Goal: Transaction & Acquisition: Purchase product/service

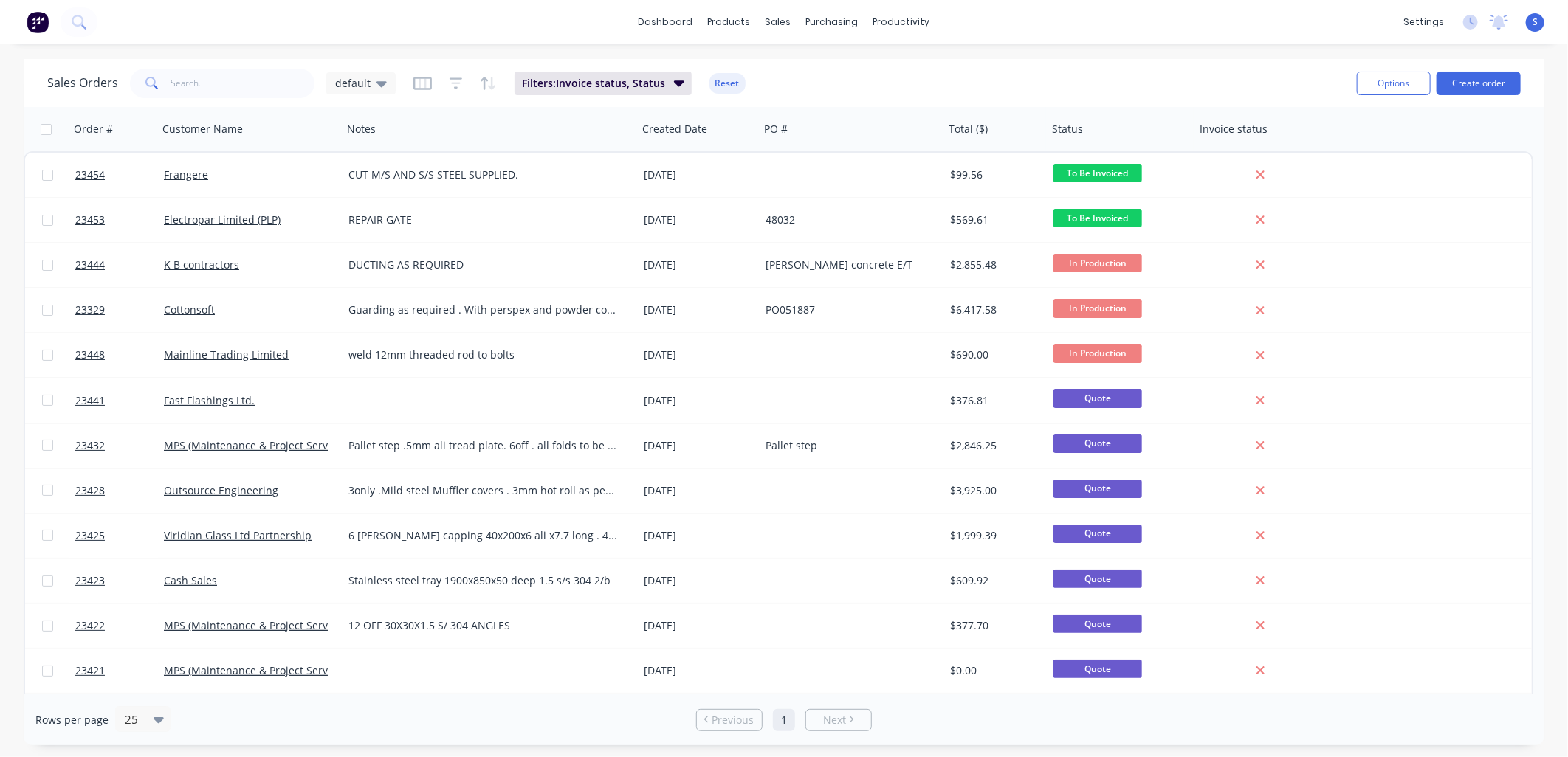
click at [1480, 83] on button "Create order" at bounding box center [1479, 83] width 84 height 24
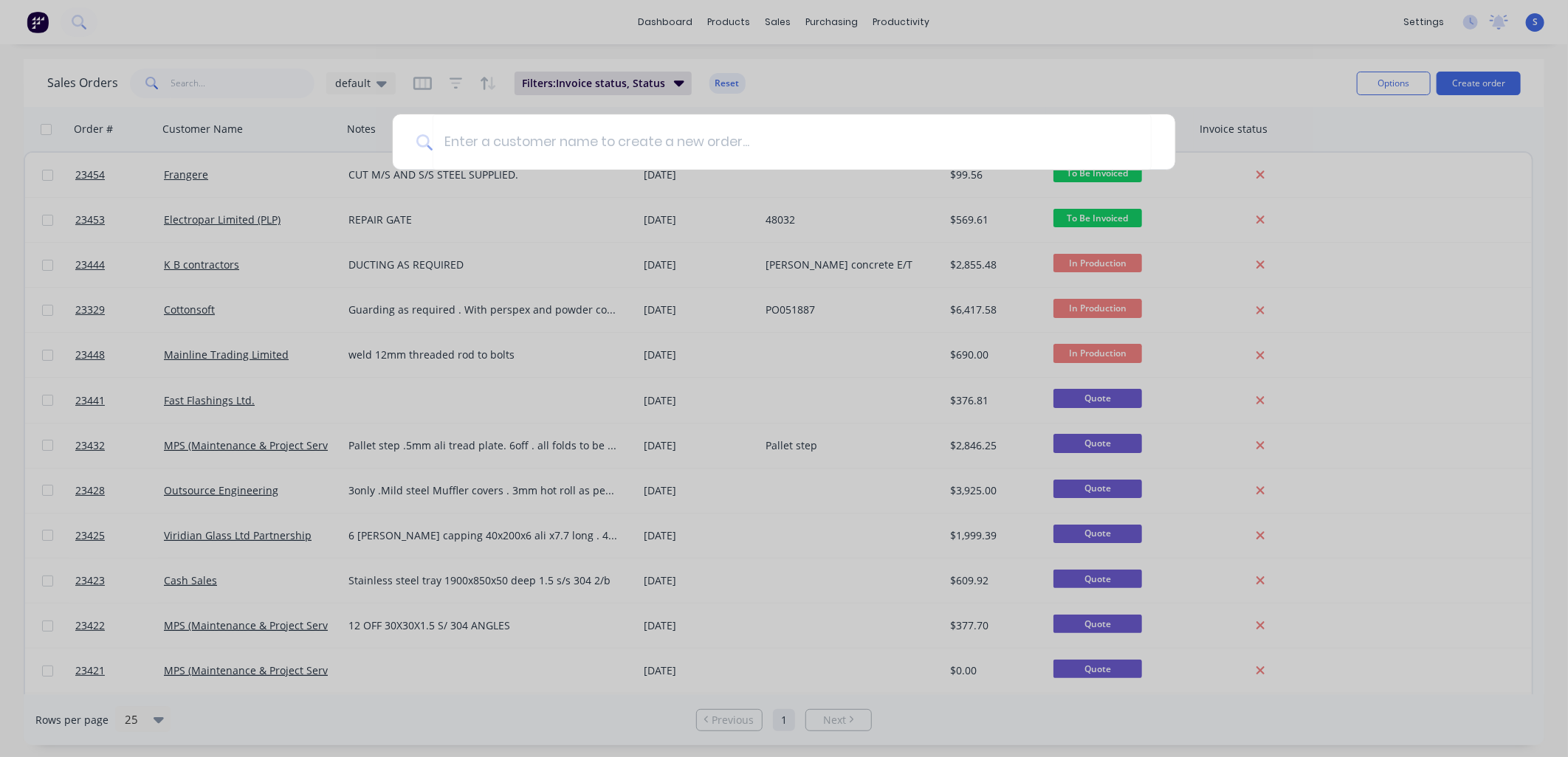
click at [455, 142] on input at bounding box center [792, 142] width 720 height 55
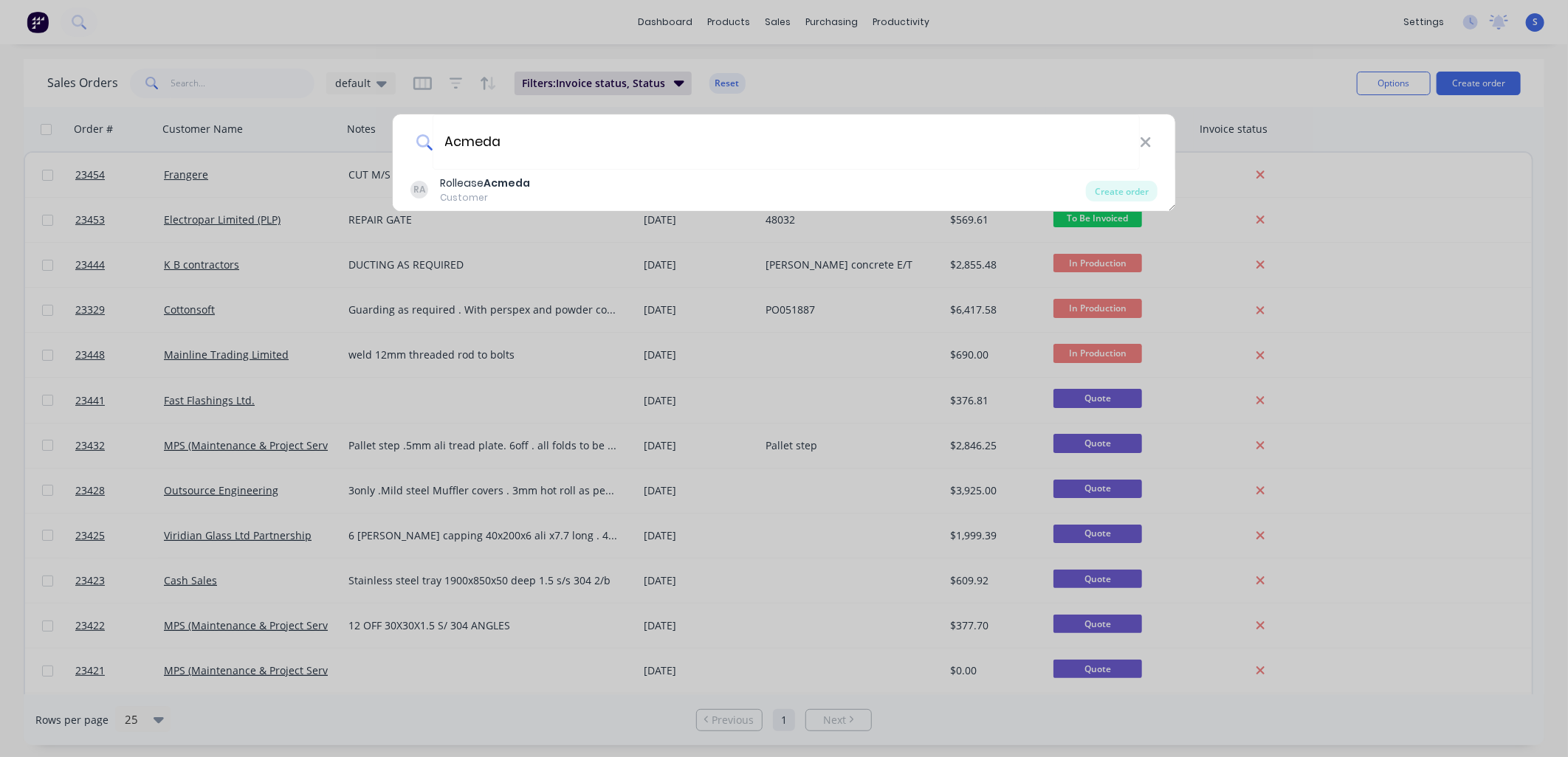
type input "Acmeda"
click at [503, 188] on b "Acmeda" at bounding box center [506, 183] width 46 height 15
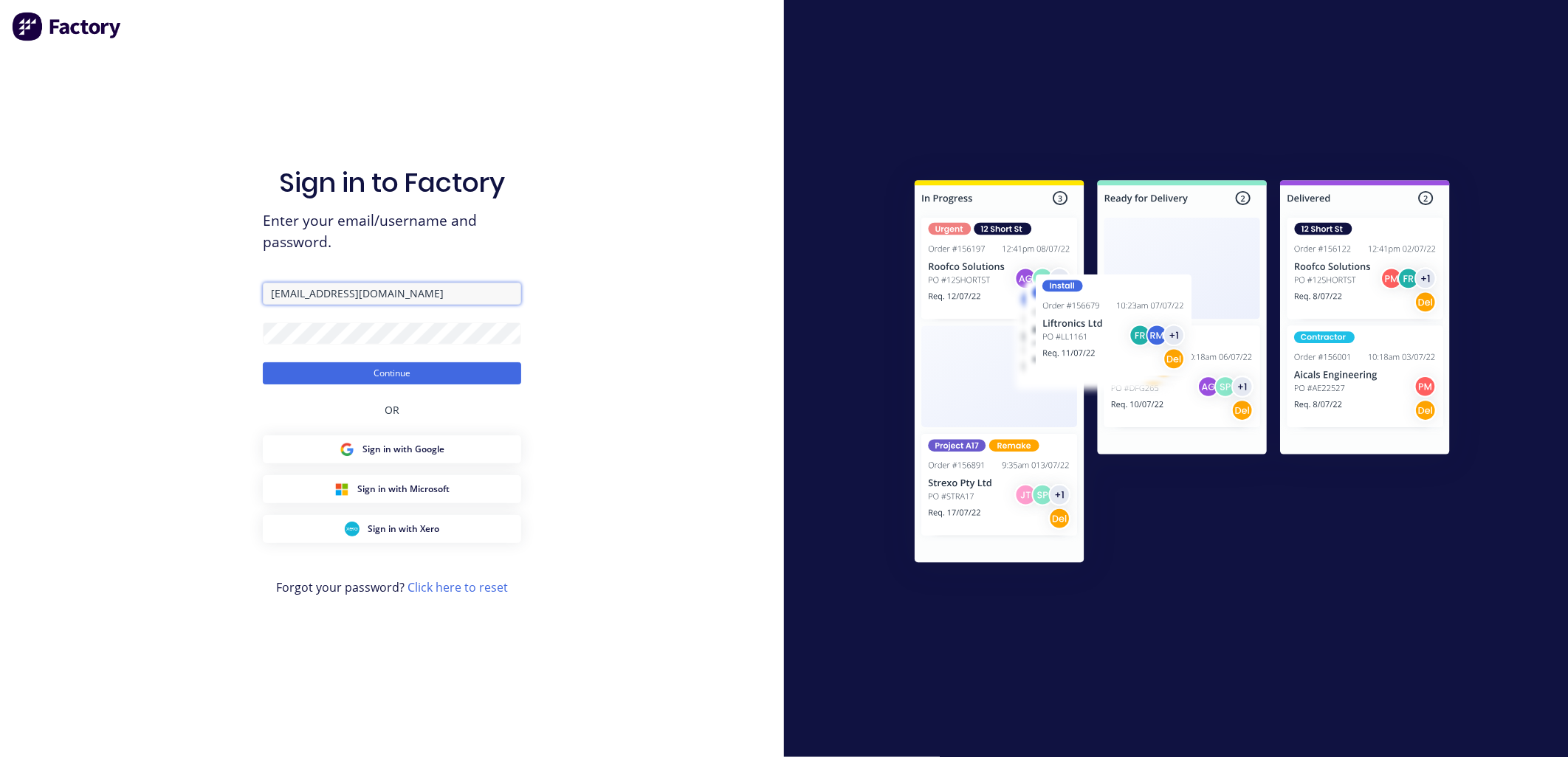
click at [288, 292] on input "admin@northernsheetmetals.co.nz" at bounding box center [391, 294] width 259 height 23
type input "sales@northernsheetmetals.co.nz"
click at [351, 371] on button "Continue" at bounding box center [391, 373] width 259 height 23
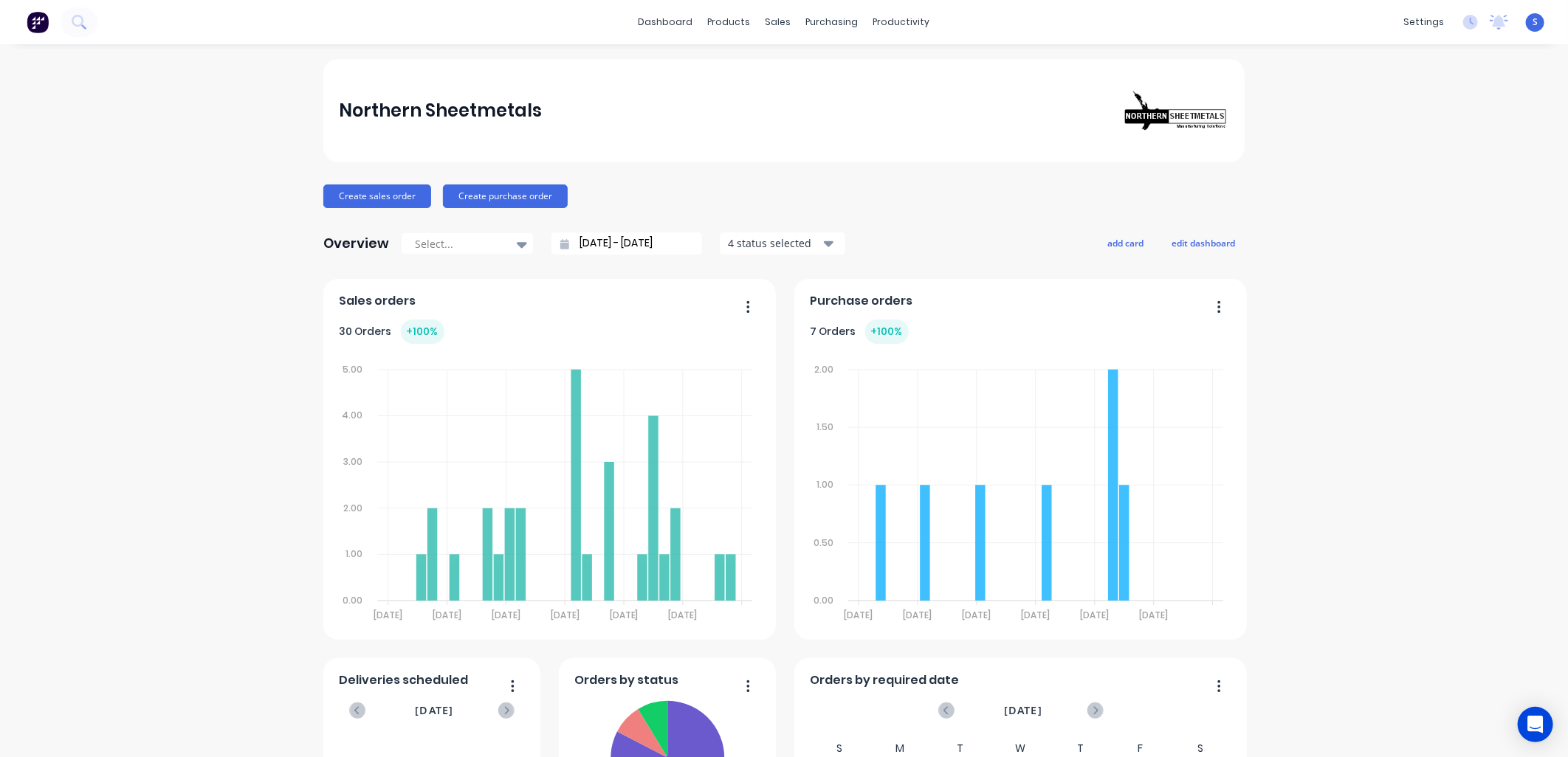
click at [769, 23] on div "sales" at bounding box center [778, 23] width 40 height 23
click at [788, 69] on div at bounding box center [782, 71] width 23 height 13
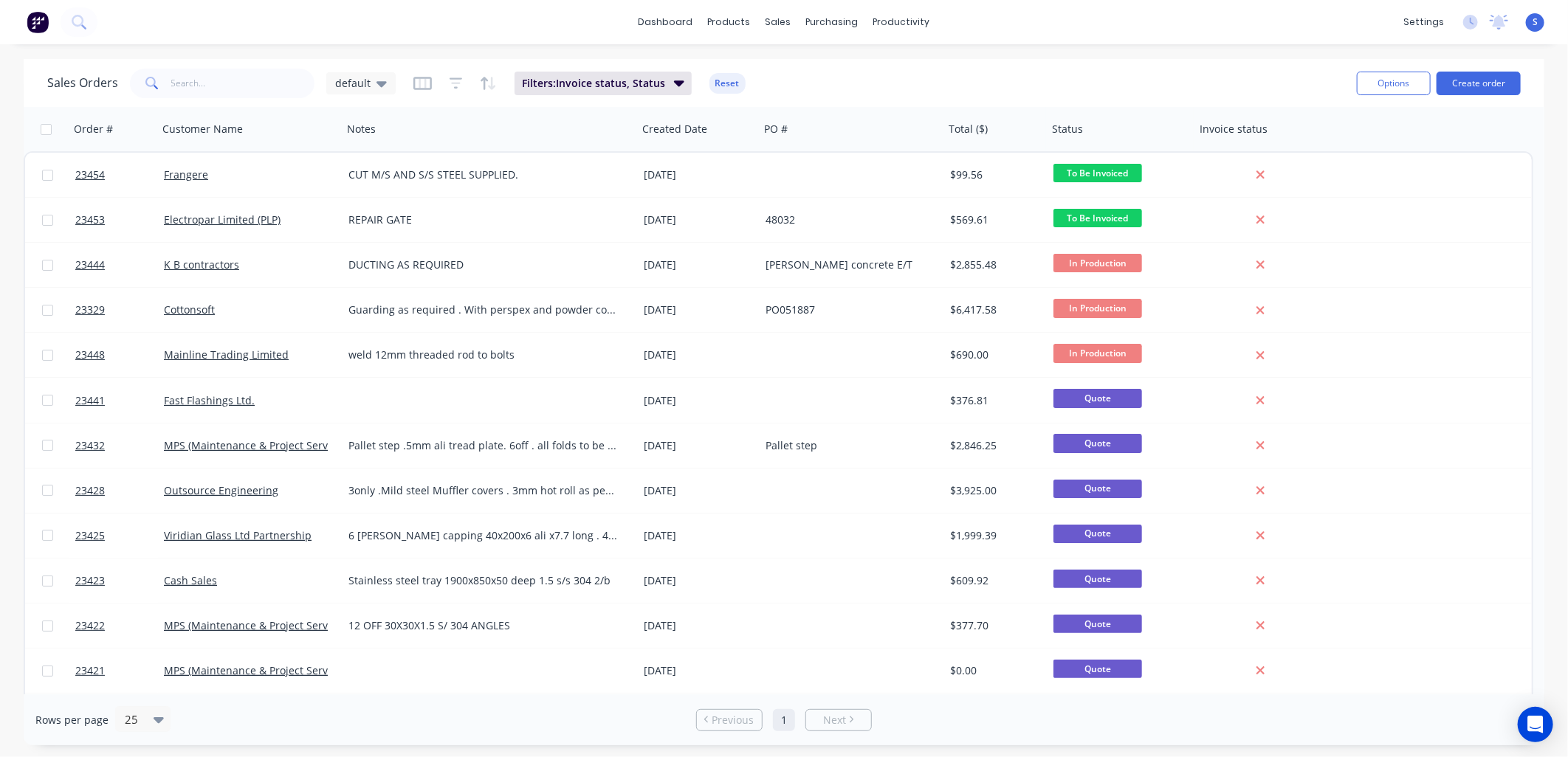
click at [1462, 84] on button "Create order" at bounding box center [1479, 83] width 84 height 24
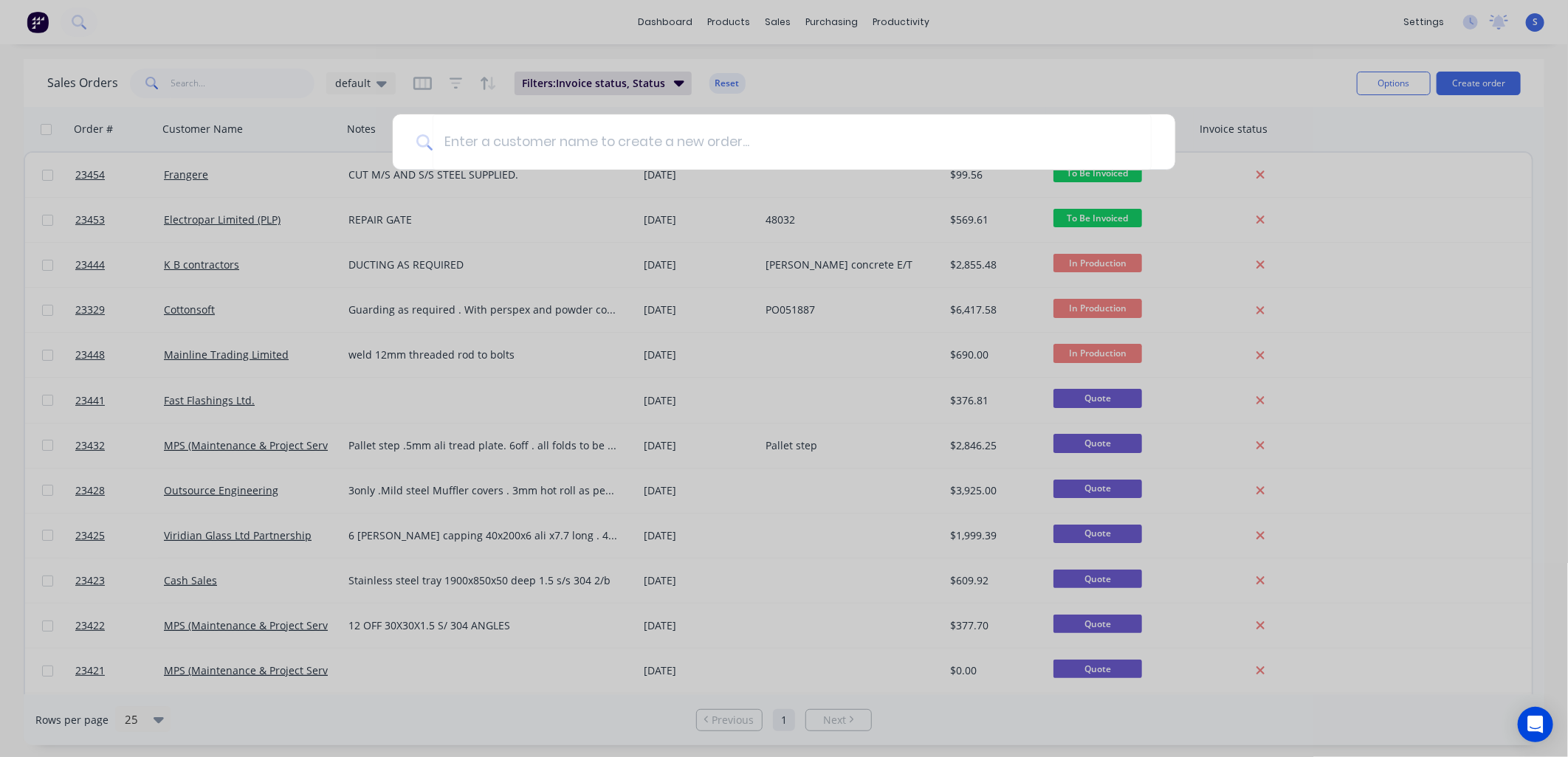
click at [451, 142] on input at bounding box center [792, 142] width 720 height 55
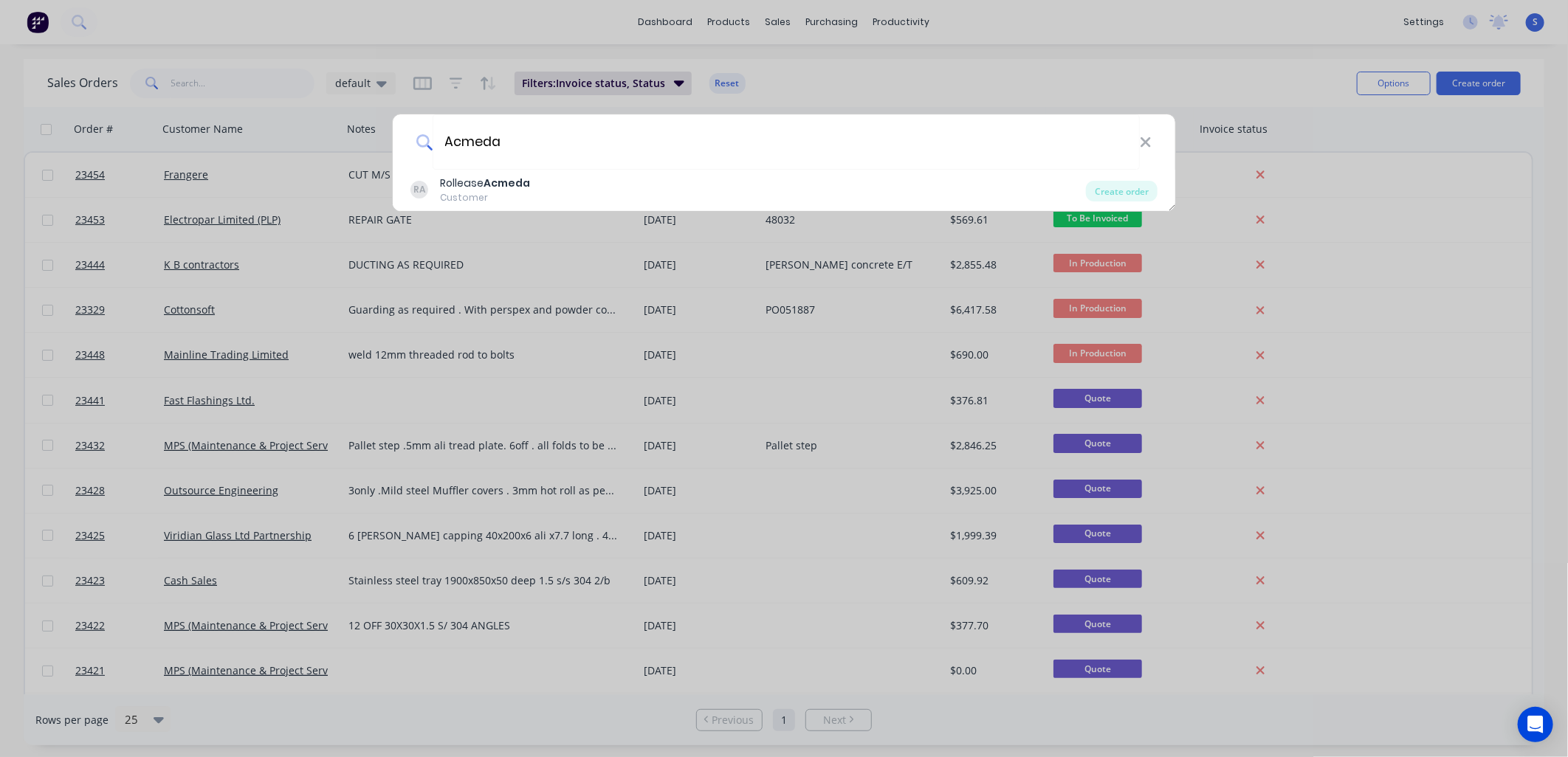
type input "Acmeda"
click at [487, 186] on b "Acmeda" at bounding box center [506, 183] width 46 height 15
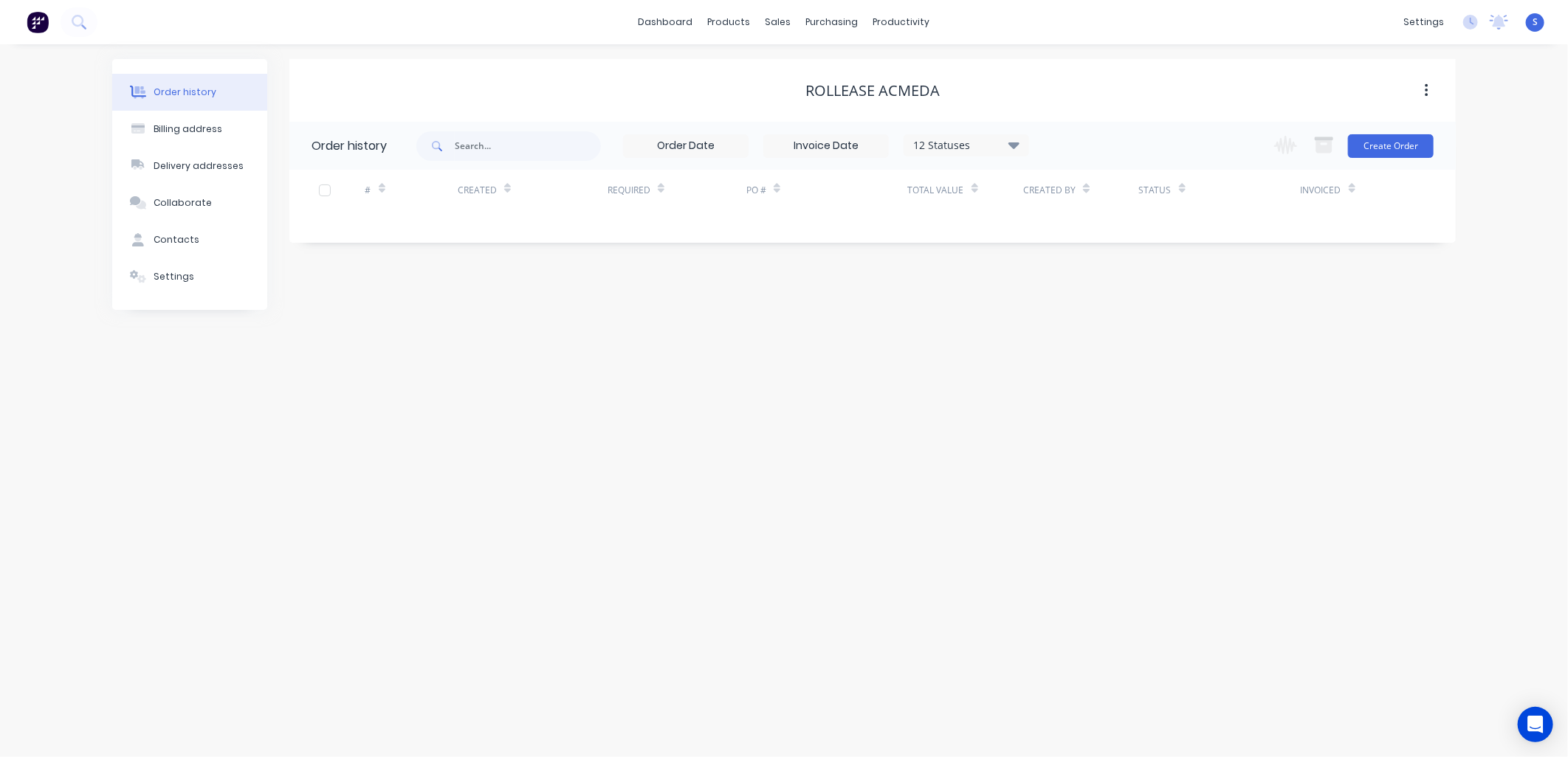
click at [1391, 144] on button "Create Order" at bounding box center [1390, 146] width 86 height 24
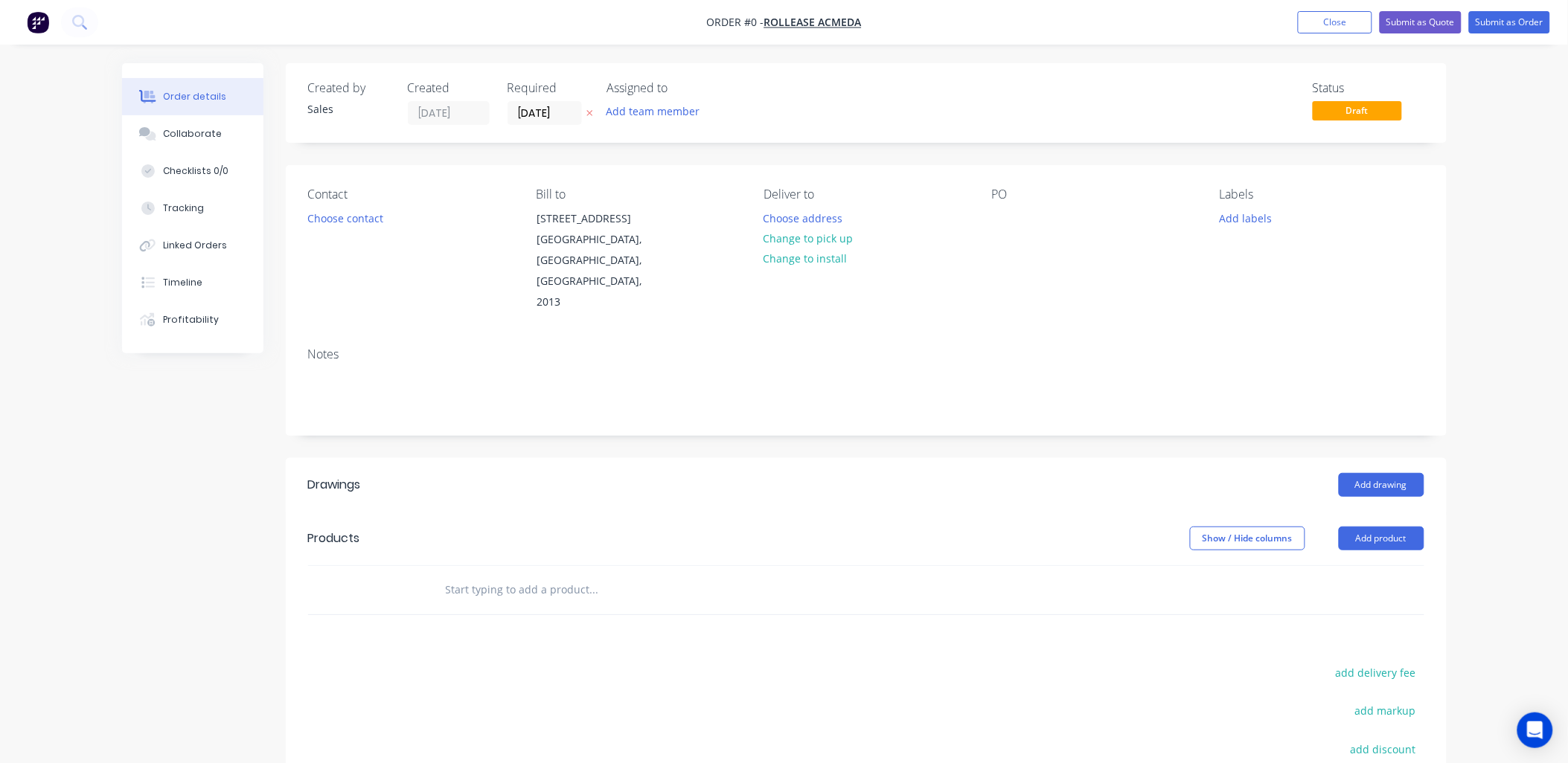
click at [350, 213] on button "Choose contact" at bounding box center [345, 217] width 92 height 20
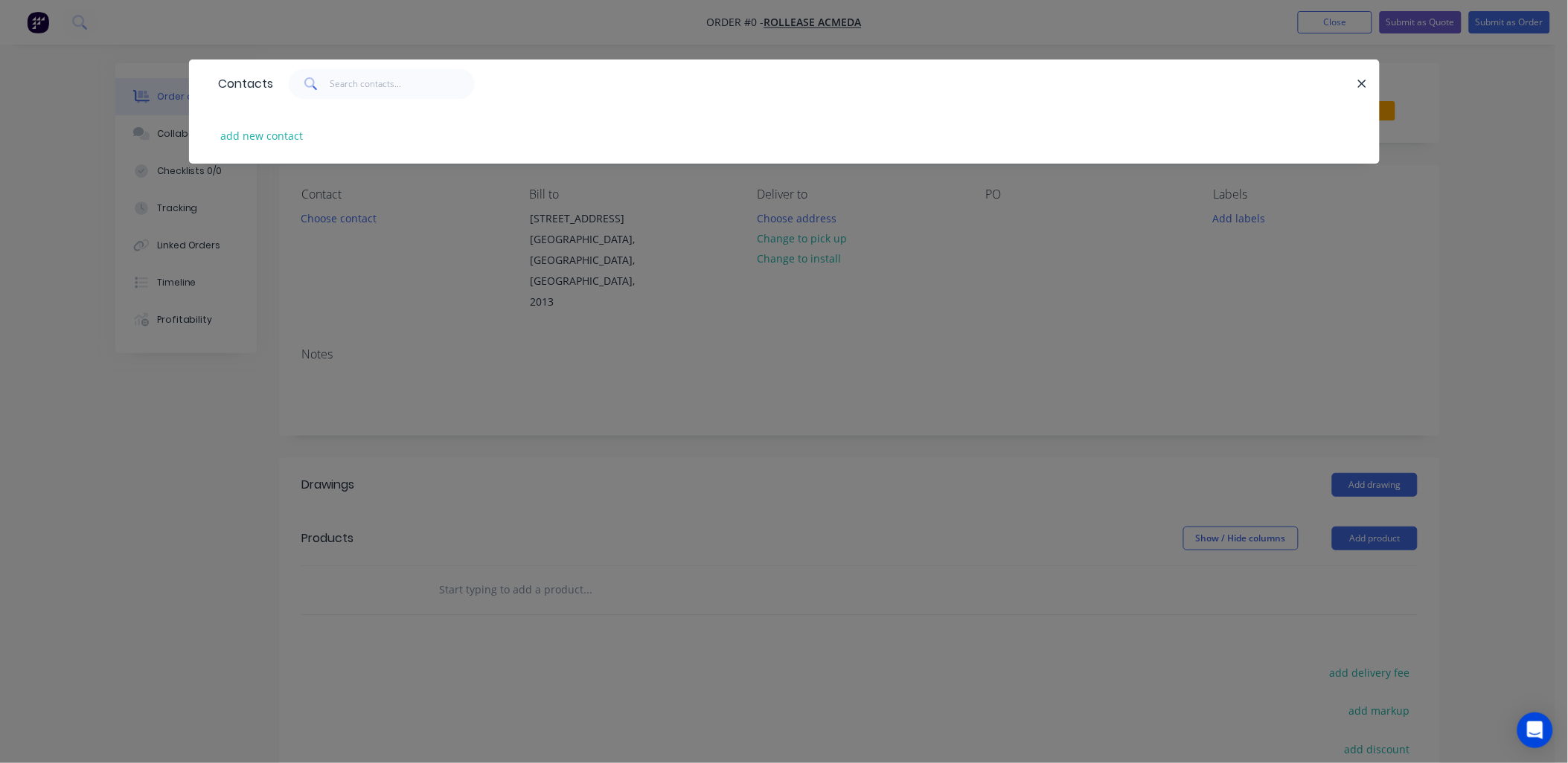
click at [270, 130] on button "add new contact" at bounding box center [263, 136] width 99 height 20
select select "AU"
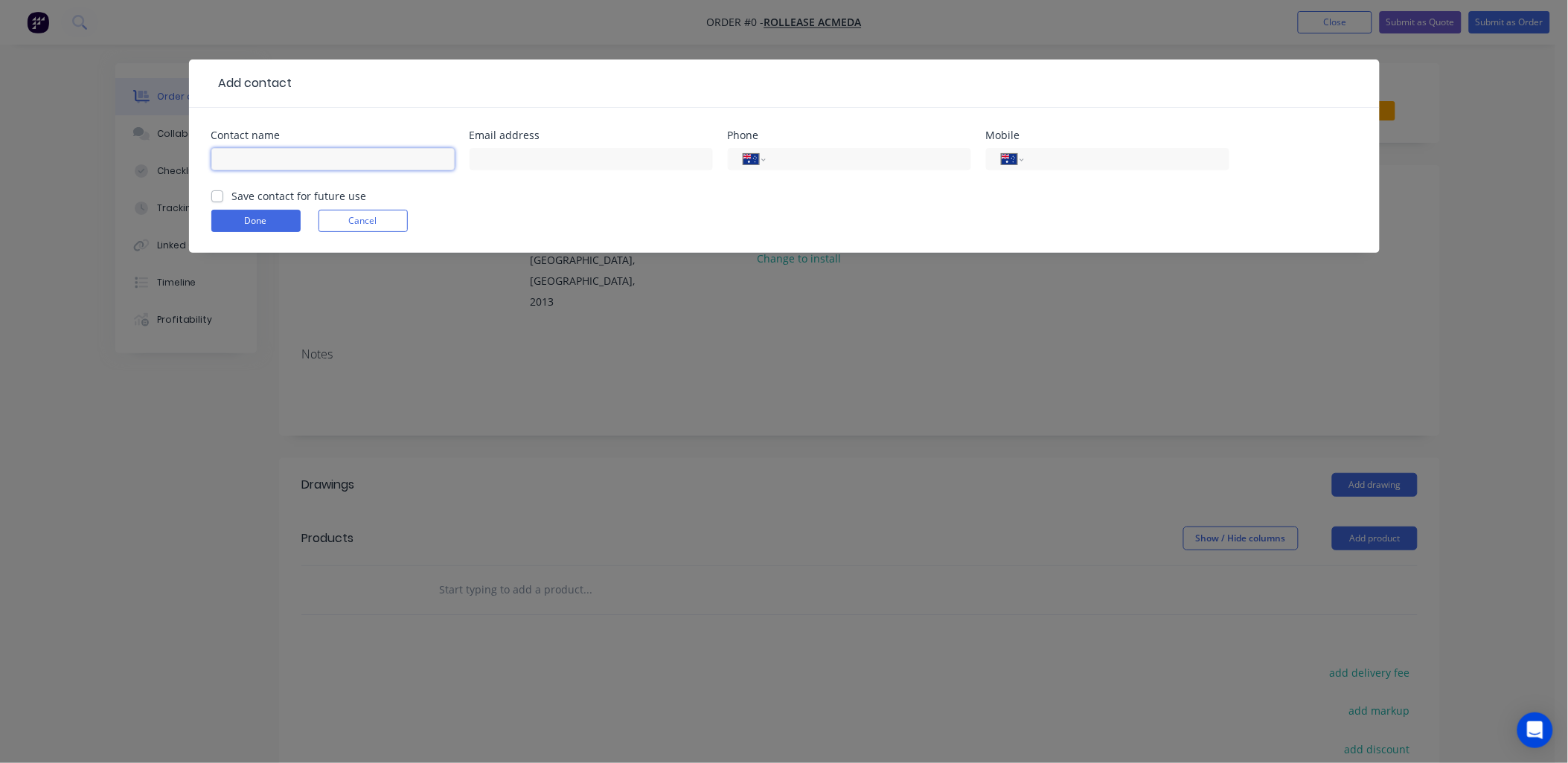
click at [246, 161] on input "text" at bounding box center [333, 159] width 244 height 23
type input "j"
type input "[PERSON_NAME]"
click at [484, 157] on input "text" at bounding box center [591, 159] width 244 height 23
type input "[PERSON_NAME][EMAIL_ADDRESS][PERSON_NAME][DOMAIN_NAME]"
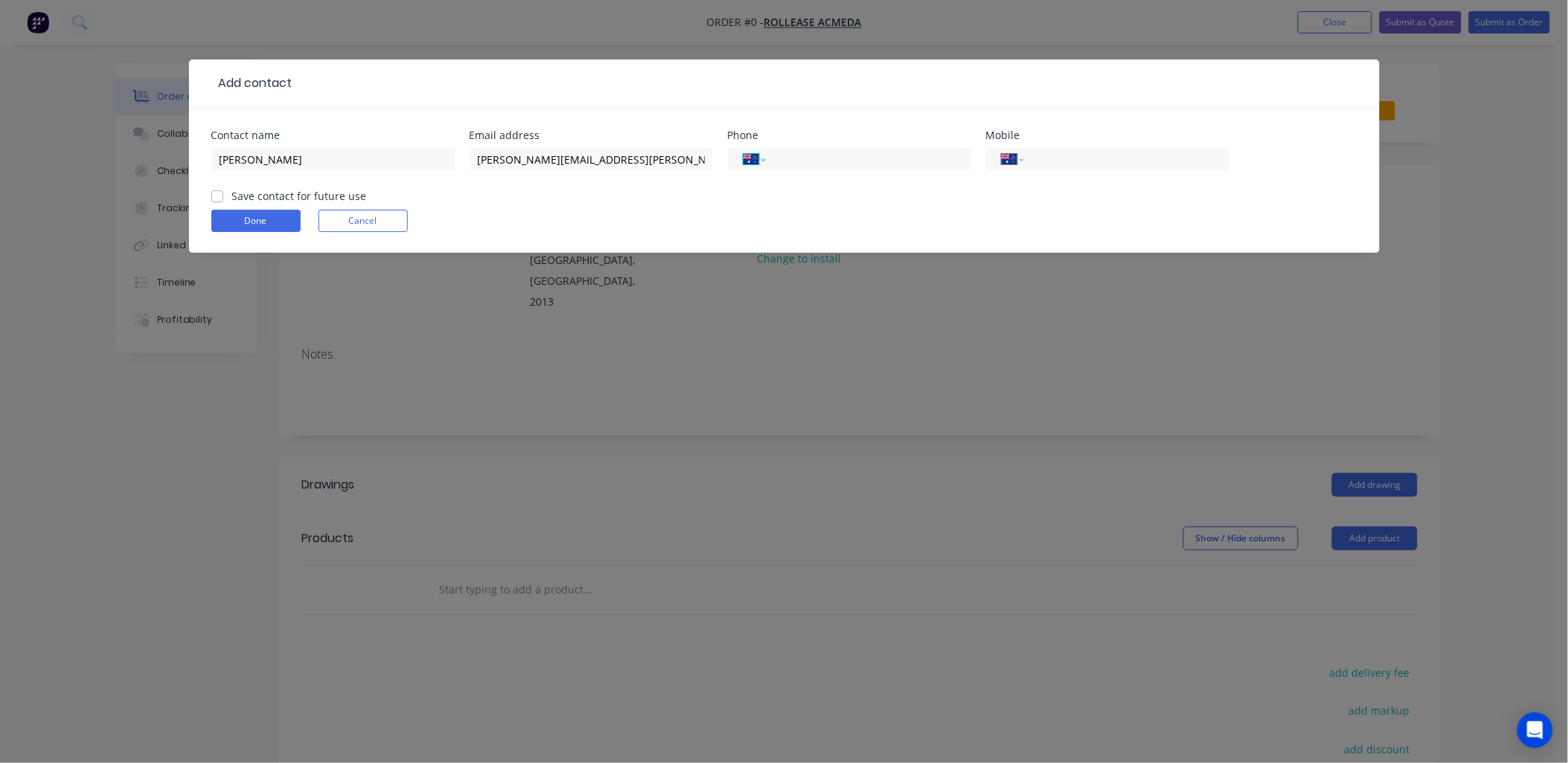
click at [752, 156] on select "International Afghanistan Åland Islands Albania Algeria American Samoa Andorra …" at bounding box center [755, 159] width 23 height 21
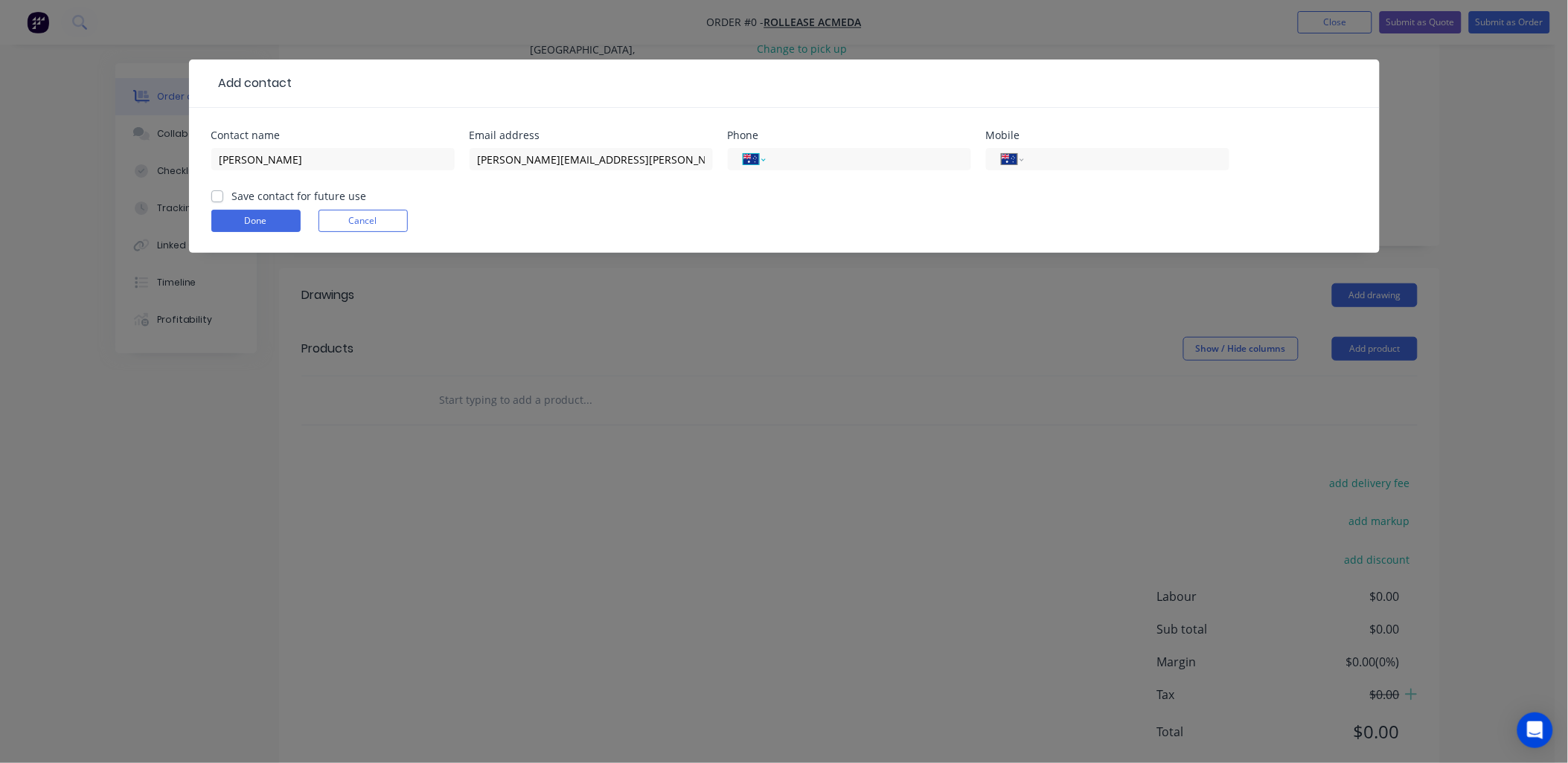
click at [750, 157] on select "International Afghanistan Åland Islands Albania Algeria American Samoa Andorra …" at bounding box center [755, 159] width 23 height 21
select select "NZ"
click at [743, 149] on select "International Afghanistan Åland Islands Albania Algeria American Samoa Andorra …" at bounding box center [755, 159] width 23 height 21
click at [791, 154] on input "tel" at bounding box center [866, 159] width 178 height 17
click at [852, 157] on input "09 271 1131" at bounding box center [866, 159] width 178 height 17
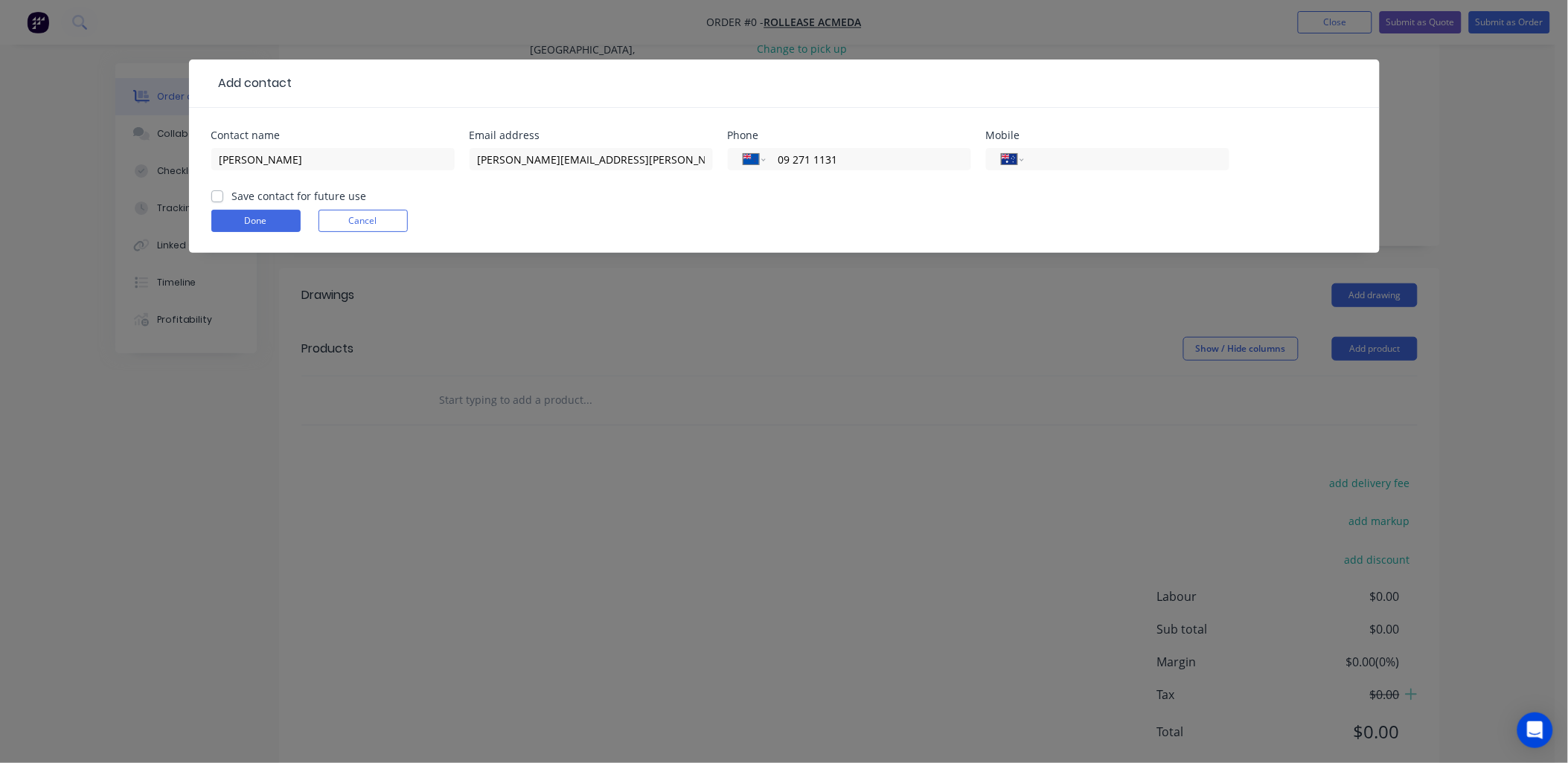
click at [852, 157] on input "09 271 1131" at bounding box center [866, 159] width 178 height 17
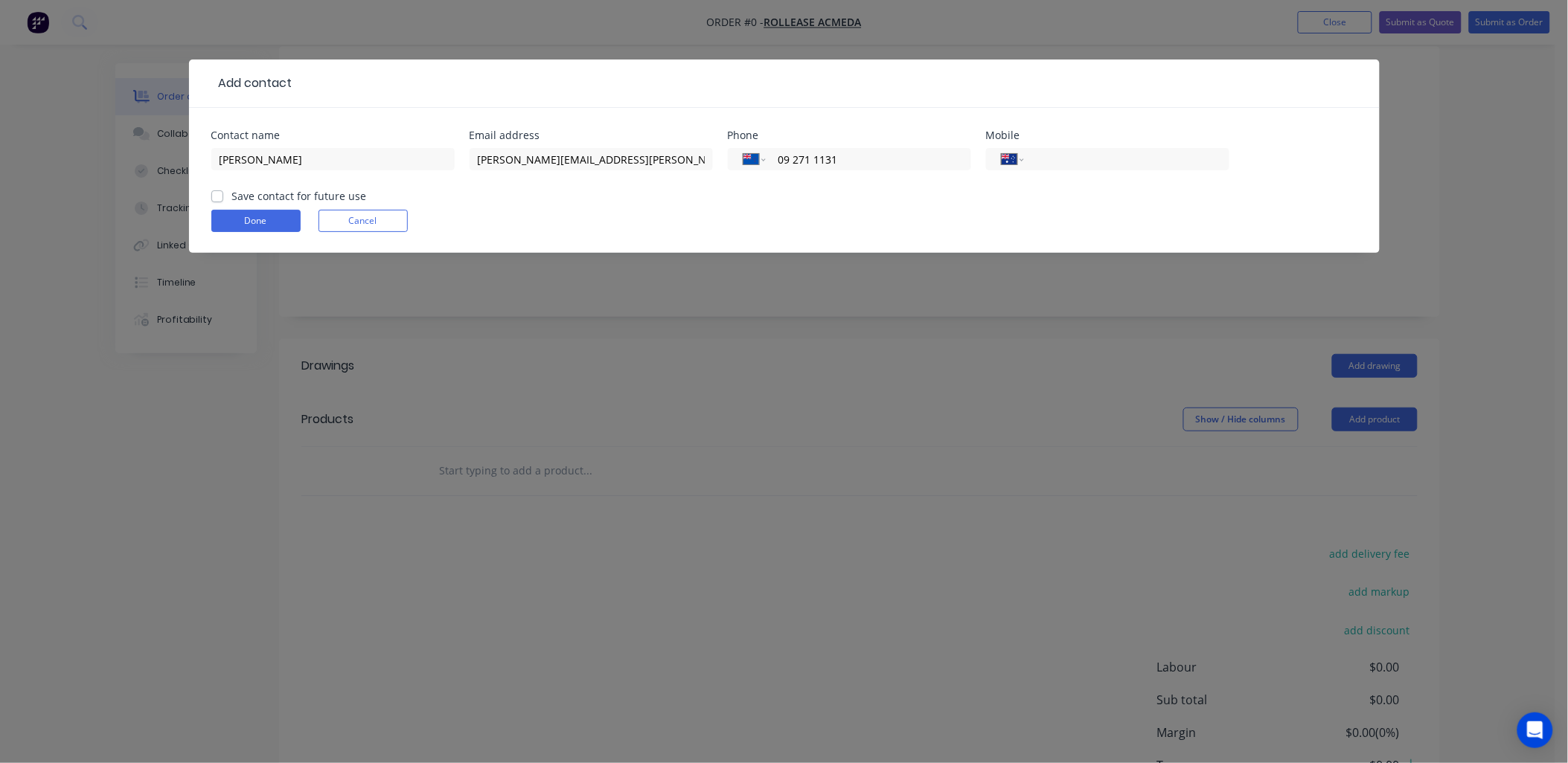
scroll to position [99, 0]
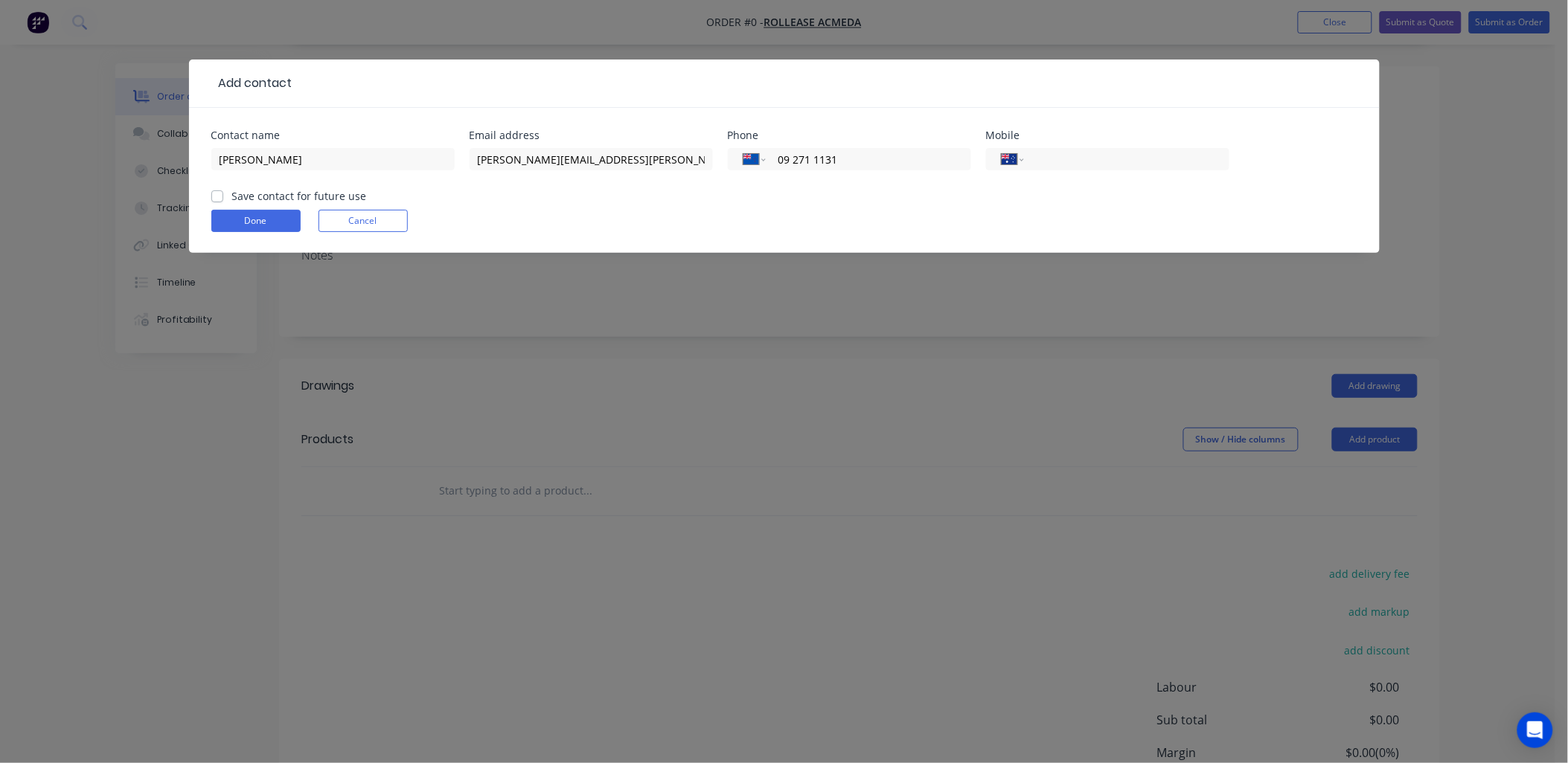
type input "09 271 1131"
click at [901, 209] on div "Done Cancel" at bounding box center [784, 221] width 1146 height 23
click at [888, 157] on input "09 271 1131" at bounding box center [866, 159] width 178 height 17
click at [886, 196] on form "Contact name Jeremy Thompson Email address jeremy.thompson@rolleaseacmeda.com P…" at bounding box center [784, 191] width 1146 height 123
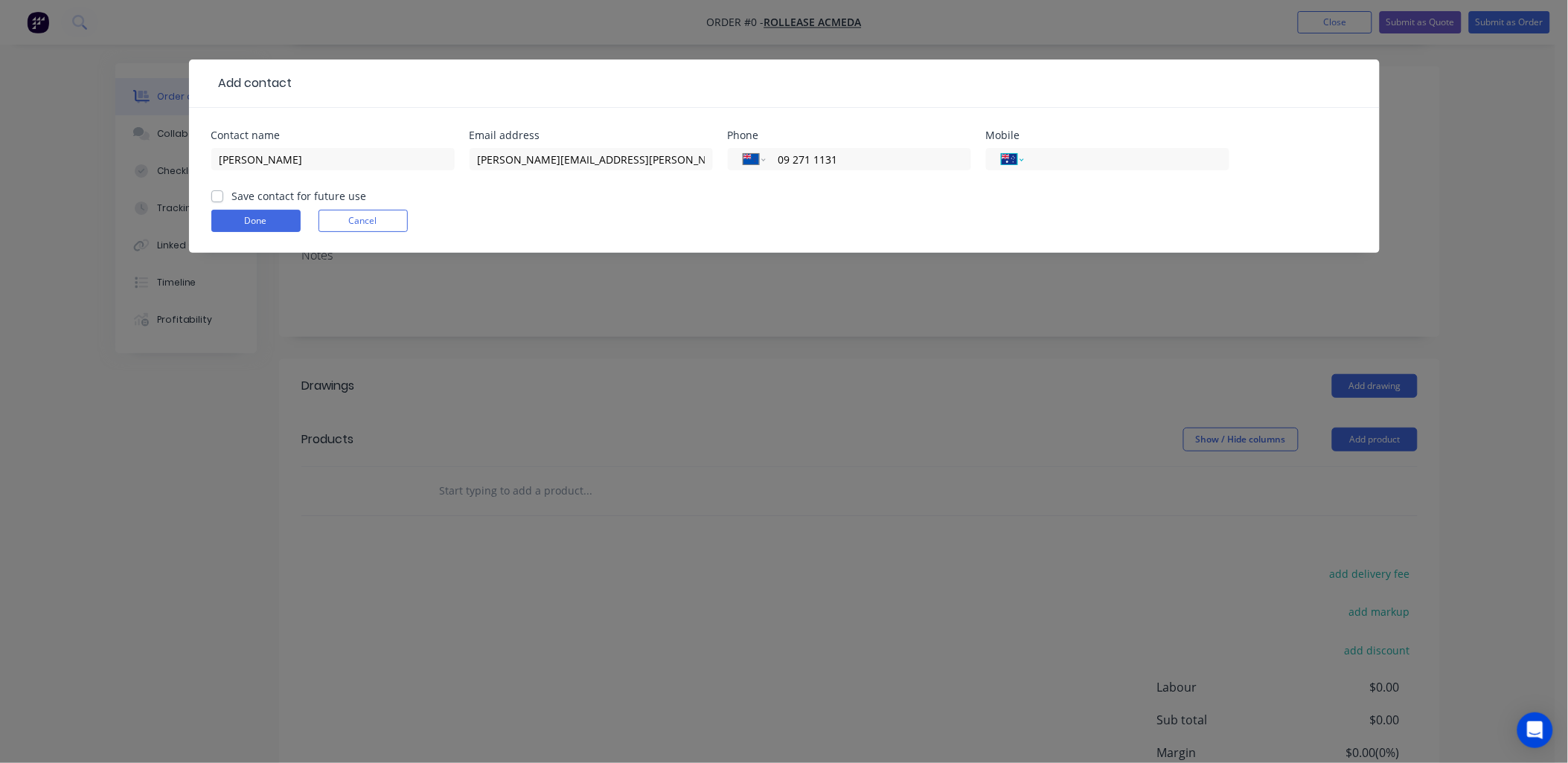
click at [1009, 158] on select "International Afghanistan Åland Islands Albania Algeria American Samoa Andorra …" at bounding box center [1013, 159] width 23 height 21
select select "NZ"
click at [1002, 149] on select "International Afghanistan Åland Islands Albania Algeria American Samoa Andorra …" at bounding box center [1013, 159] width 23 height 21
click at [1044, 159] on input "tel" at bounding box center [1123, 159] width 178 height 17
type input "021 711 170"
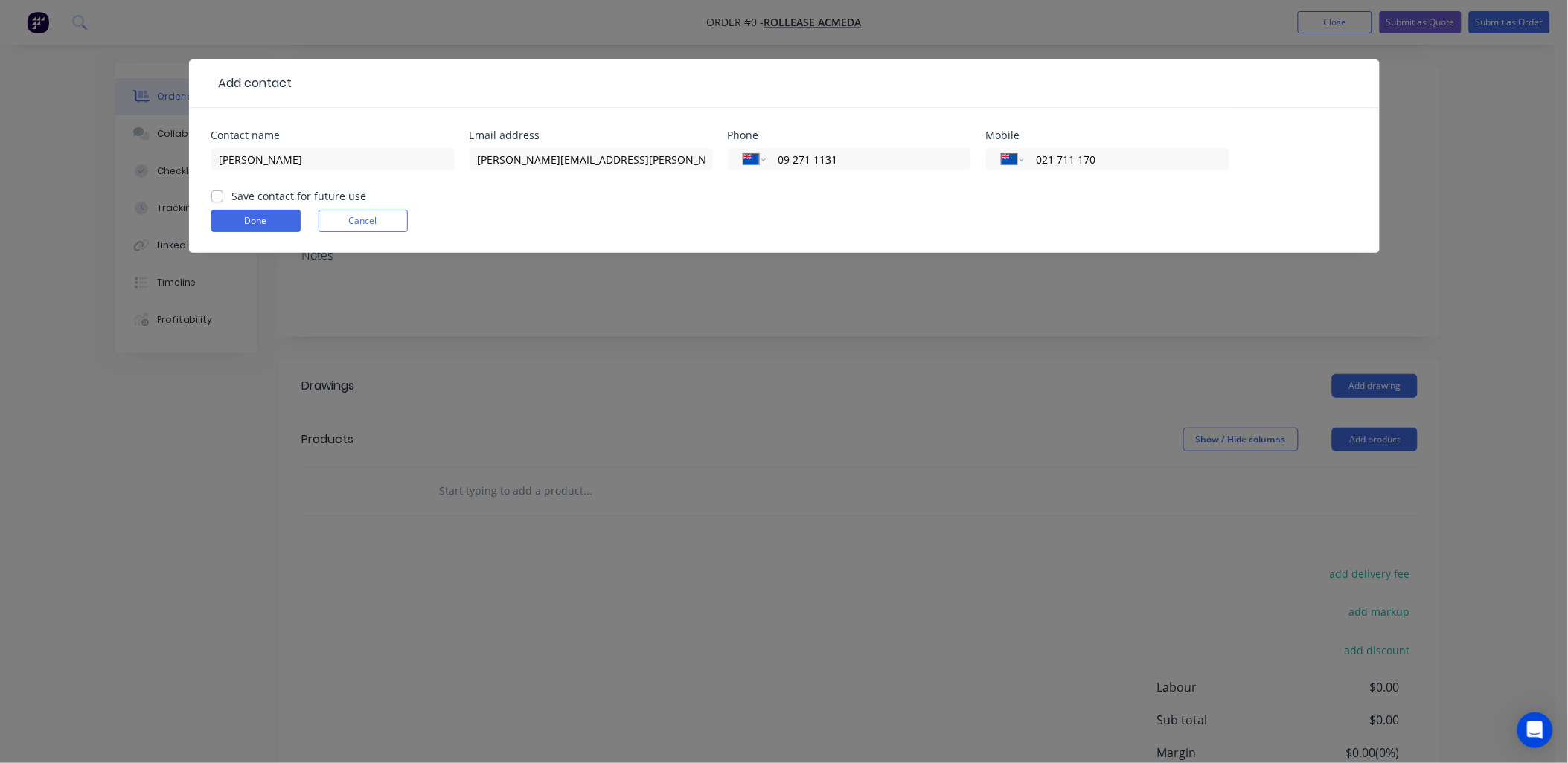
click at [232, 192] on label "Save contact for future use" at bounding box center [300, 196] width 135 height 15
click at [216, 192] on input "Save contact for future use" at bounding box center [217, 195] width 12 height 14
checkbox input "true"
click at [236, 221] on button "Done" at bounding box center [256, 221] width 89 height 23
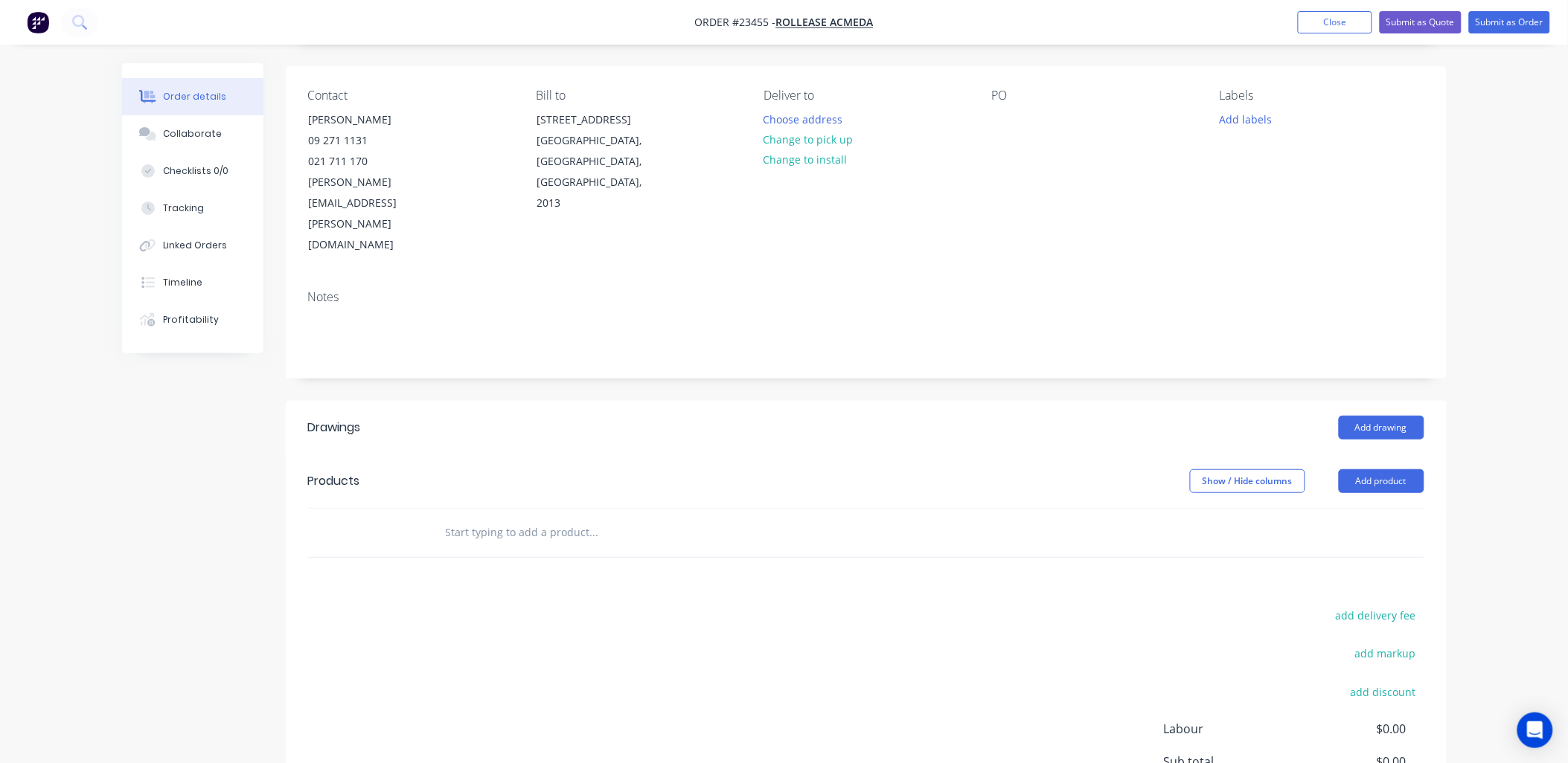
click at [814, 136] on button "Change to pick up" at bounding box center [808, 139] width 105 height 20
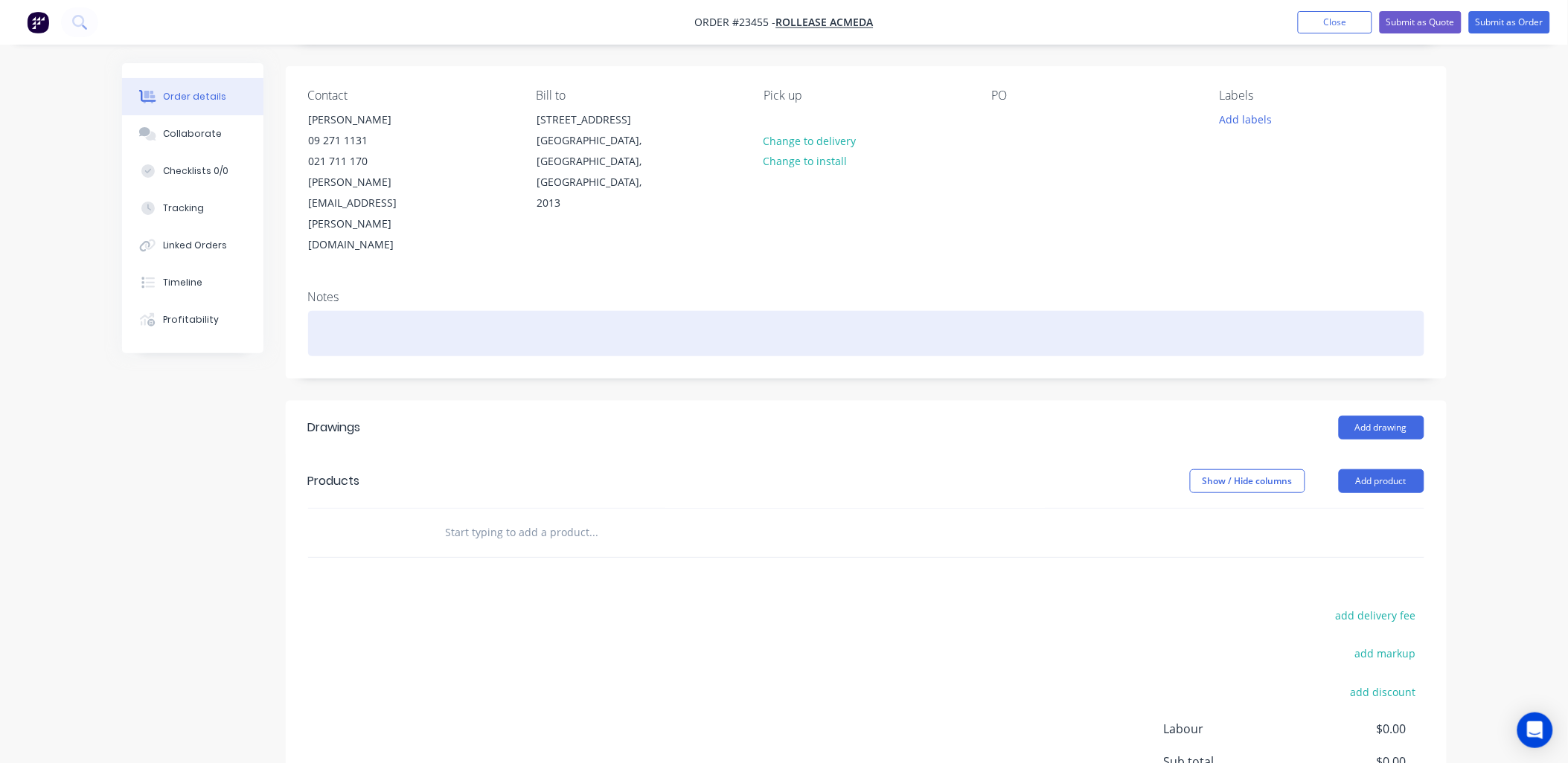
click at [331, 311] on div at bounding box center [866, 334] width 1117 height 45
click at [320, 311] on div "one only trolley" at bounding box center [866, 334] width 1117 height 45
click at [318, 311] on div "one only trolley" at bounding box center [866, 334] width 1117 height 45
click at [323, 311] on div "one only trolley" at bounding box center [866, 334] width 1117 height 45
click at [321, 311] on div "one only trolley" at bounding box center [866, 334] width 1117 height 45
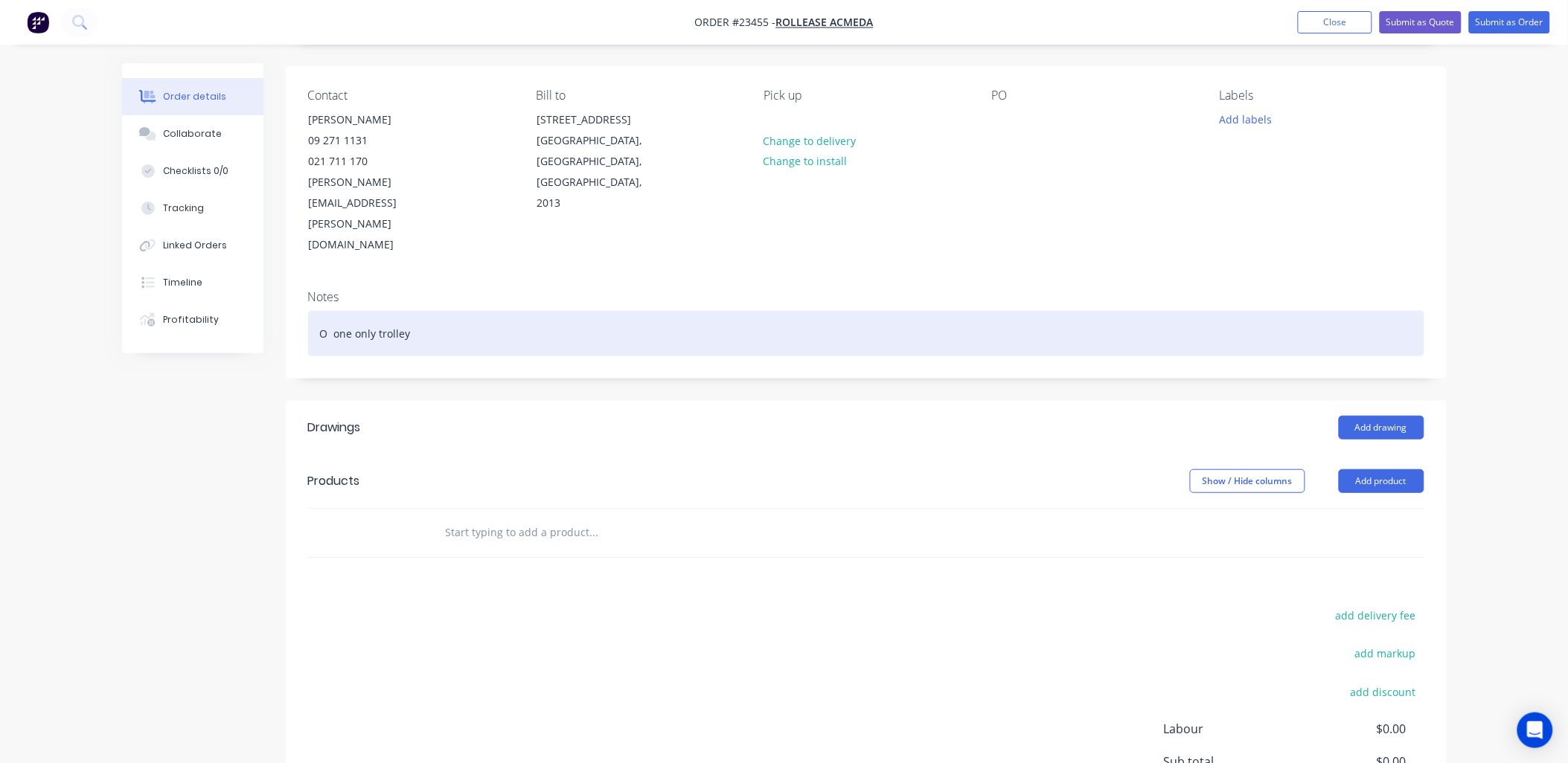
click at [351, 311] on div "O one only trolley" at bounding box center [866, 334] width 1117 height 45
click at [413, 311] on div "ONE only trolley" at bounding box center [866, 334] width 1117 height 45
click at [497, 311] on div "ONE only trolley with 20 arms" at bounding box center [866, 334] width 1117 height 45
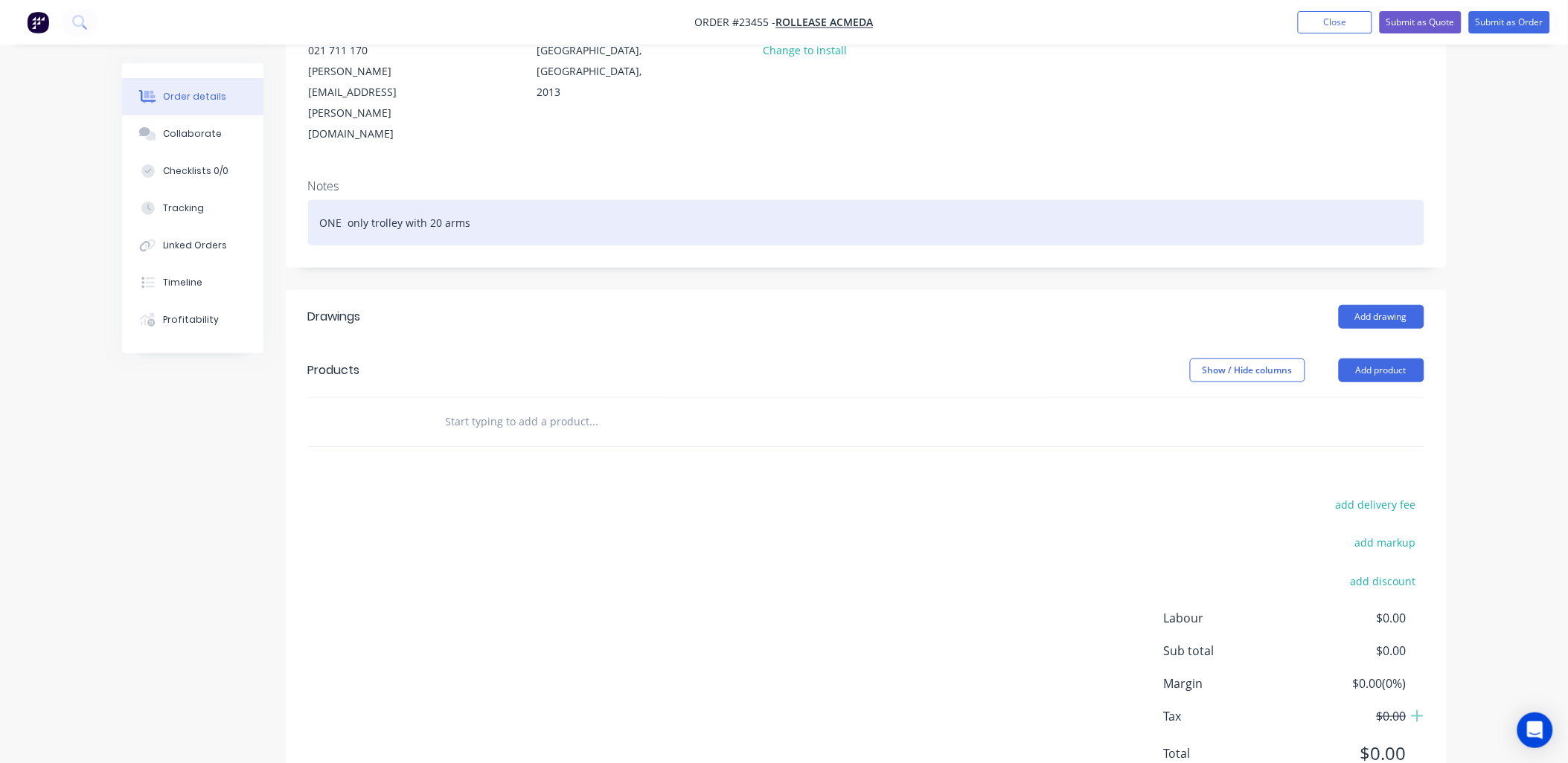
scroll to position [210, 0]
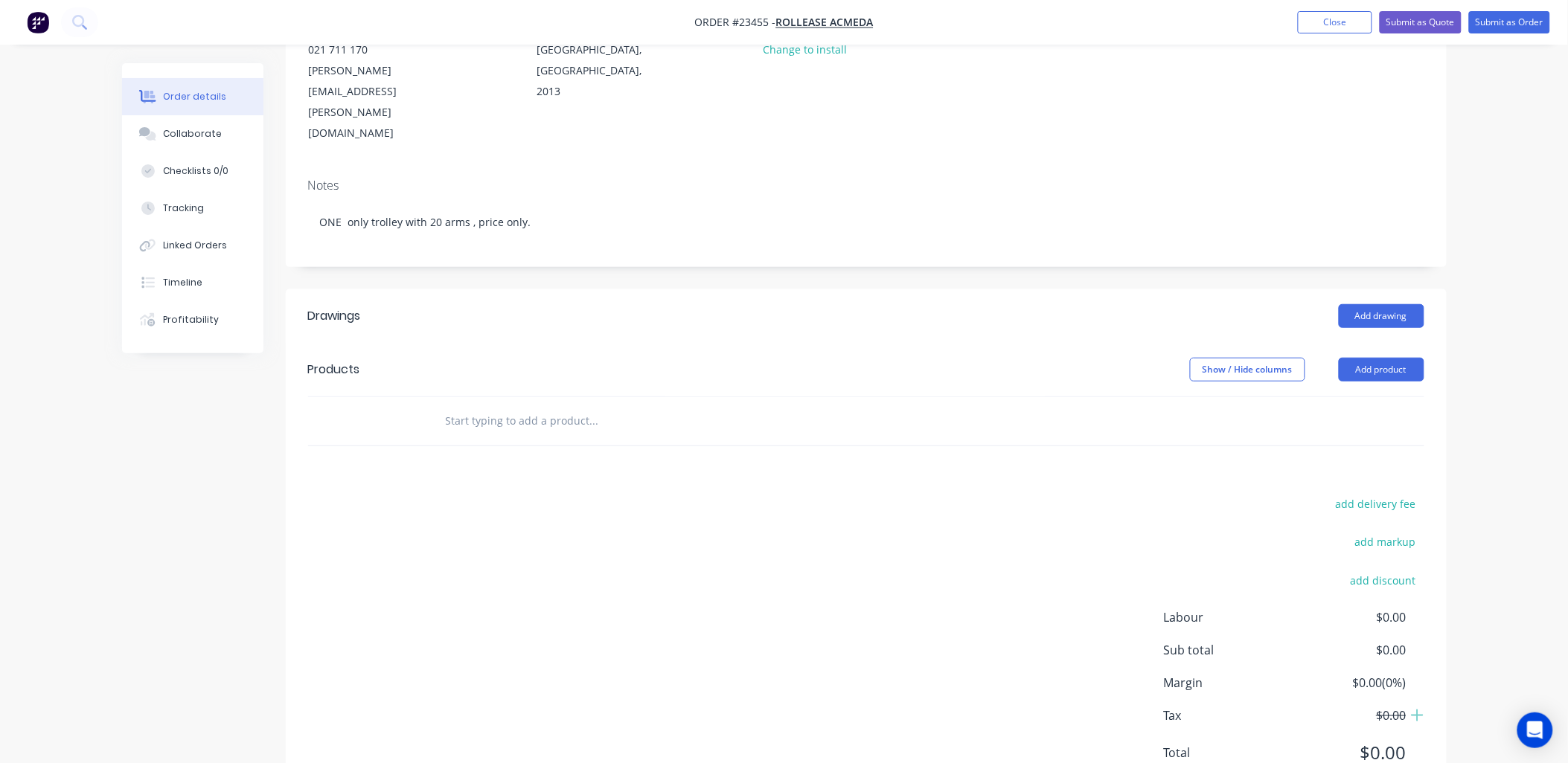
click at [388, 343] on header "Products Show / Hide columns Add product" at bounding box center [866, 370] width 1161 height 54
click at [373, 304] on div "Drawings" at bounding box center [427, 316] width 237 height 24
drag, startPoint x: 373, startPoint y: 263, endPoint x: 373, endPoint y: 310, distance: 47.0
click at [373, 358] on div "Products" at bounding box center [427, 370] width 237 height 24
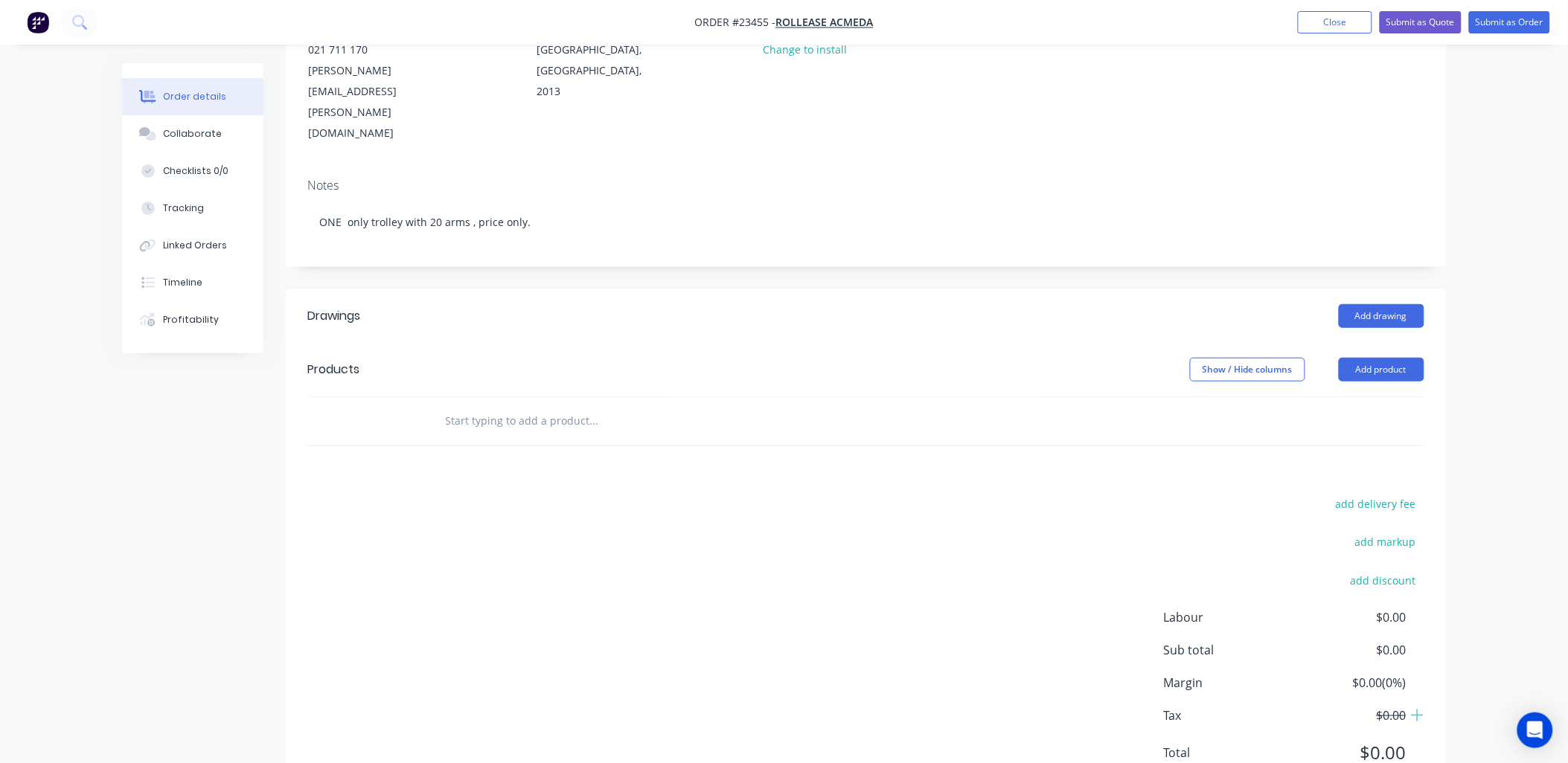
click at [373, 358] on div "Products" at bounding box center [427, 370] width 237 height 24
click at [391, 397] on div at bounding box center [382, 421] width 89 height 48
click at [515, 407] on input "text" at bounding box center [593, 421] width 298 height 29
click at [588, 407] on input "One only trolley with 20 arms,price only" at bounding box center [593, 421] width 298 height 29
type input "One only trolley with 20 arms ,price only"
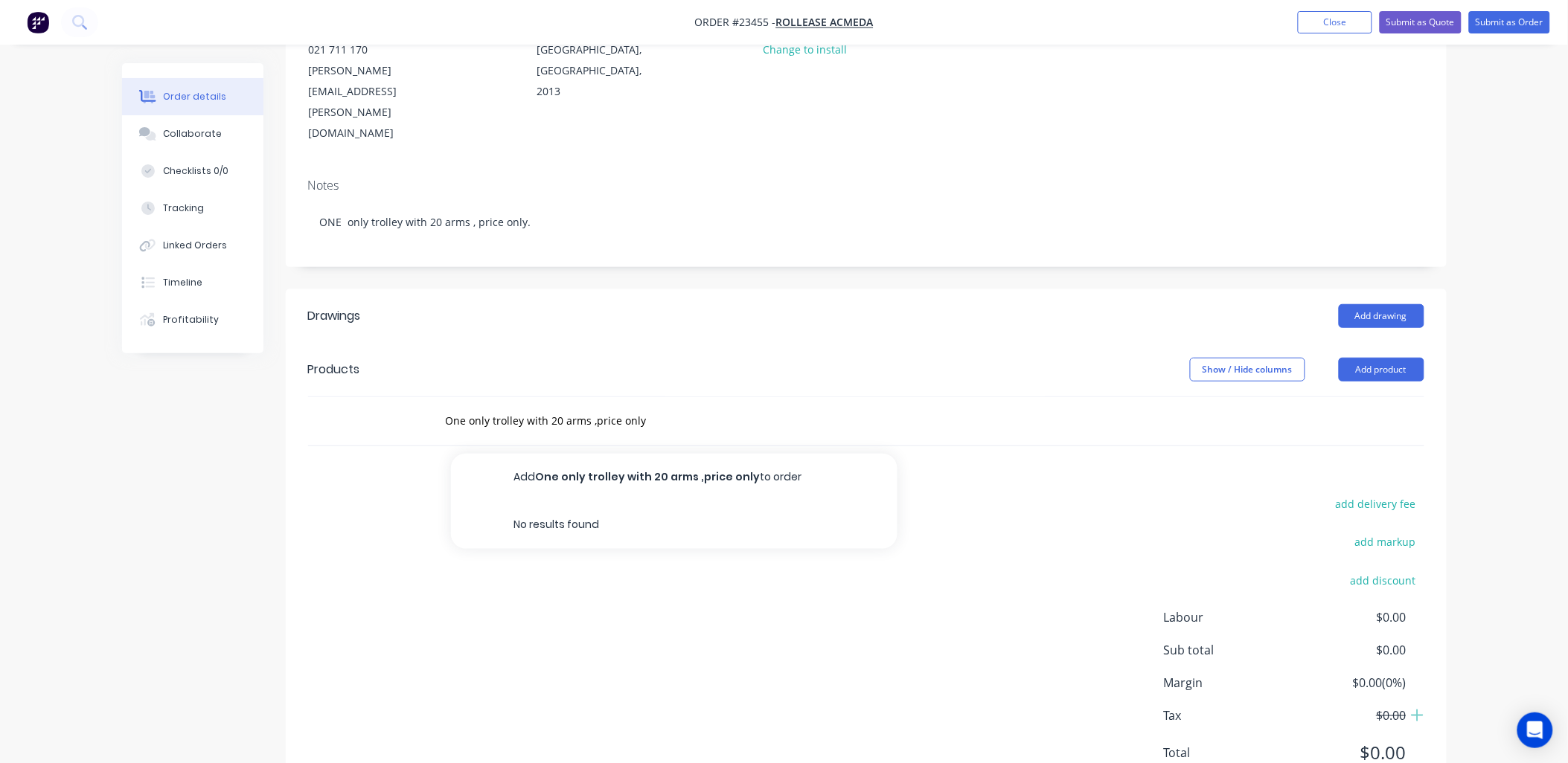
click at [742, 407] on div "One only trolley with 20 arms ,price only Add One only trolley with 20 arms ,pr…" at bounding box center [656, 421] width 447 height 29
click at [1372, 358] on button "Add product" at bounding box center [1381, 370] width 85 height 24
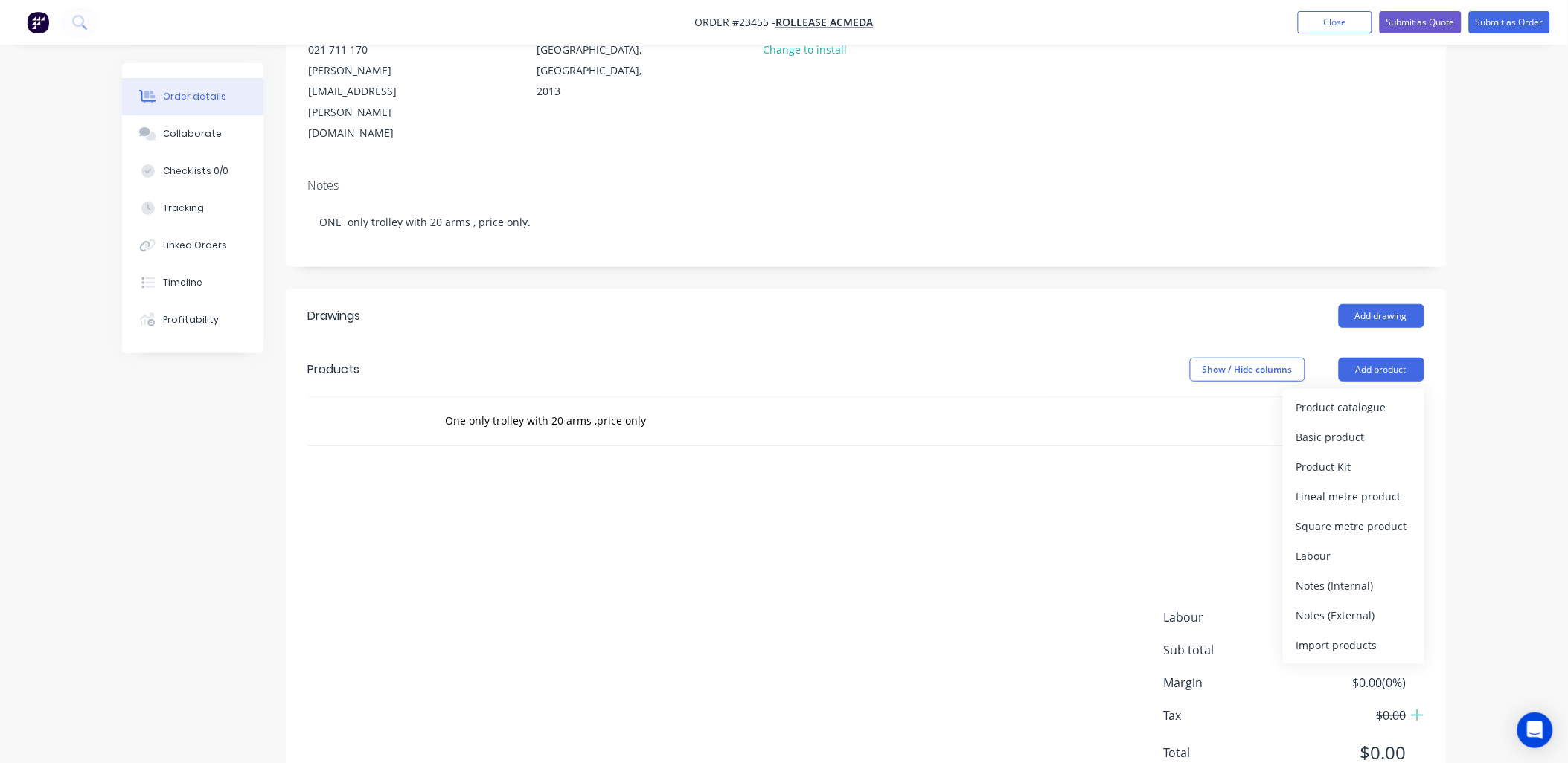
click at [1363, 396] on div "Product catalogue" at bounding box center [1353, 407] width 115 height 22
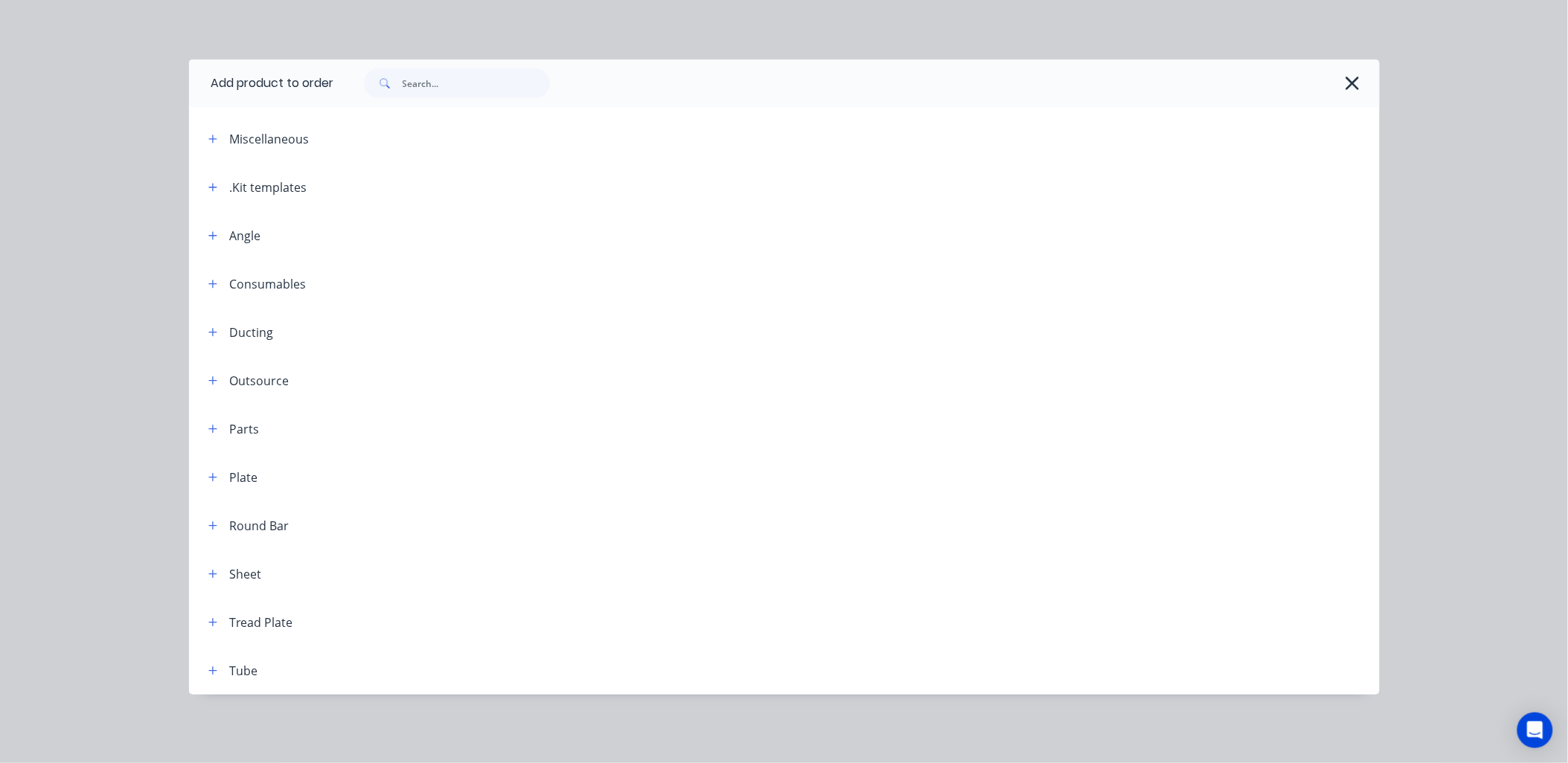
click at [214, 188] on icon "button" at bounding box center [212, 187] width 9 height 10
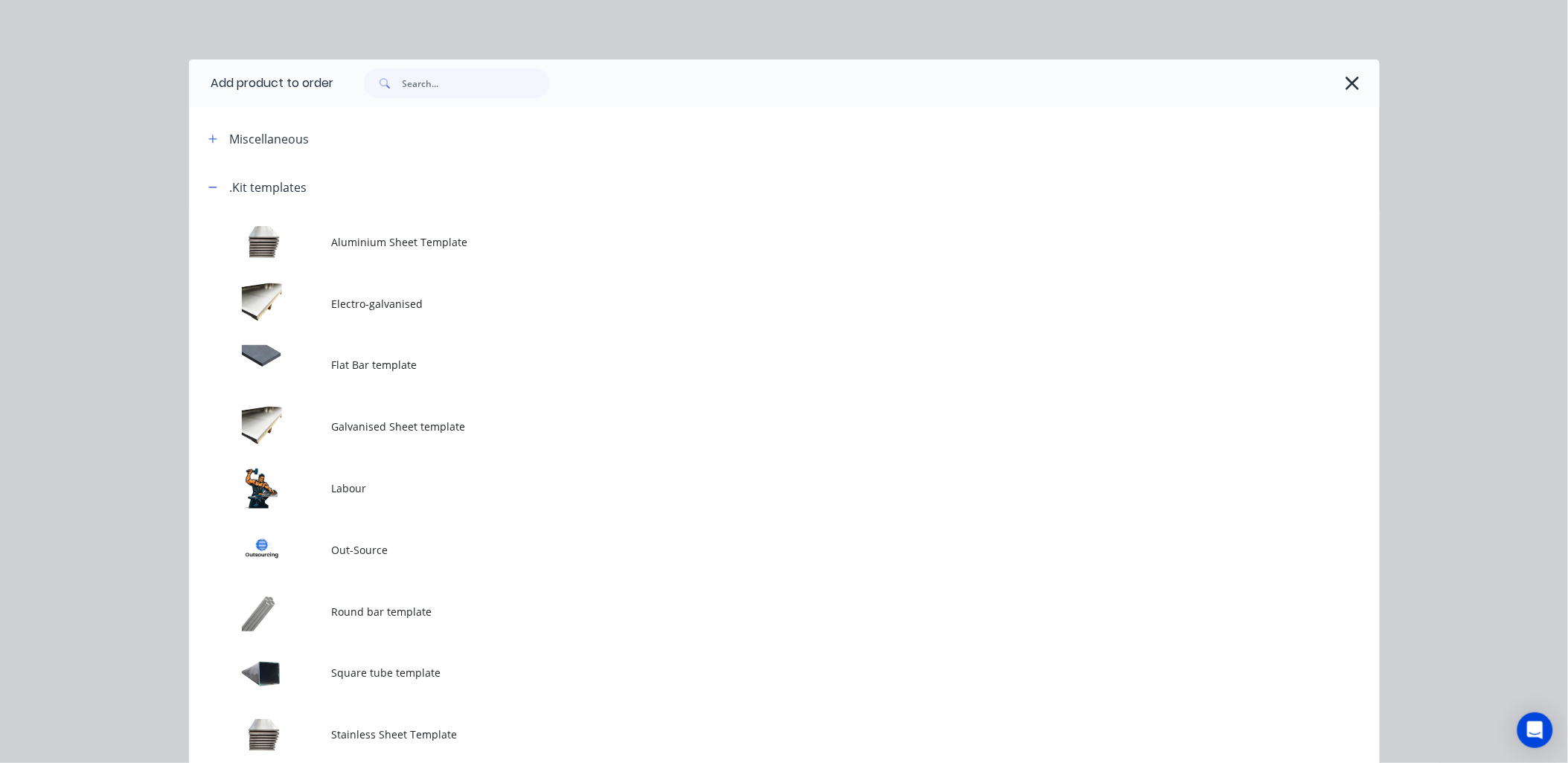
click at [248, 478] on td at bounding box center [260, 488] width 143 height 62
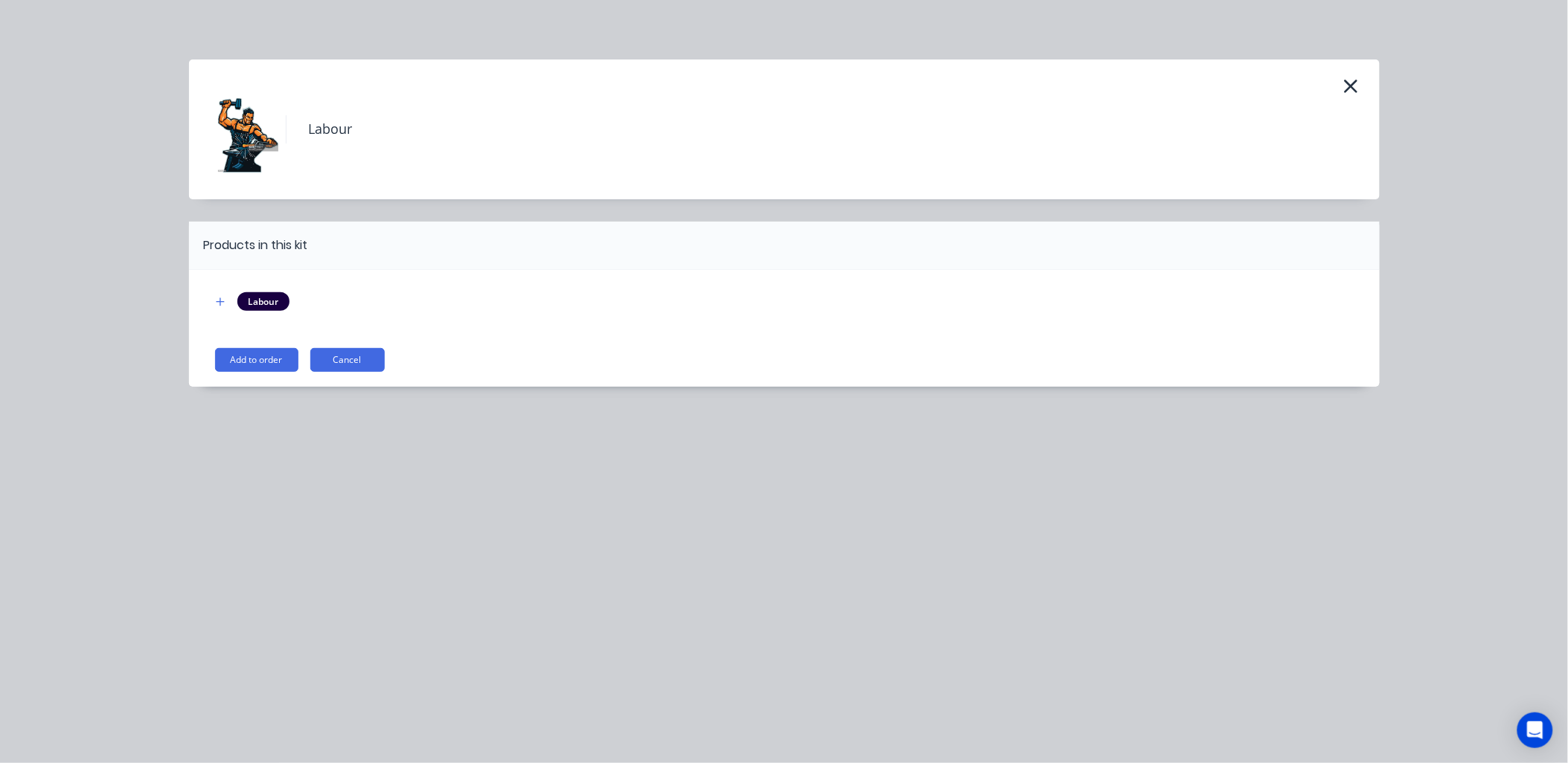
click at [263, 360] on button "Add to order" at bounding box center [257, 359] width 83 height 24
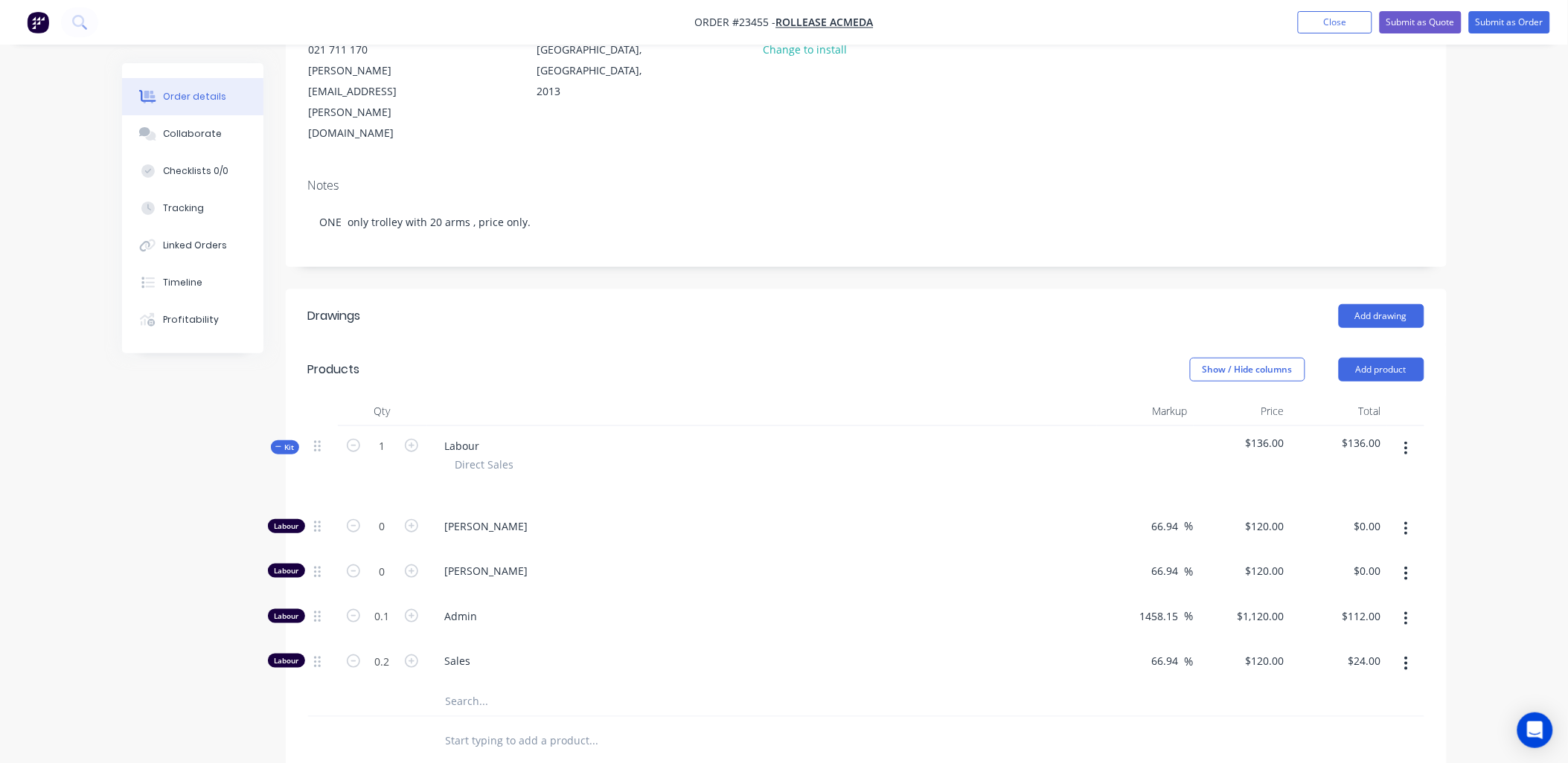
click at [410, 565] on icon "button" at bounding box center [411, 572] width 13 height 13
type input "1"
type input "$120.00"
click at [410, 565] on icon "button" at bounding box center [411, 572] width 13 height 13
type input "2"
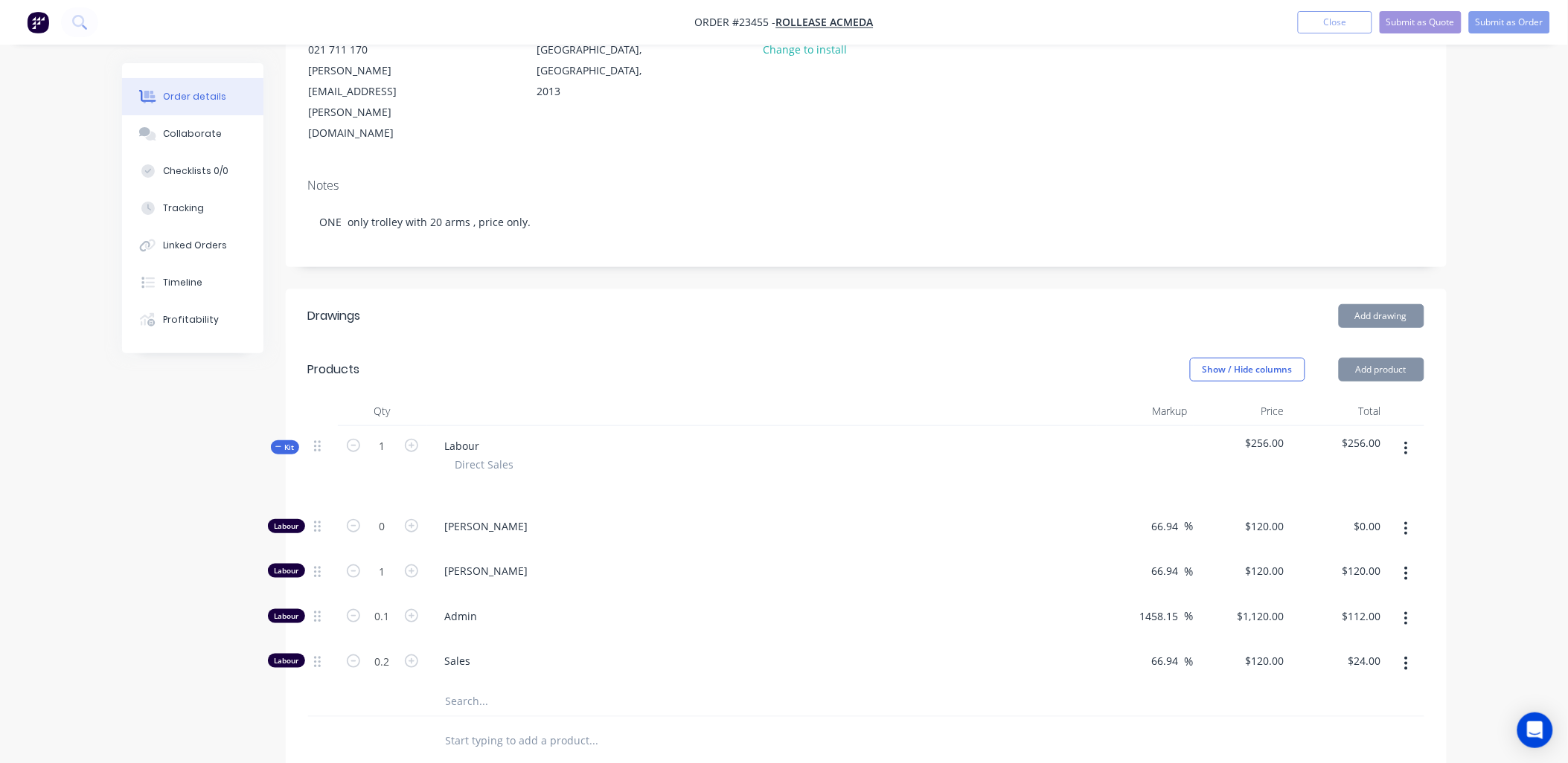
type input "$240.00"
click at [410, 565] on icon "button" at bounding box center [411, 572] width 13 height 13
type input "3"
type input "$360.00"
click at [410, 565] on icon "button" at bounding box center [411, 572] width 13 height 13
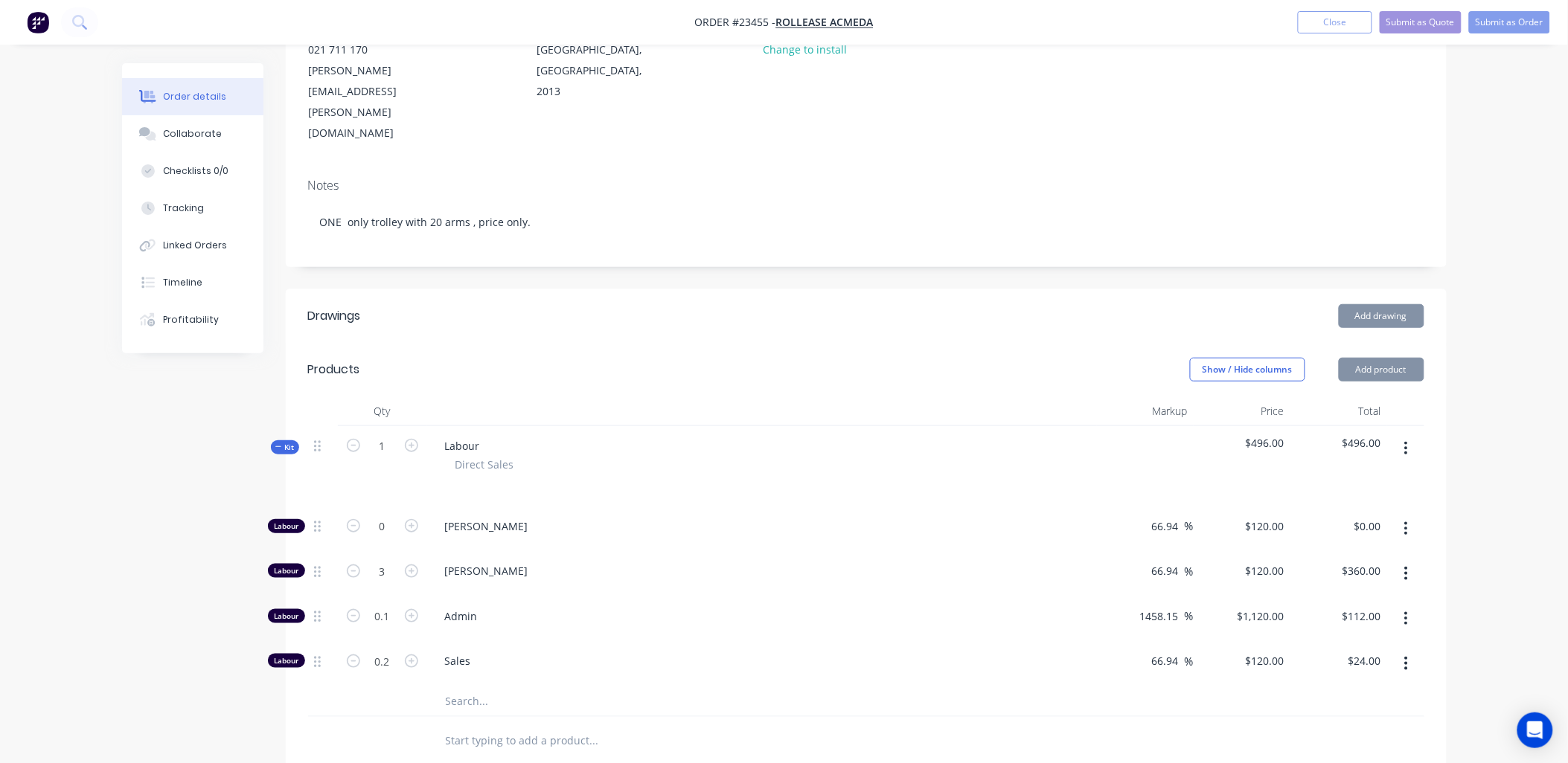
type input "4"
type input "$480.00"
click at [410, 565] on icon "button" at bounding box center [411, 572] width 13 height 13
type input "5"
type input "$600.00"
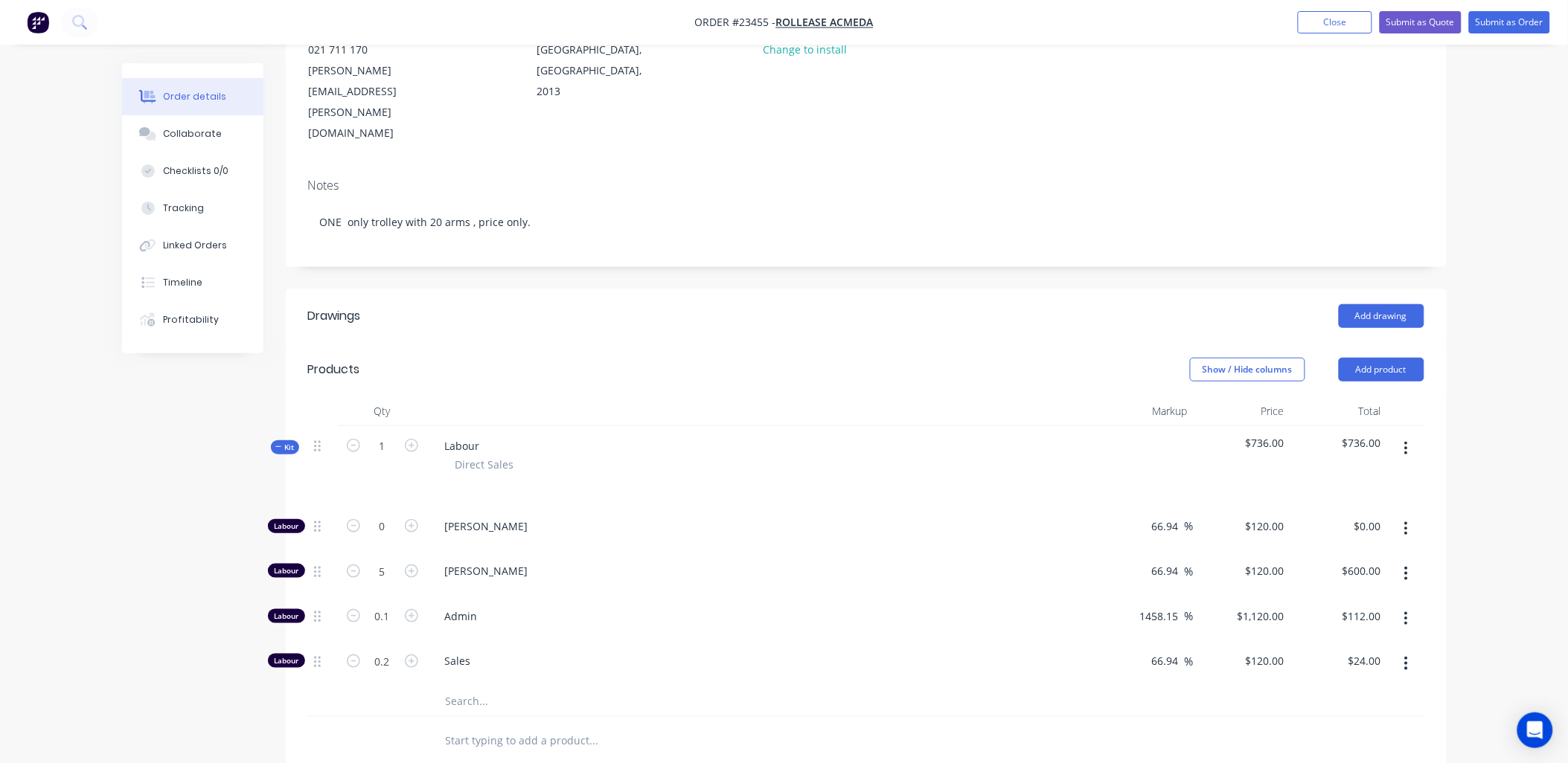
click at [410, 565] on icon "button" at bounding box center [411, 572] width 13 height 13
type input "6"
type input "$720.00"
click at [410, 565] on icon "button" at bounding box center [411, 572] width 13 height 13
type input "7"
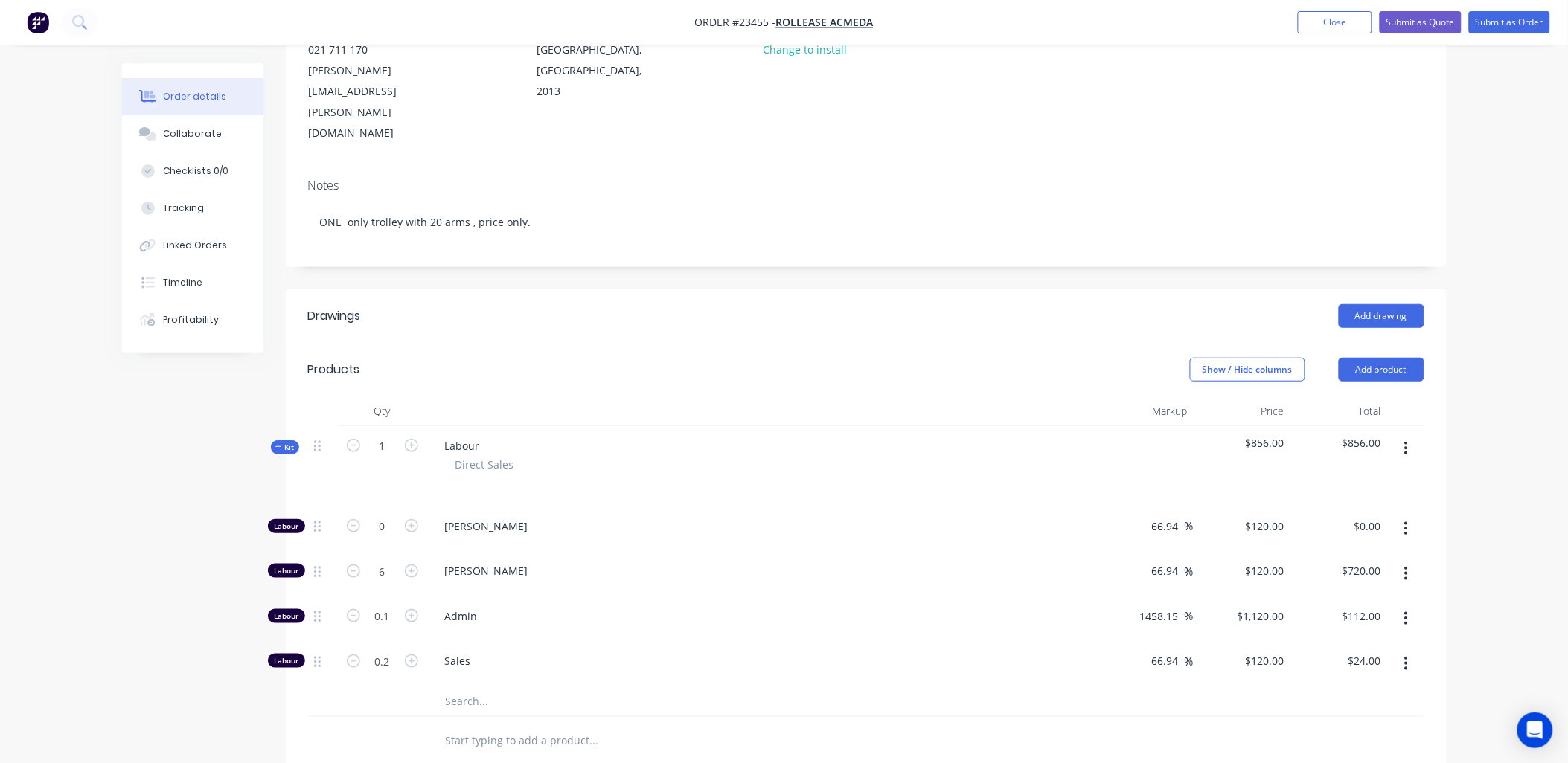
type input "$840.00"
click at [410, 565] on icon "button" at bounding box center [411, 572] width 13 height 13
type input "8"
type input "$960.00"
click at [410, 565] on icon "button" at bounding box center [411, 572] width 13 height 13
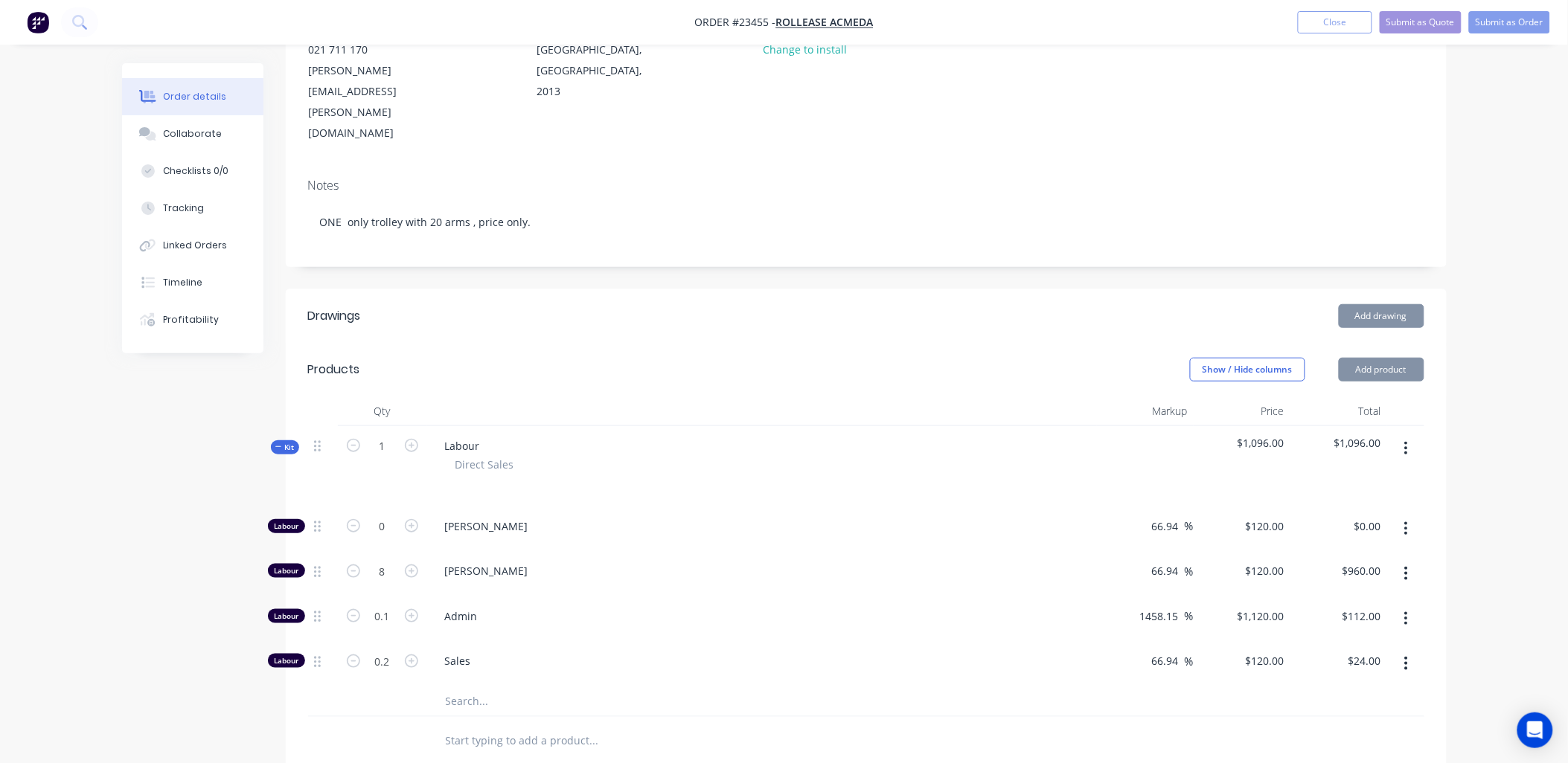
type input "9"
type input "$1,080.00"
click at [410, 565] on icon "button" at bounding box center [411, 572] width 13 height 13
type input "10"
type input "$1,200.00"
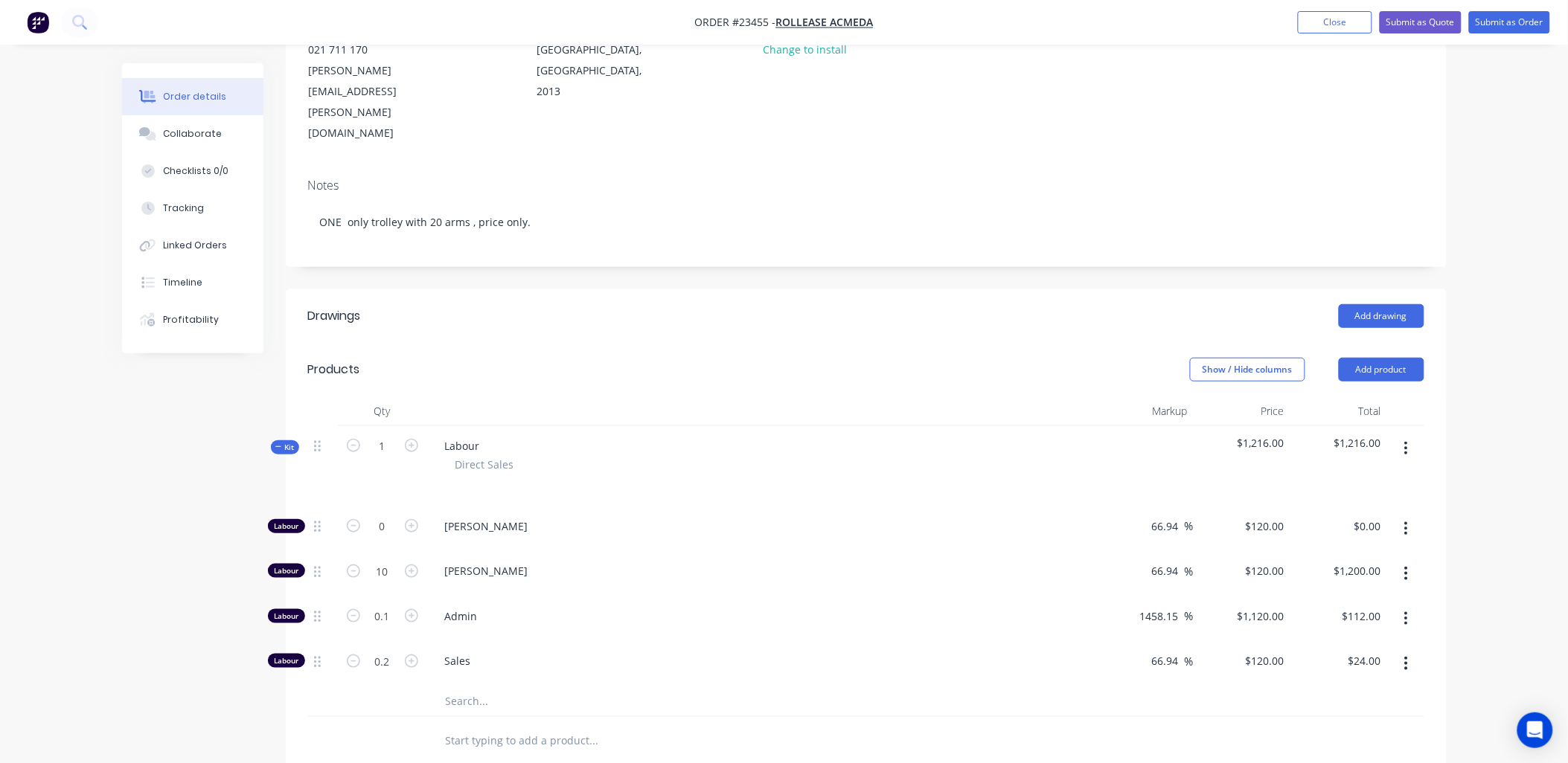
click at [410, 565] on icon "button" at bounding box center [411, 572] width 13 height 13
type input "11"
type input "$1,320.00"
click at [410, 565] on icon "button" at bounding box center [411, 572] width 13 height 13
type input "12"
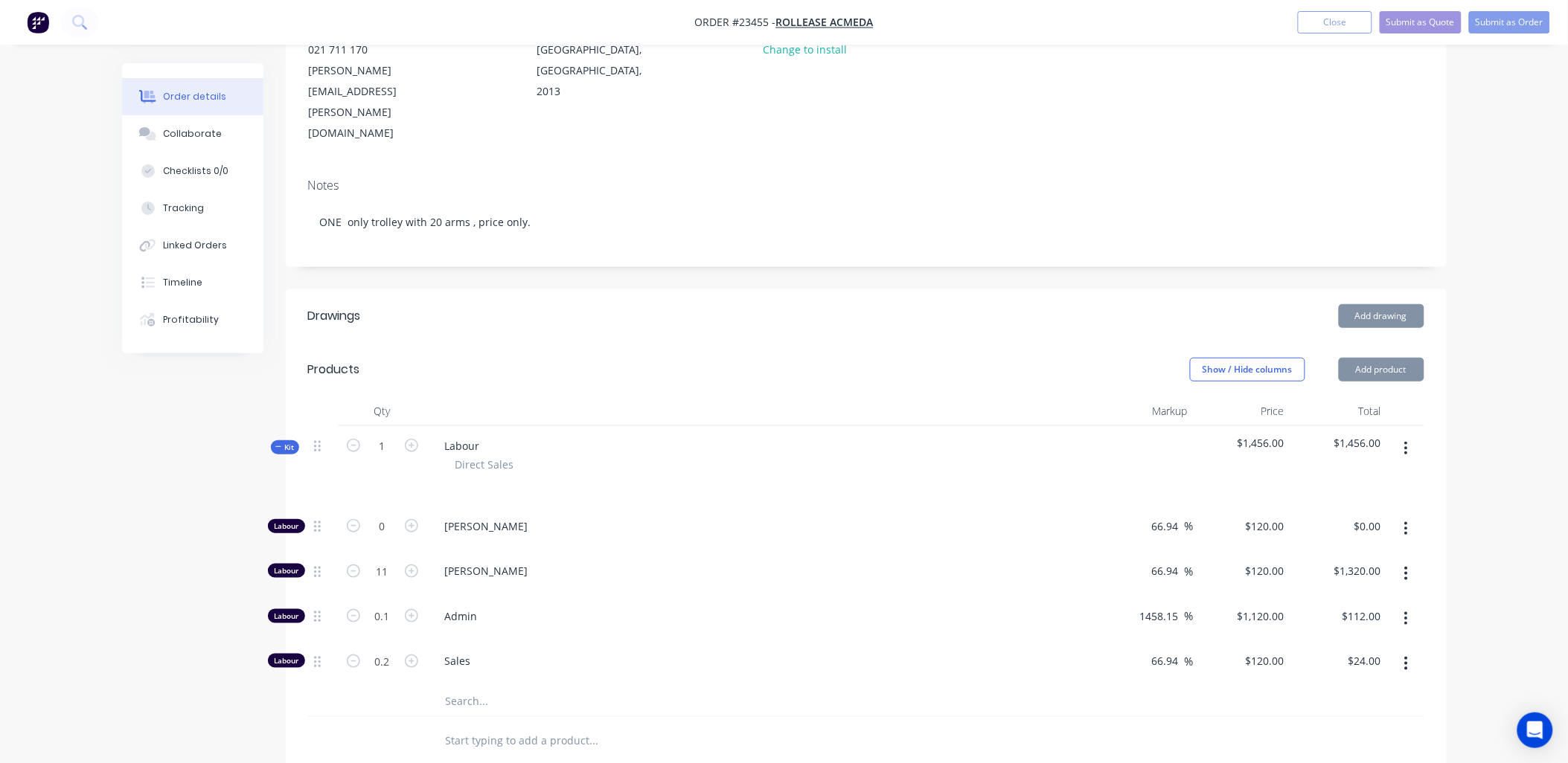
type input "$1,440.00"
click at [410, 565] on icon "button" at bounding box center [411, 572] width 13 height 13
type input "13"
type input "$1,560.00"
click at [410, 565] on icon "button" at bounding box center [411, 572] width 13 height 13
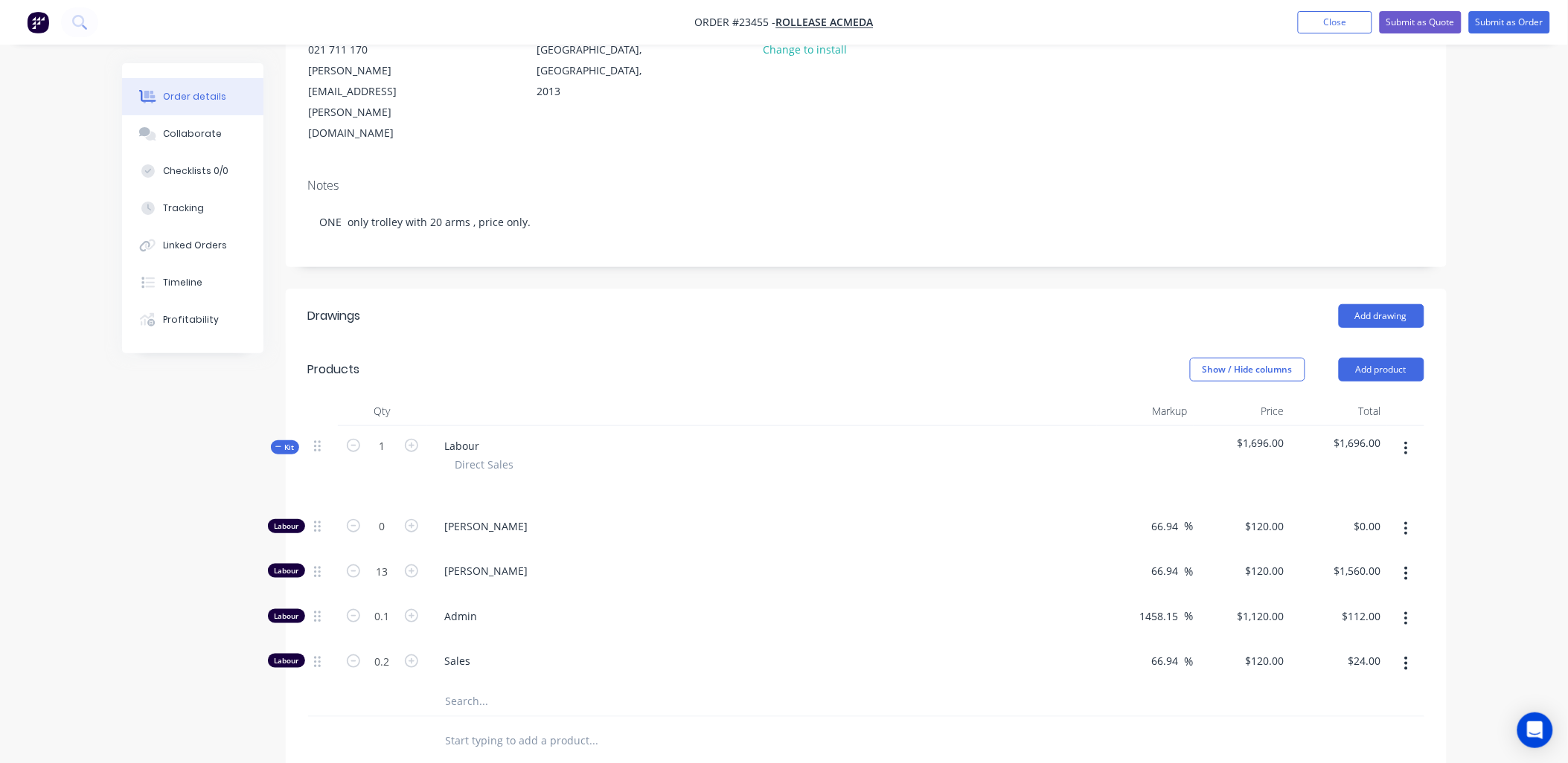
type input "14"
type input "$1,680.00"
click at [410, 565] on icon "button" at bounding box center [411, 572] width 13 height 13
type input "15"
type input "$1,800.00"
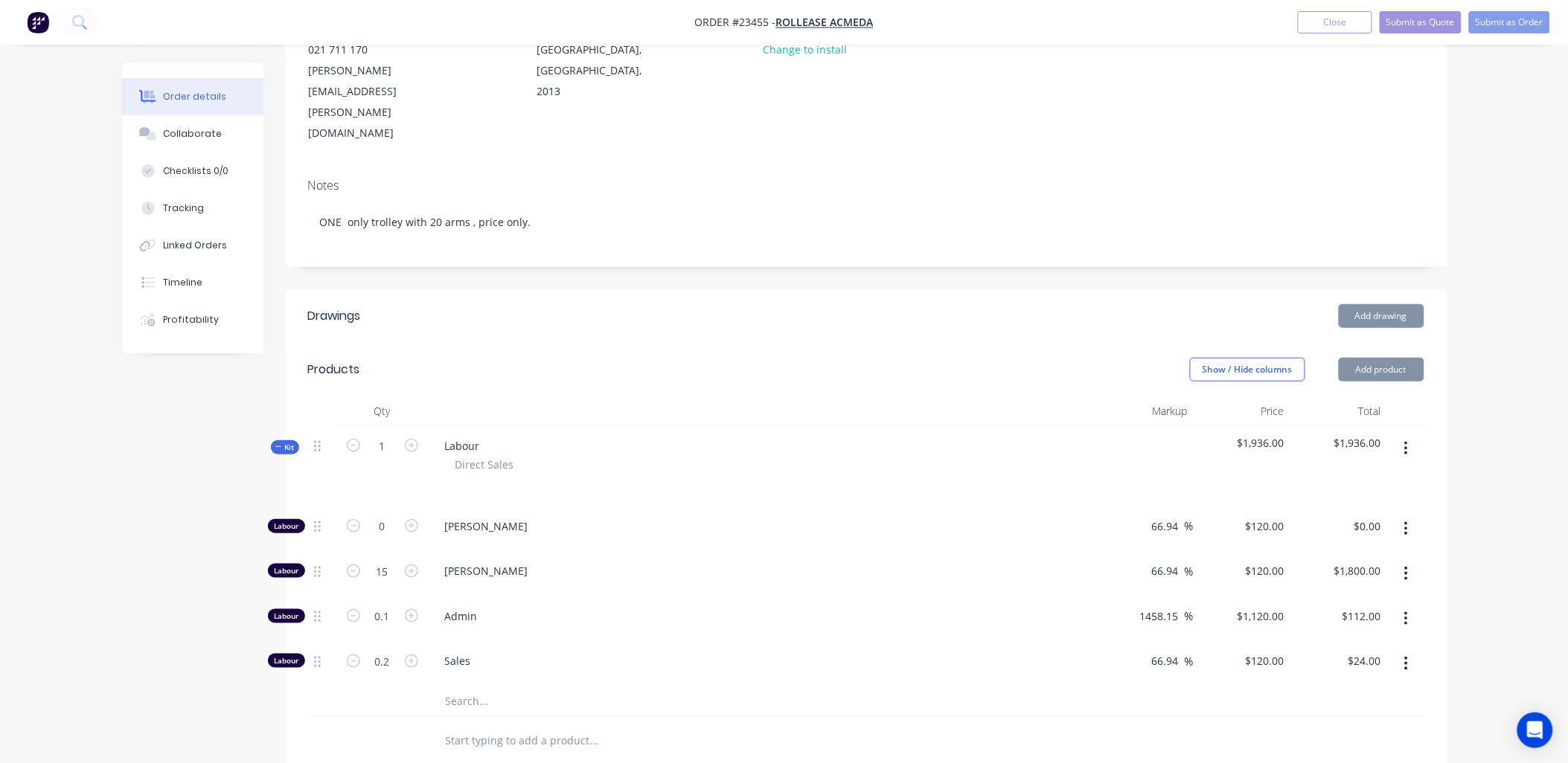
click at [410, 565] on icon "button" at bounding box center [411, 572] width 13 height 13
type input "16"
type input "$1,920.00"
click at [410, 565] on icon "button" at bounding box center [411, 572] width 13 height 13
type input "17"
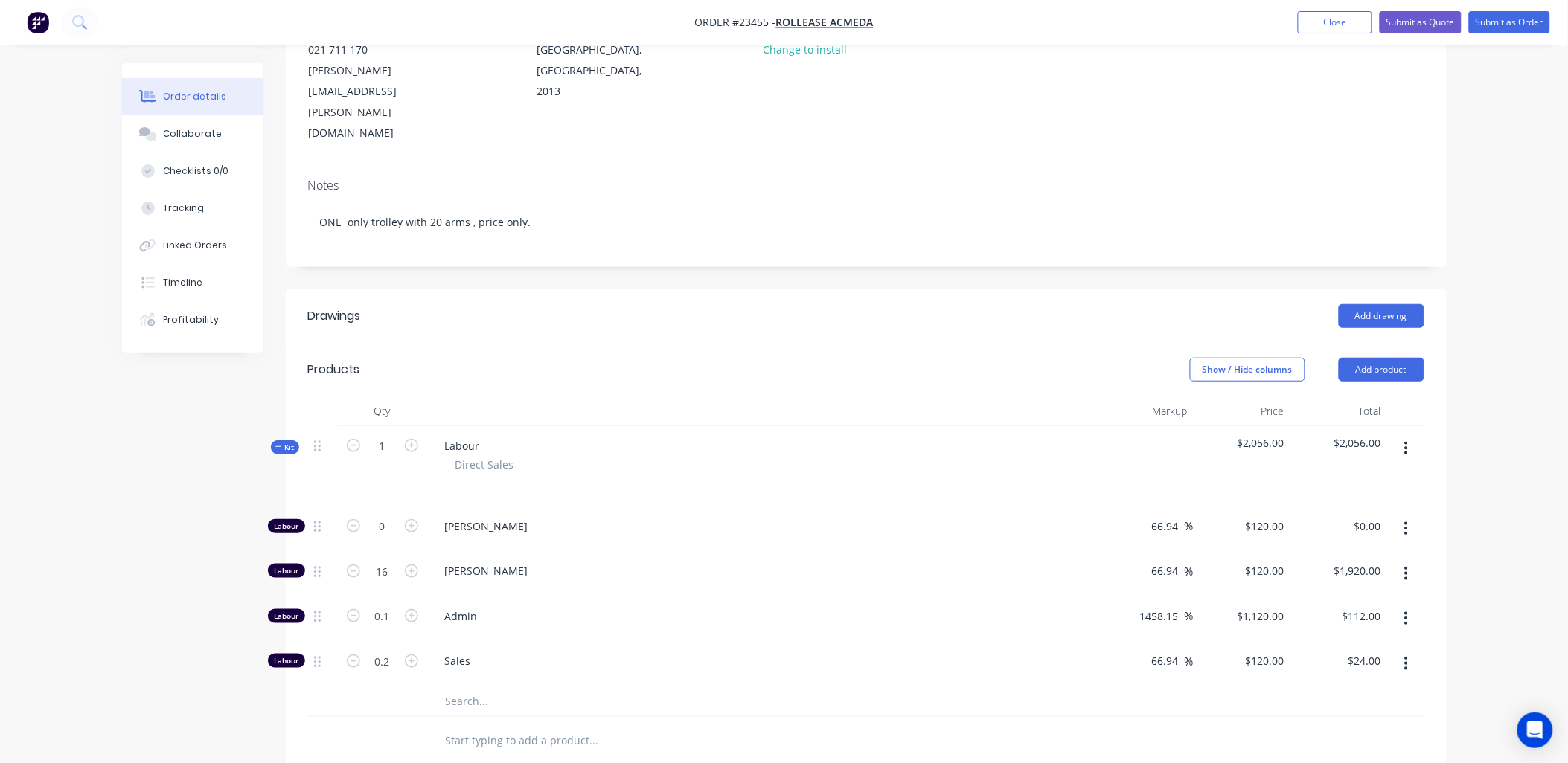
type input "$2,040.00"
click at [410, 565] on icon "button" at bounding box center [411, 572] width 13 height 13
type input "18"
type input "$2,160.00"
click at [410, 565] on icon "button" at bounding box center [411, 572] width 13 height 13
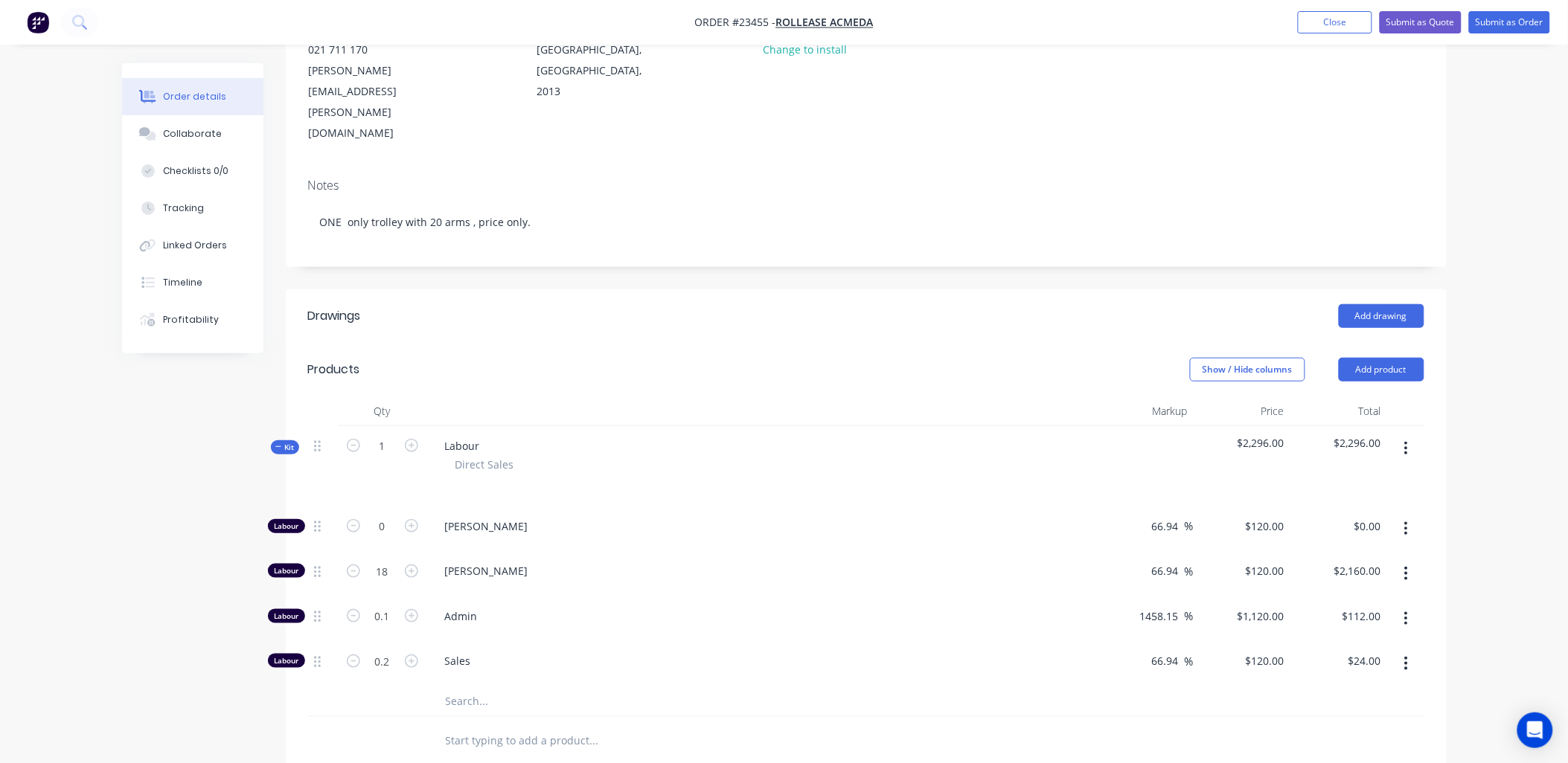
type input "19"
type input "$2,280.00"
click at [410, 565] on icon "button" at bounding box center [411, 572] width 13 height 13
type input "20"
type input "$2,400.00"
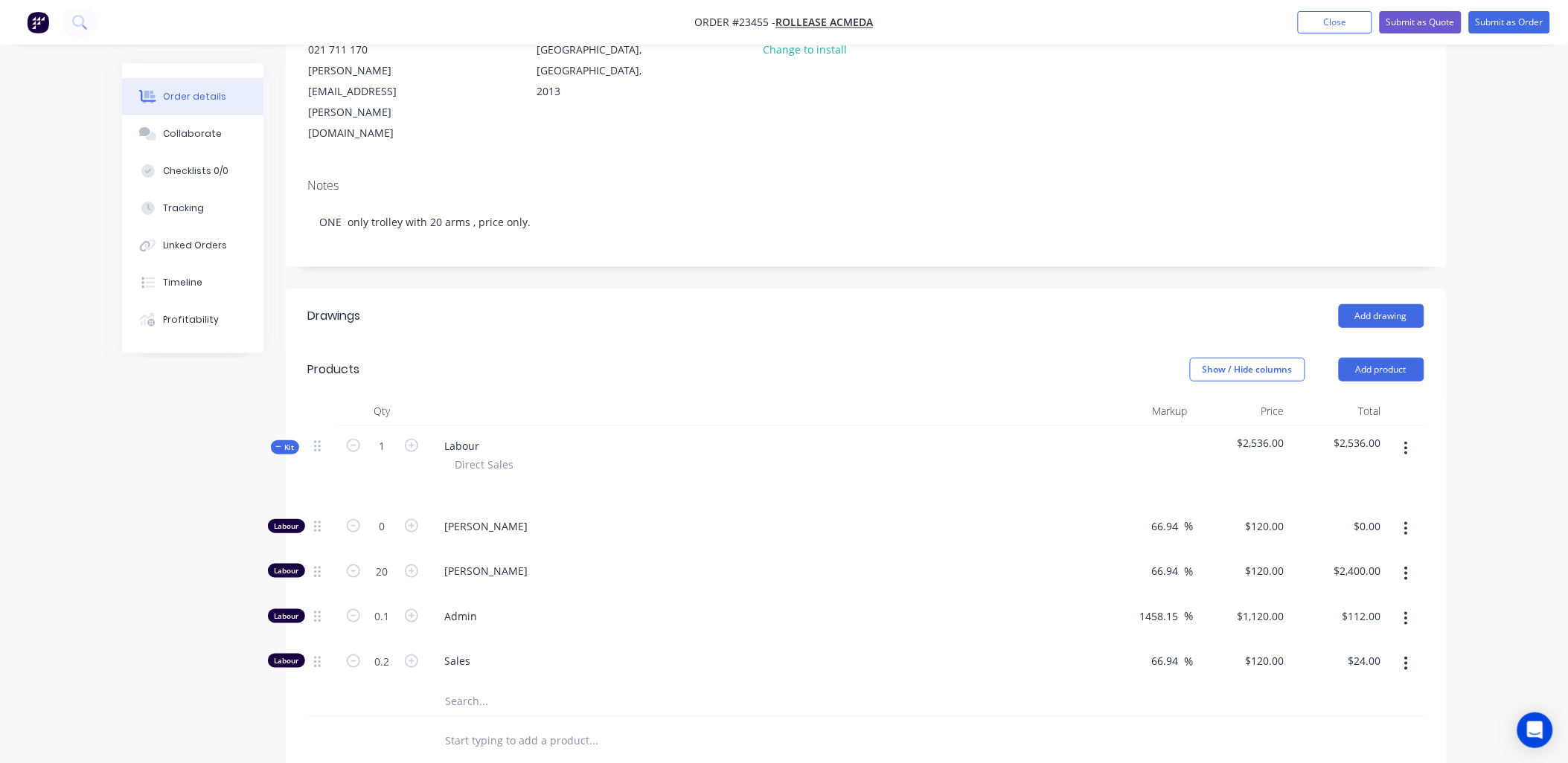
click at [410, 565] on icon "button" at bounding box center [411, 572] width 13 height 13
type input "21"
type input "$2,520.00"
click at [410, 565] on icon "button" at bounding box center [411, 572] width 13 height 13
type input "22"
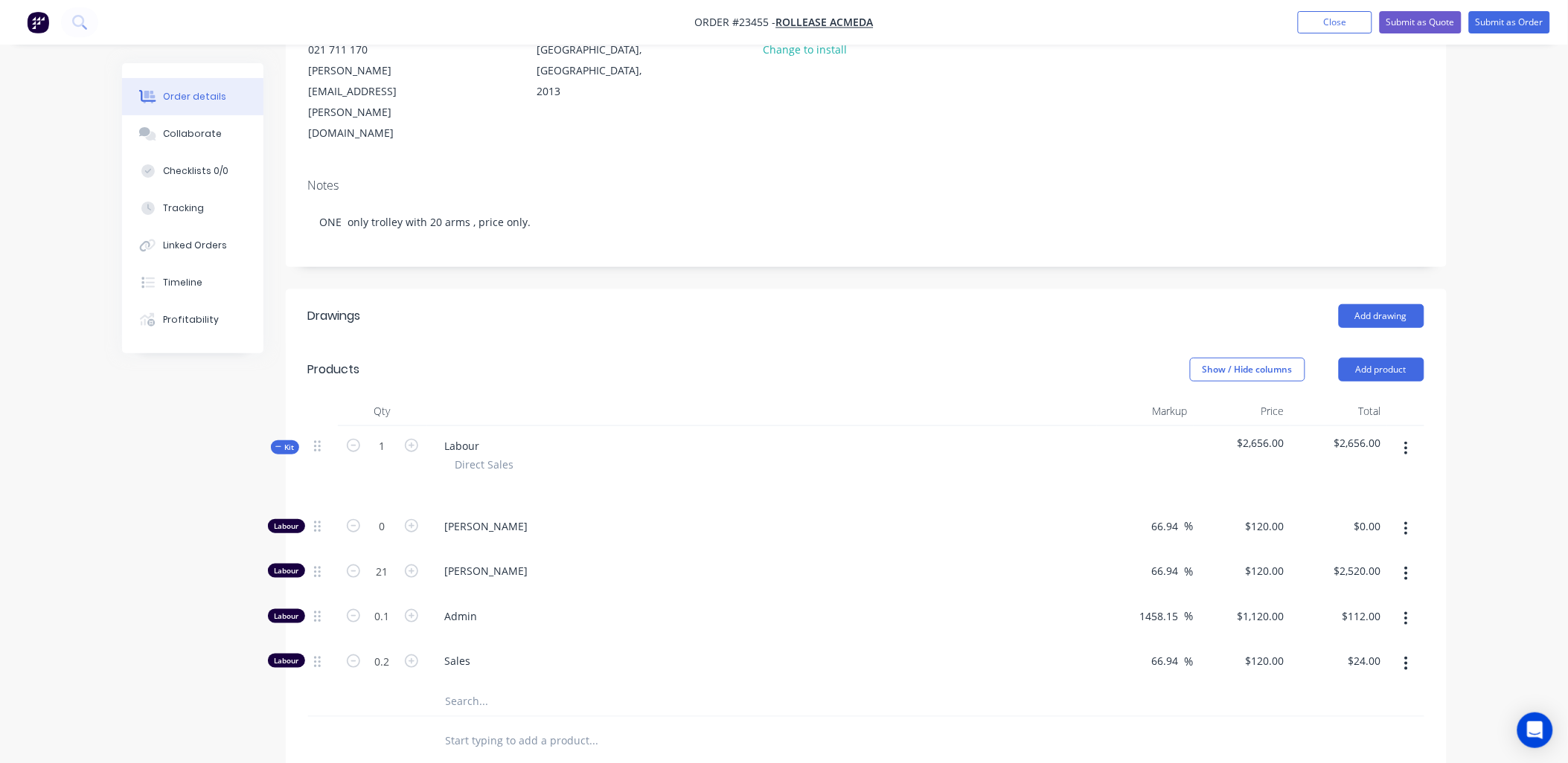
type input "$2,640.00"
click at [410, 565] on icon "button" at bounding box center [411, 572] width 13 height 13
type input "23"
type input "$2,760.00"
click at [410, 565] on icon "button" at bounding box center [411, 572] width 13 height 13
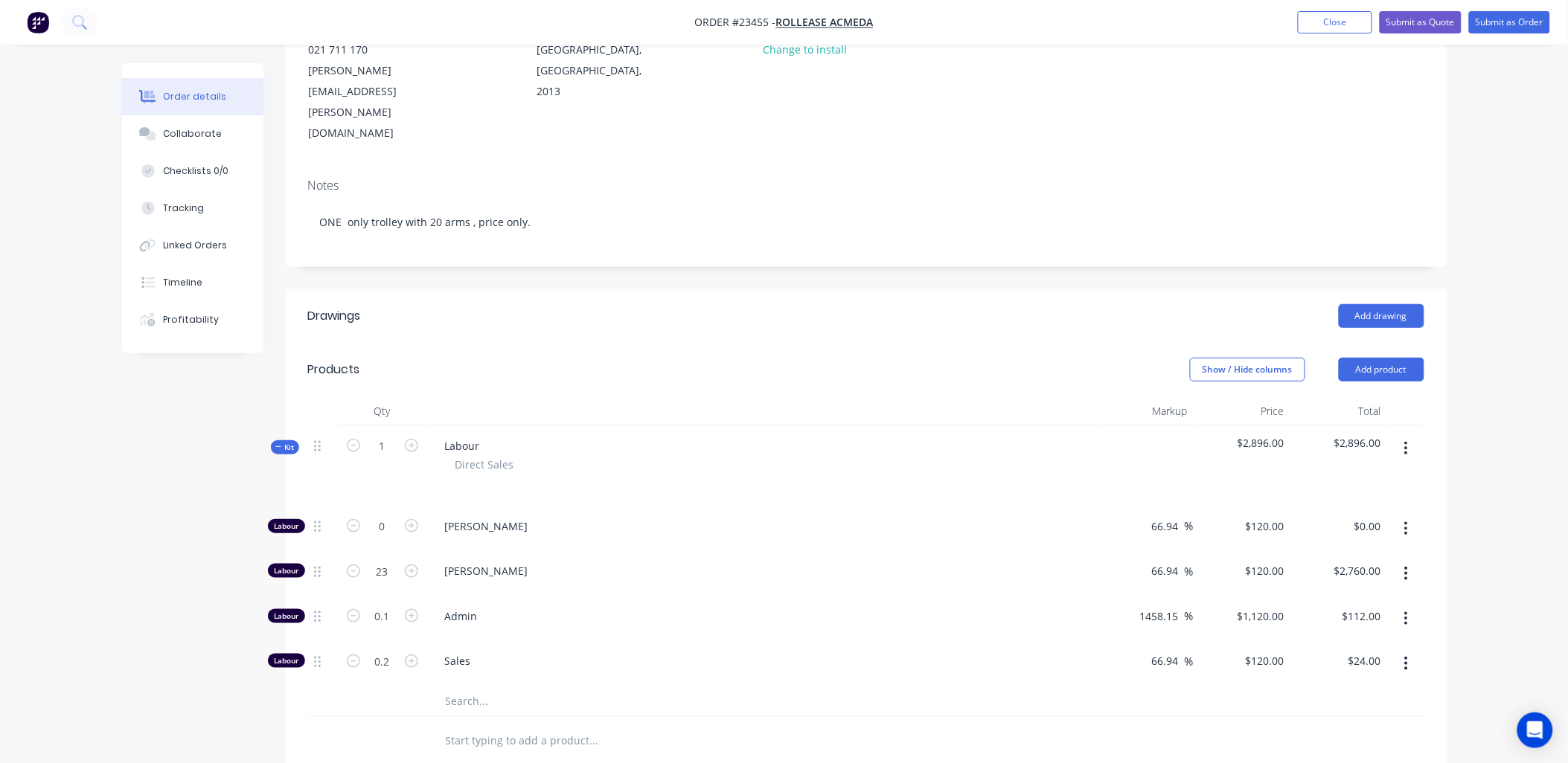
type input "24"
type input "$2,880.00"
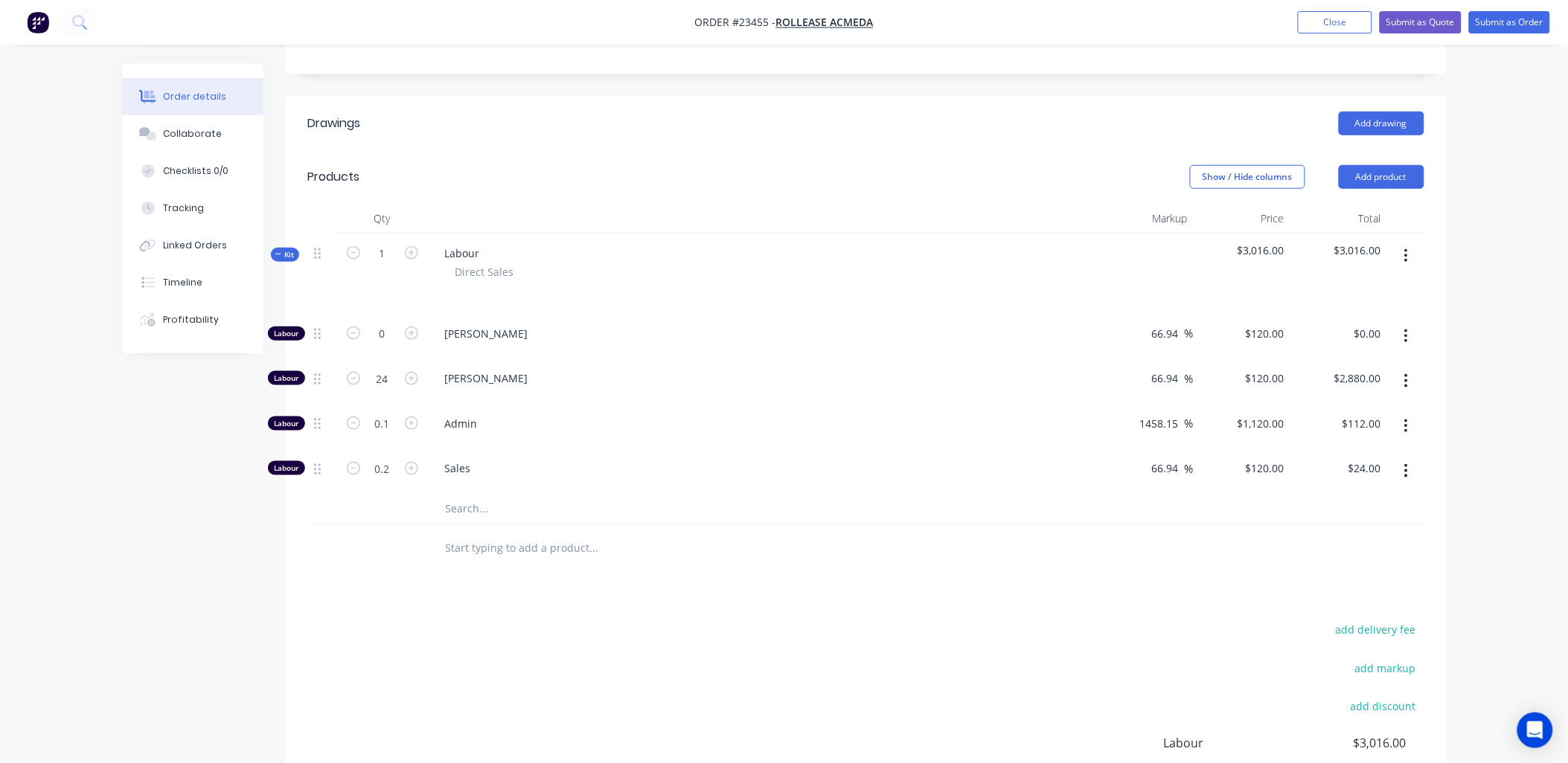
scroll to position [448, 0]
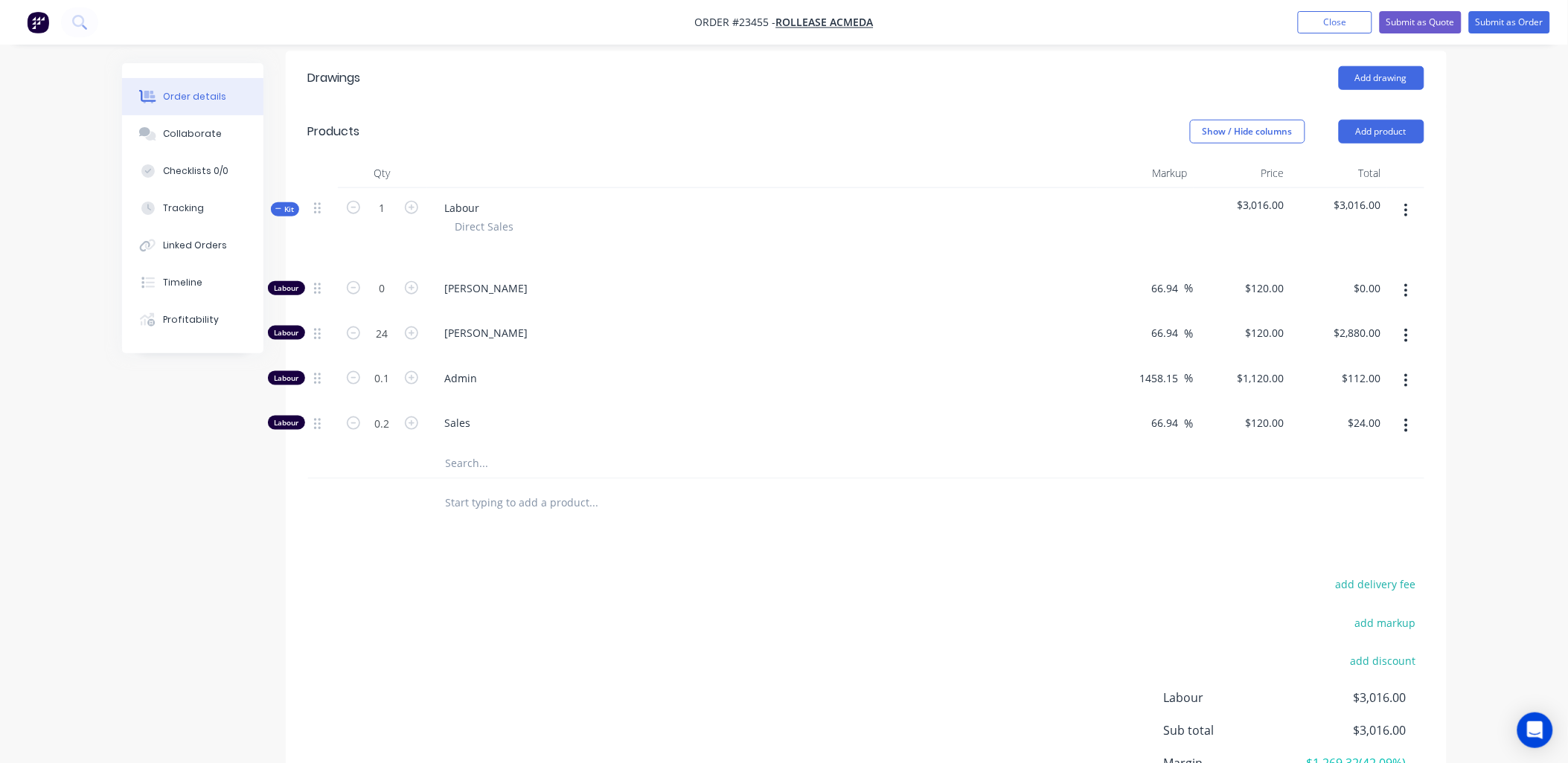
click at [1407, 417] on icon "button" at bounding box center [1406, 425] width 4 height 16
click at [1341, 514] on div "Delete" at bounding box center [1353, 524] width 115 height 22
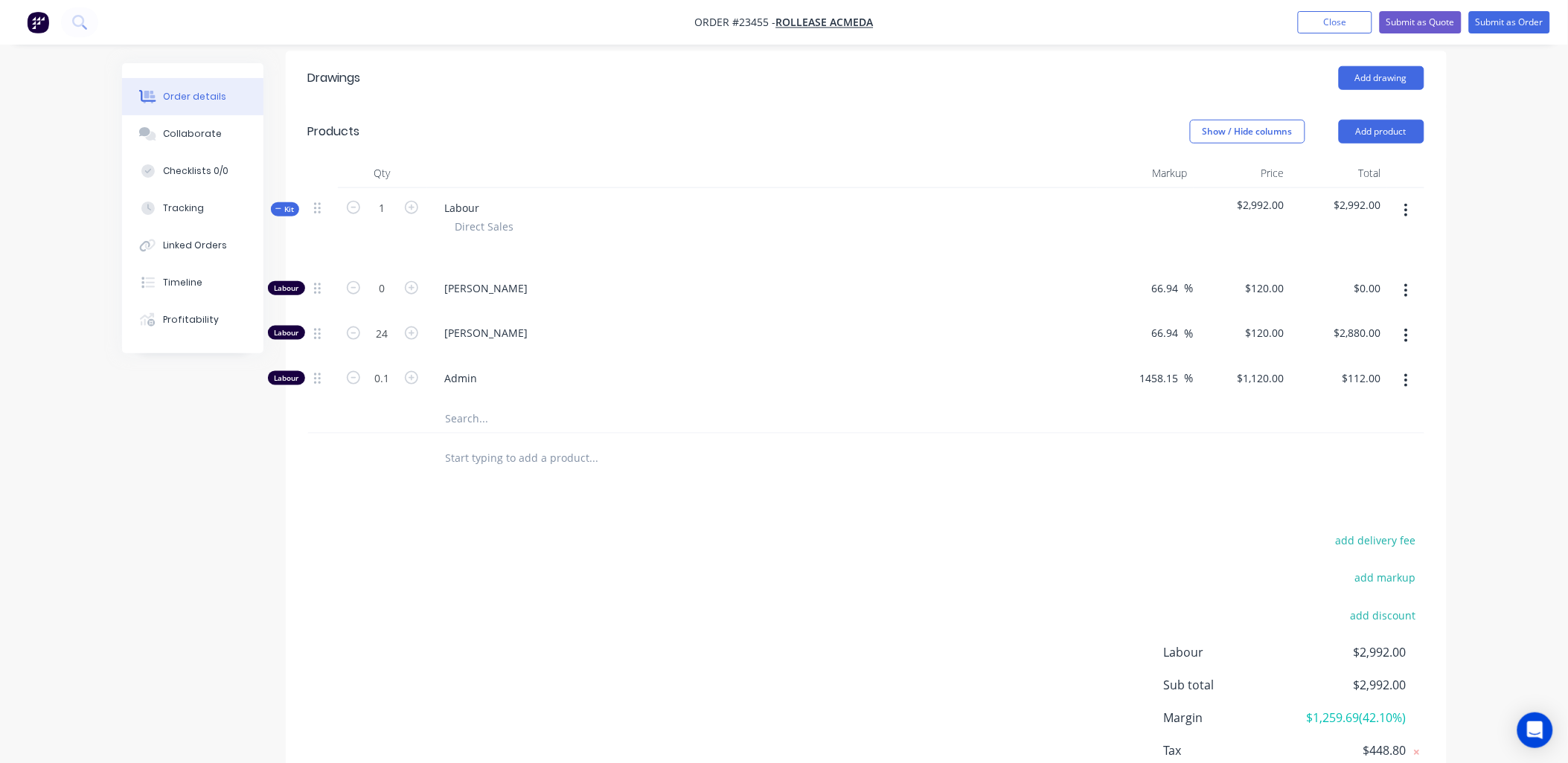
click at [1405, 372] on icon "button" at bounding box center [1406, 380] width 4 height 16
click at [1366, 469] on div "Delete" at bounding box center [1353, 480] width 115 height 22
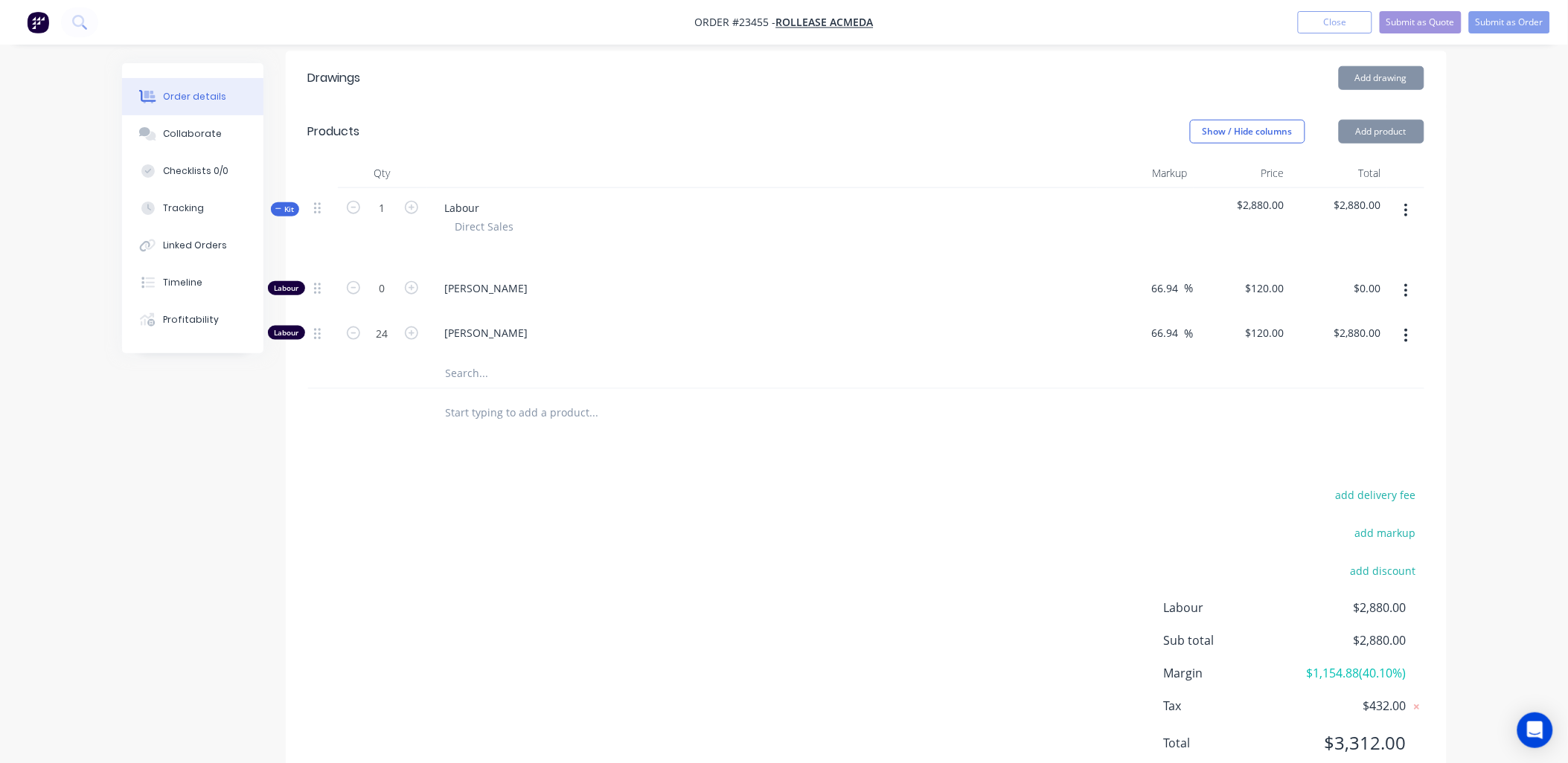
scroll to position [441, 0]
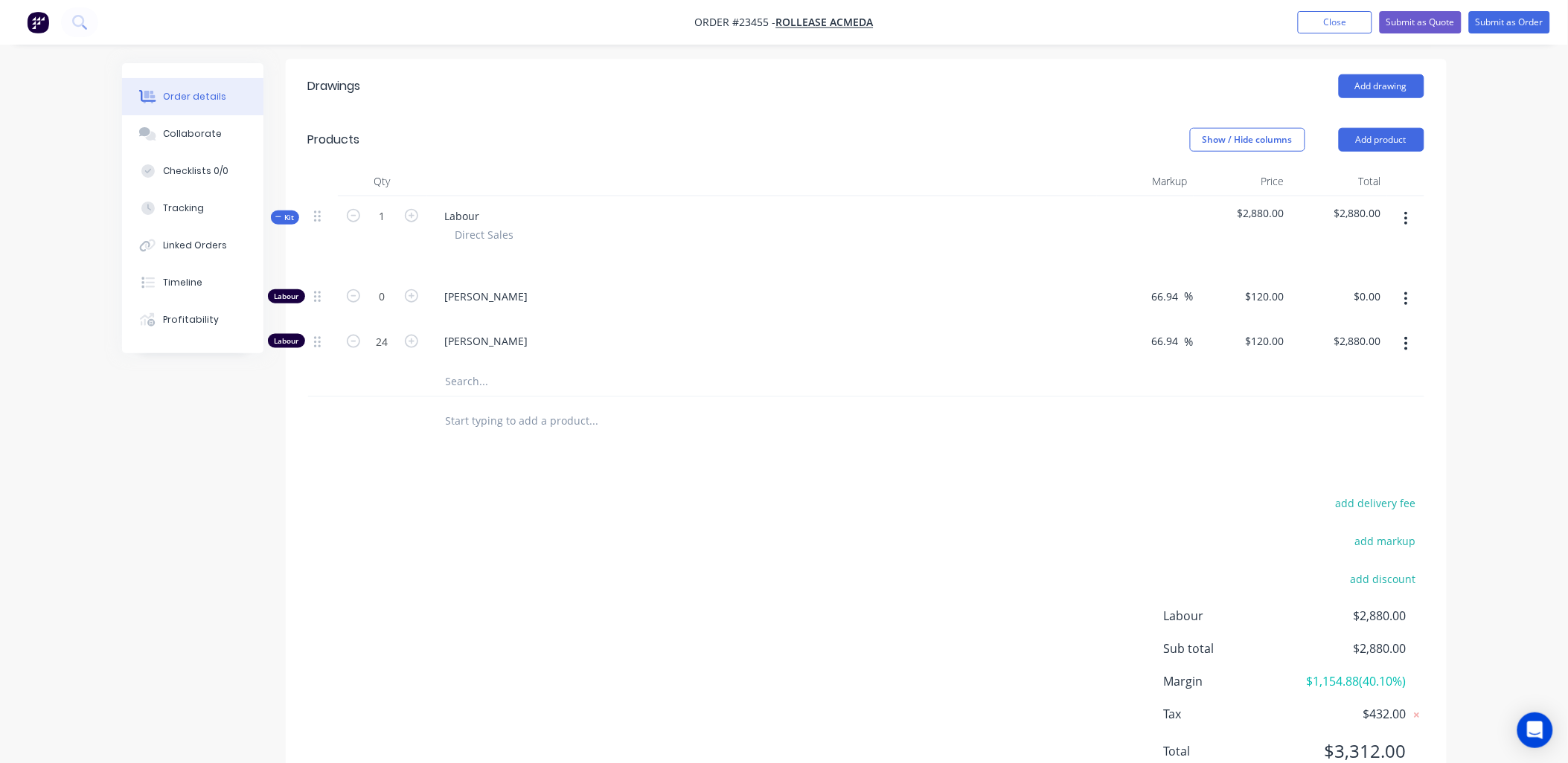
click at [482, 407] on input "text" at bounding box center [593, 421] width 298 height 29
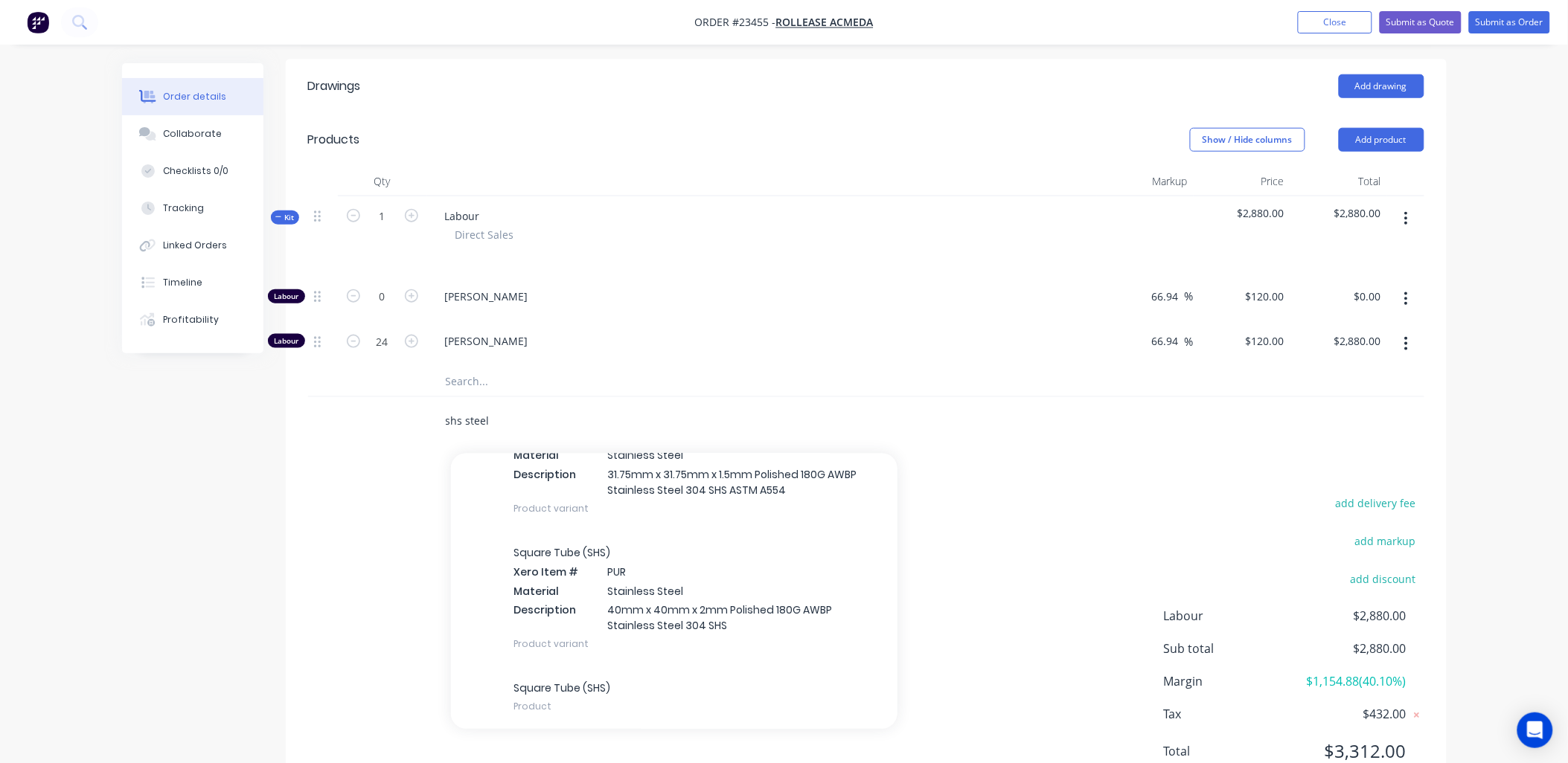
scroll to position [109, 0]
click at [588, 663] on div "Square Tube (SHS) Product" at bounding box center [674, 696] width 447 height 67
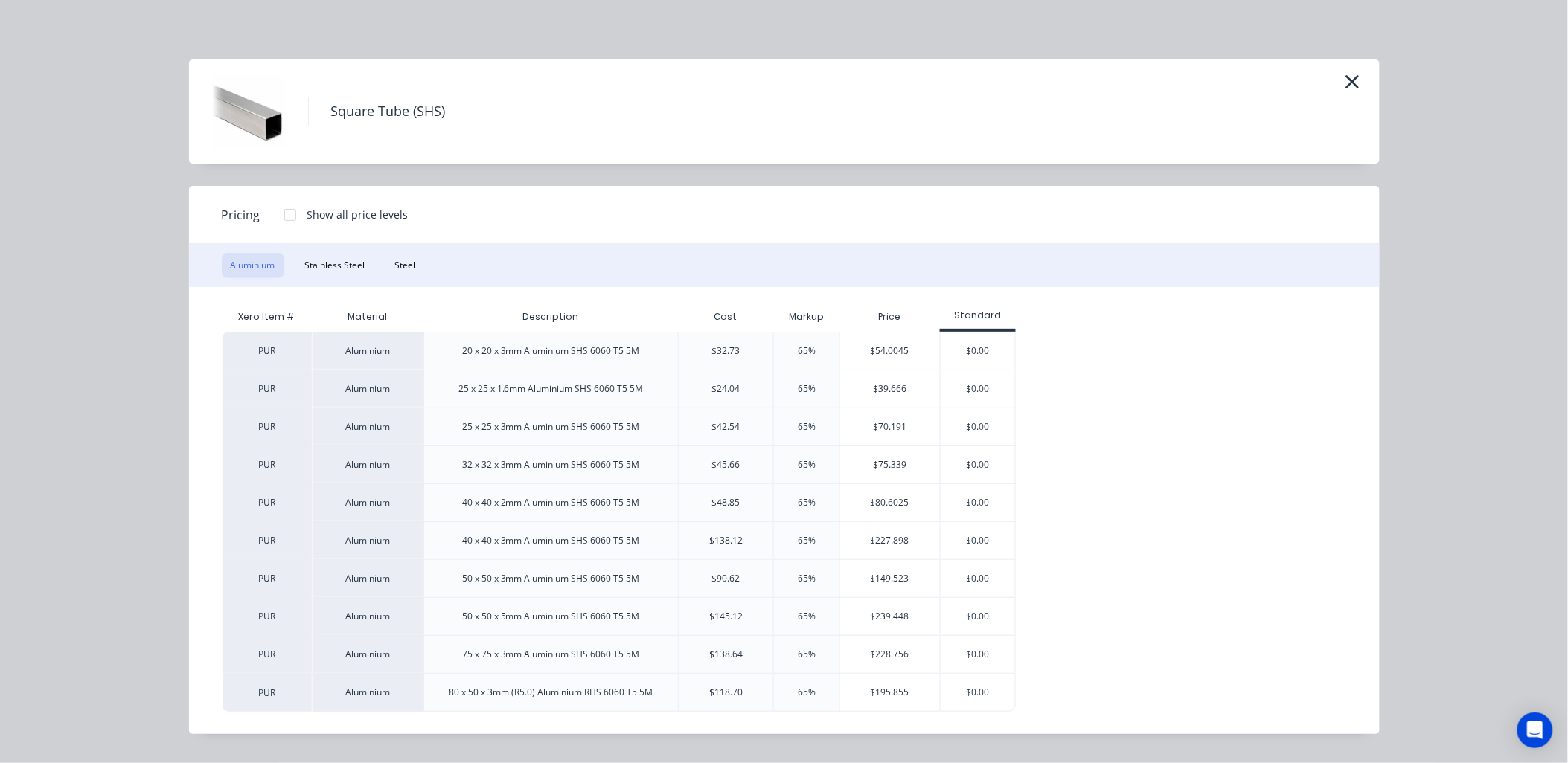
click at [1353, 75] on icon "button" at bounding box center [1353, 82] width 15 height 21
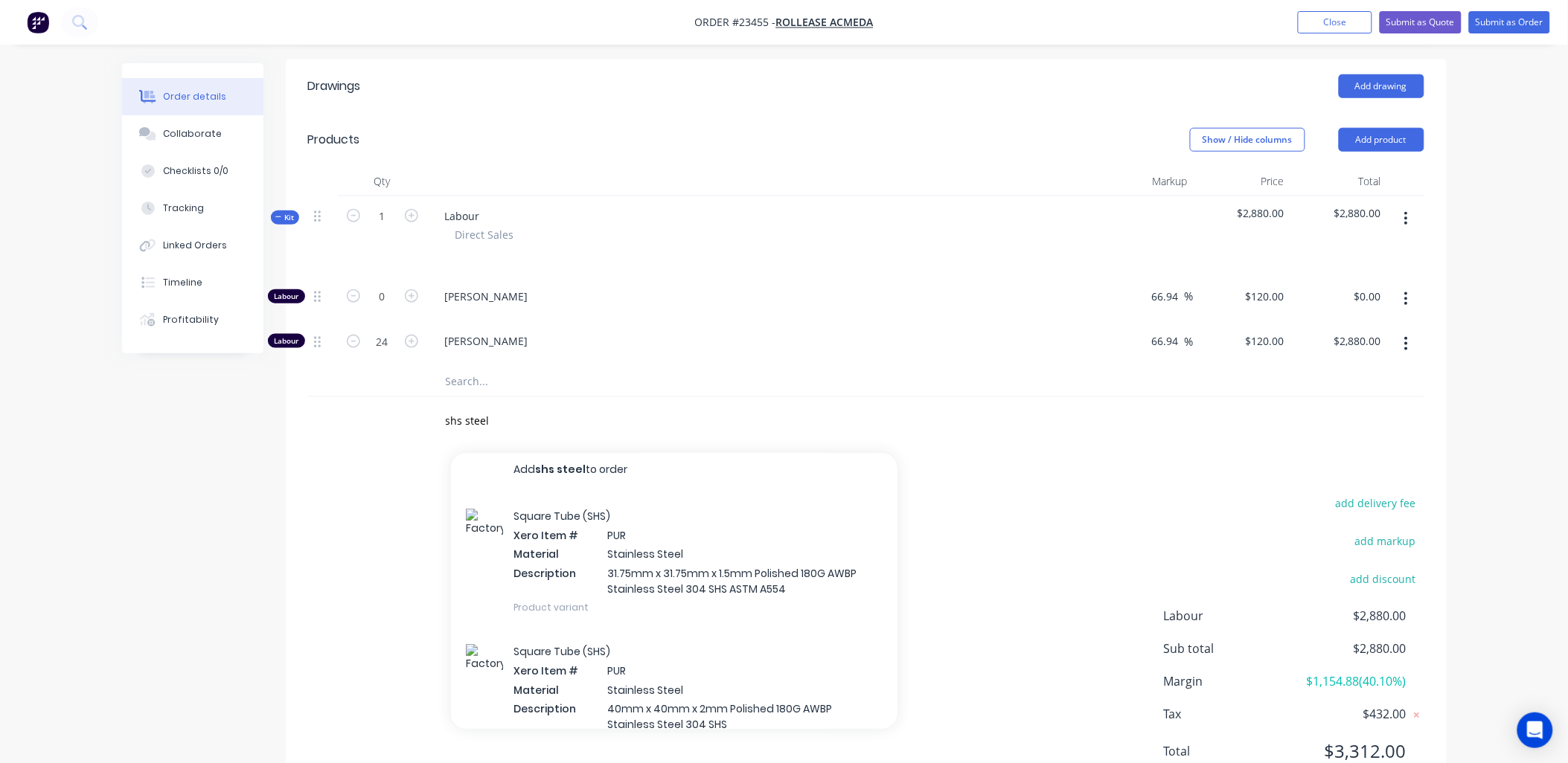
scroll to position [0, 0]
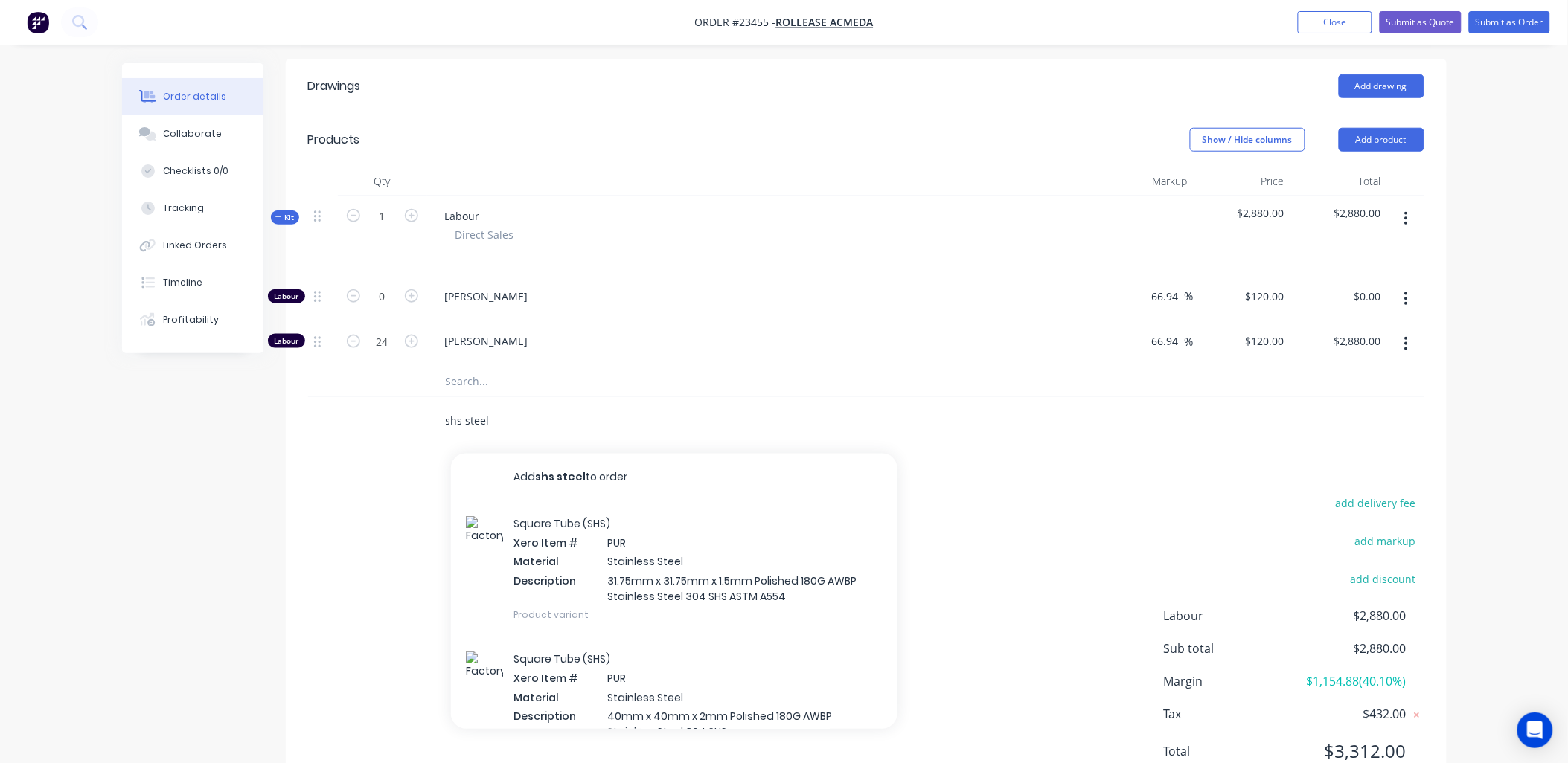
click at [462, 407] on input "shs steel" at bounding box center [593, 421] width 298 height 29
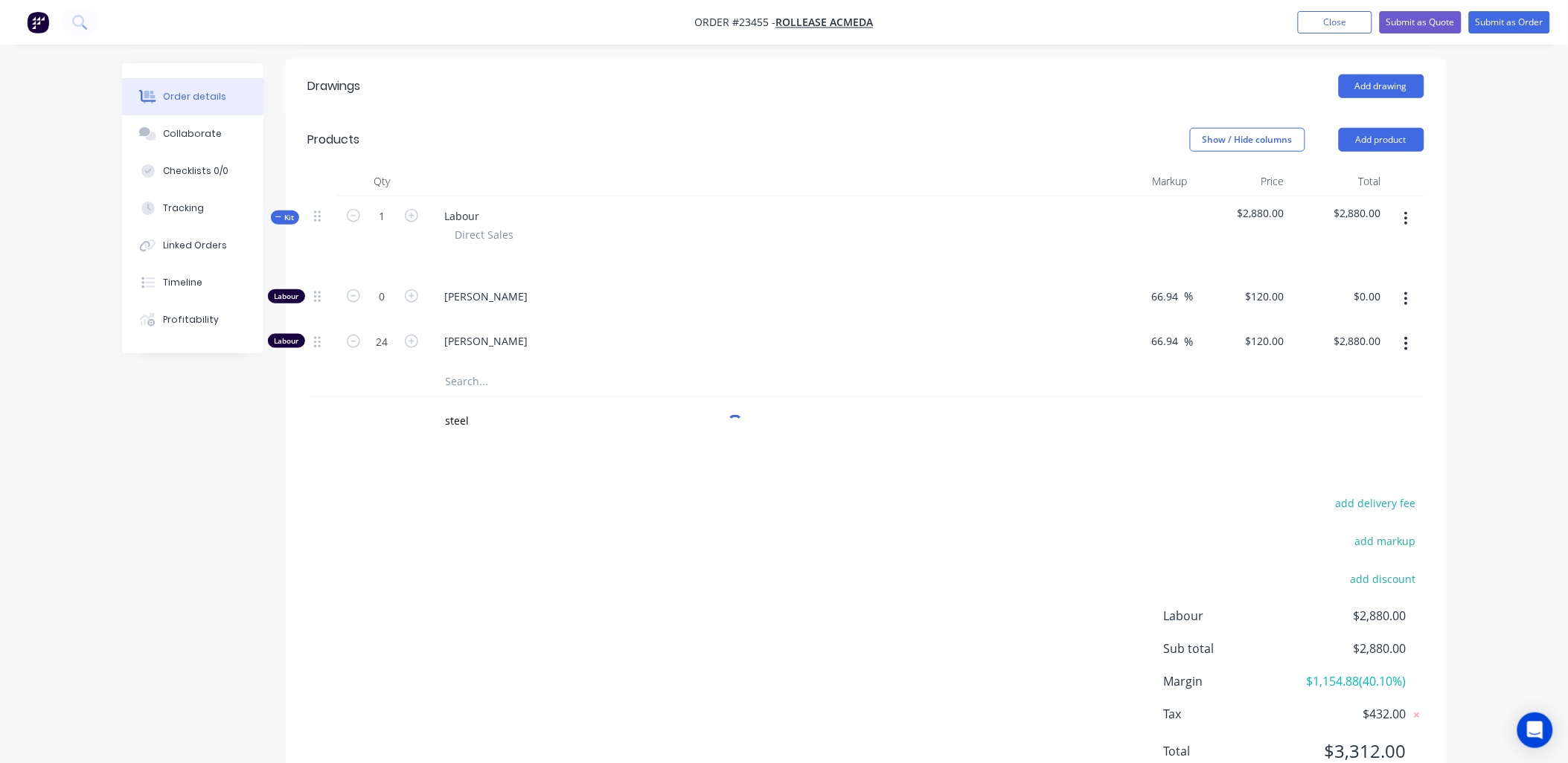
click at [584, 412] on div "Drawings Add drawing Products Show / Hide columns Add product Qty Markup Price …" at bounding box center [866, 431] width 1161 height 743
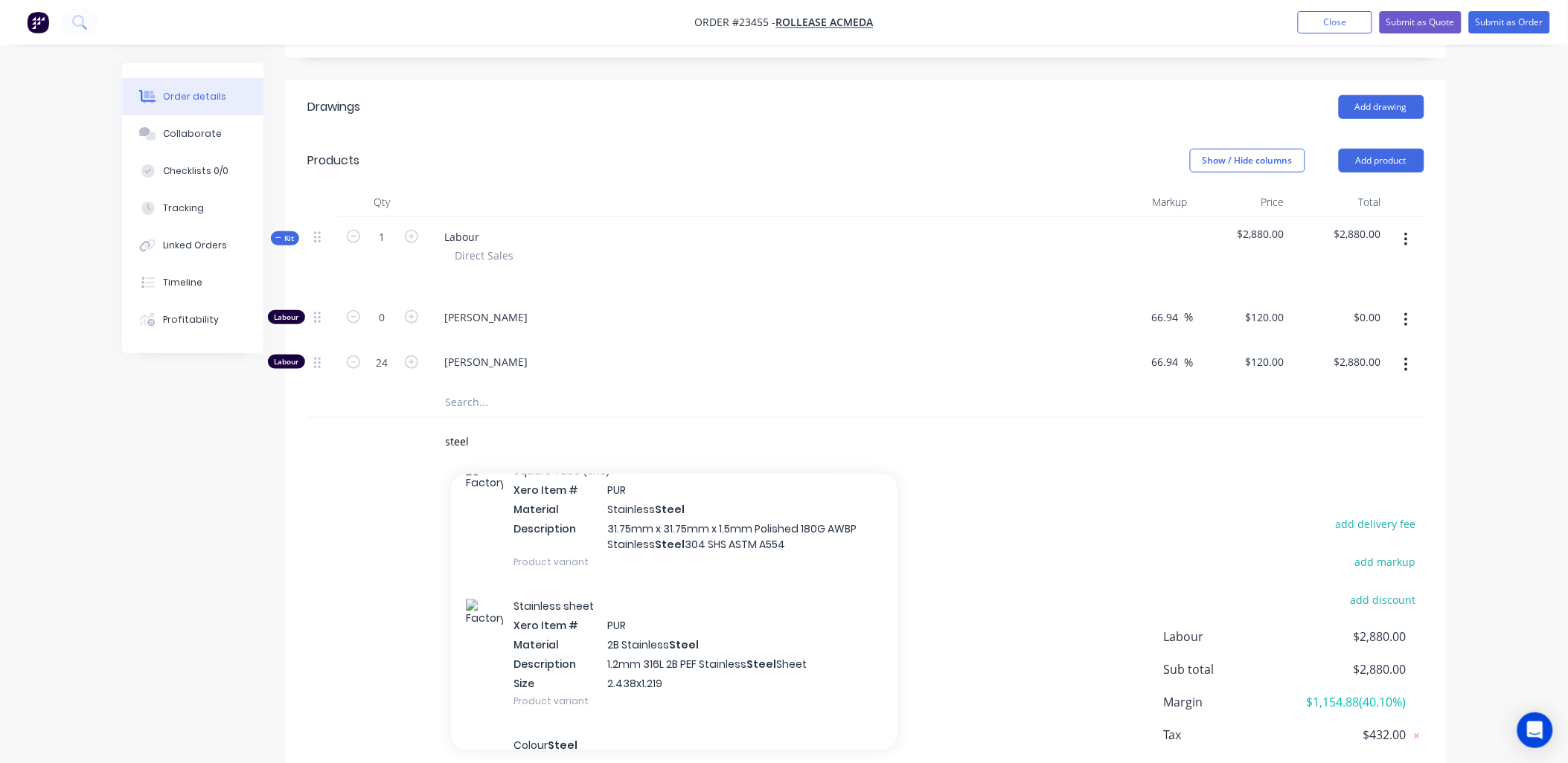
scroll to position [441, 0]
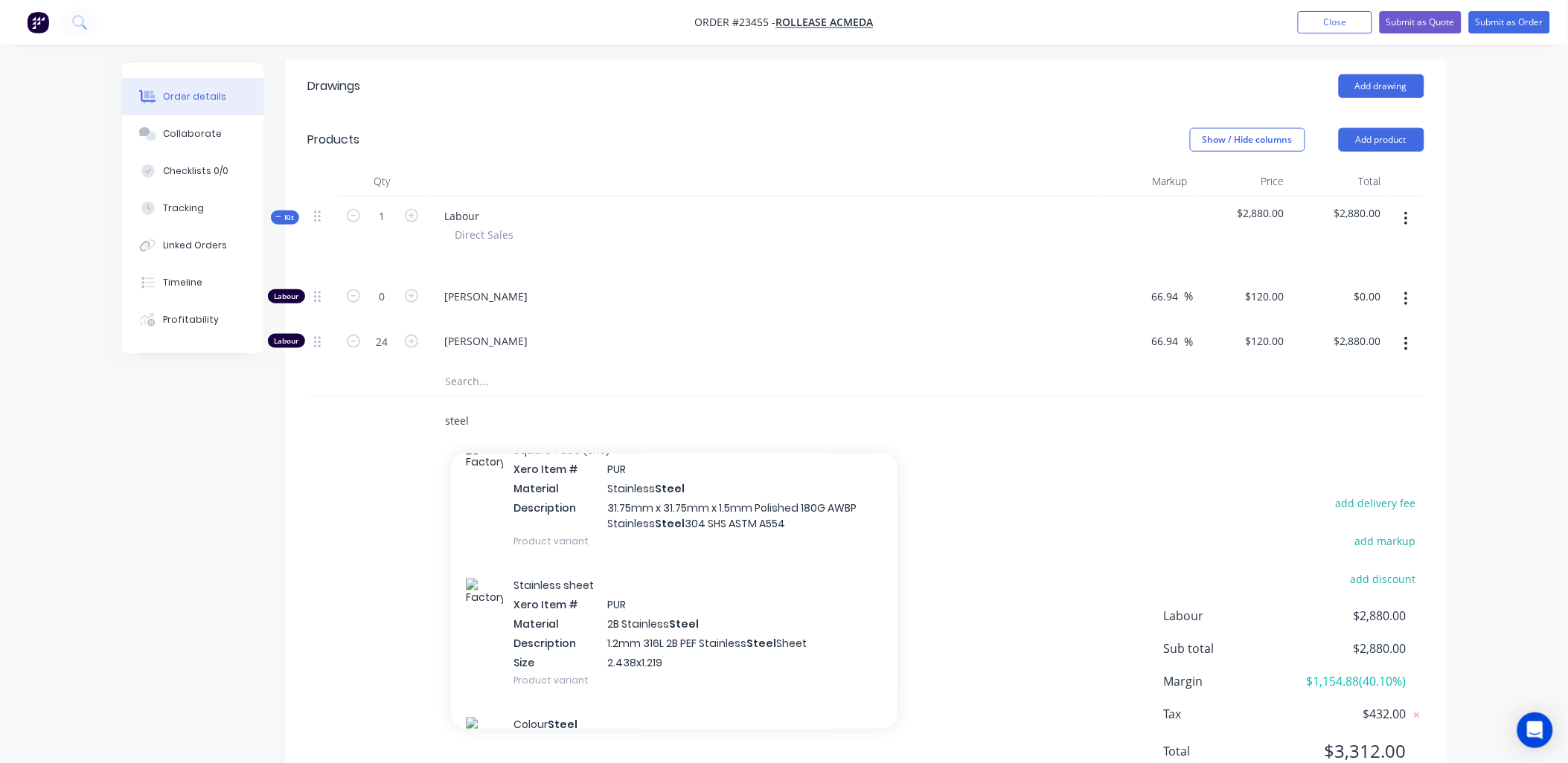
click at [475, 407] on input "steel" at bounding box center [593, 421] width 298 height 29
type input "s"
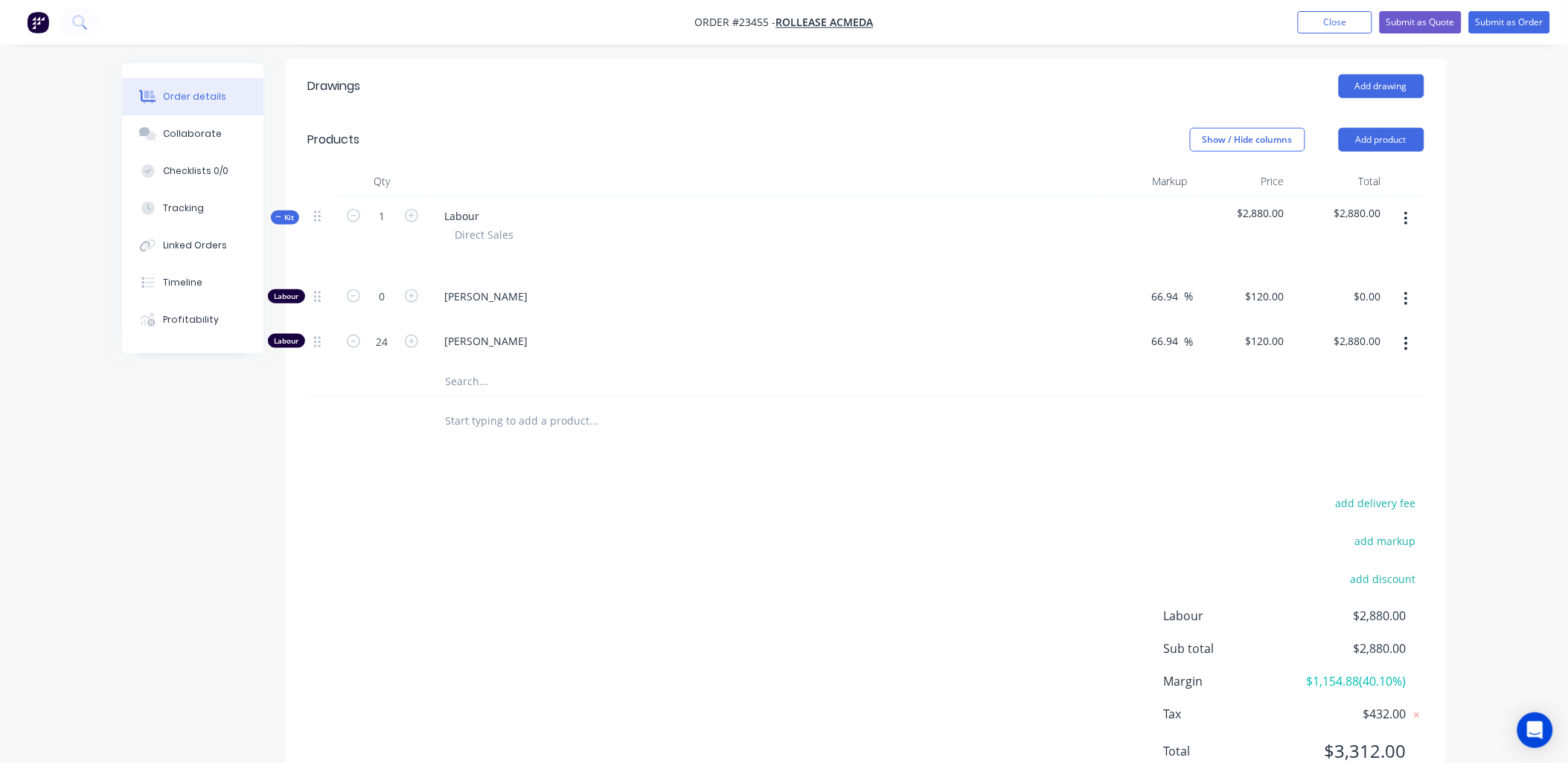
click at [1368, 128] on button "Add product" at bounding box center [1381, 139] width 85 height 24
click at [1350, 167] on div "Product catalogue" at bounding box center [1353, 177] width 115 height 22
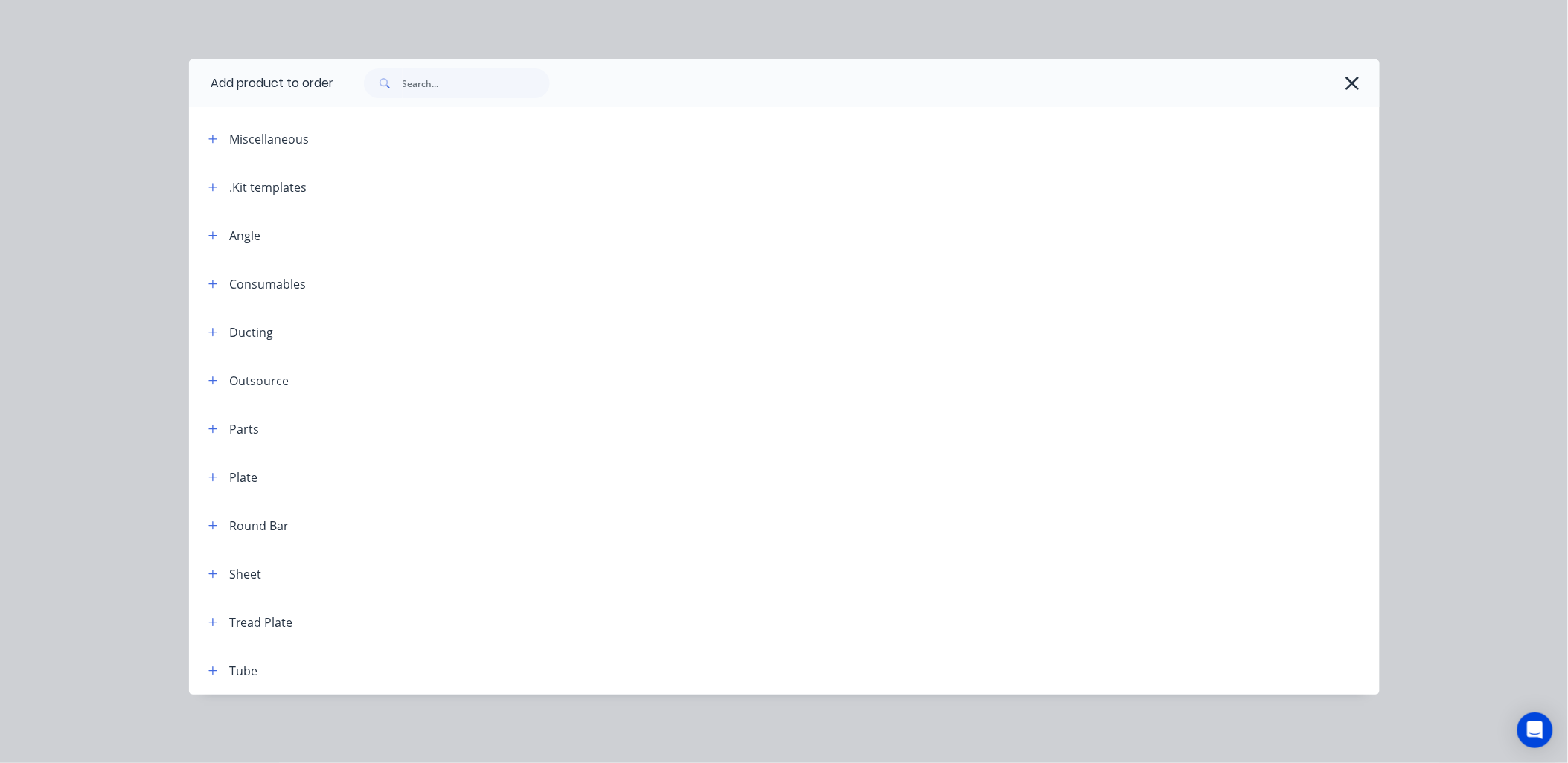
scroll to position [462, 0]
click at [219, 186] on button "button" at bounding box center [213, 188] width 19 height 19
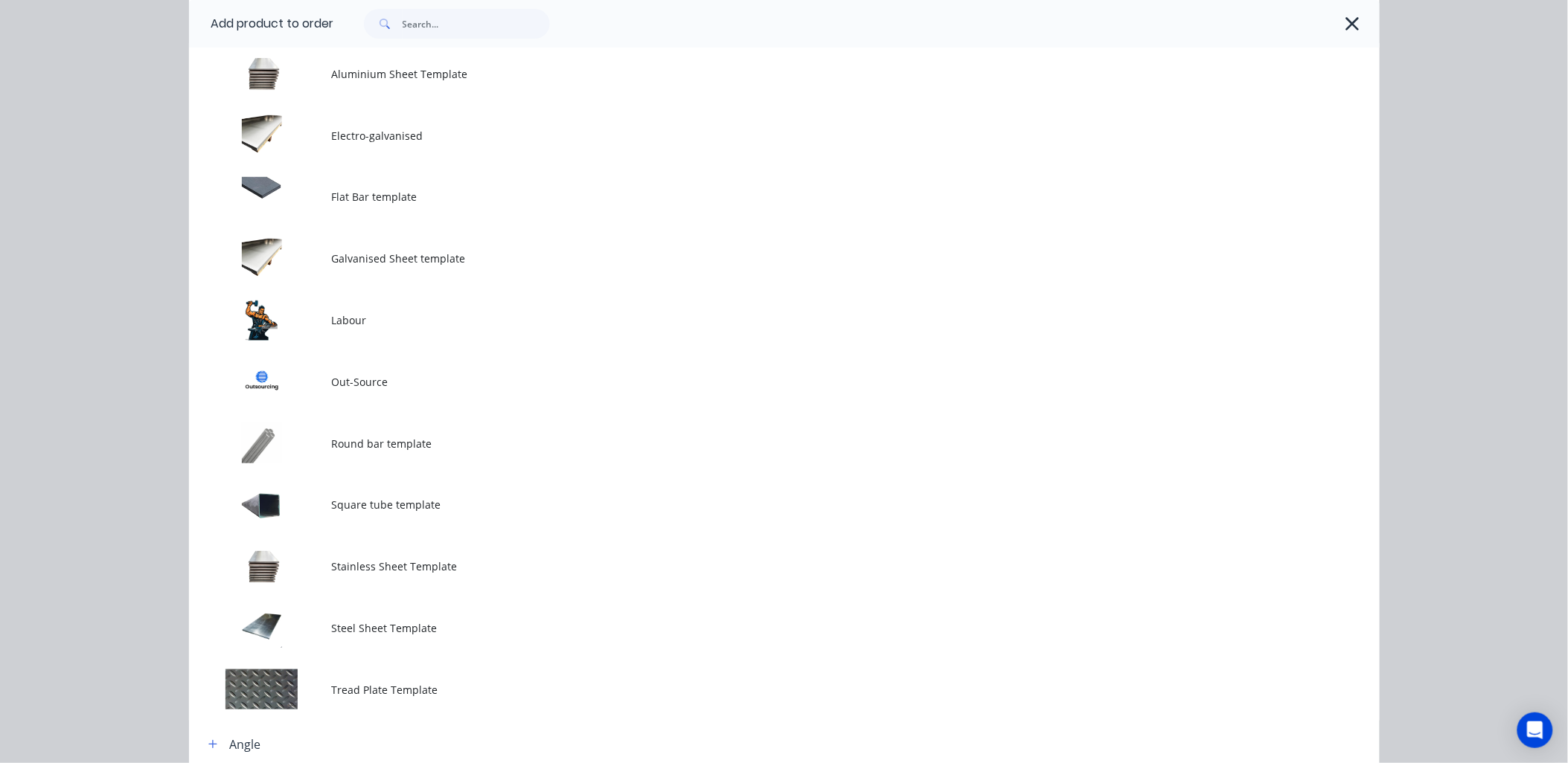
scroll to position [194, 0]
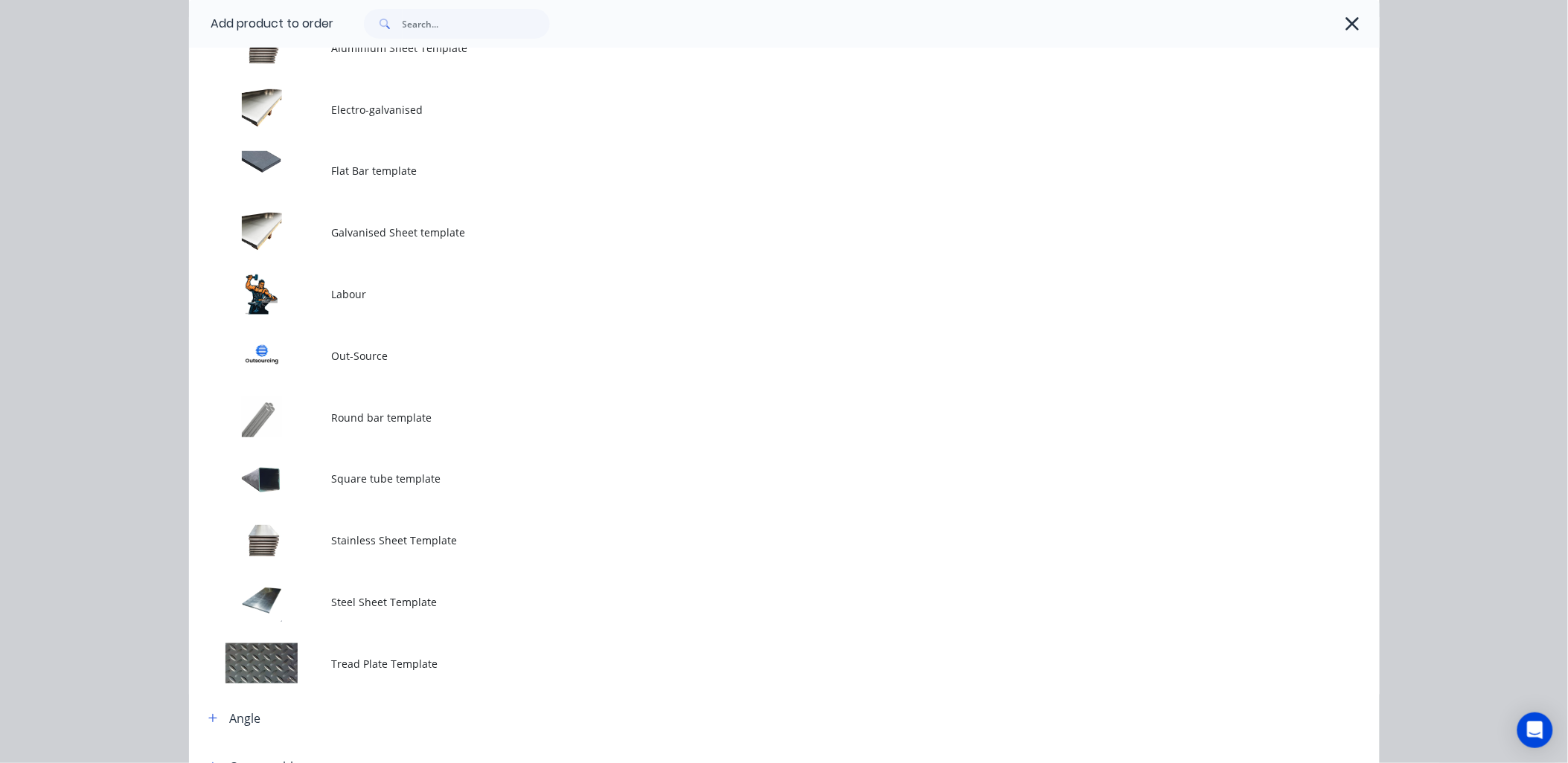
click at [280, 472] on td at bounding box center [260, 479] width 143 height 62
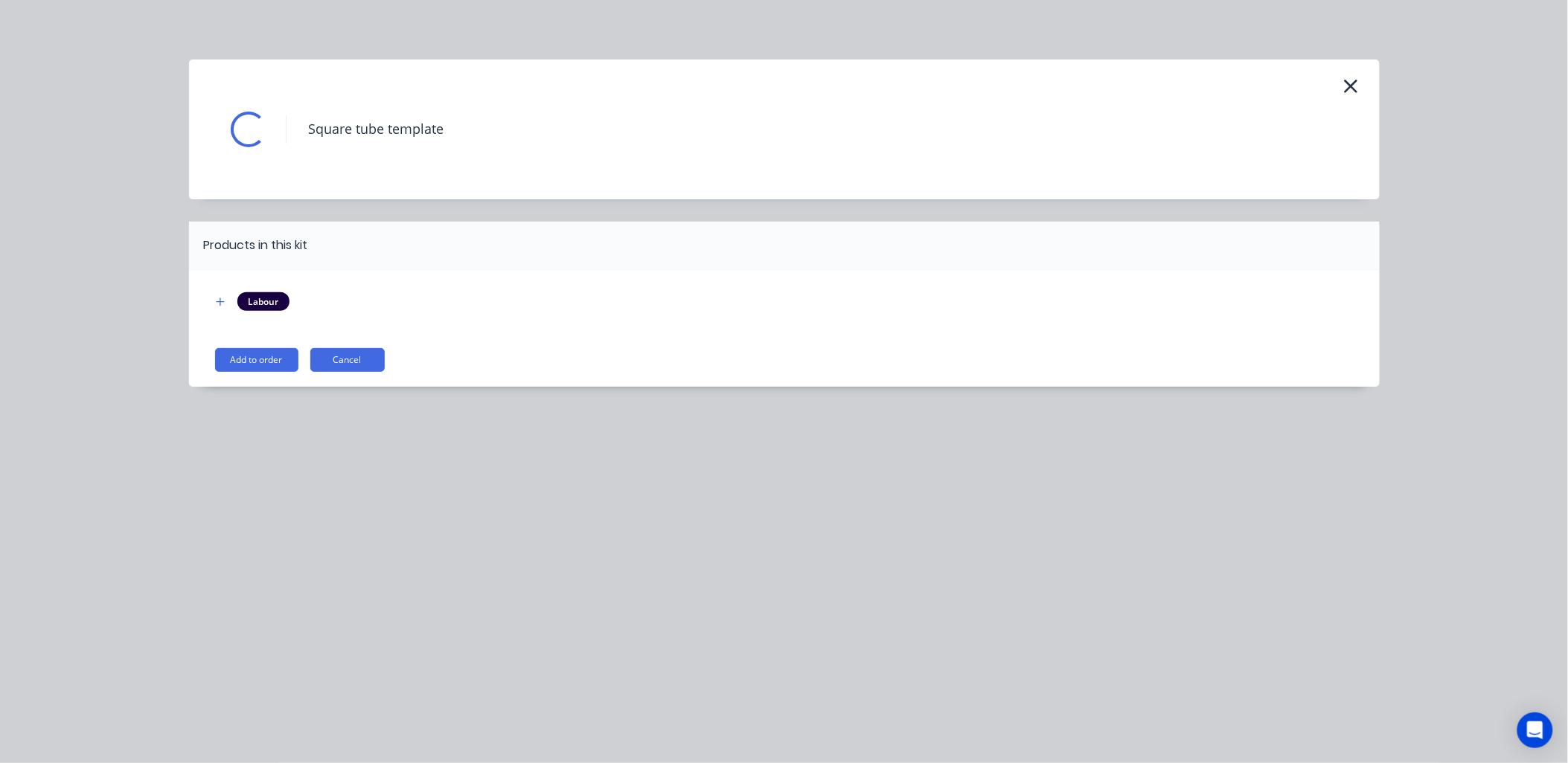
scroll to position [0, 0]
click at [250, 353] on button "Add to order" at bounding box center [257, 359] width 83 height 24
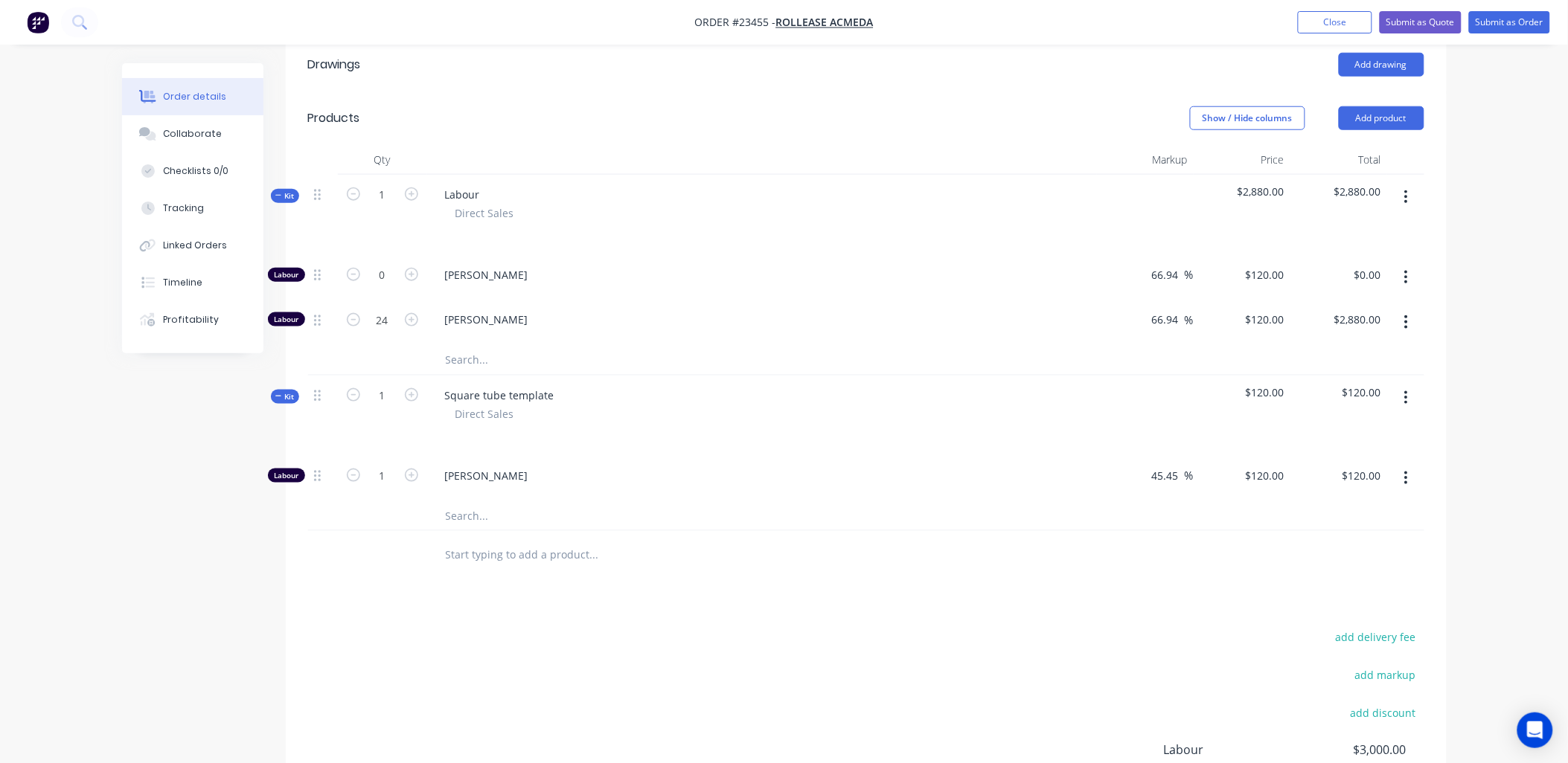
click at [1408, 470] on icon "button" at bounding box center [1406, 478] width 4 height 16
click at [1366, 566] on div "Delete" at bounding box center [1353, 576] width 115 height 22
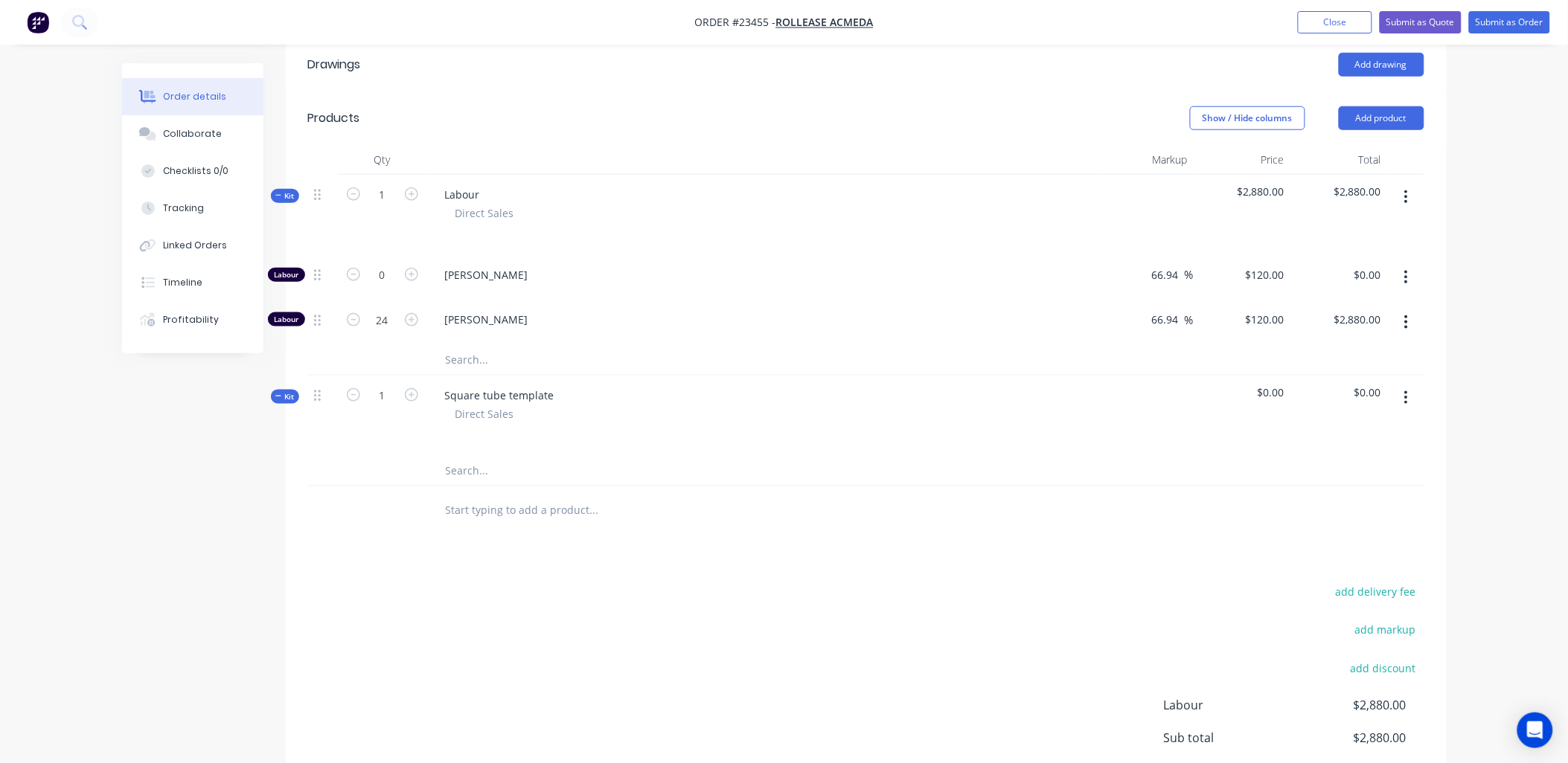
click at [1404, 390] on icon "button" at bounding box center [1406, 397] width 4 height 16
click at [1365, 516] on div "Delete" at bounding box center [1353, 526] width 115 height 22
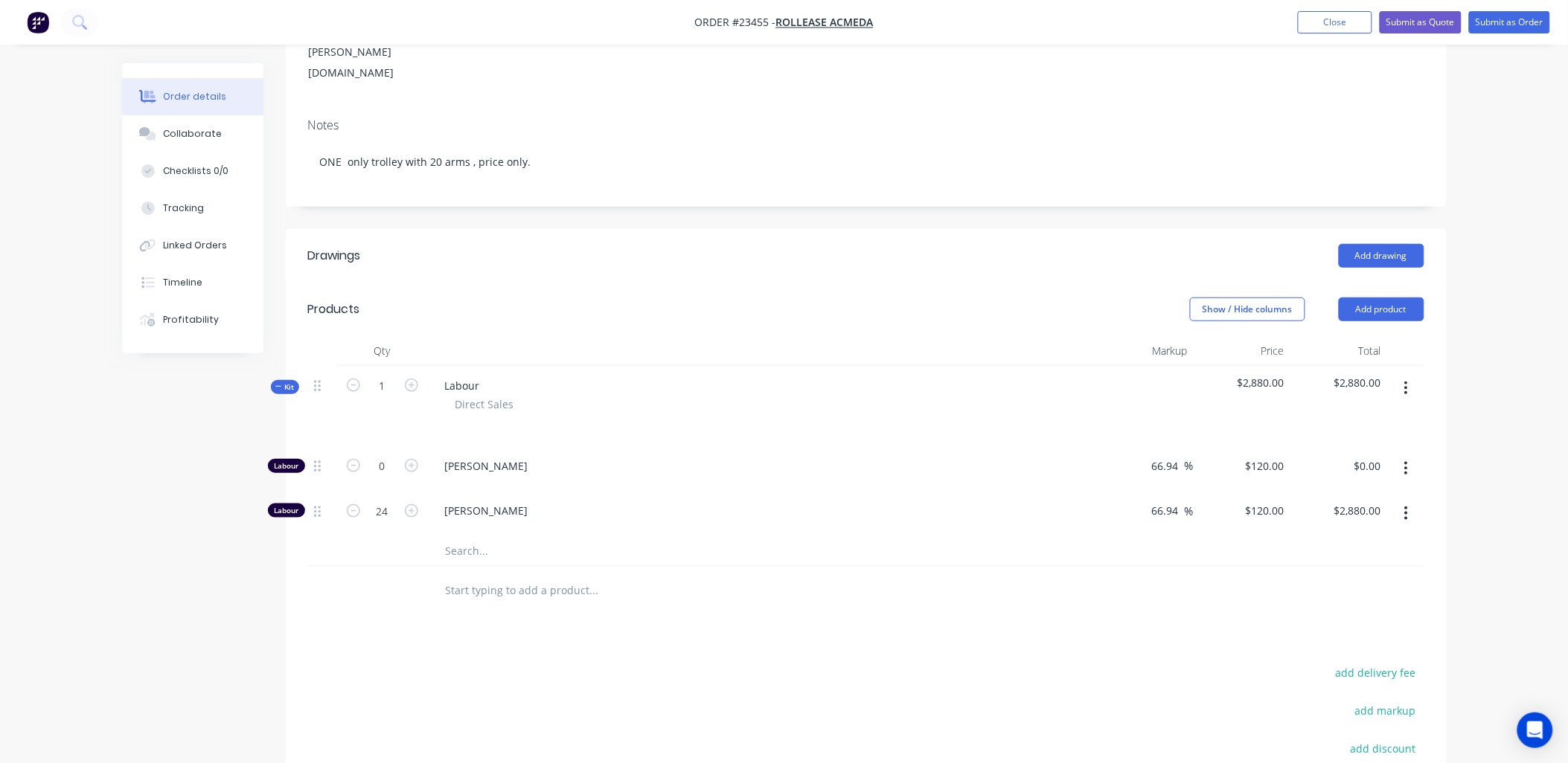
scroll to position [268, 0]
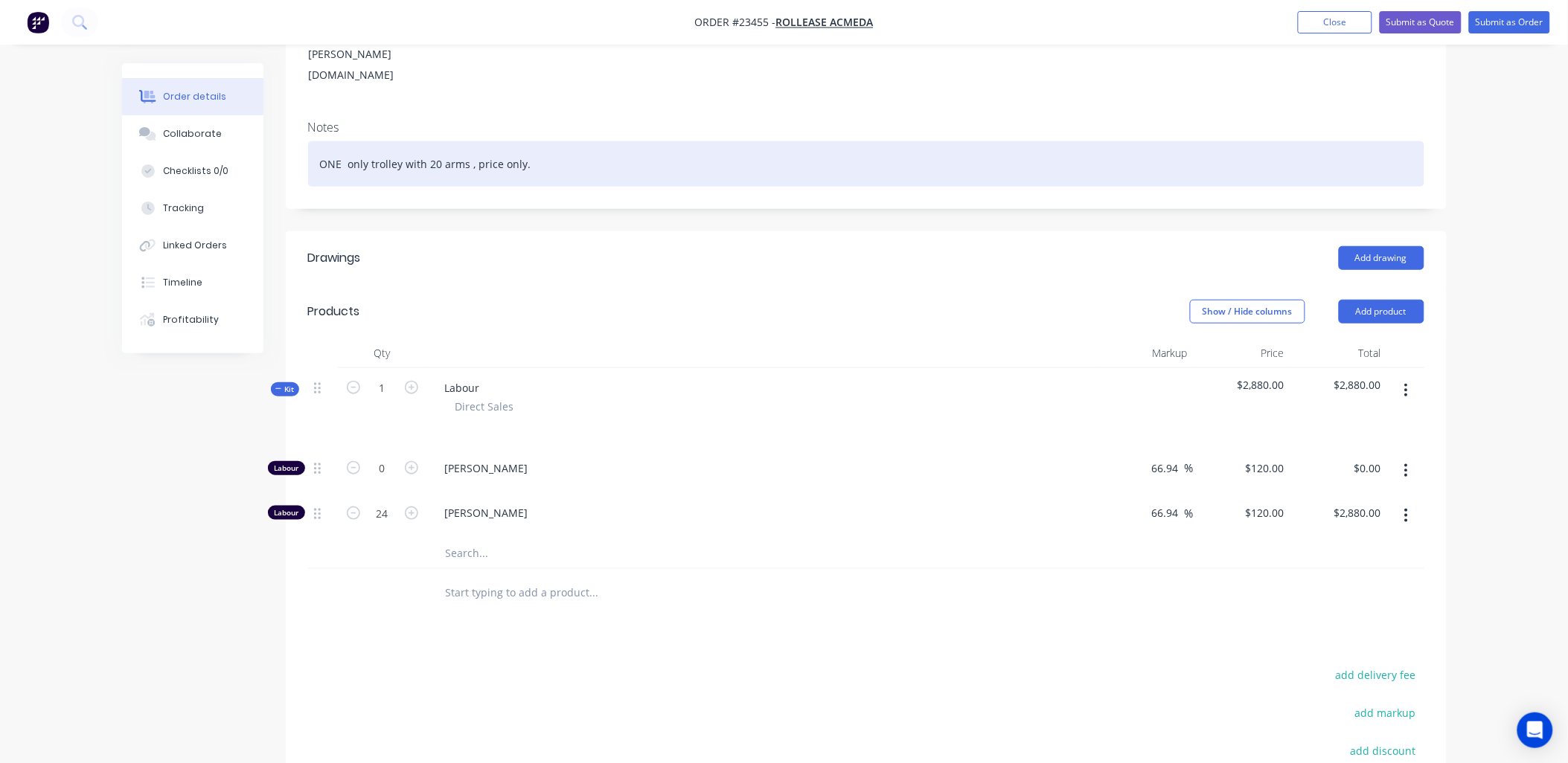
drag, startPoint x: 526, startPoint y: 100, endPoint x: 316, endPoint y: 99, distance: 210.0
click at [316, 141] on div "ONE only trolley with 20 arms , price only." at bounding box center [866, 164] width 1117 height 45
copy div "ONE only trolley with 20 arms , price only."
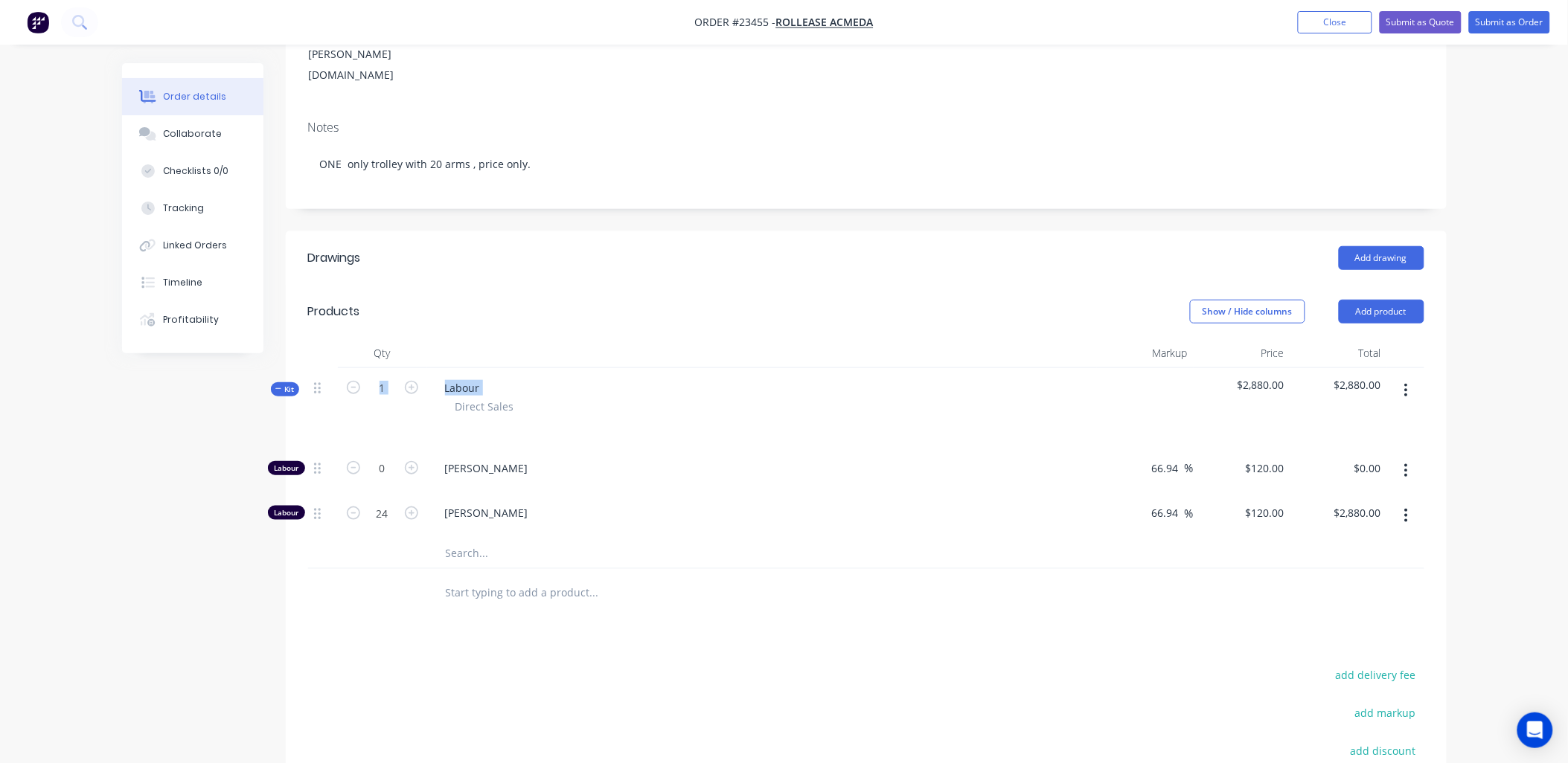
drag, startPoint x: 481, startPoint y: 313, endPoint x: 448, endPoint y: 313, distance: 33.0
click at [448, 369] on div "Labour Direct Sales" at bounding box center [762, 409] width 670 height 81
drag, startPoint x: 448, startPoint y: 313, endPoint x: 452, endPoint y: 320, distance: 8.1
drag, startPoint x: 452, startPoint y: 320, endPoint x: 605, endPoint y: 258, distance: 165.1
click at [605, 300] on div "Show / Hide columns Add product" at bounding box center [984, 311] width 879 height 24
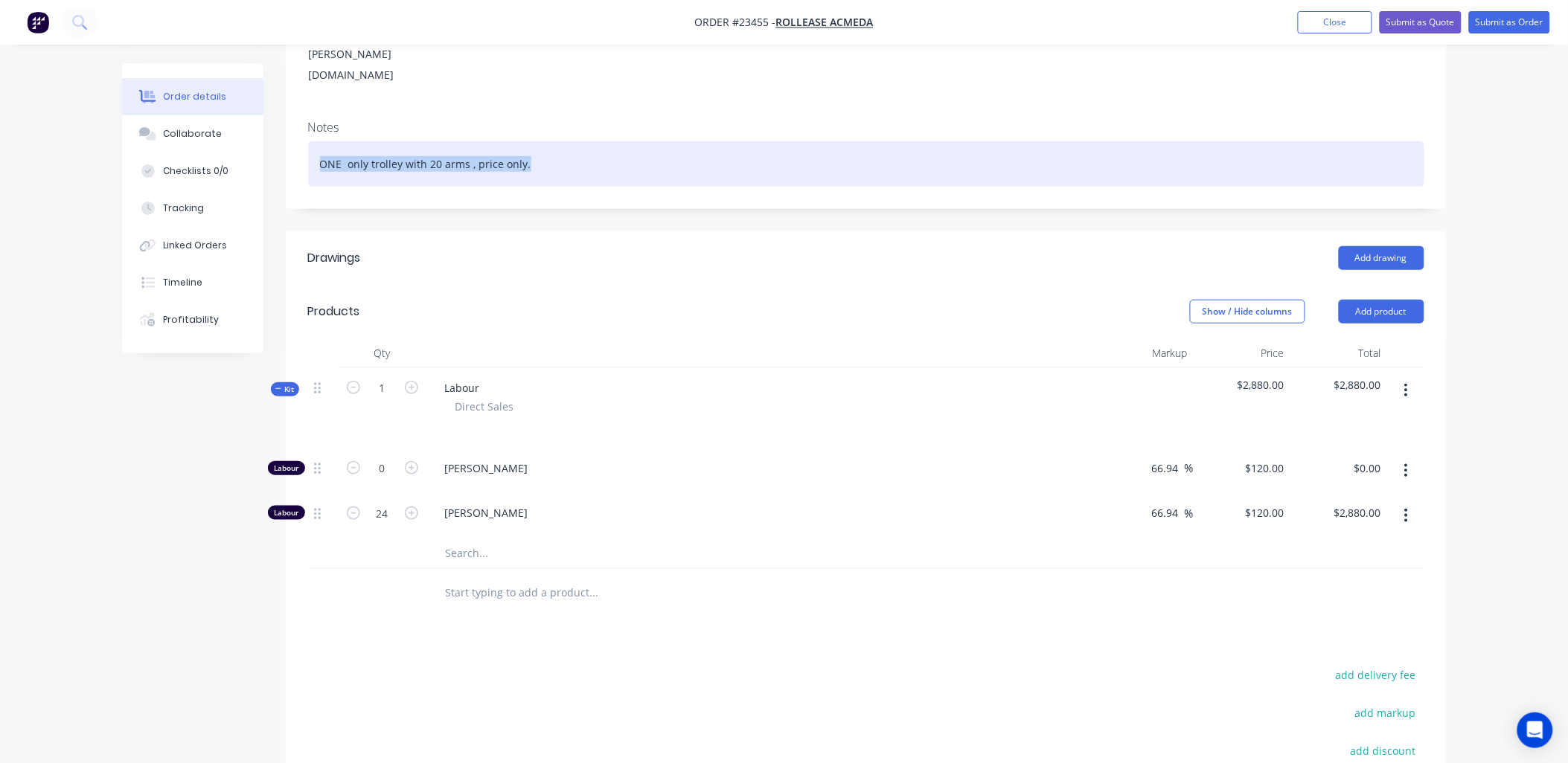
drag, startPoint x: 524, startPoint y: 100, endPoint x: 318, endPoint y: 94, distance: 206.1
click at [318, 141] on div "ONE only trolley with 20 arms , price only." at bounding box center [866, 164] width 1117 height 45
copy div "ONE only trolley with 20 arms , price only."
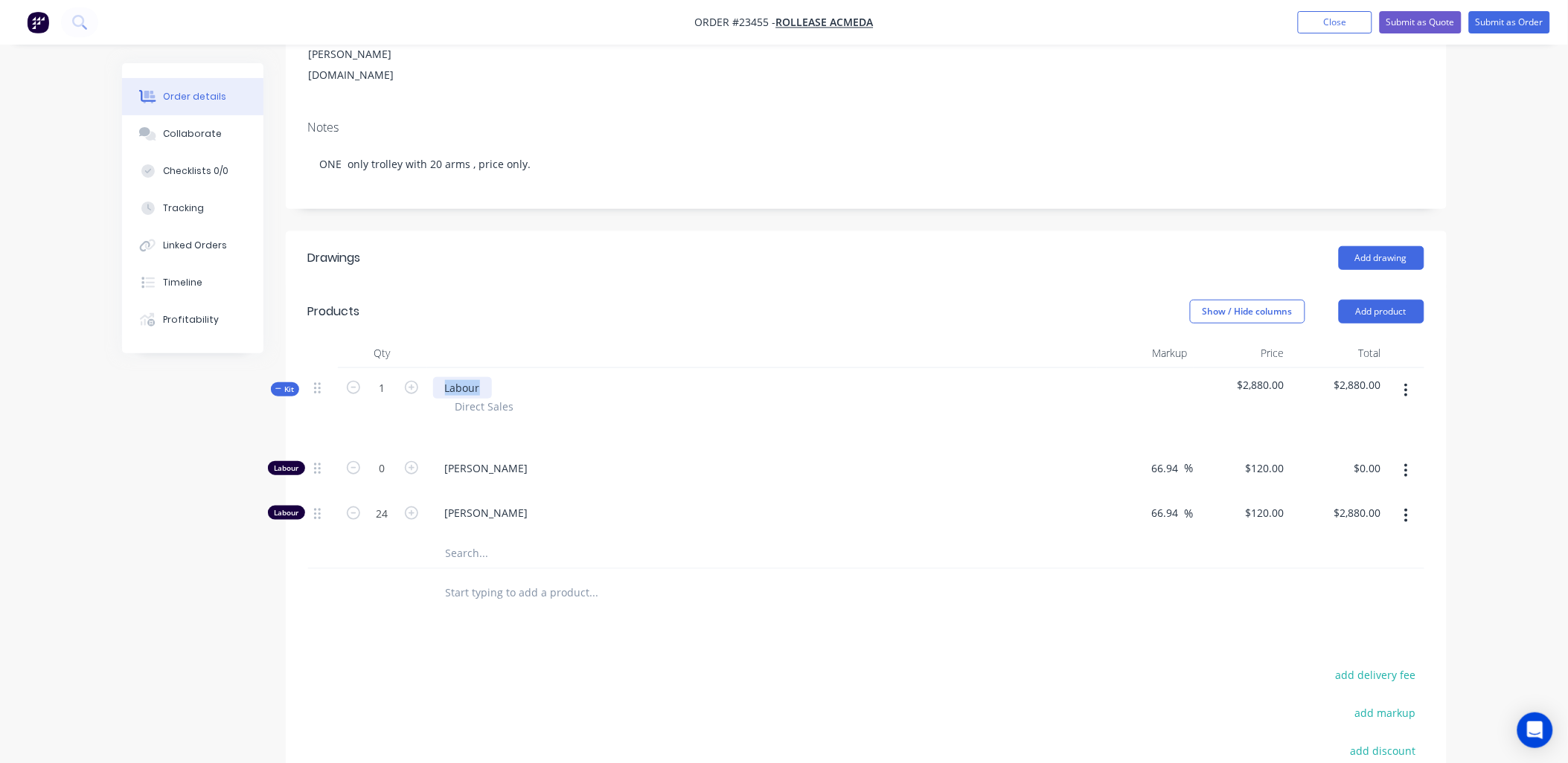
drag, startPoint x: 482, startPoint y: 329, endPoint x: 442, endPoint y: 320, distance: 41.0
click at [442, 377] on div "Labour" at bounding box center [463, 388] width 59 height 22
paste div
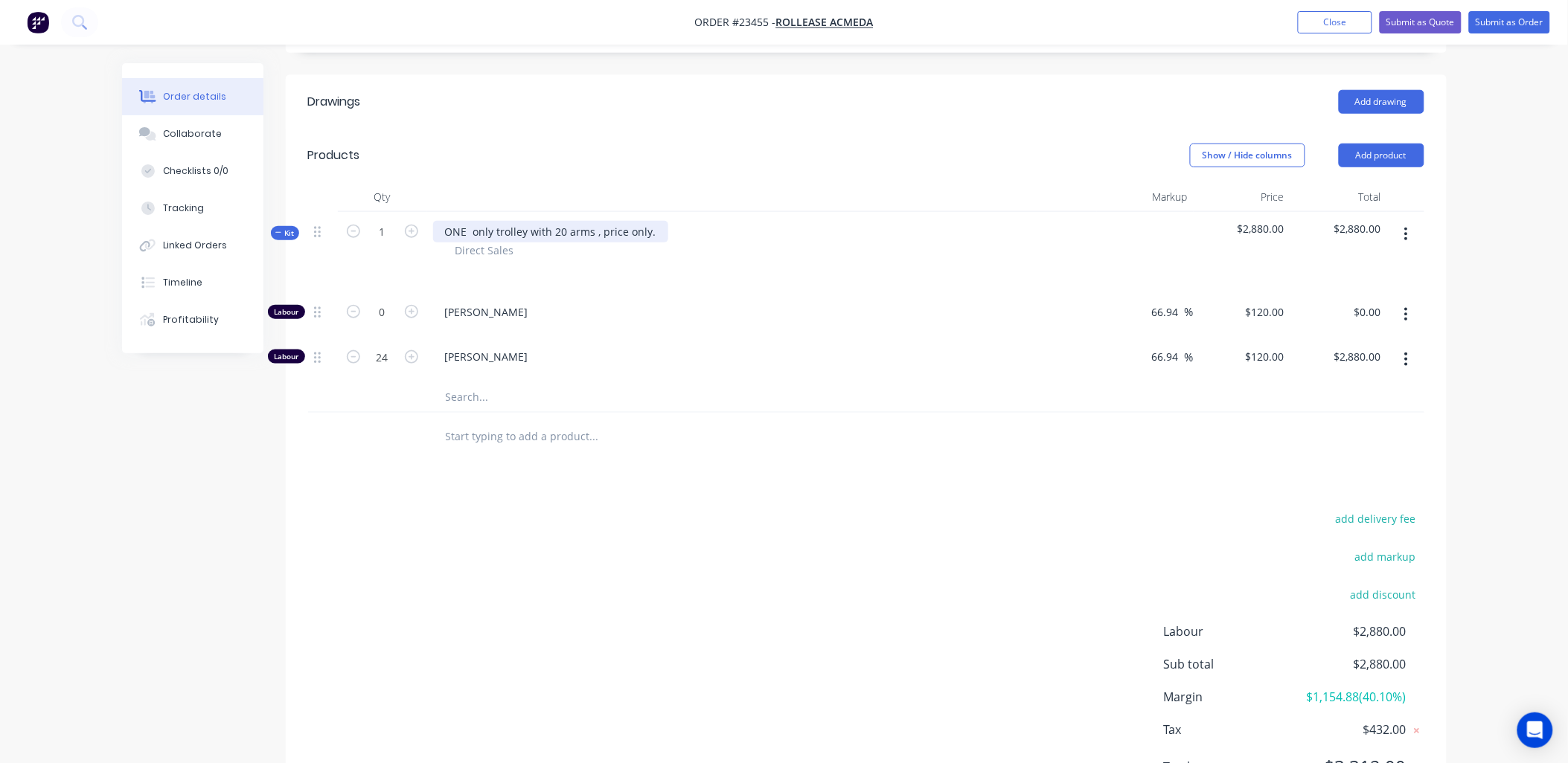
scroll to position [430, 0]
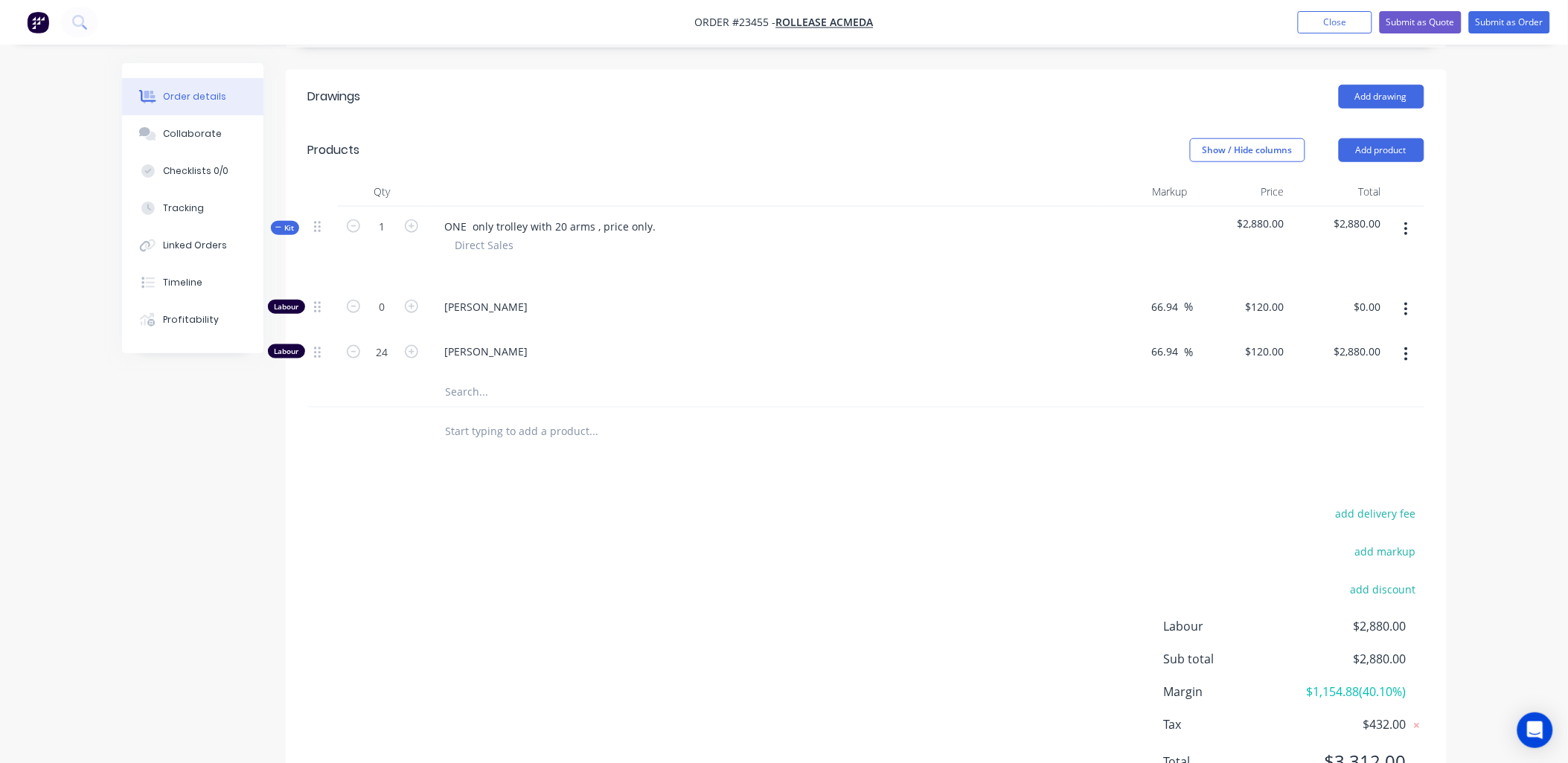
click at [466, 417] on input "text" at bounding box center [593, 431] width 298 height 29
type input "m"
click at [1390, 138] on button "Add product" at bounding box center [1381, 150] width 85 height 24
click at [1383, 177] on div "Product catalogue" at bounding box center [1353, 188] width 115 height 22
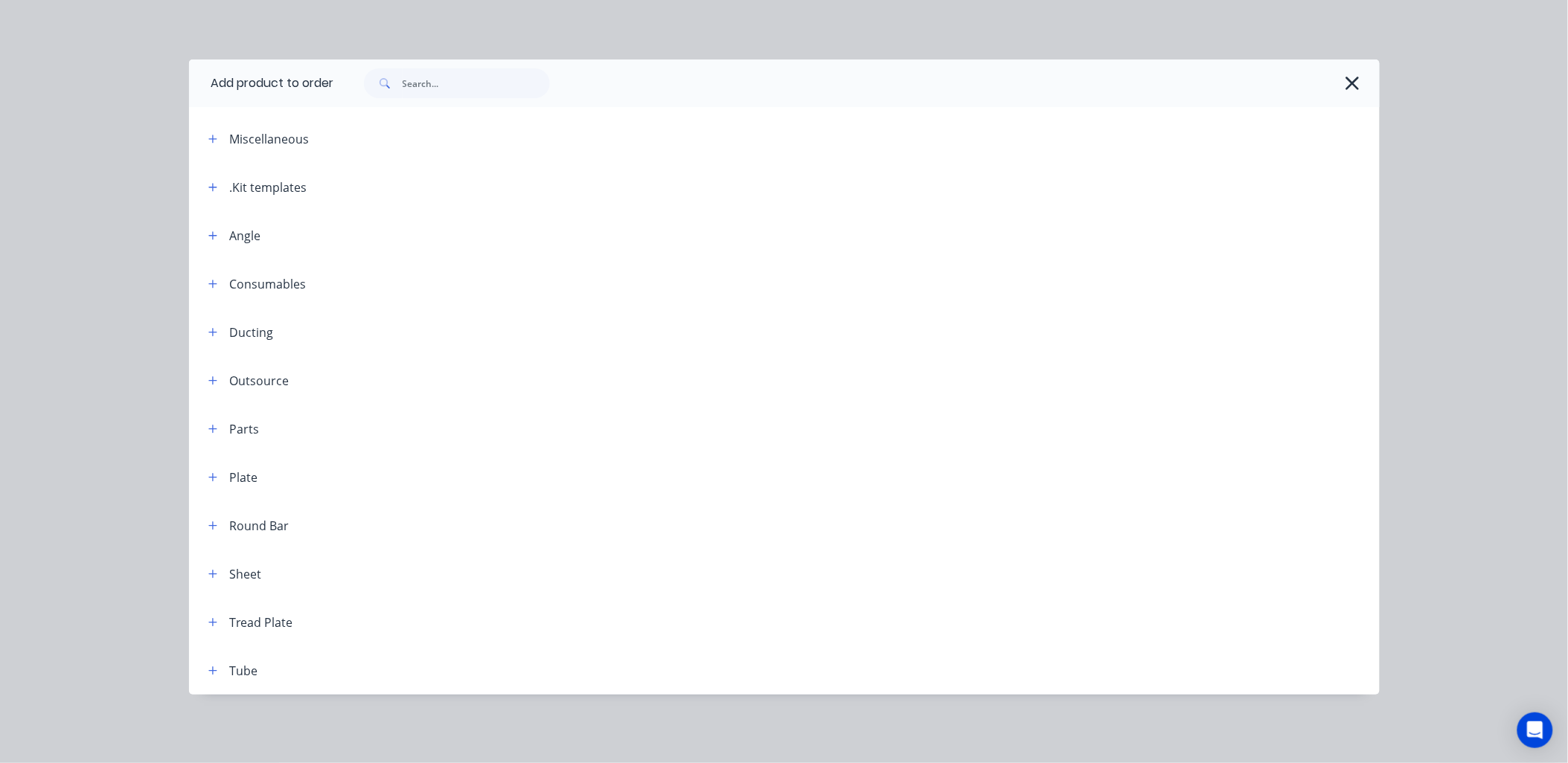
click at [211, 183] on icon "button" at bounding box center [212, 187] width 9 height 10
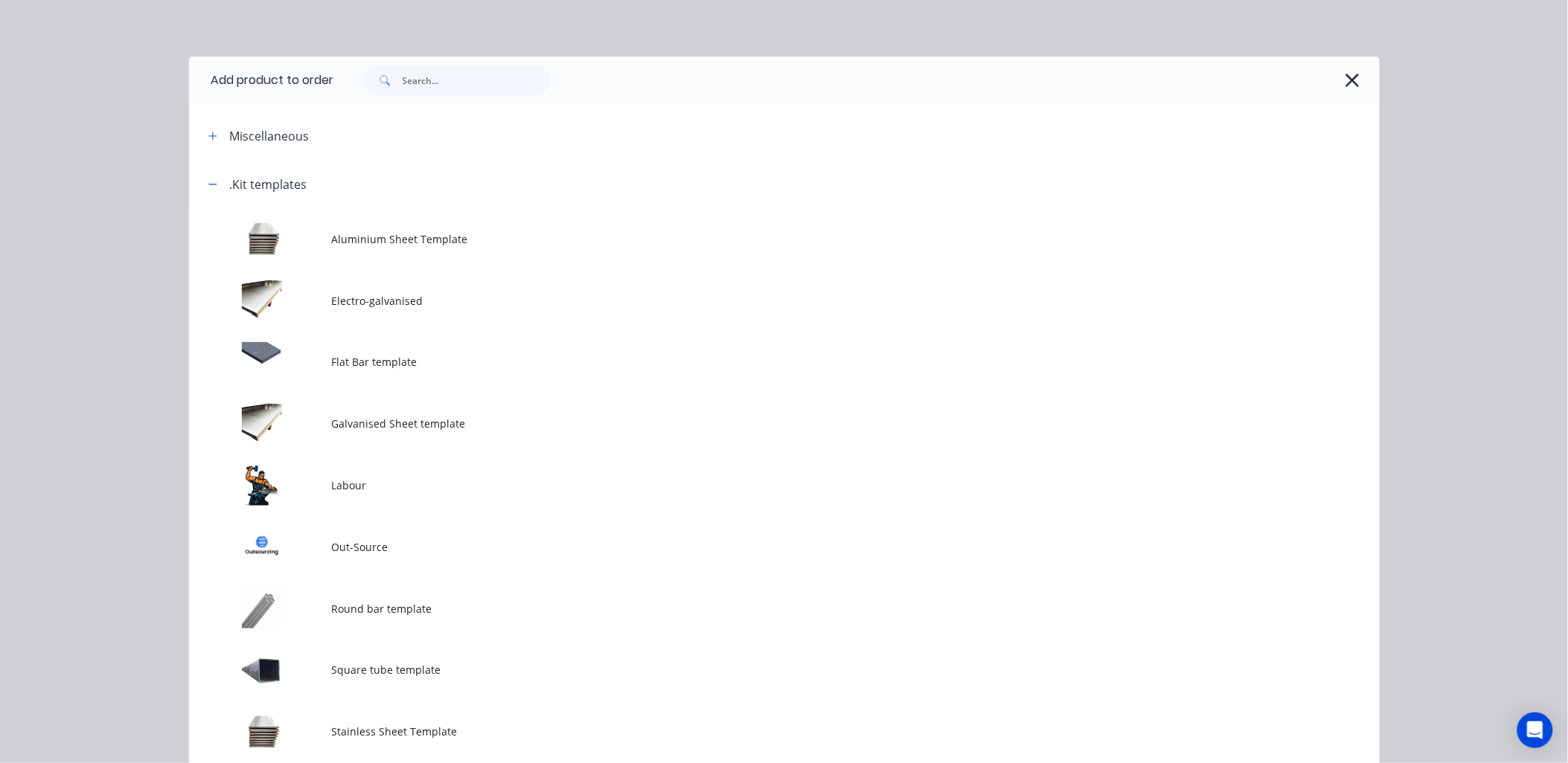
scroll to position [0, 0]
click at [1350, 81] on icon "button" at bounding box center [1353, 83] width 13 height 13
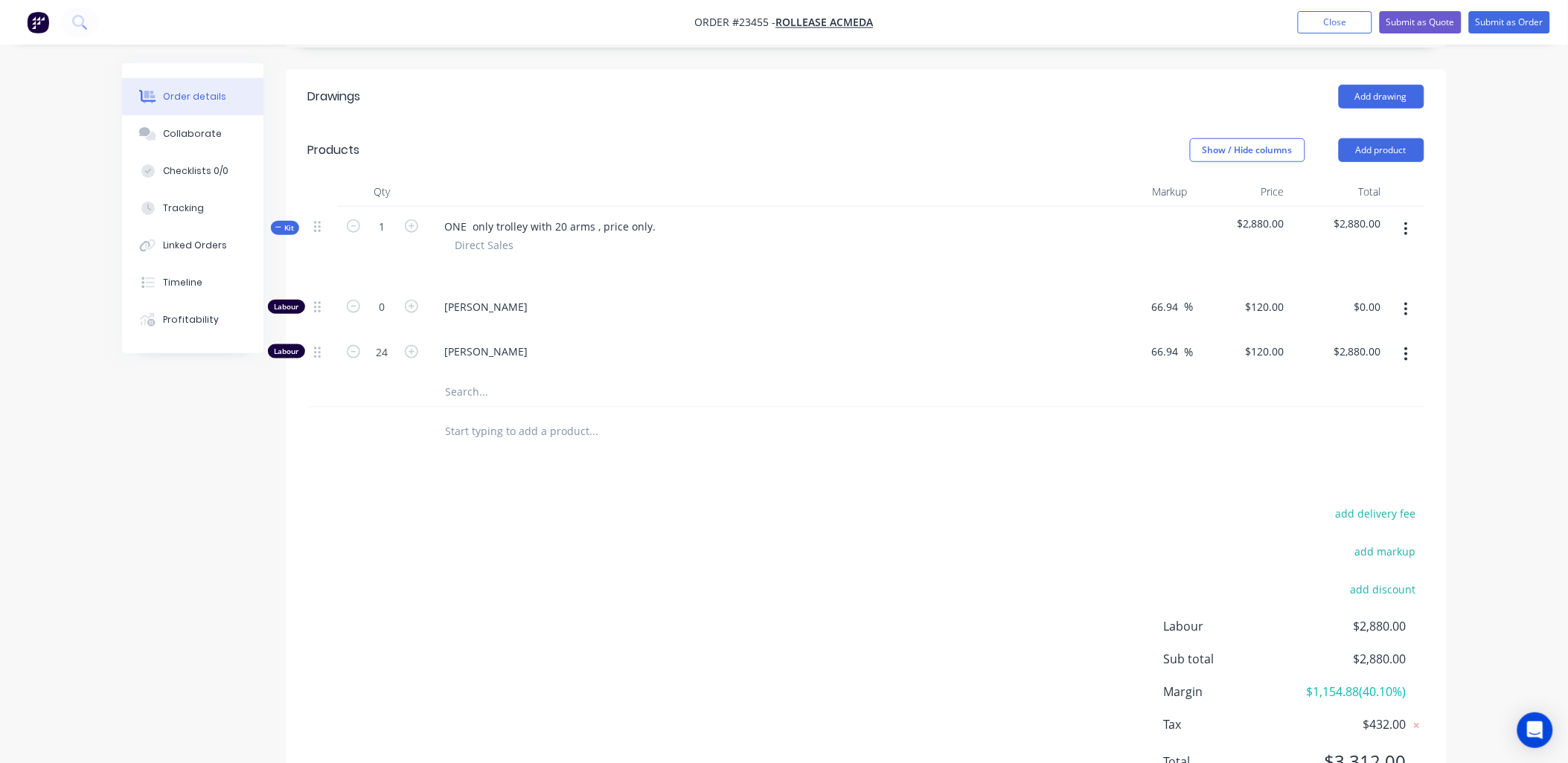
click at [480, 417] on input "text" at bounding box center [593, 431] width 298 height 29
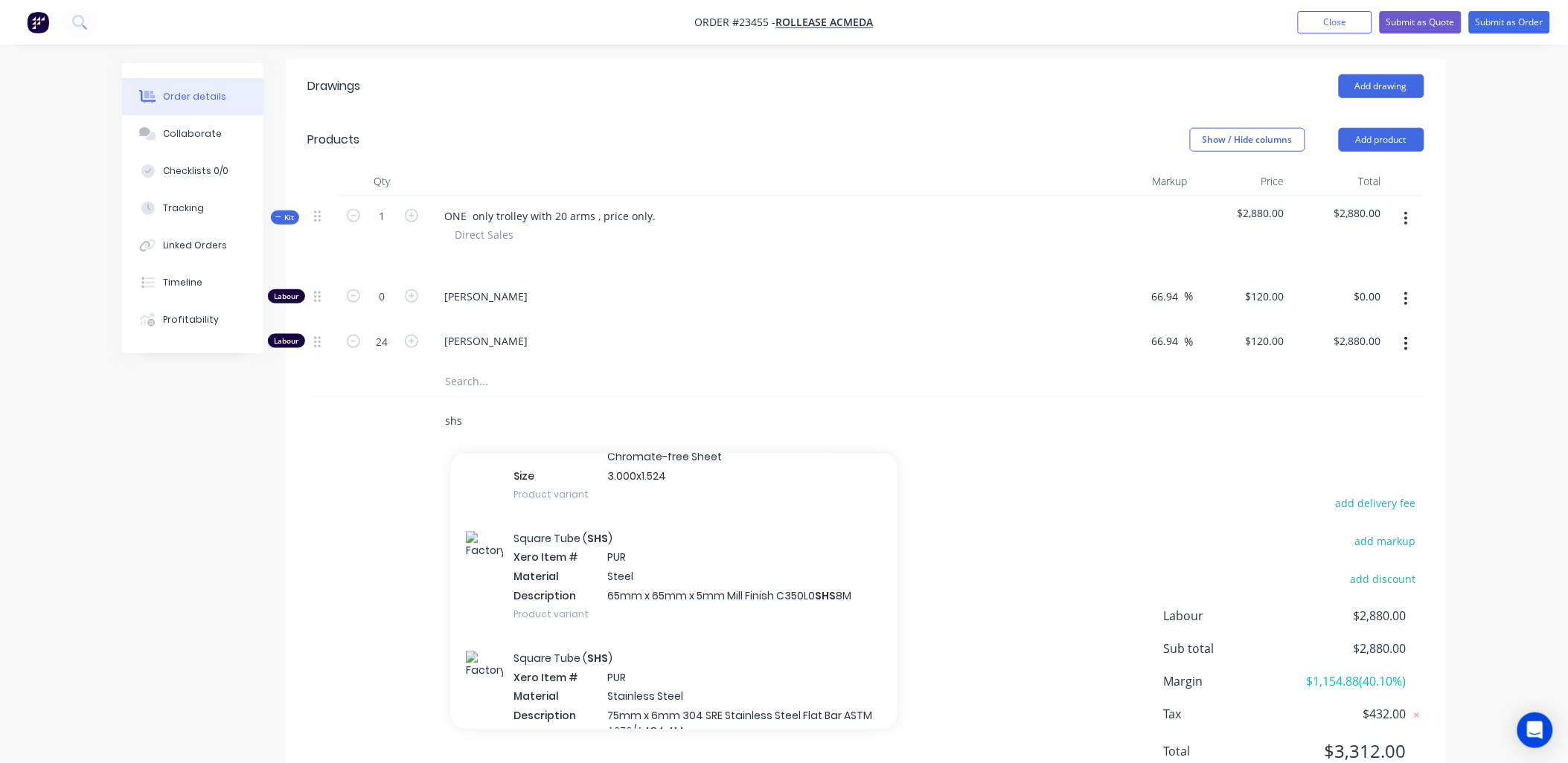
scroll to position [1619, 0]
type input "shs"
click at [767, 524] on div "Square Tube ( SHS ) Xero Item # PUR Material Steel Description 65mm x 65mm x 5m…" at bounding box center [674, 572] width 447 height 119
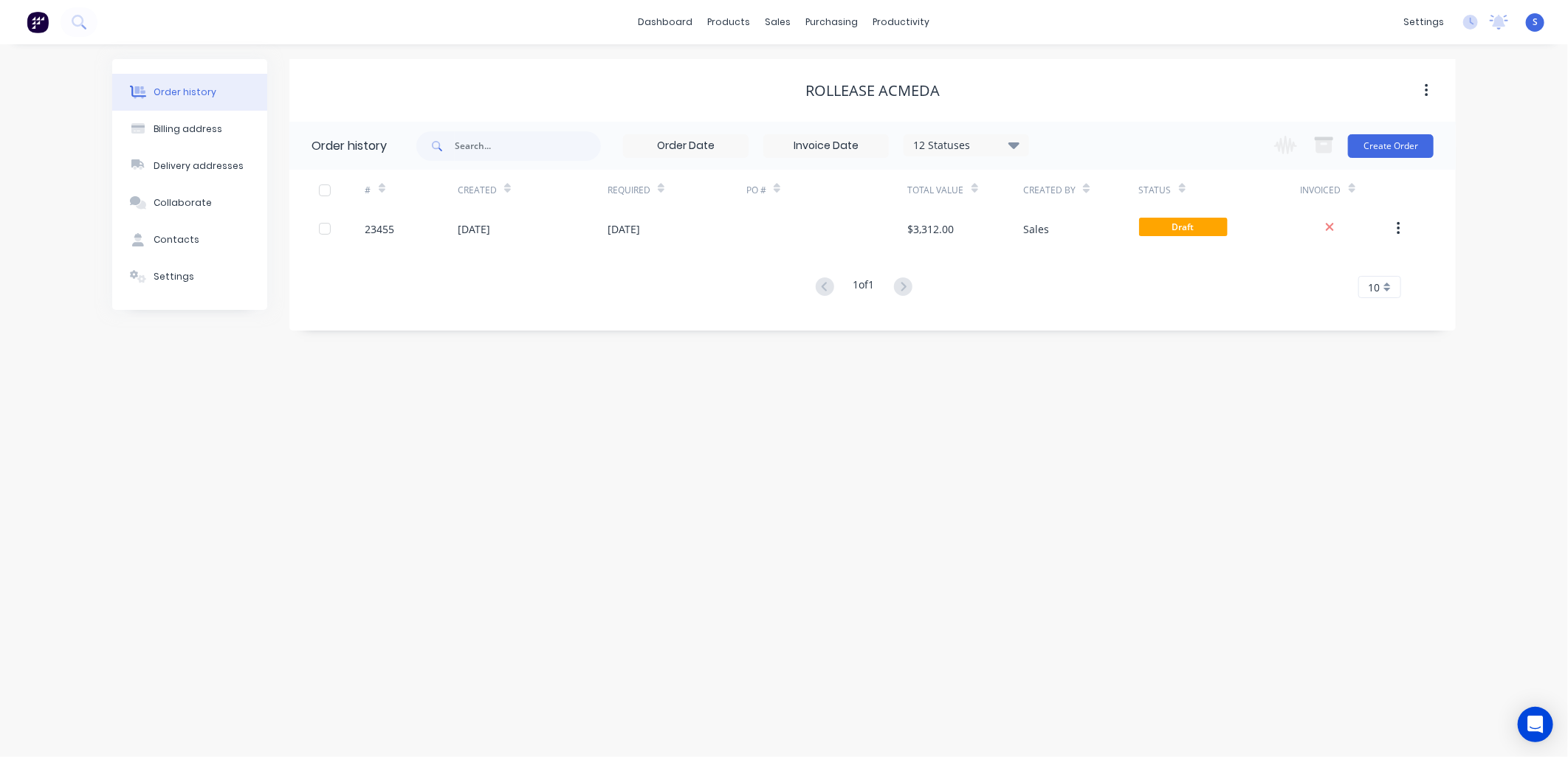
click at [341, 222] on div at bounding box center [341, 229] width 46 height 37
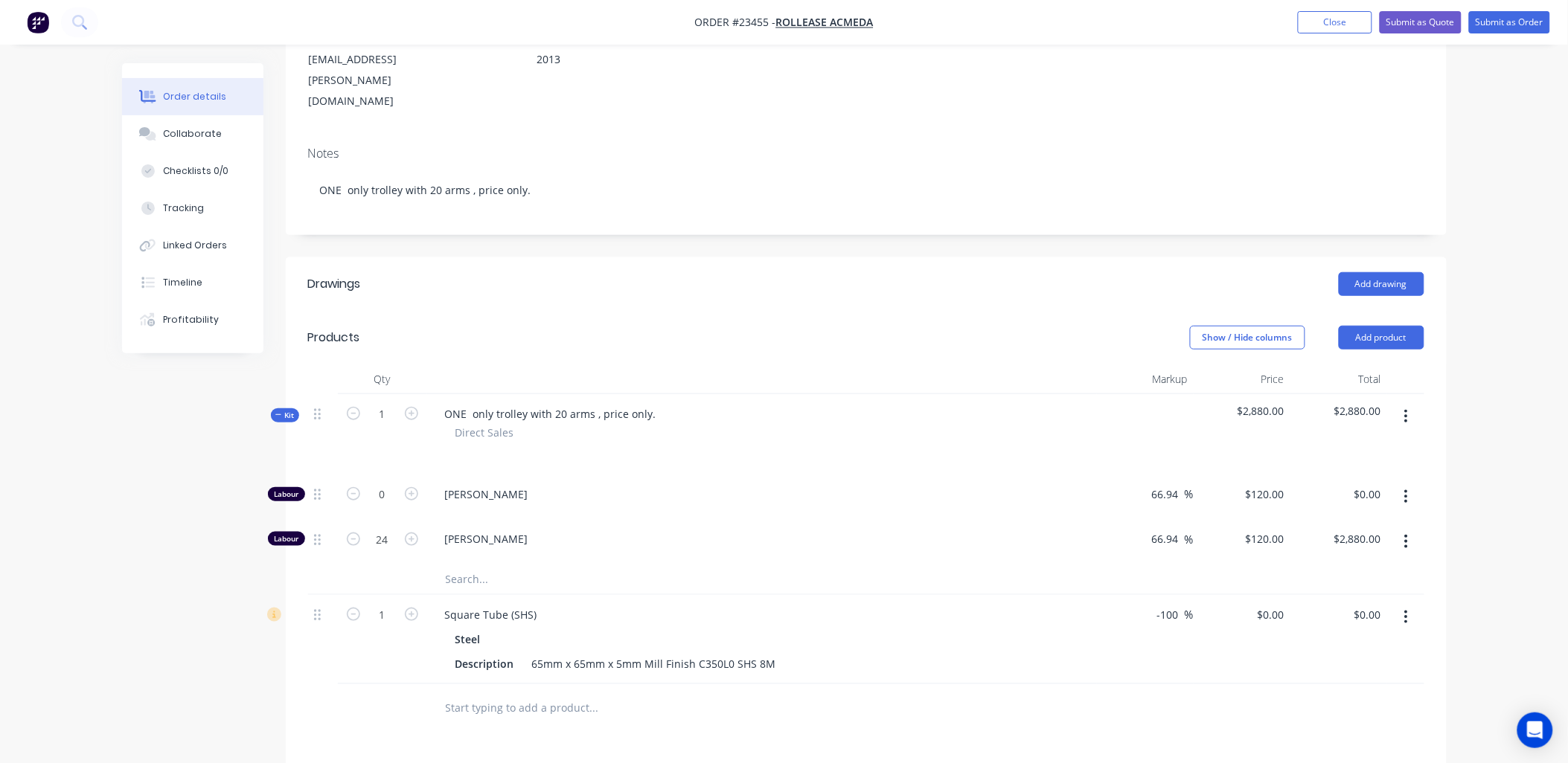
scroll to position [246, 0]
drag, startPoint x: 1180, startPoint y: 546, endPoint x: 1157, endPoint y: 546, distance: 23.0
click at [1157, 601] on input "-100" at bounding box center [1170, 611] width 29 height 22
type input "60"
type input "$528.00"
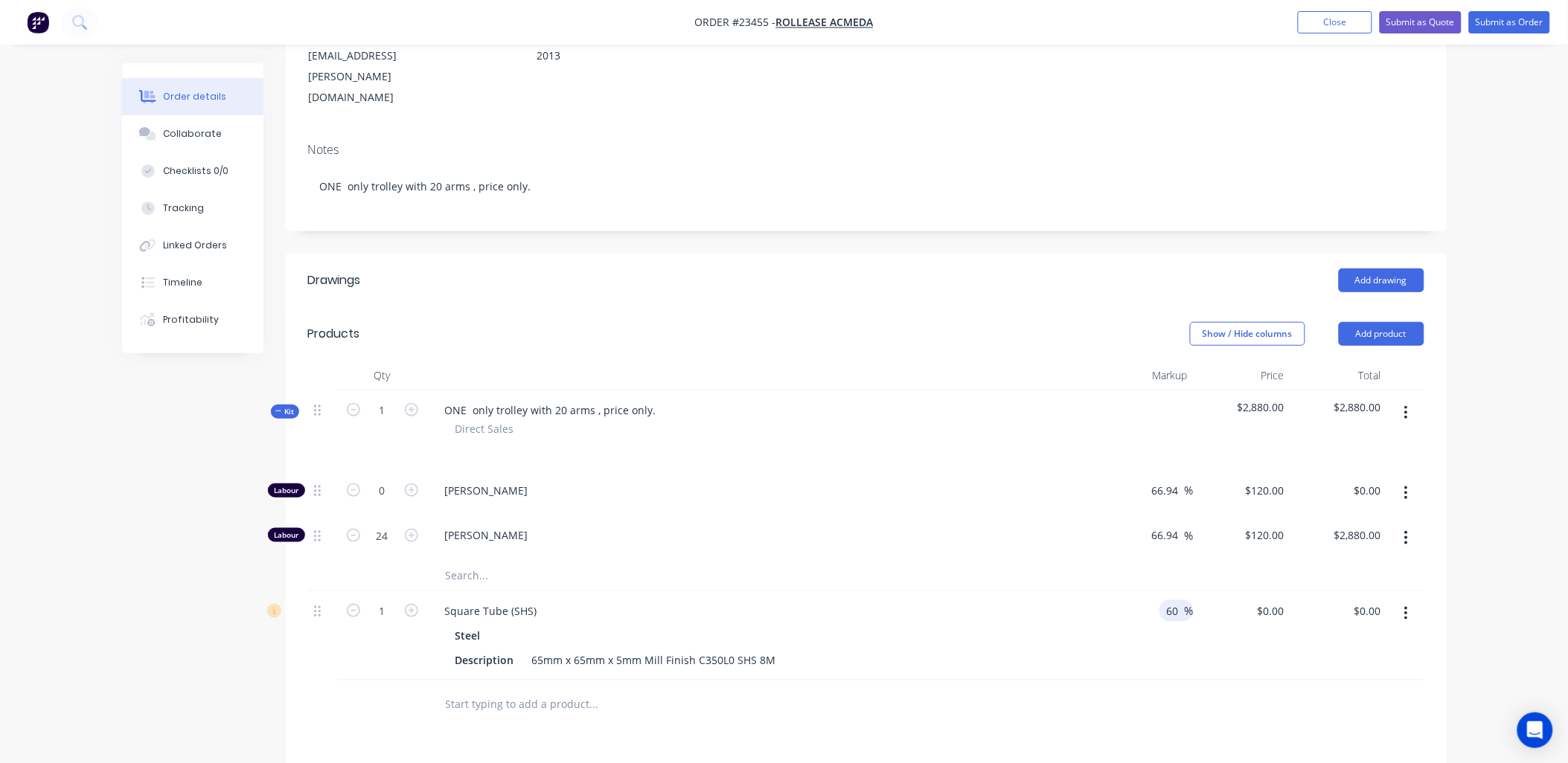
type input "$528.00"
click at [1042, 625] on div "Steel" at bounding box center [761, 635] width 613 height 22
drag, startPoint x: 526, startPoint y: 592, endPoint x: 772, endPoint y: 600, distance: 246.1
click at [772, 649] on div "65mm x 65mm x 5mm Mill Finish C350L0 SHS 8M" at bounding box center [654, 660] width 256 height 22
drag, startPoint x: 775, startPoint y: 593, endPoint x: 512, endPoint y: 595, distance: 263.0
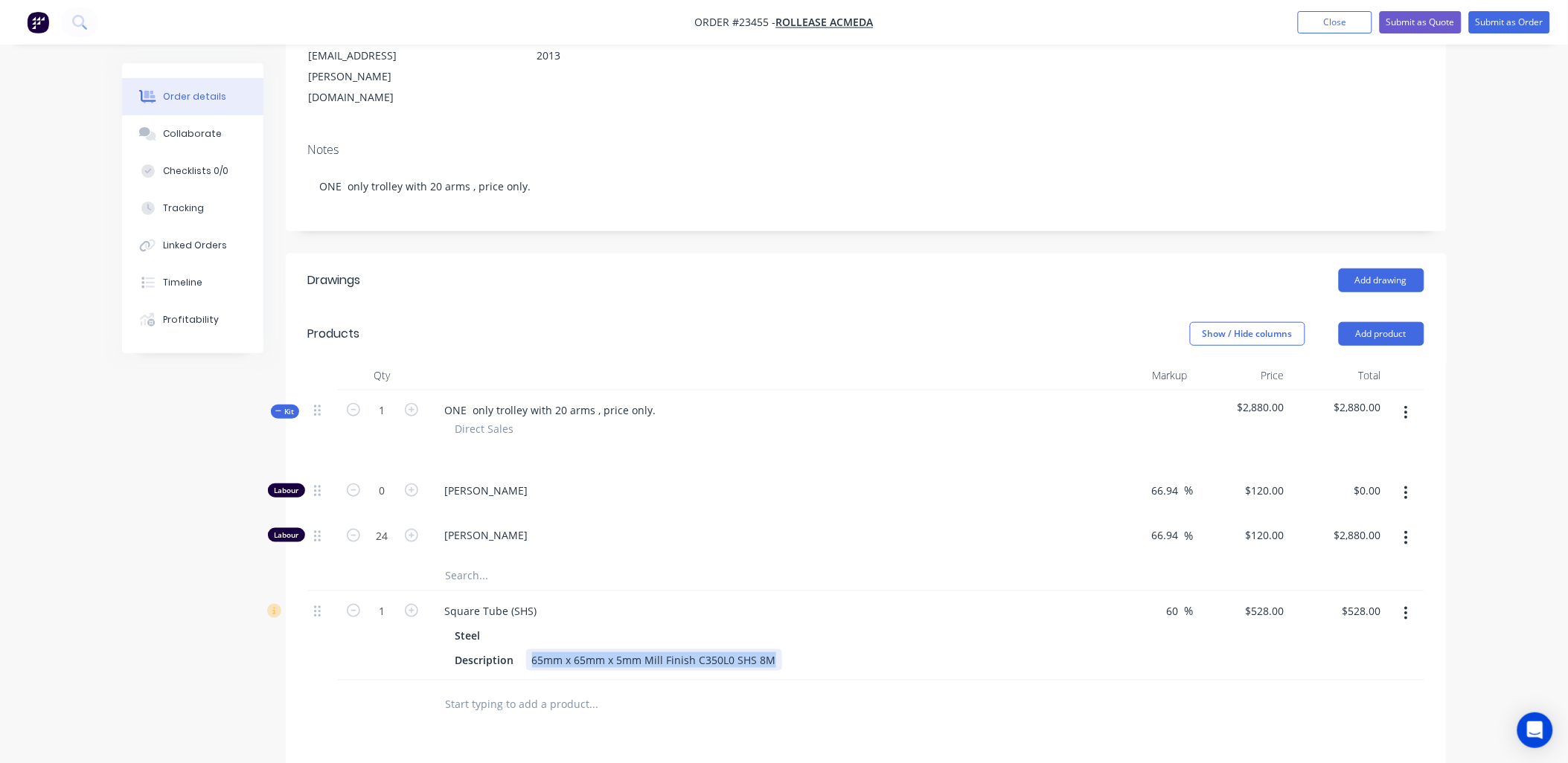
click at [512, 649] on div "Description 65mm x 65mm x 5mm Mill Finish C350L0 SHS 8M" at bounding box center [758, 660] width 619 height 22
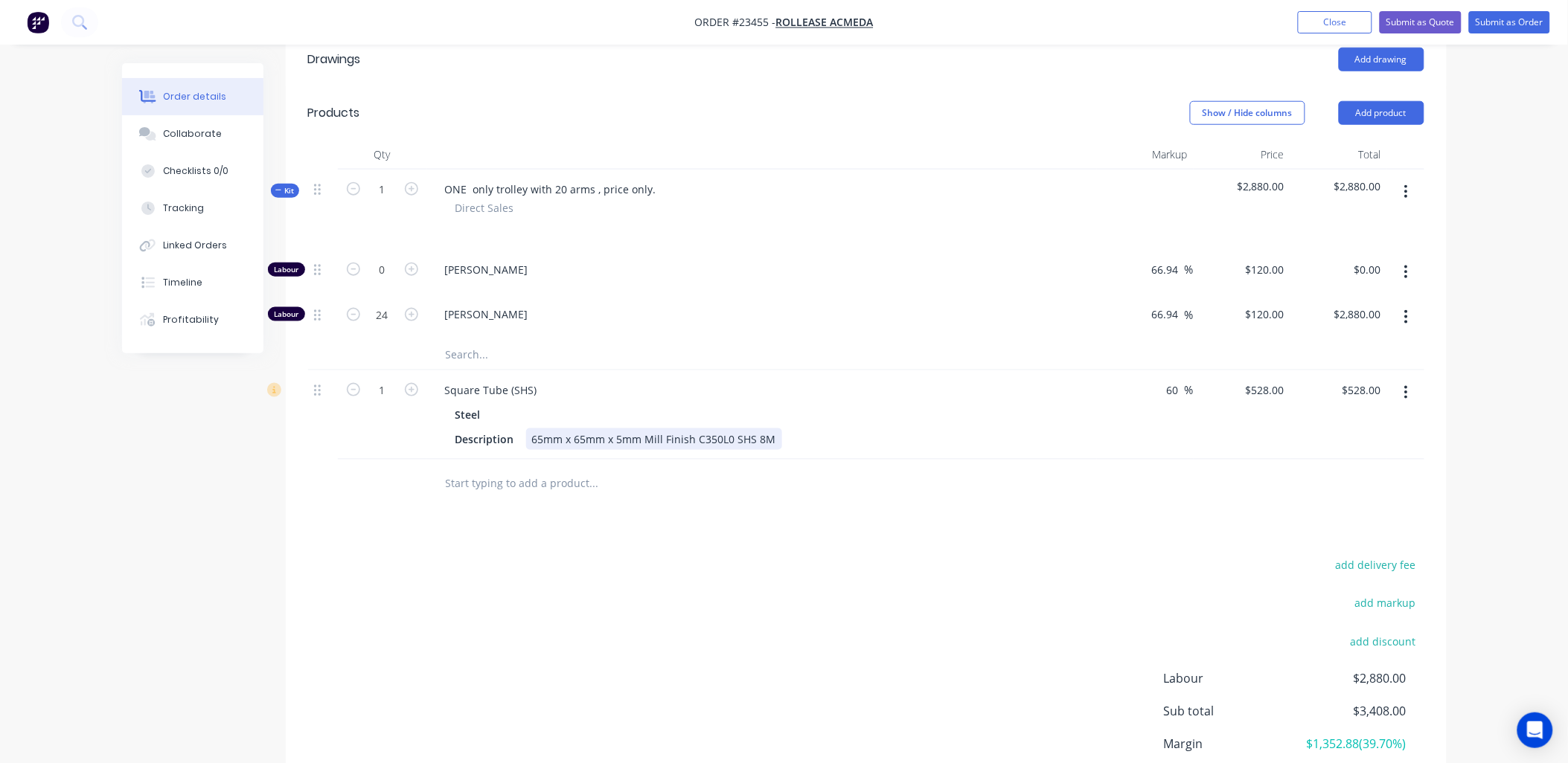
scroll to position [481, 0]
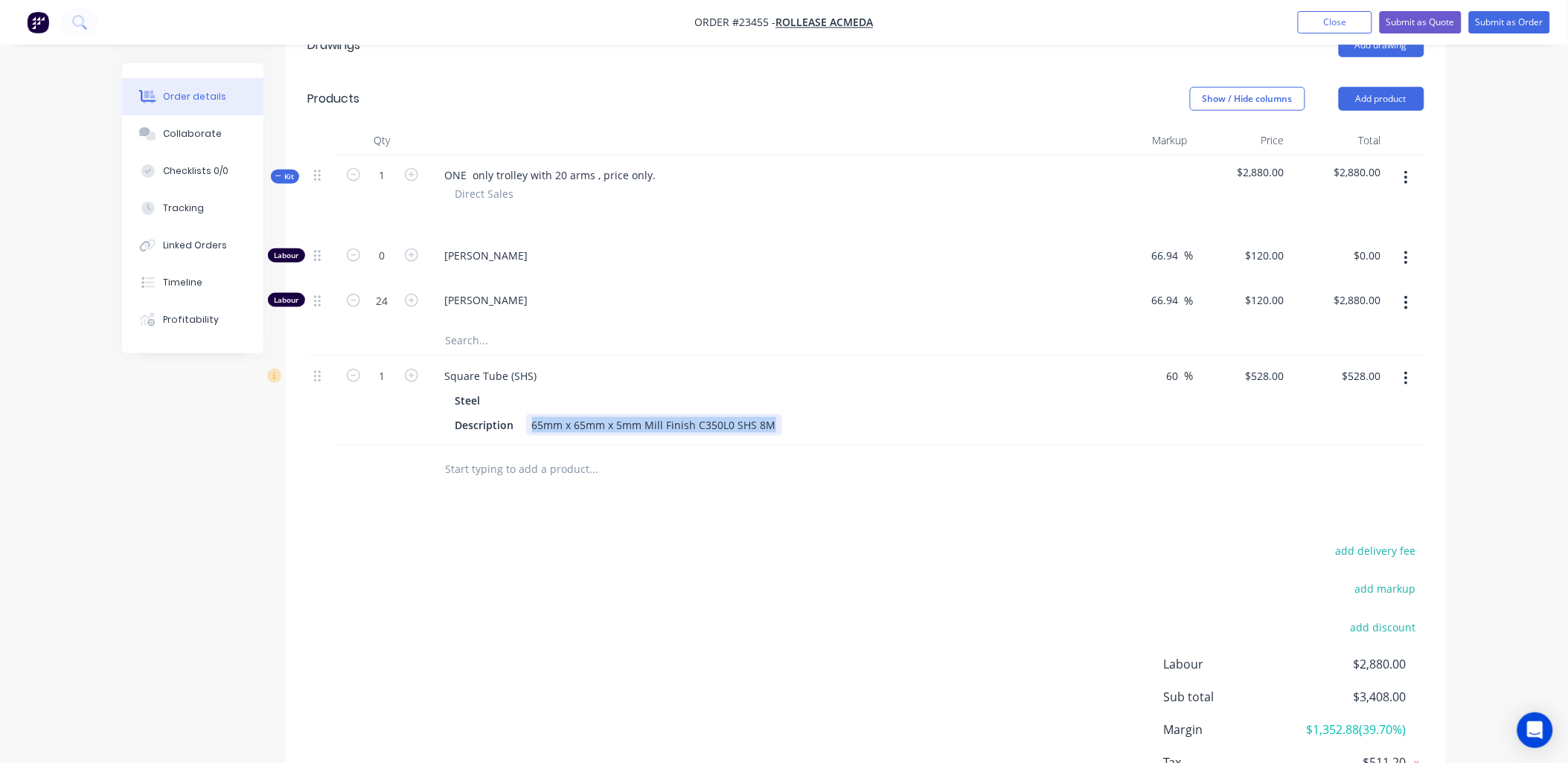
drag, startPoint x: 535, startPoint y: 360, endPoint x: 771, endPoint y: 365, distance: 236.1
click at [771, 414] on div "65mm x 65mm x 5mm Mill Finish C350L0 SHS 8M" at bounding box center [654, 425] width 256 height 22
drag, startPoint x: 762, startPoint y: 365, endPoint x: 711, endPoint y: 403, distance: 63.6
click at [711, 455] on input "text" at bounding box center [593, 469] width 298 height 29
click at [1407, 372] on icon "button" at bounding box center [1406, 379] width 3 height 13
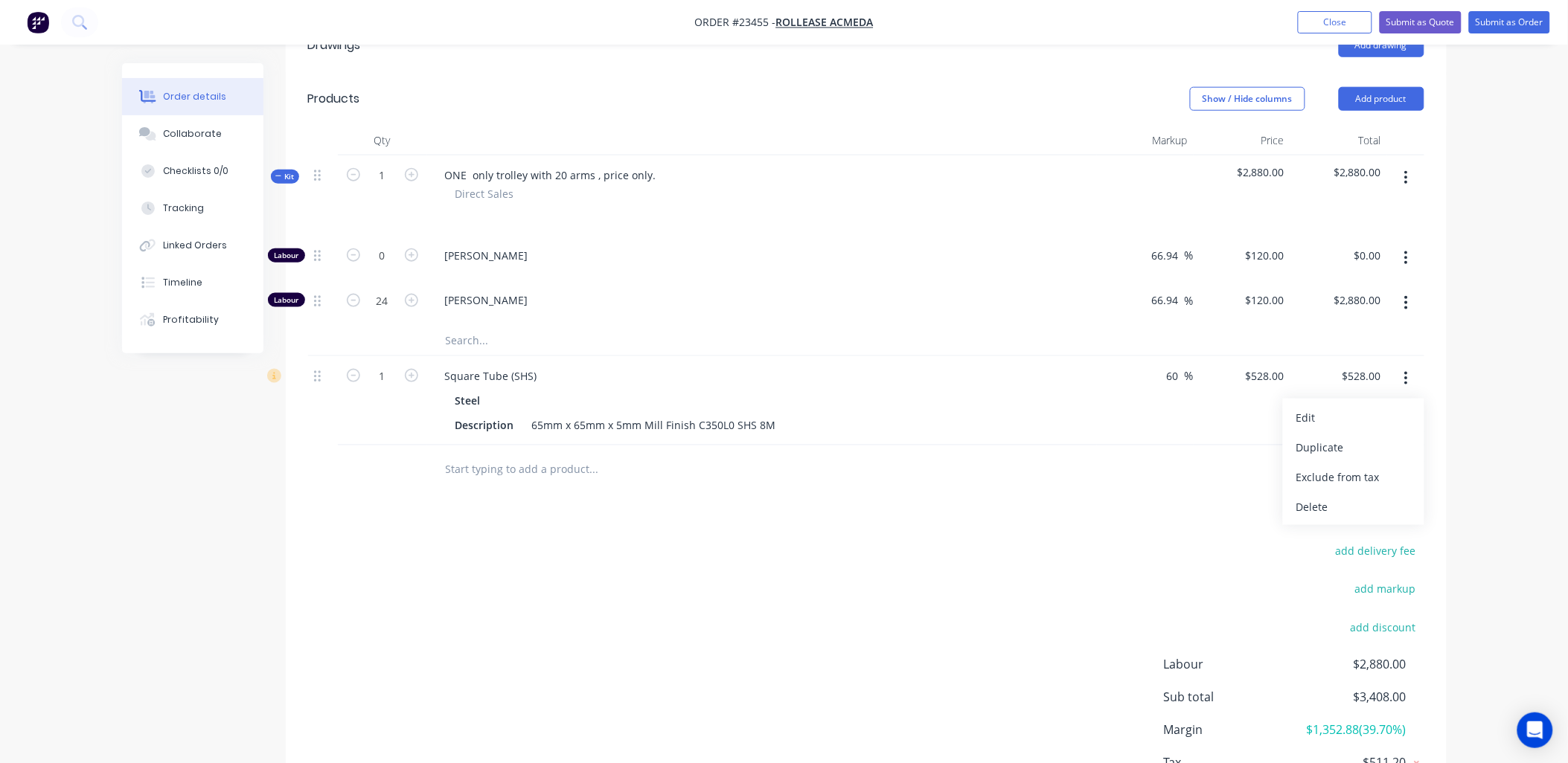
click at [1348, 497] on div "Delete" at bounding box center [1353, 507] width 115 height 22
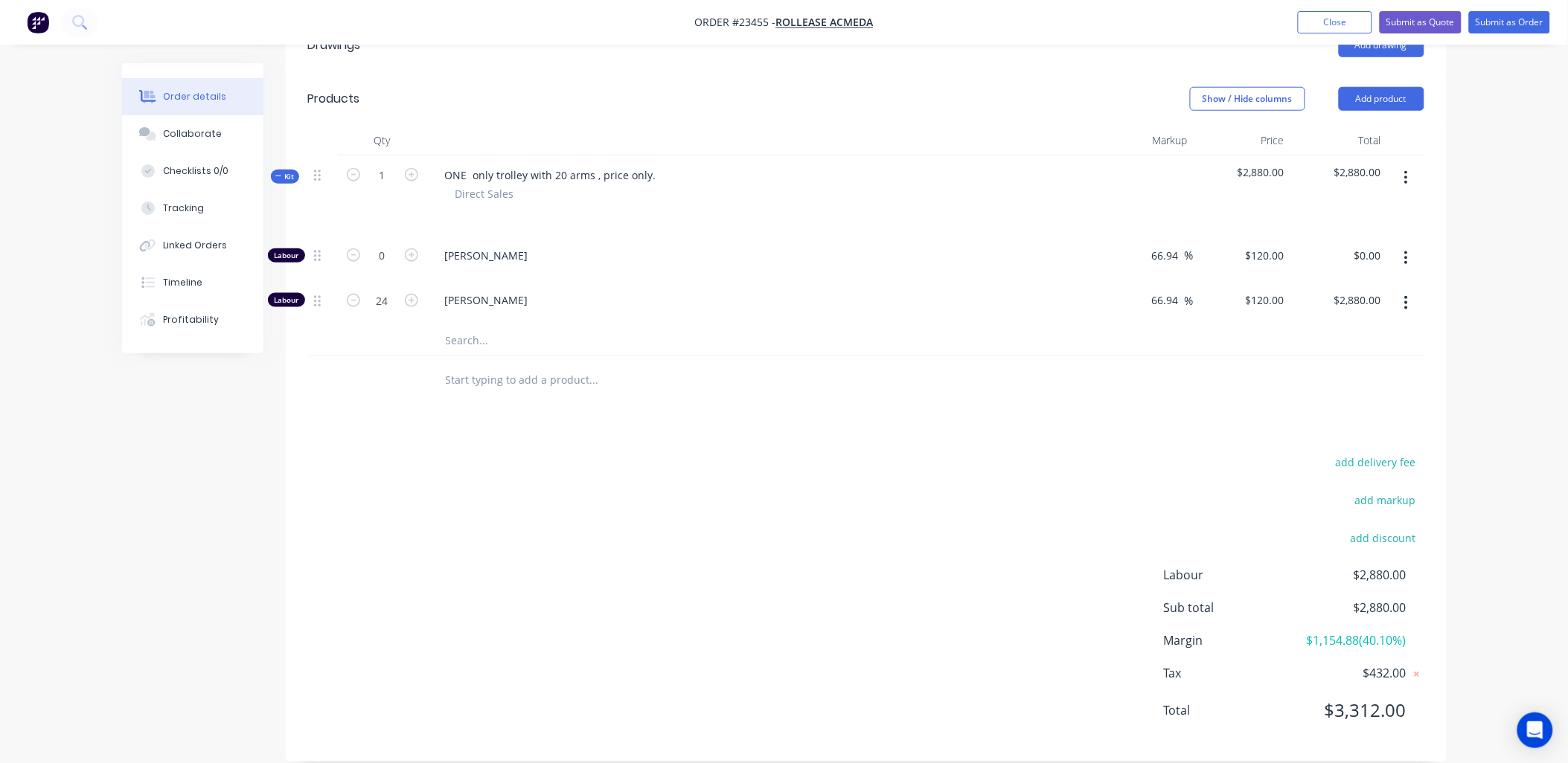
scroll to position [441, 0]
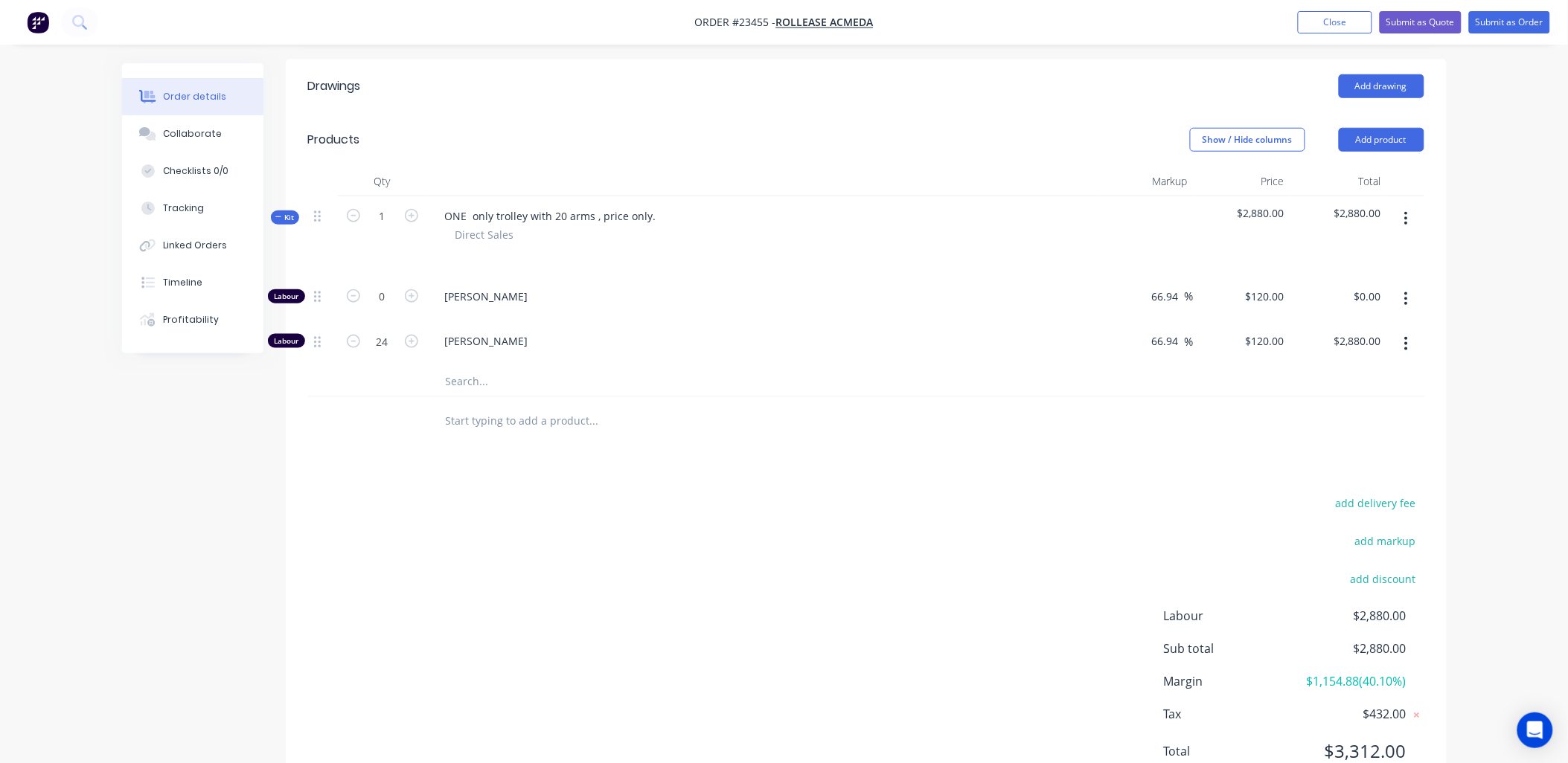
click at [1392, 128] on button "Add product" at bounding box center [1381, 139] width 85 height 24
click at [1375, 167] on div "Product catalogue" at bounding box center [1353, 177] width 115 height 22
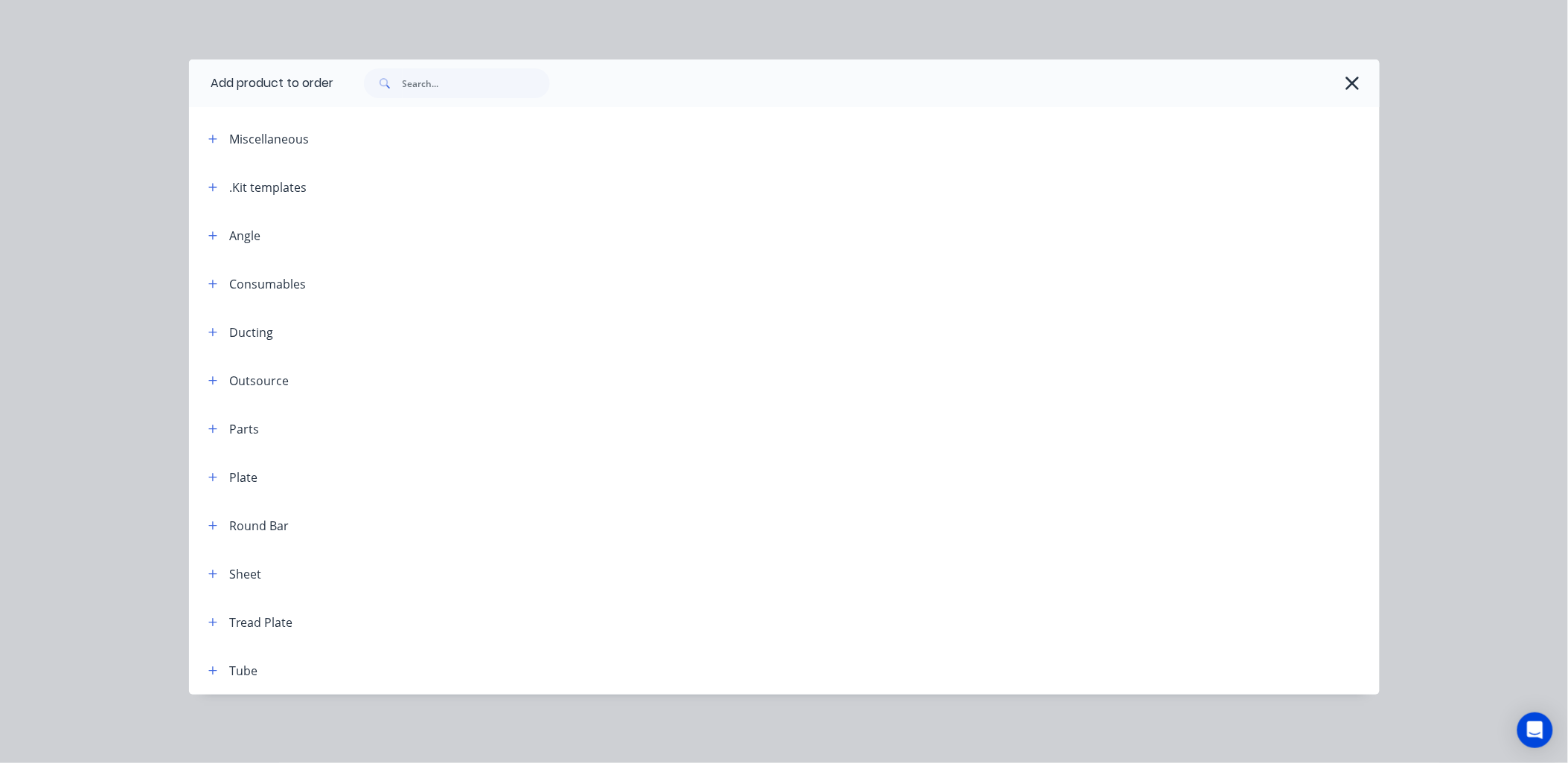
scroll to position [340, 0]
click at [212, 136] on icon "button" at bounding box center [212, 138] width 9 height 10
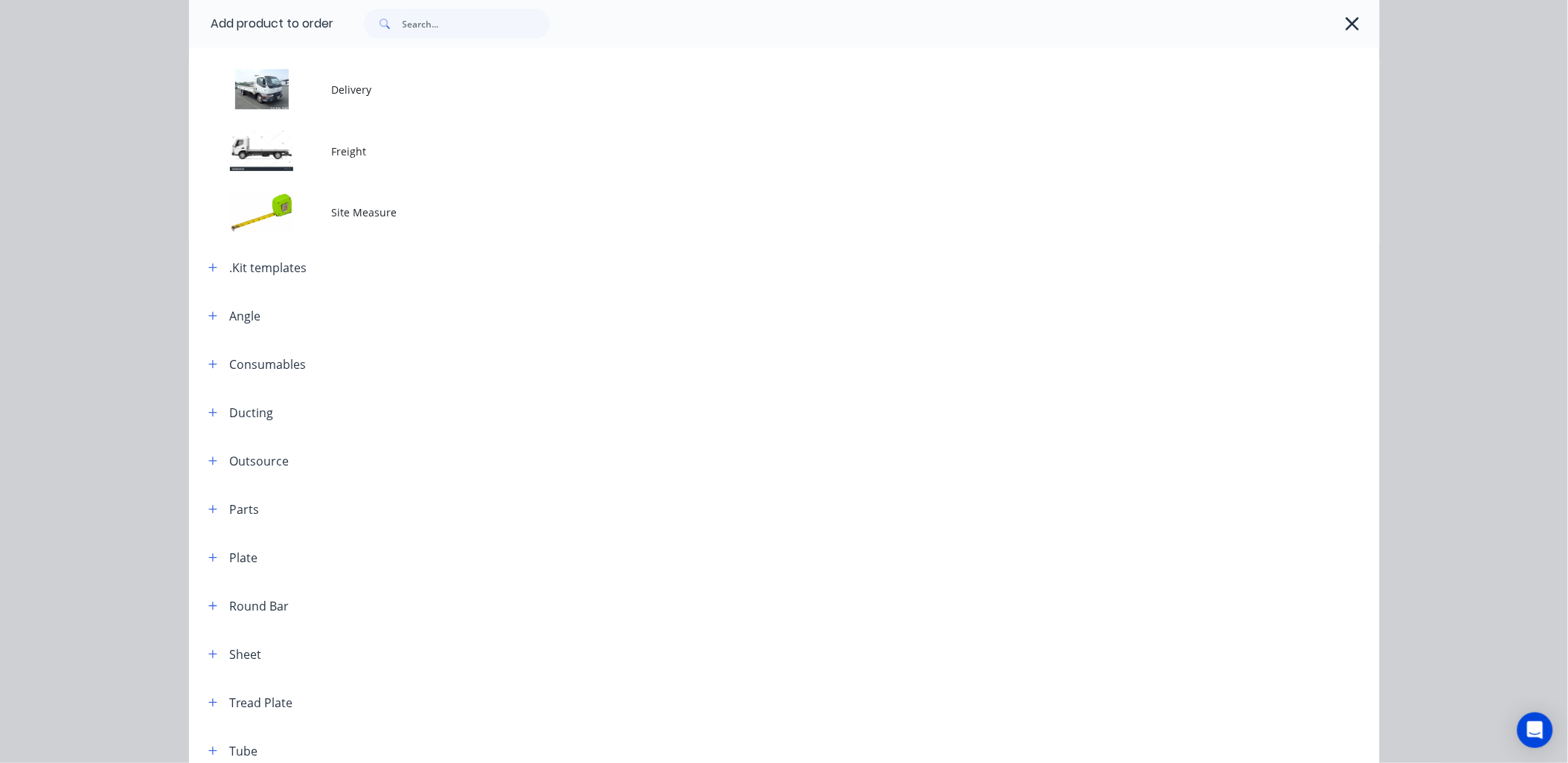
scroll to position [101, 0]
click at [1351, 20] on icon "button" at bounding box center [1353, 24] width 13 height 13
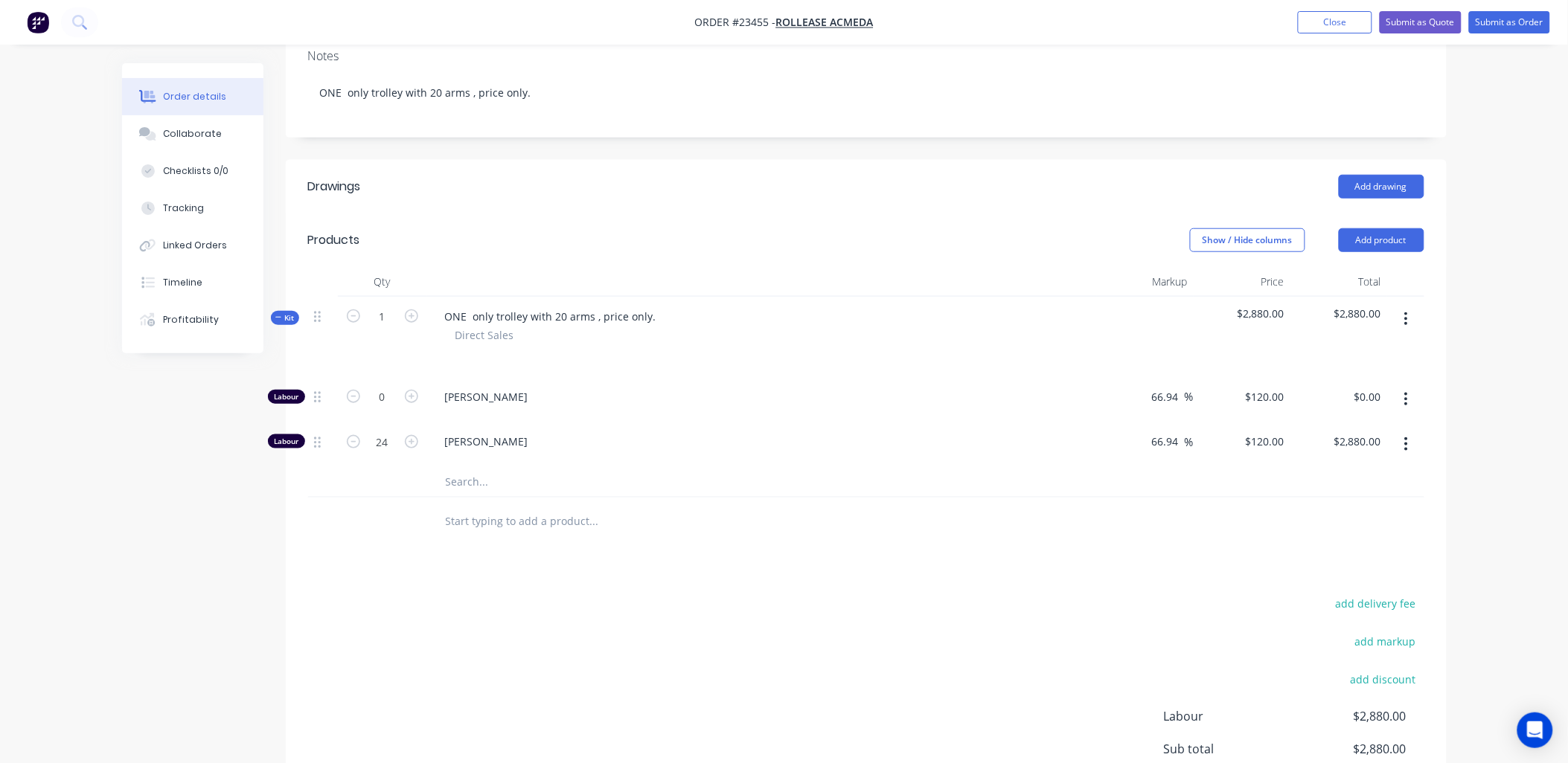
click at [1378, 228] on button "Add product" at bounding box center [1381, 240] width 85 height 24
click at [1377, 267] on div "Product catalogue" at bounding box center [1353, 278] width 115 height 22
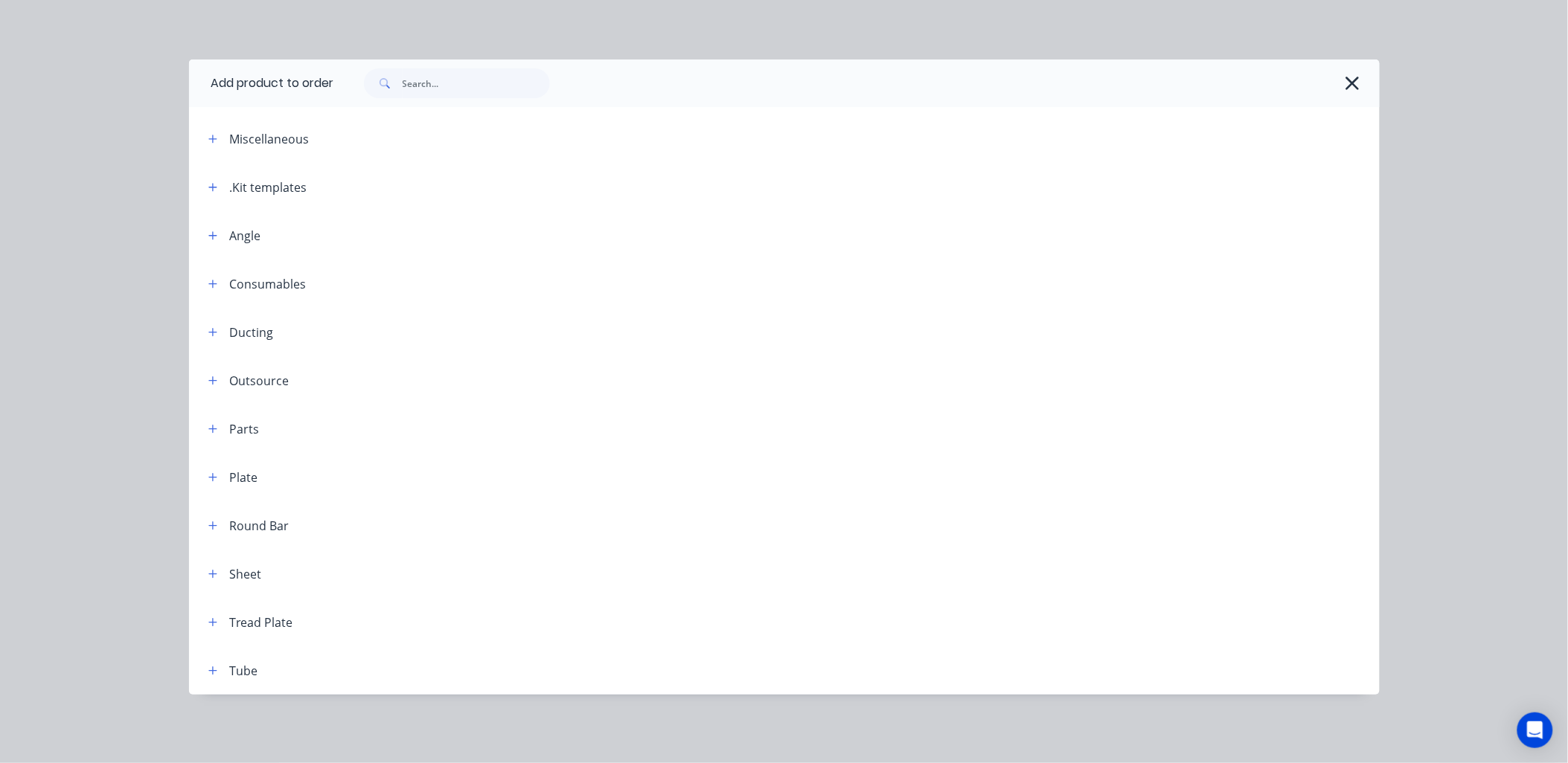
click at [210, 186] on icon "button" at bounding box center [212, 187] width 9 height 10
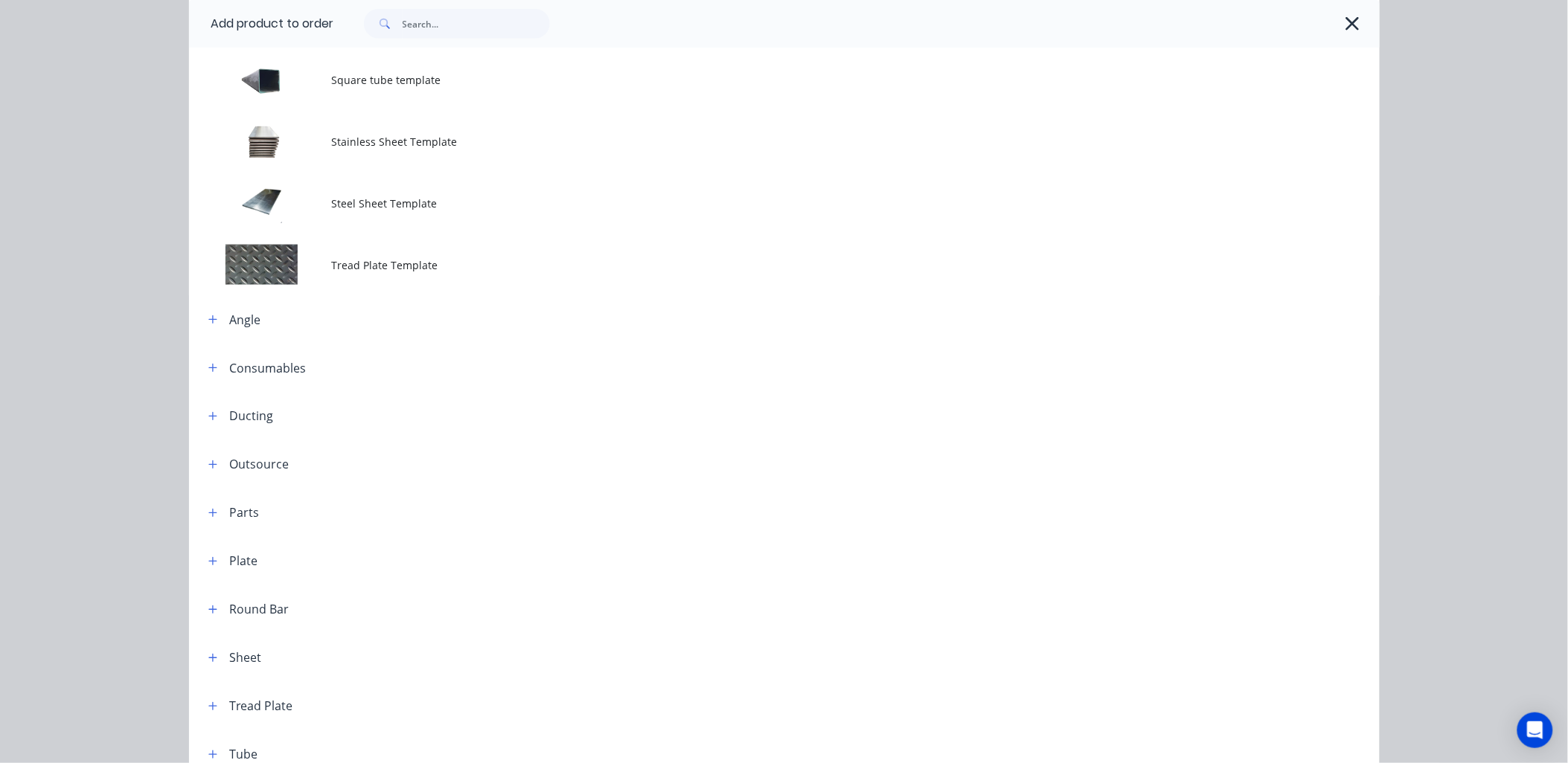
scroll to position [581, 0]
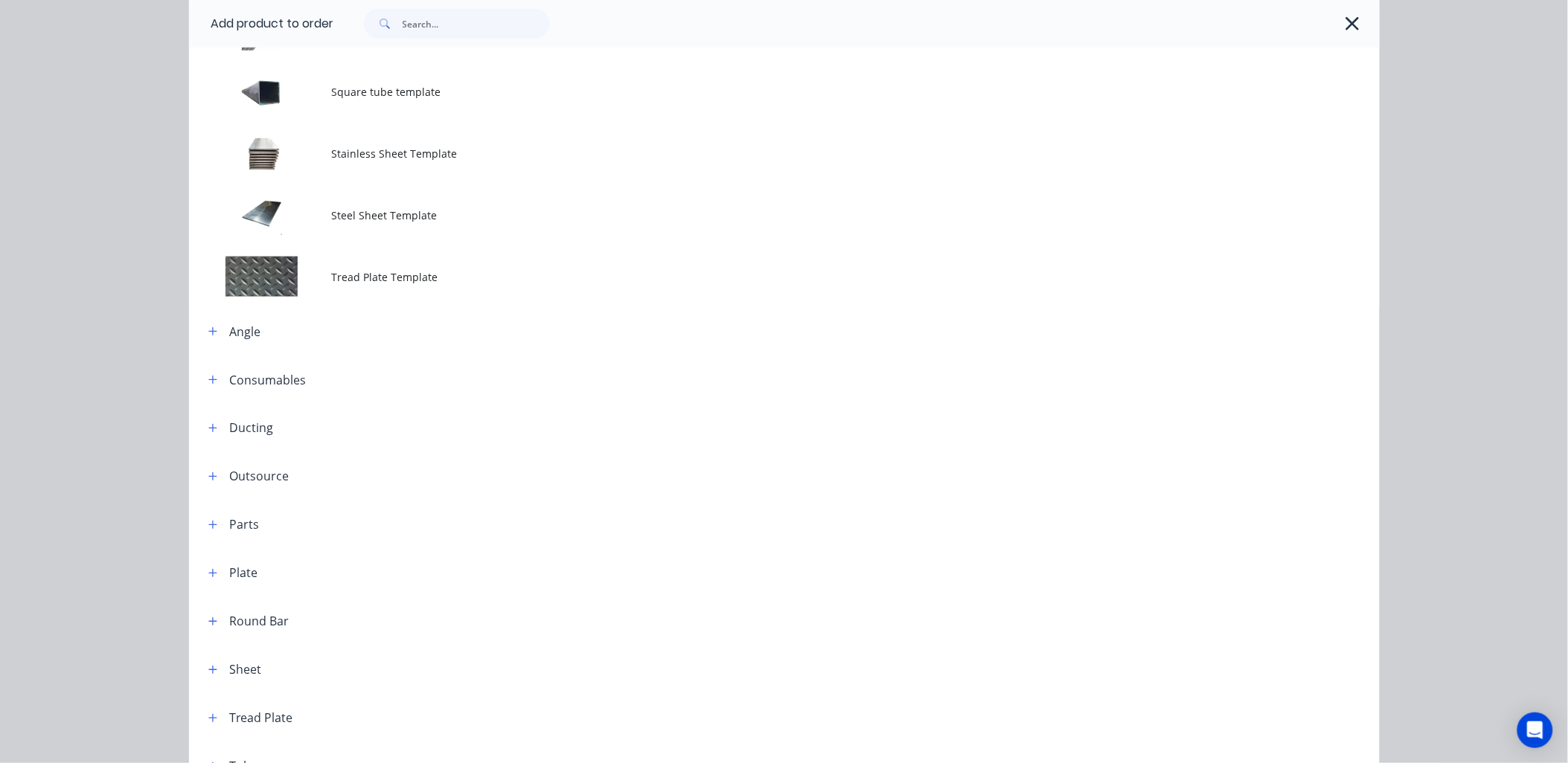
click at [293, 88] on td at bounding box center [260, 91] width 143 height 62
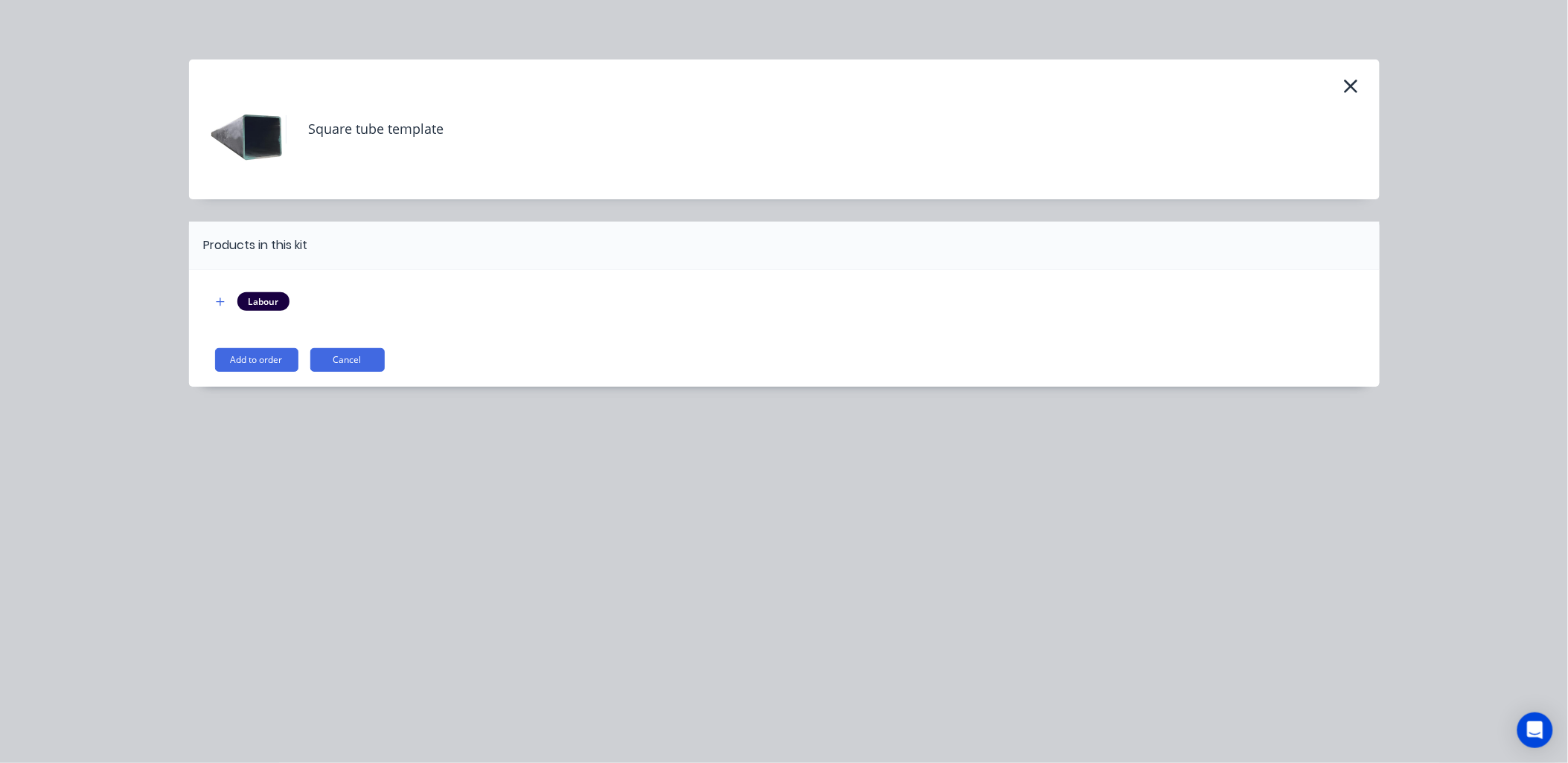
click at [244, 354] on button "Add to order" at bounding box center [257, 359] width 83 height 24
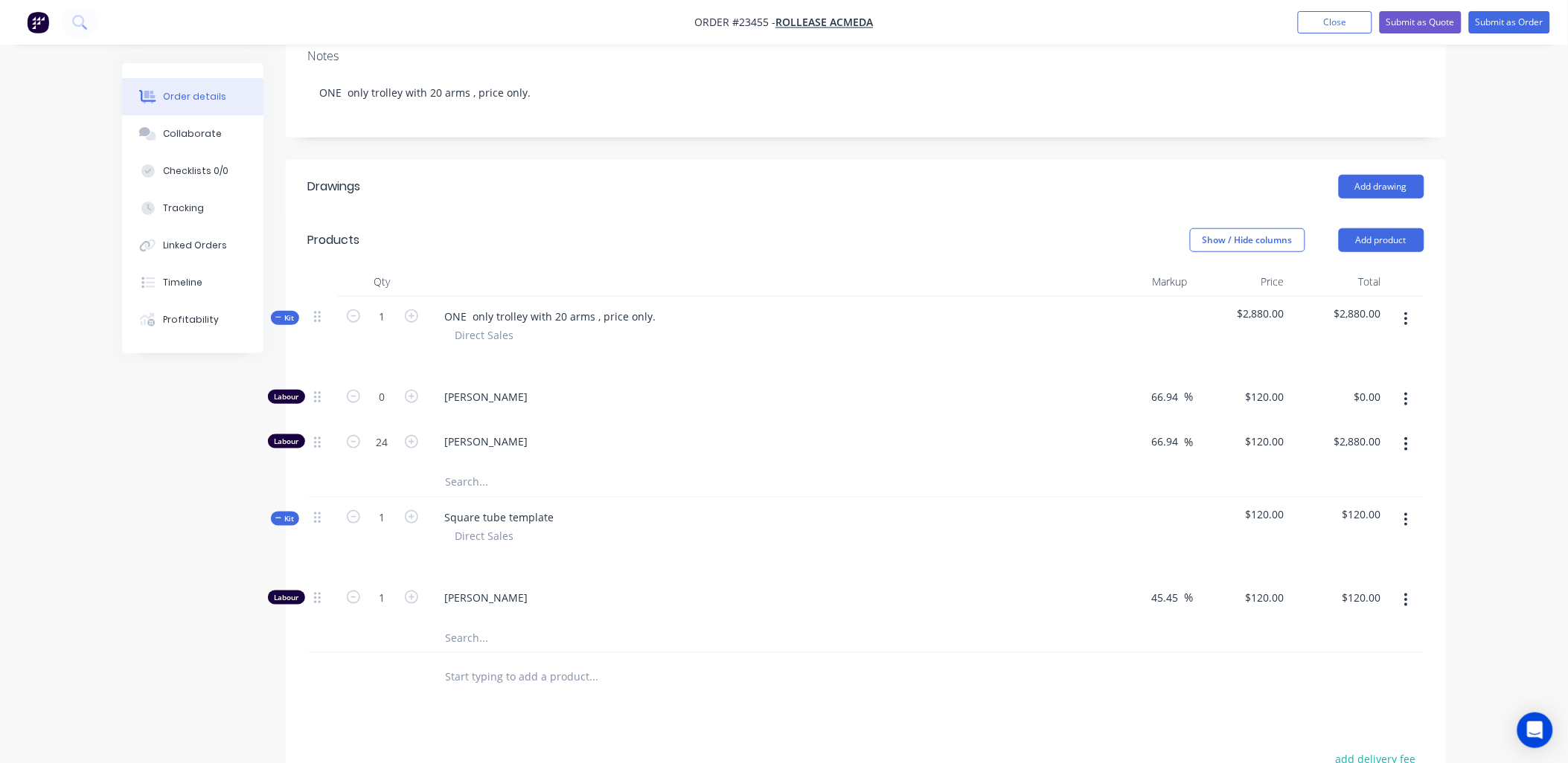
click at [1407, 593] on icon "button" at bounding box center [1406, 600] width 3 height 13
click at [1377, 688] on div "Delete" at bounding box center [1353, 699] width 115 height 22
click at [1407, 514] on icon "button" at bounding box center [1406, 520] width 3 height 13
click at [1381, 638] on div "Delete" at bounding box center [1353, 648] width 115 height 22
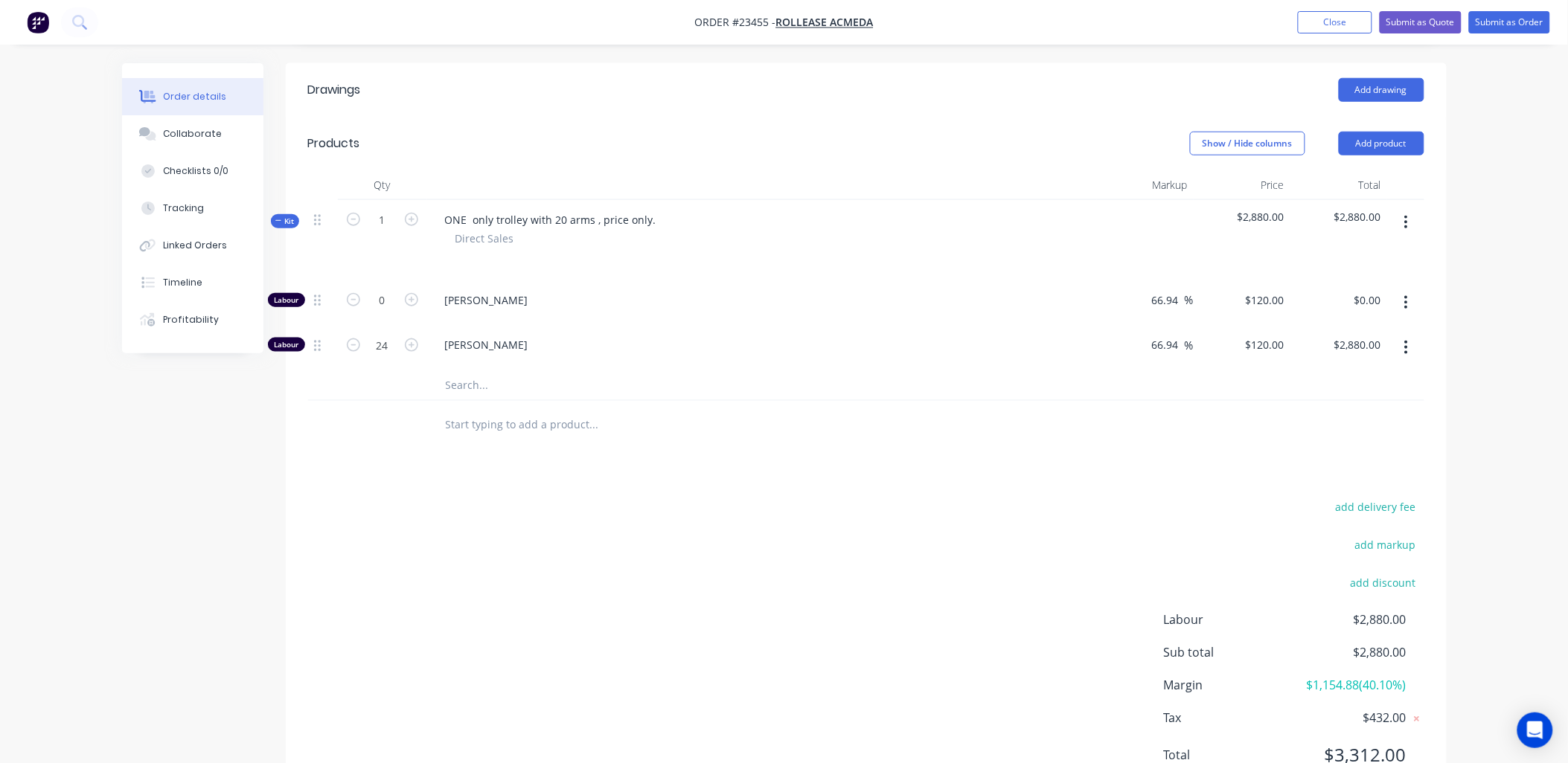
scroll to position [441, 0]
click at [465, 367] on input "text" at bounding box center [593, 381] width 298 height 29
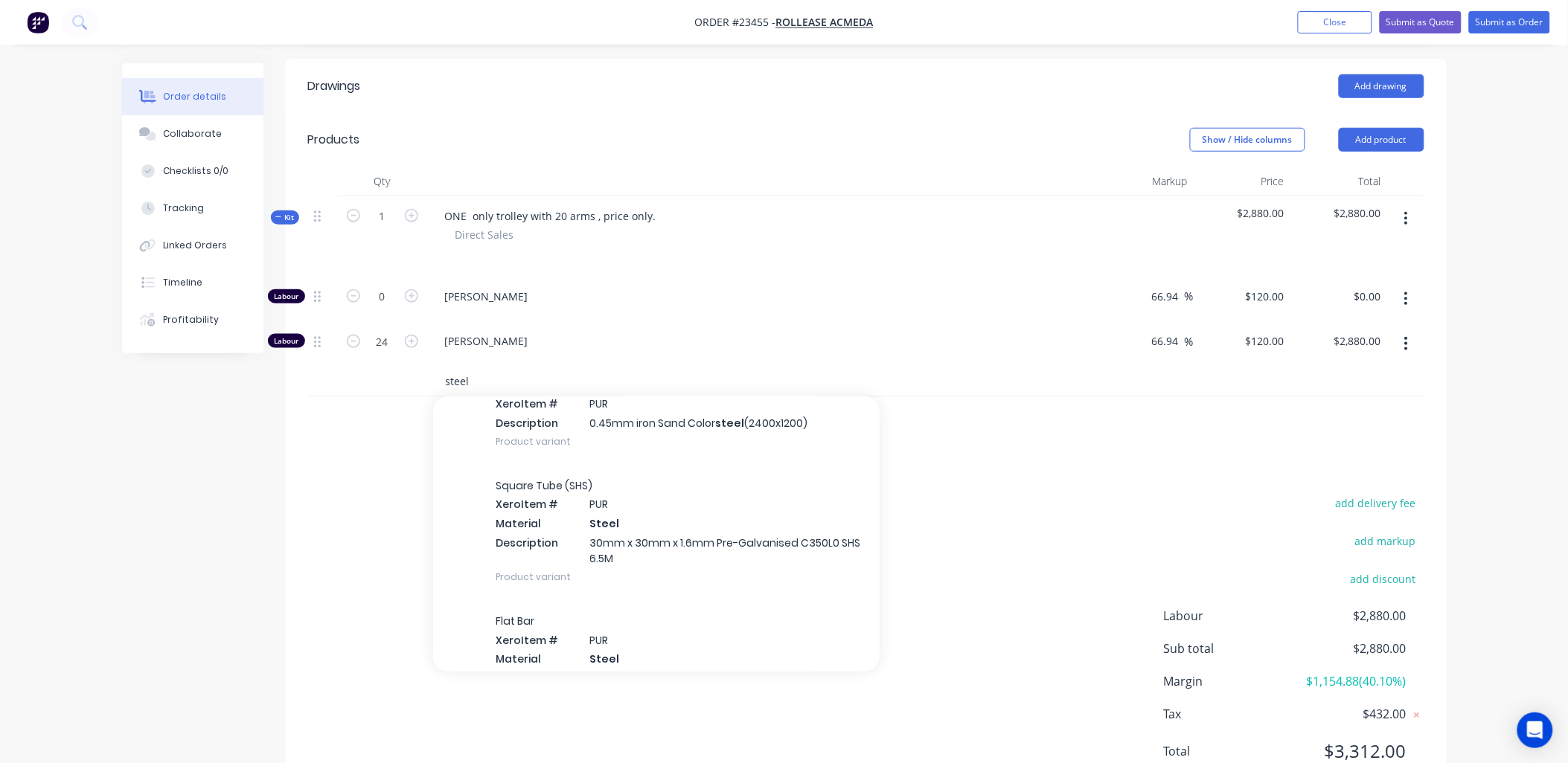
scroll to position [3803, 0]
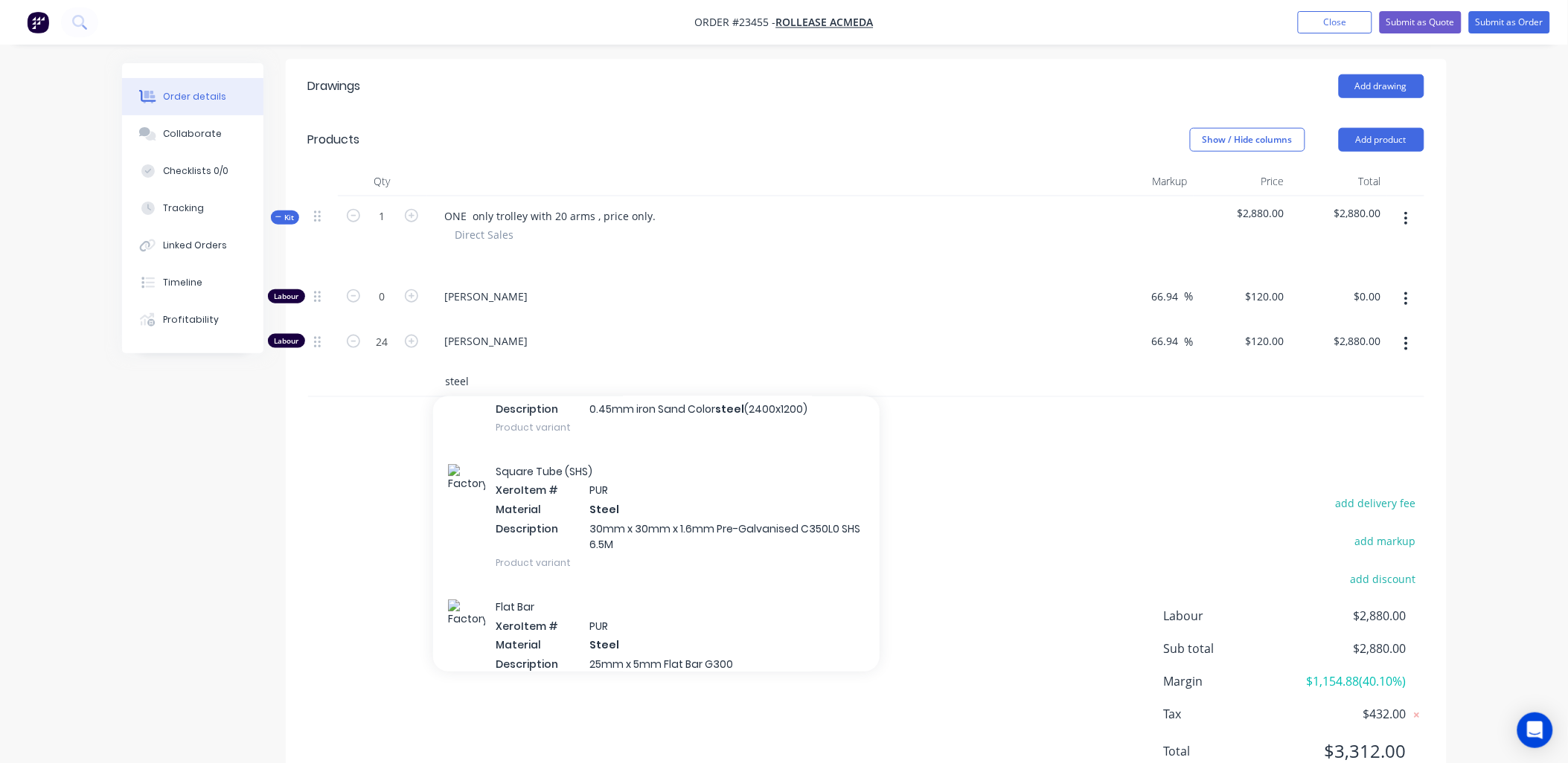
type input "steel"
click at [608, 450] on div "Square Tube (SHS) Xero Item # PUR Material Steel Description 30mm x 30mm x 1.6m…" at bounding box center [656, 518] width 447 height 136
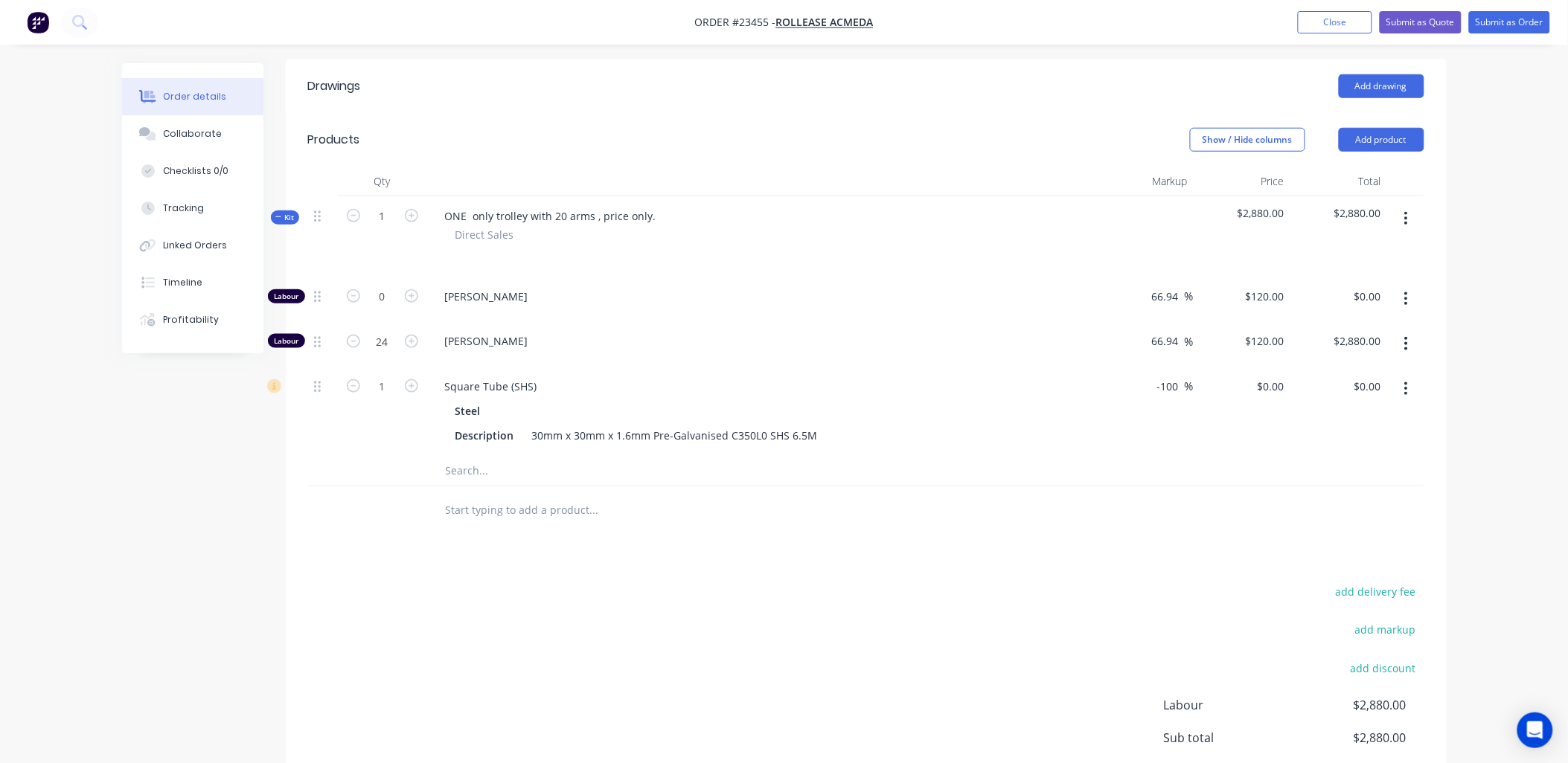
drag, startPoint x: 1178, startPoint y: 321, endPoint x: 1158, endPoint y: 323, distance: 20.1
click at [1158, 375] on input "-100" at bounding box center [1170, 386] width 29 height 22
type input "60"
type input "$58.56"
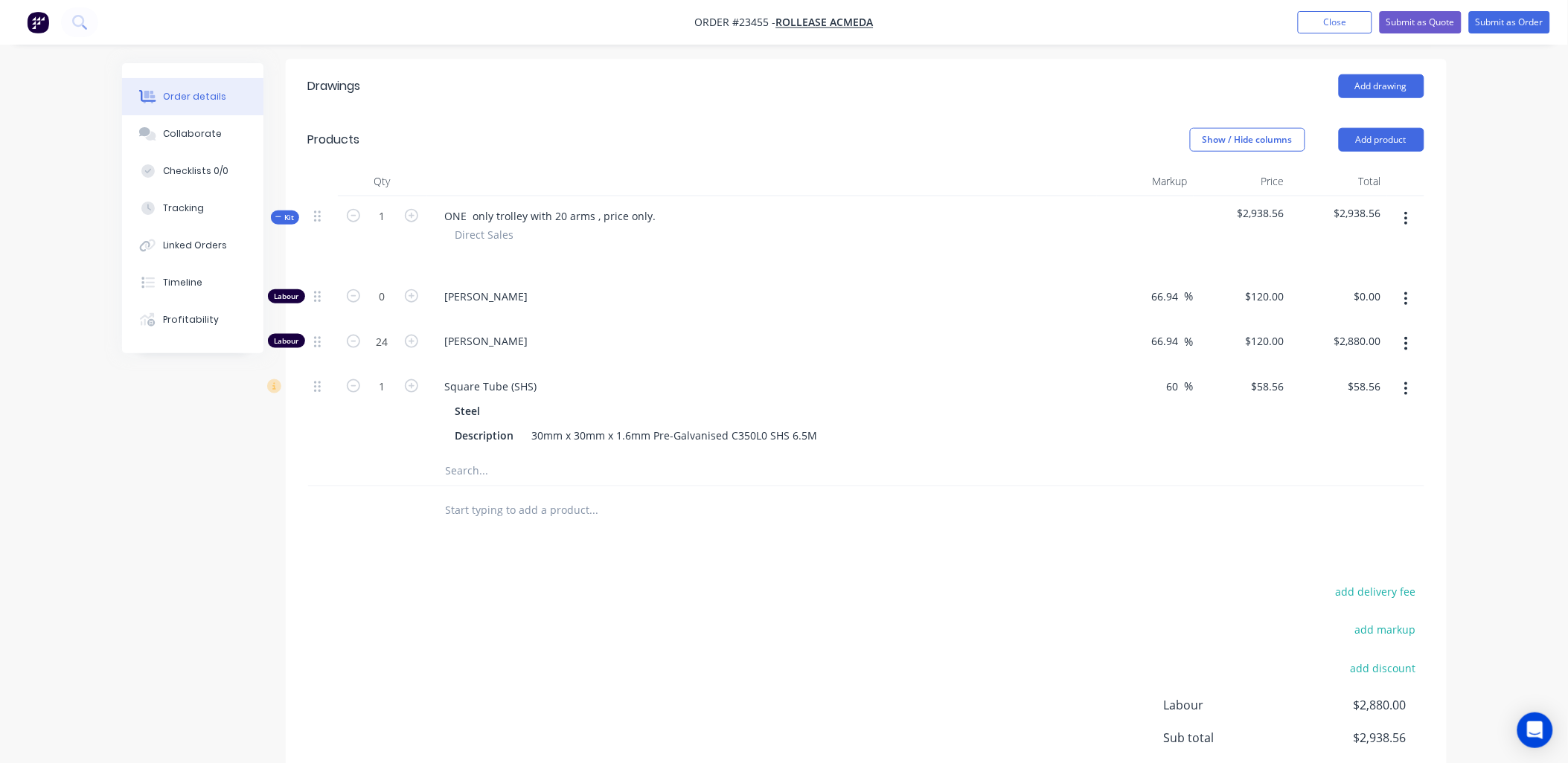
click at [1107, 367] on div "60 60 %" at bounding box center [1145, 411] width 97 height 89
drag, startPoint x: 631, startPoint y: 369, endPoint x: 609, endPoint y: 372, distance: 22.2
click at [609, 425] on div "30mm x 30mm x 1.6mm Pre-Galvanised C350L0 SHS 6.5M" at bounding box center [675, 435] width 298 height 22
drag, startPoint x: 1385, startPoint y: 311, endPoint x: 1349, endPoint y: 311, distance: 36.0
click at [1349, 367] on div "$58.56 $58.56" at bounding box center [1339, 411] width 97 height 89
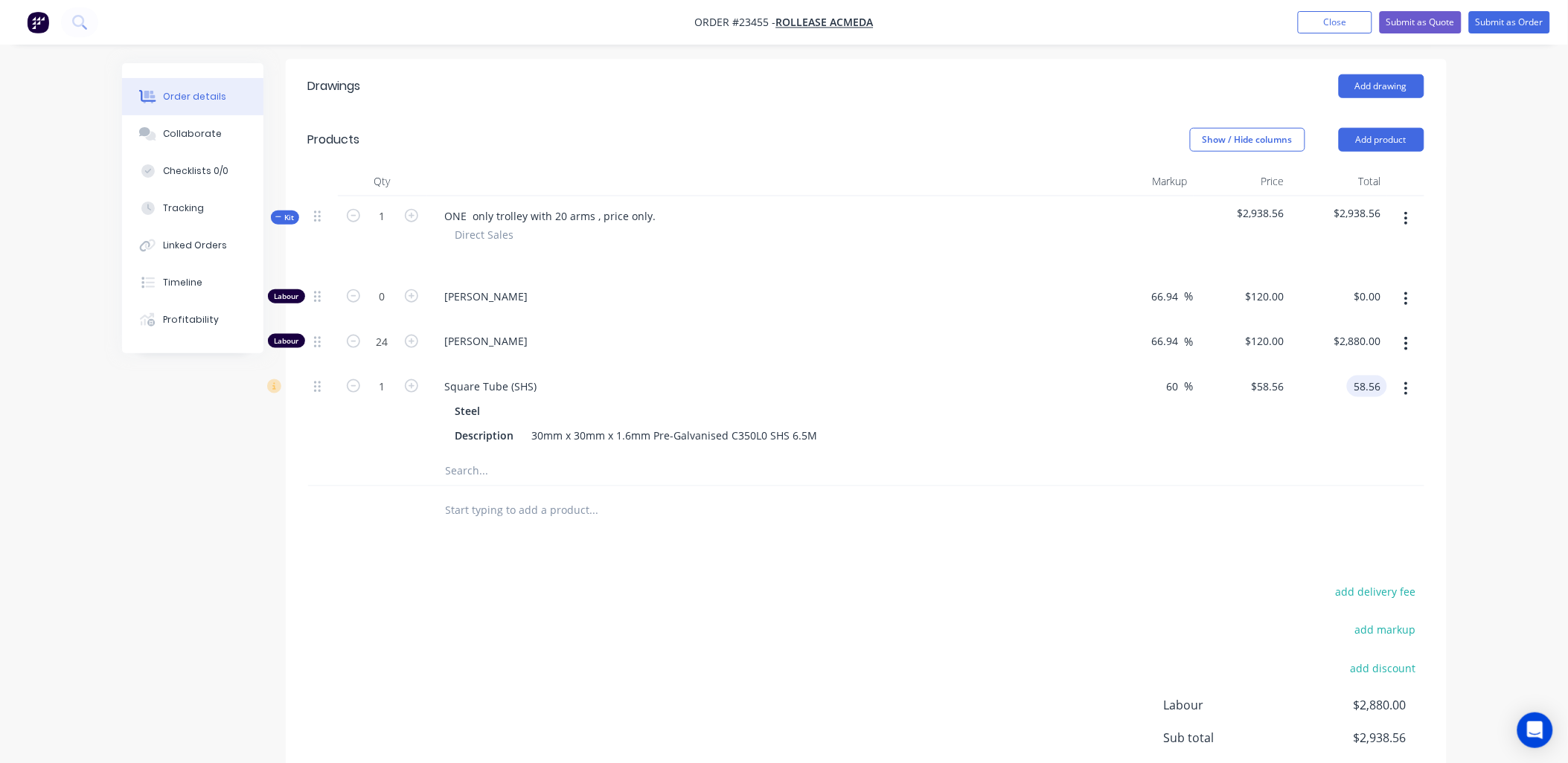
drag, startPoint x: 1348, startPoint y: 315, endPoint x: 1386, endPoint y: 317, distance: 38.1
click at [1386, 375] on div "58.56 58.56" at bounding box center [1370, 386] width 34 height 22
type input "82.00"
type input "124.04"
type input "$82.00"
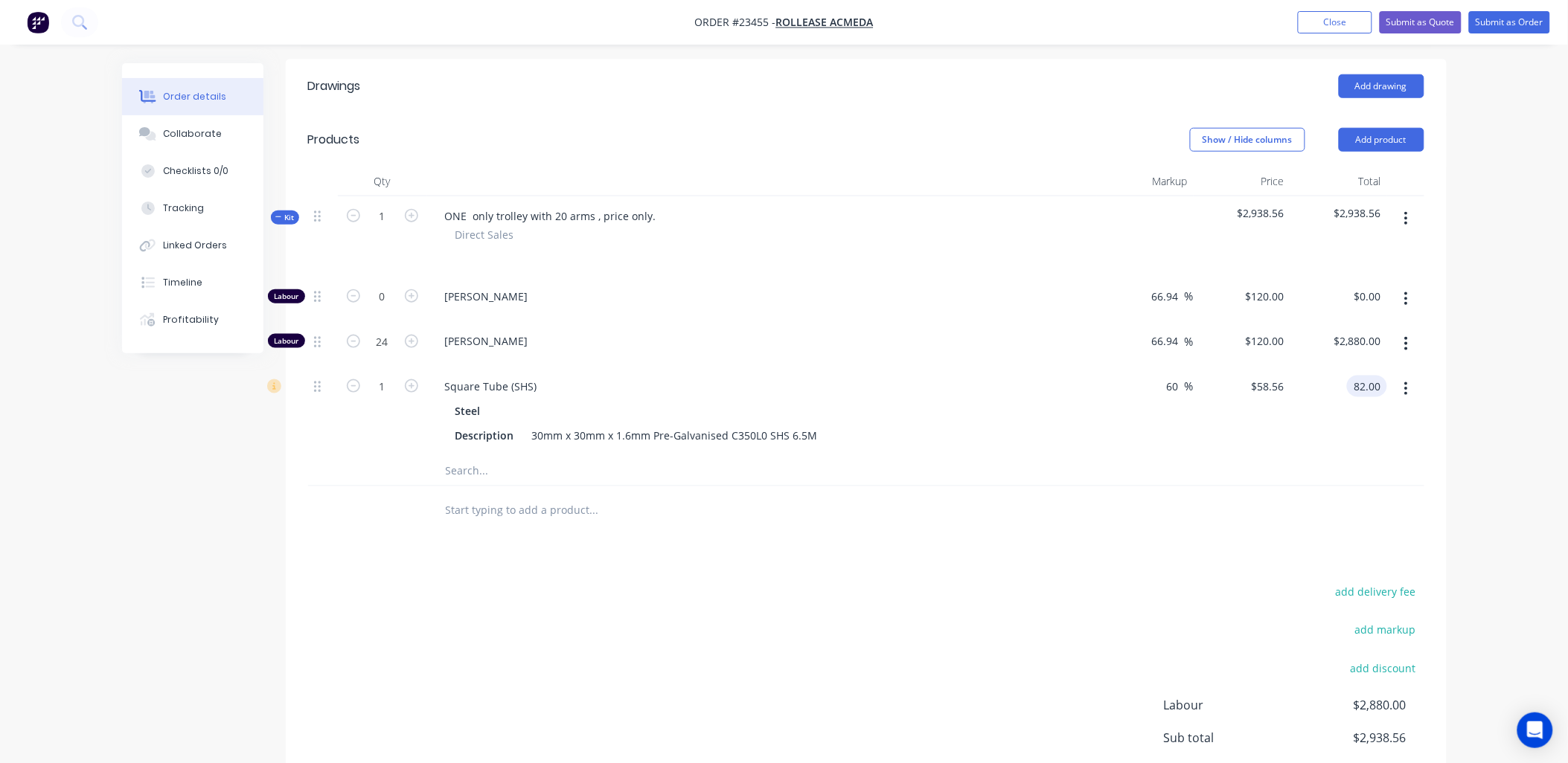
type input "$82.00"
click at [1243, 382] on div "$82.00 $58.56" at bounding box center [1242, 411] width 97 height 89
click at [412, 379] on icon "button" at bounding box center [411, 386] width 13 height 13
type input "2"
type input "$164.00"
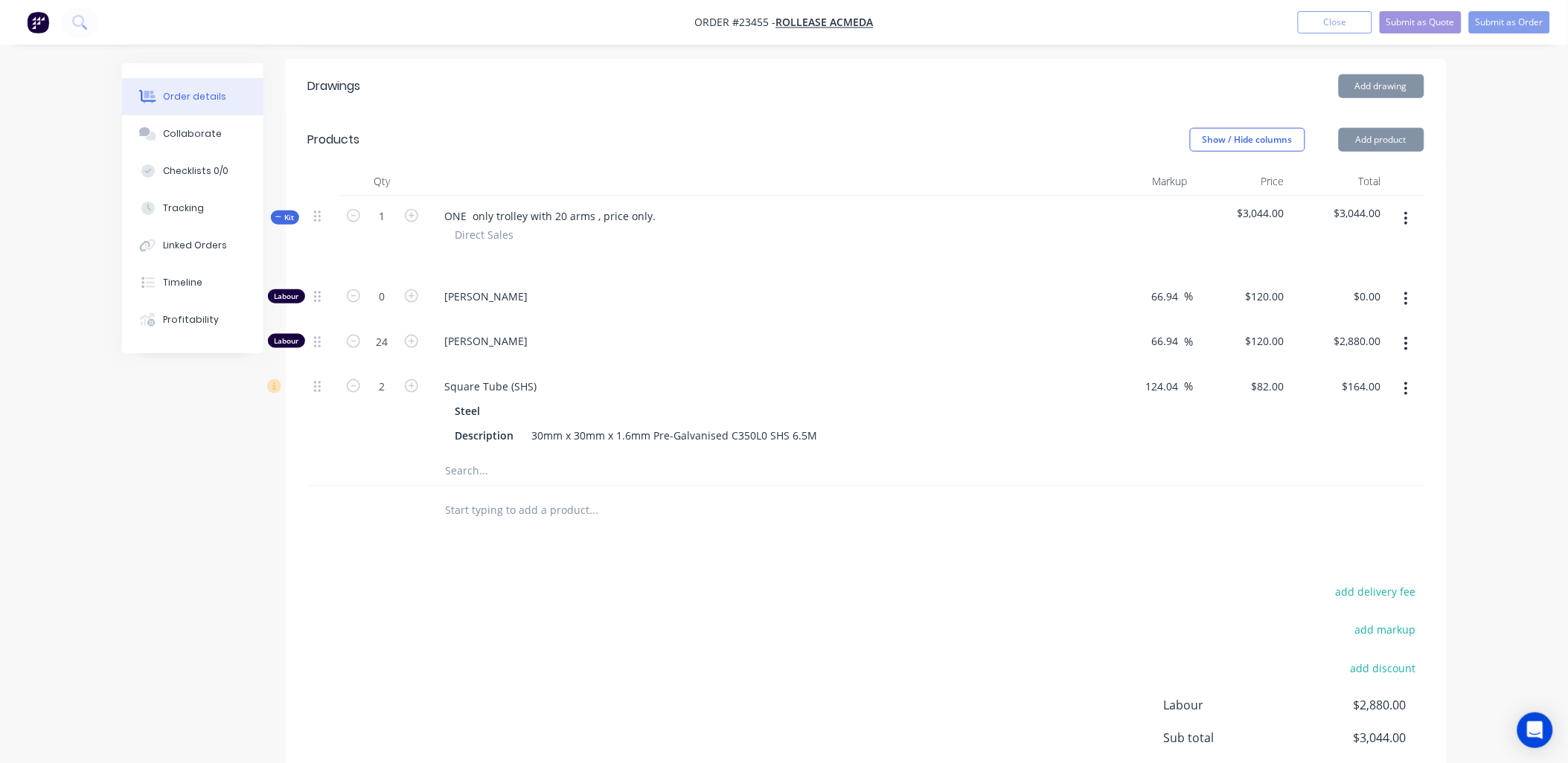
click at [412, 379] on icon "button" at bounding box center [411, 386] width 13 height 13
type input "3"
type input "$246.00"
click at [413, 379] on icon "button" at bounding box center [411, 386] width 13 height 13
type input "4"
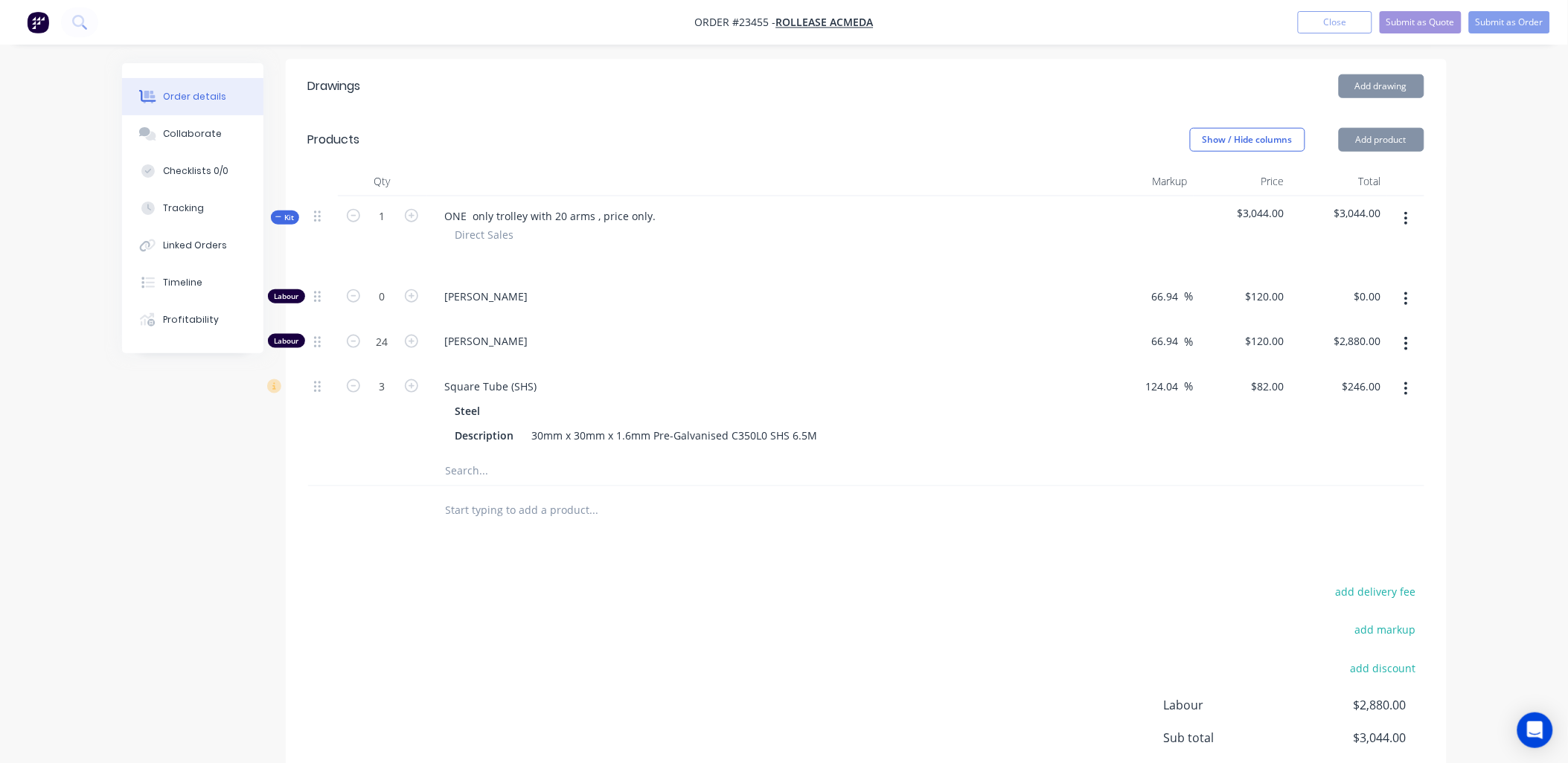
type input "$328.00"
click at [413, 379] on icon "button" at bounding box center [411, 386] width 13 height 13
type input "5"
type input "$410.00"
click at [413, 379] on icon "button" at bounding box center [411, 386] width 13 height 13
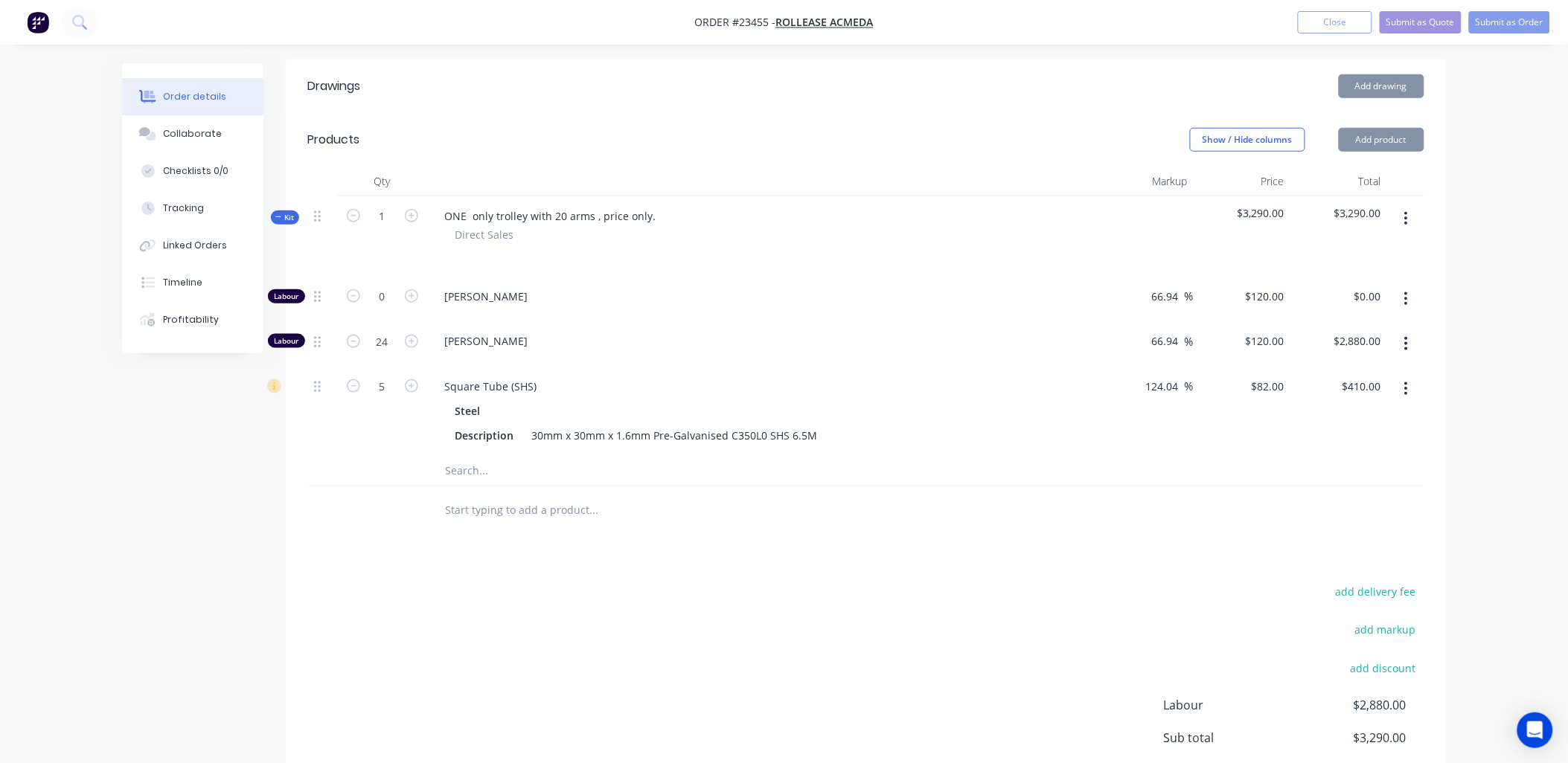
type input "6"
type input "$492.00"
click at [413, 379] on icon "button" at bounding box center [411, 386] width 13 height 13
type input "7"
type input "$574.00"
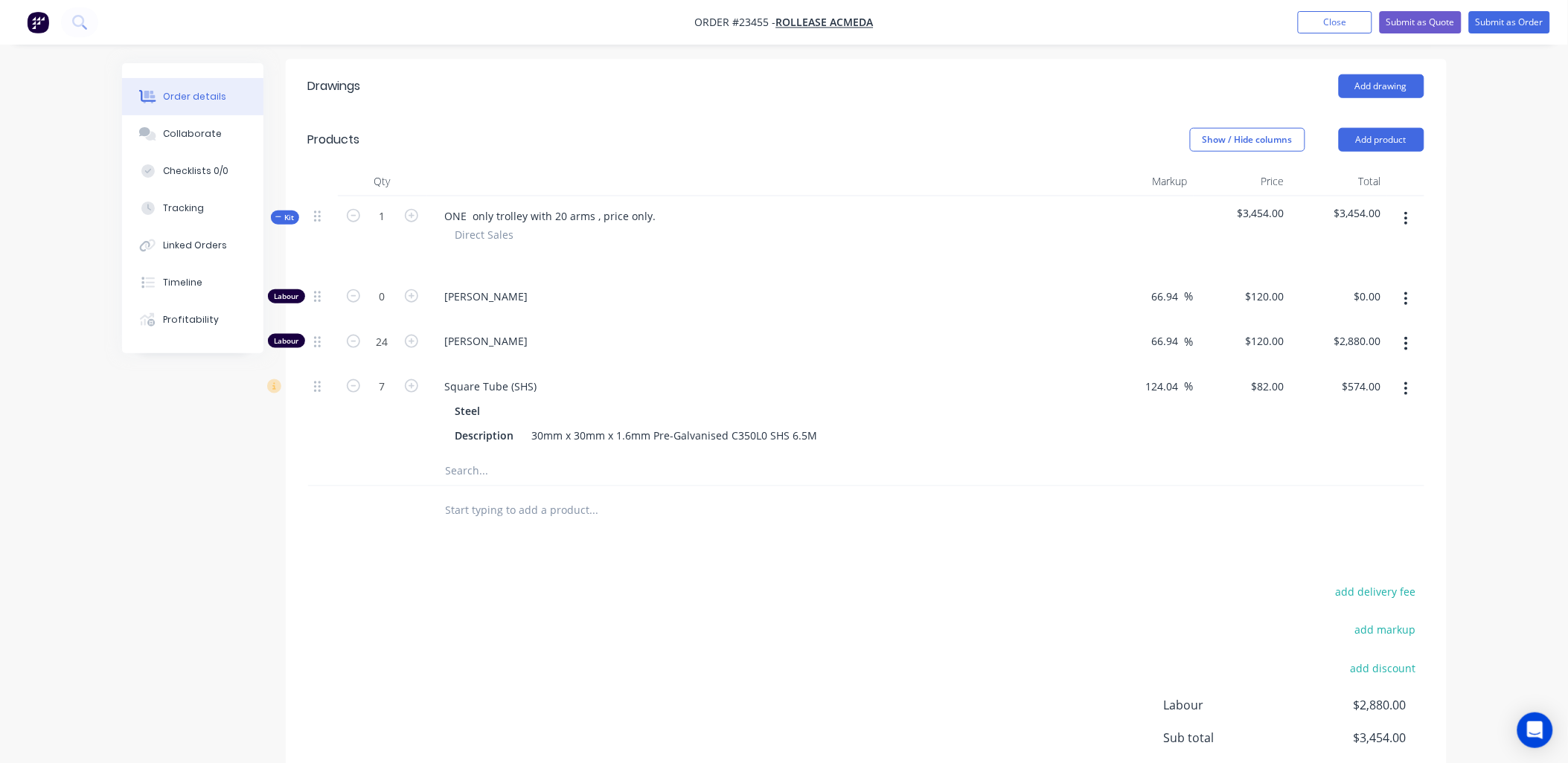
click at [478, 456] on input "text" at bounding box center [593, 470] width 298 height 29
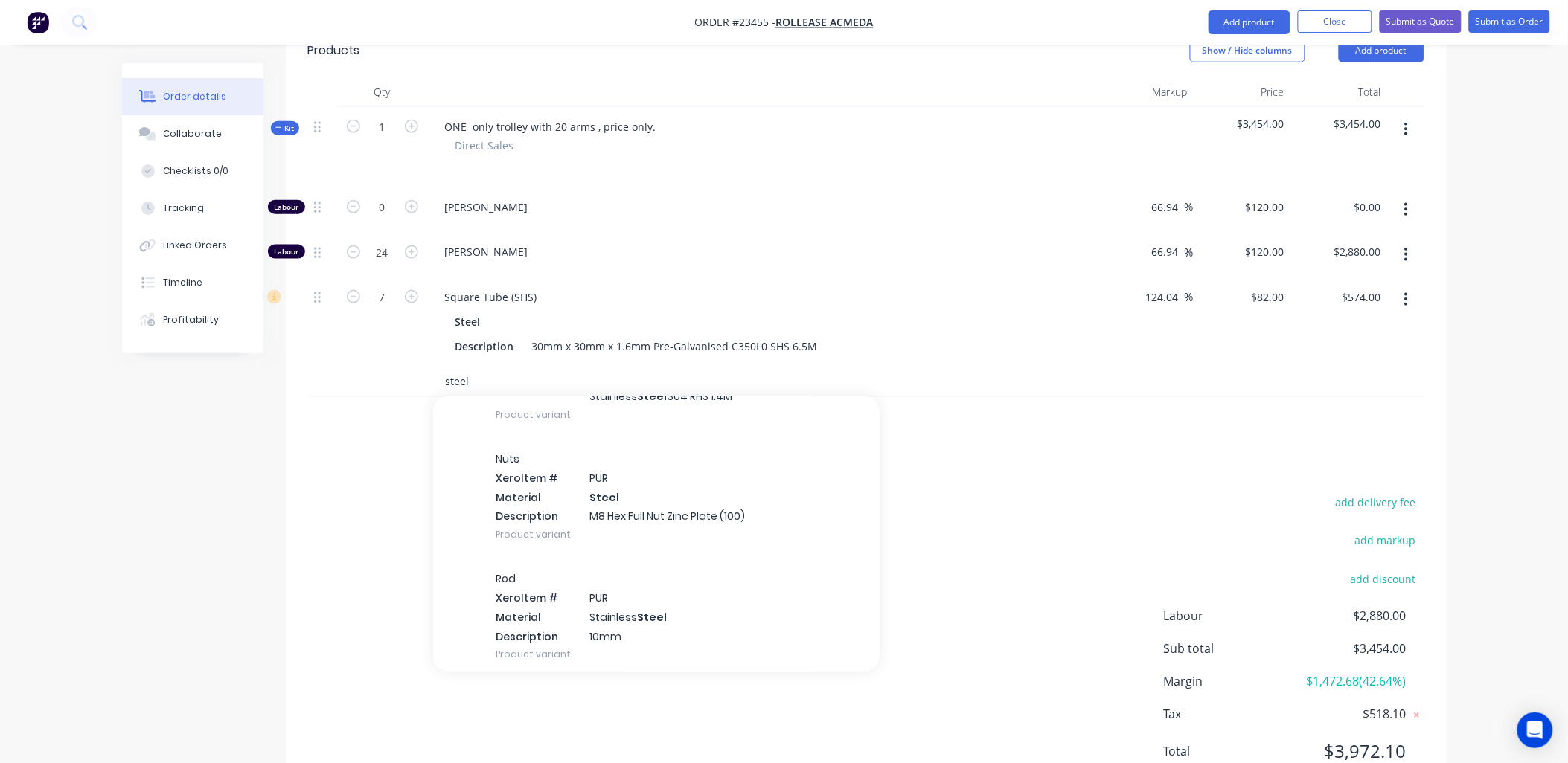
scroll to position [10440, 0]
type input "steel"
click at [576, 429] on div "Nuts Xero Item # PUR Material Steel Description M8 Hex Full Nut Zinc Plate (100…" at bounding box center [656, 489] width 447 height 119
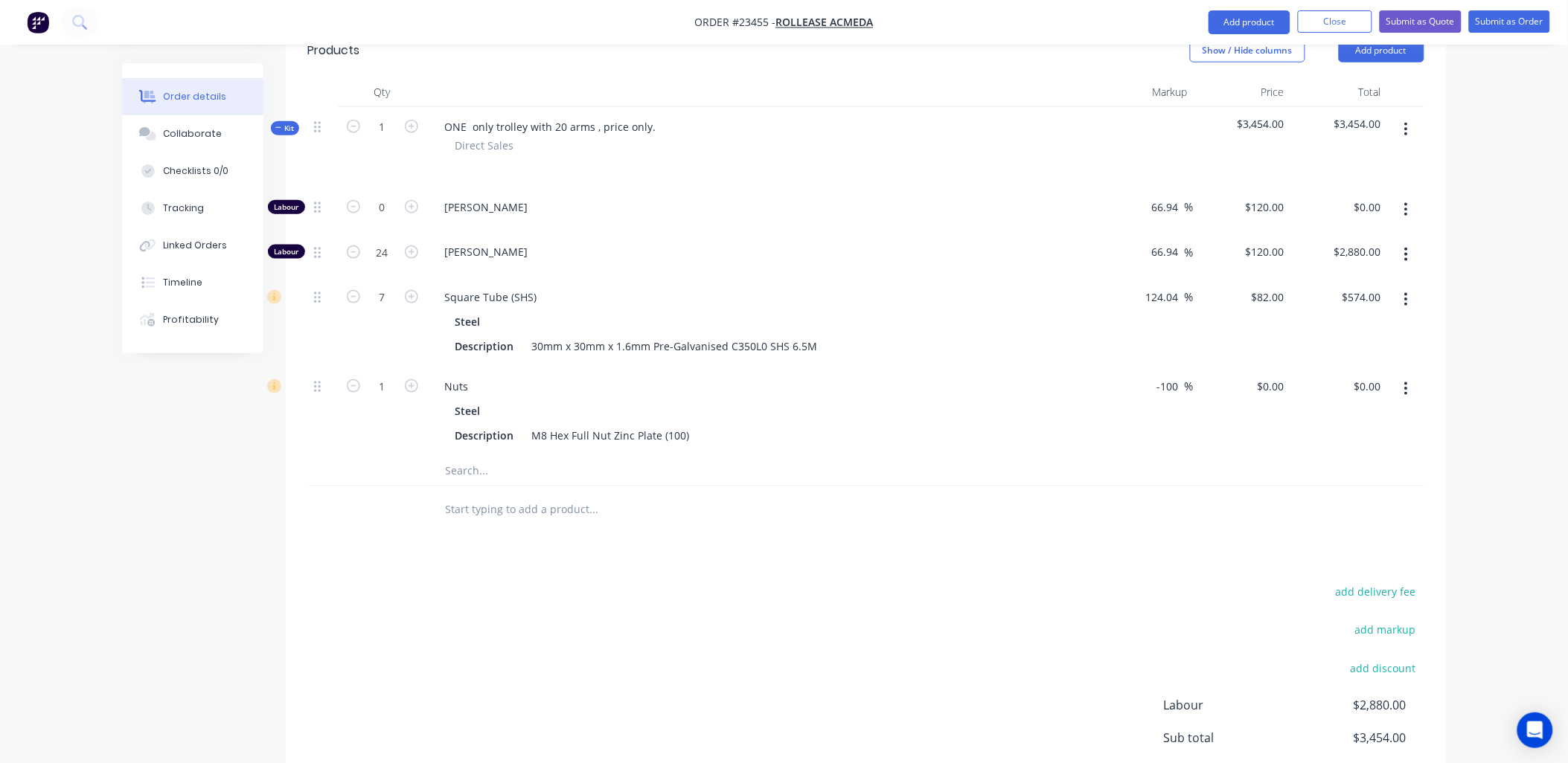
drag, startPoint x: 1180, startPoint y: 318, endPoint x: 1156, endPoint y: 328, distance: 26.0
click at [1156, 375] on input "-100" at bounding box center [1170, 386] width 29 height 22
type input "60"
type input "$8.64"
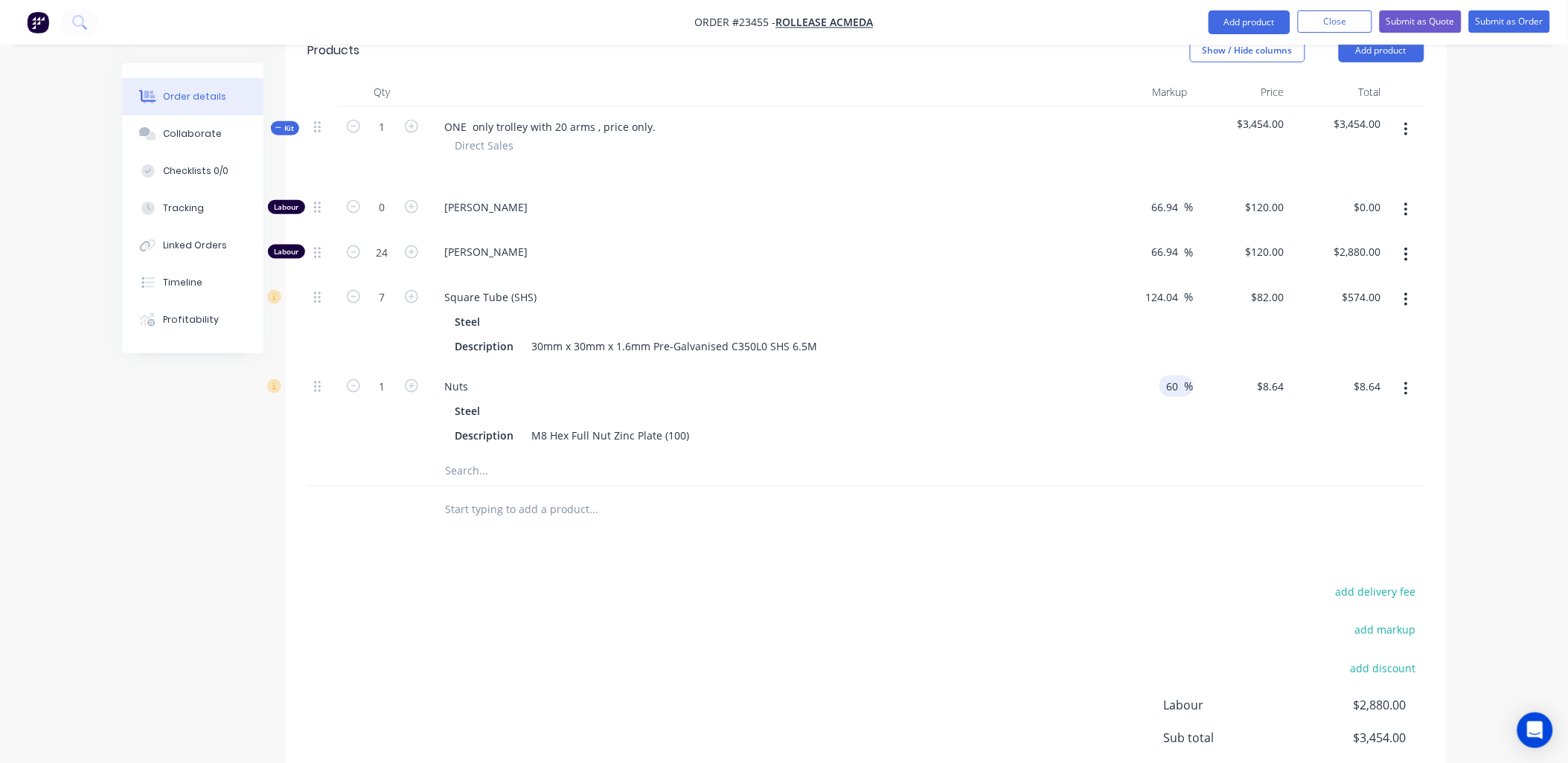
click at [1144, 367] on div "60 60 %" at bounding box center [1145, 411] width 97 height 89
click at [407, 379] on icon "button" at bounding box center [411, 386] width 13 height 13
type input "2"
type input "$17.28"
click at [475, 456] on input "text" at bounding box center [593, 470] width 298 height 29
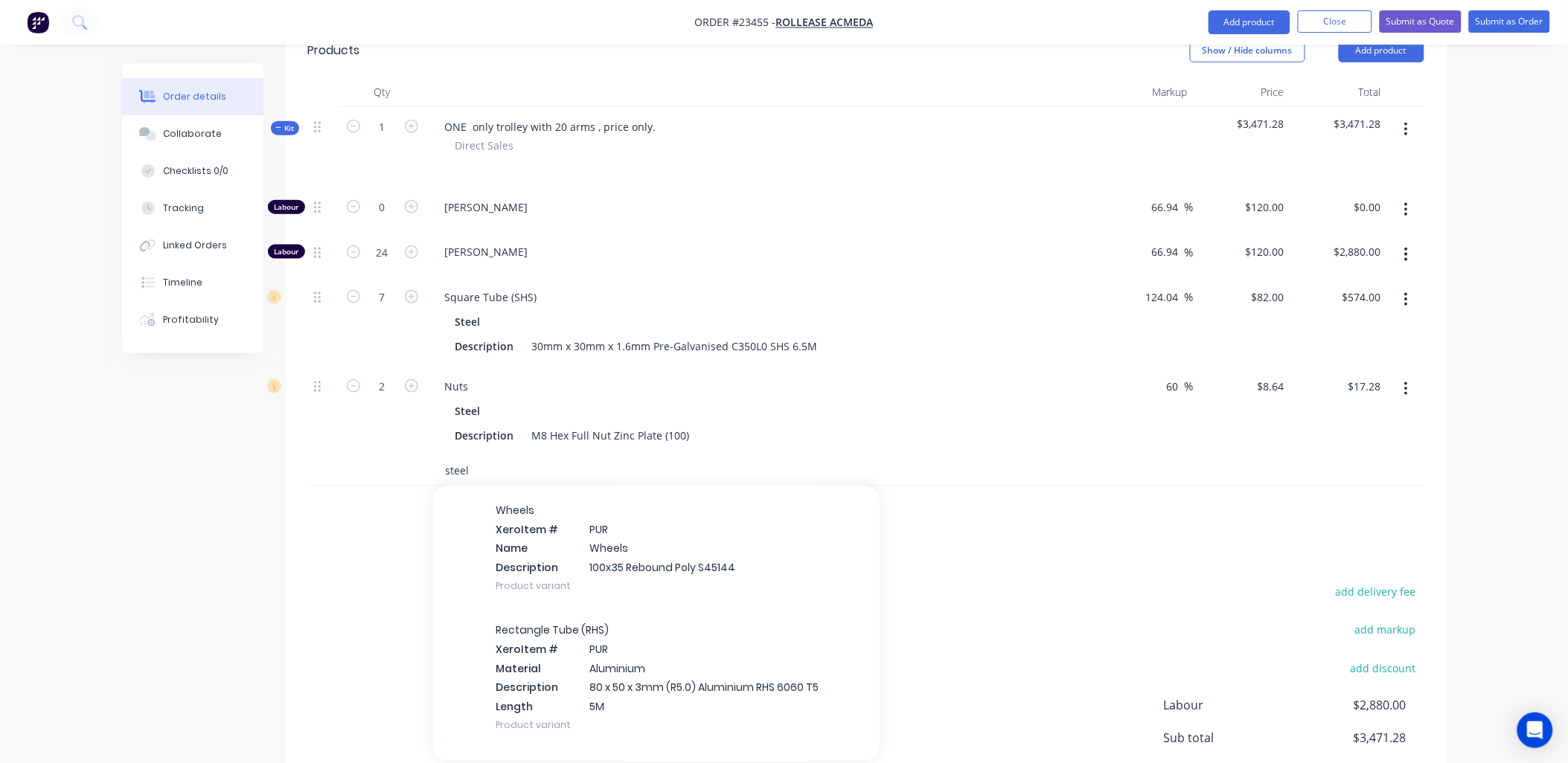
scroll to position [22782, 0]
type input "steel"
click at [483, 508] on div "Wheels Xero Item # PUR Name Wheels Description 100x35 Rebound Poly S45144 Produ…" at bounding box center [656, 552] width 447 height 119
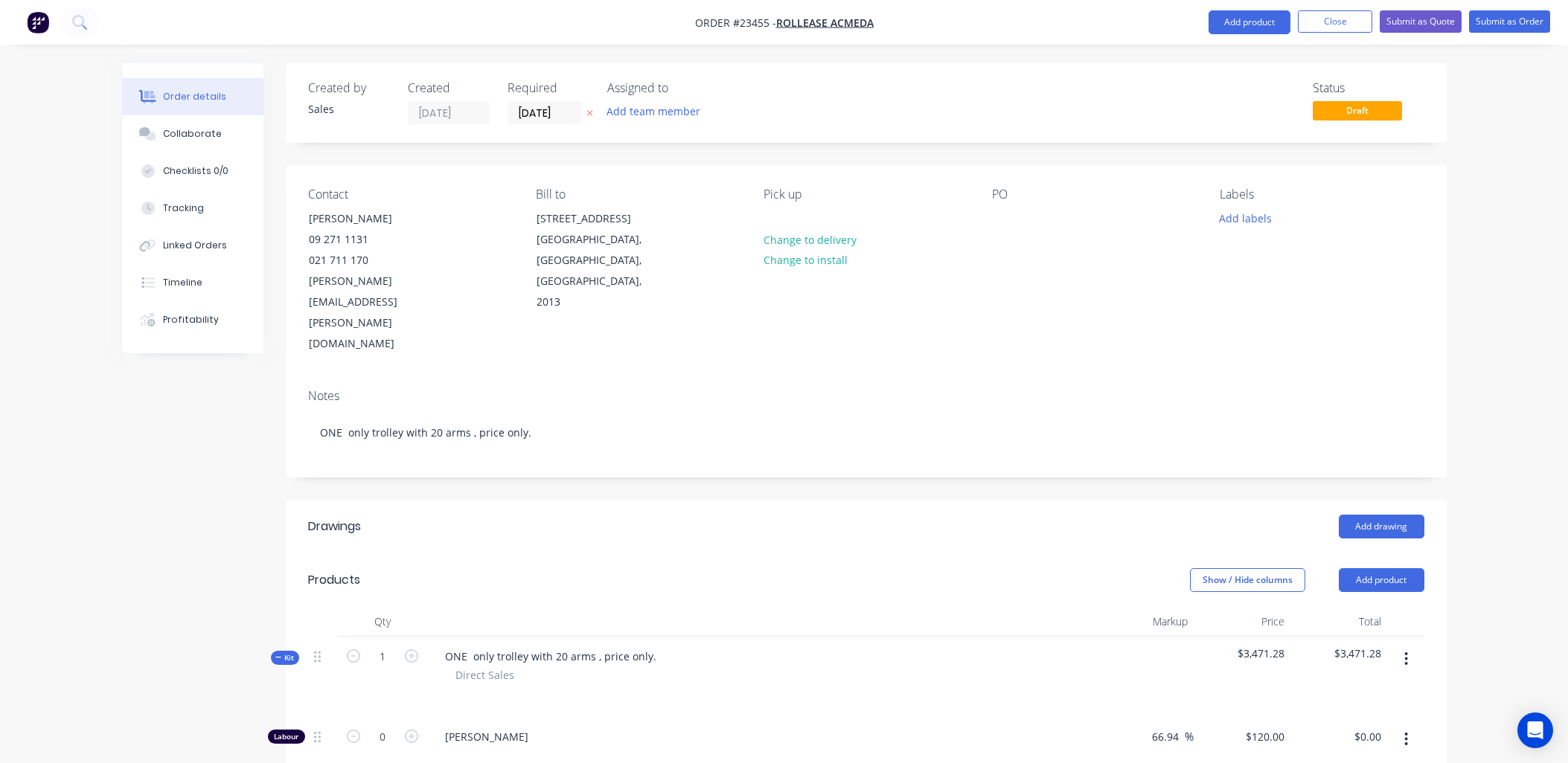
scroll to position [530, 0]
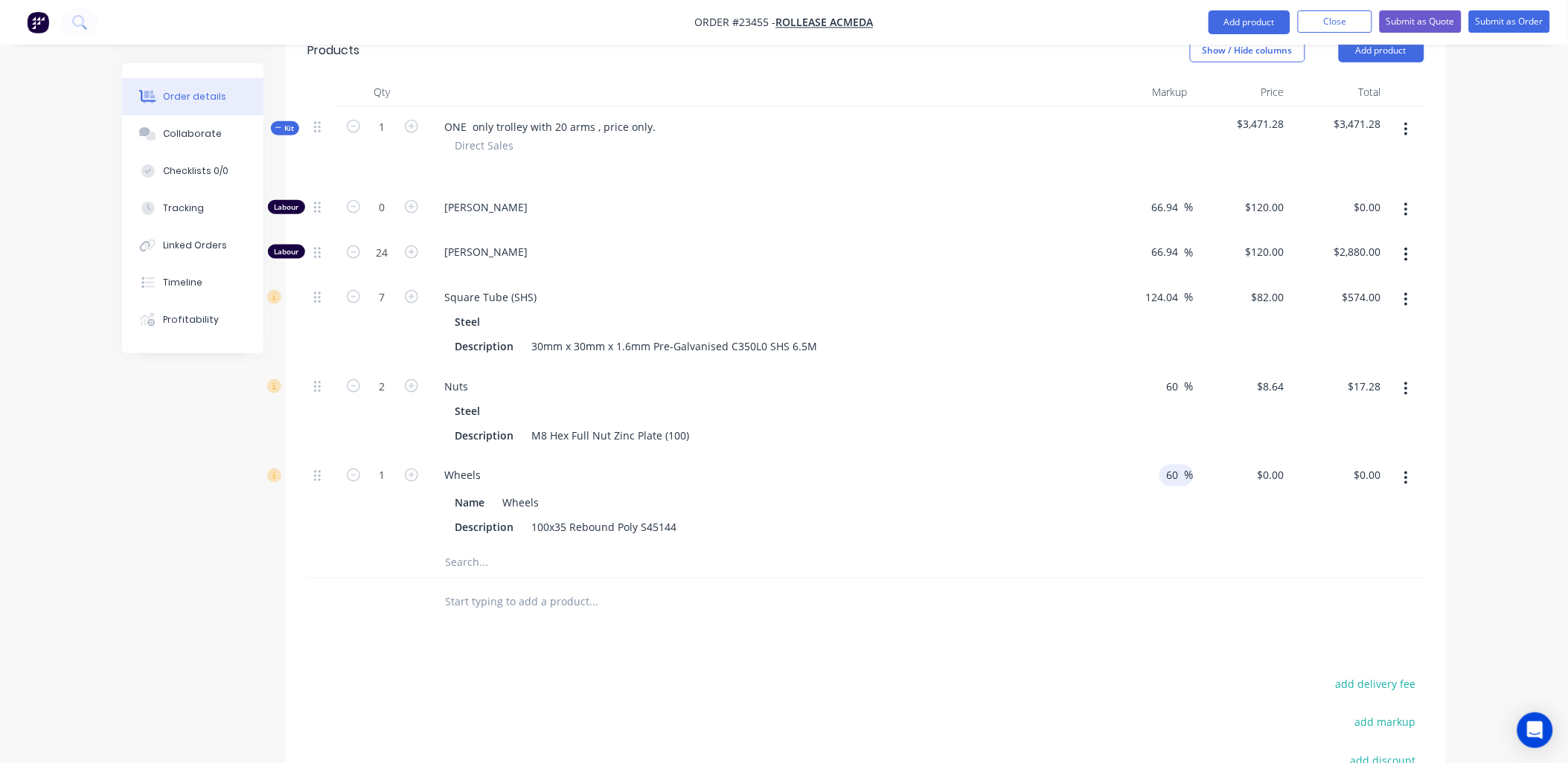
type input "60"
click at [1139, 456] on div "60 60 %" at bounding box center [1145, 501] width 97 height 92
click at [1407, 472] on icon "button" at bounding box center [1406, 479] width 3 height 13
click at [1384, 566] on div "Delete" at bounding box center [1353, 576] width 115 height 22
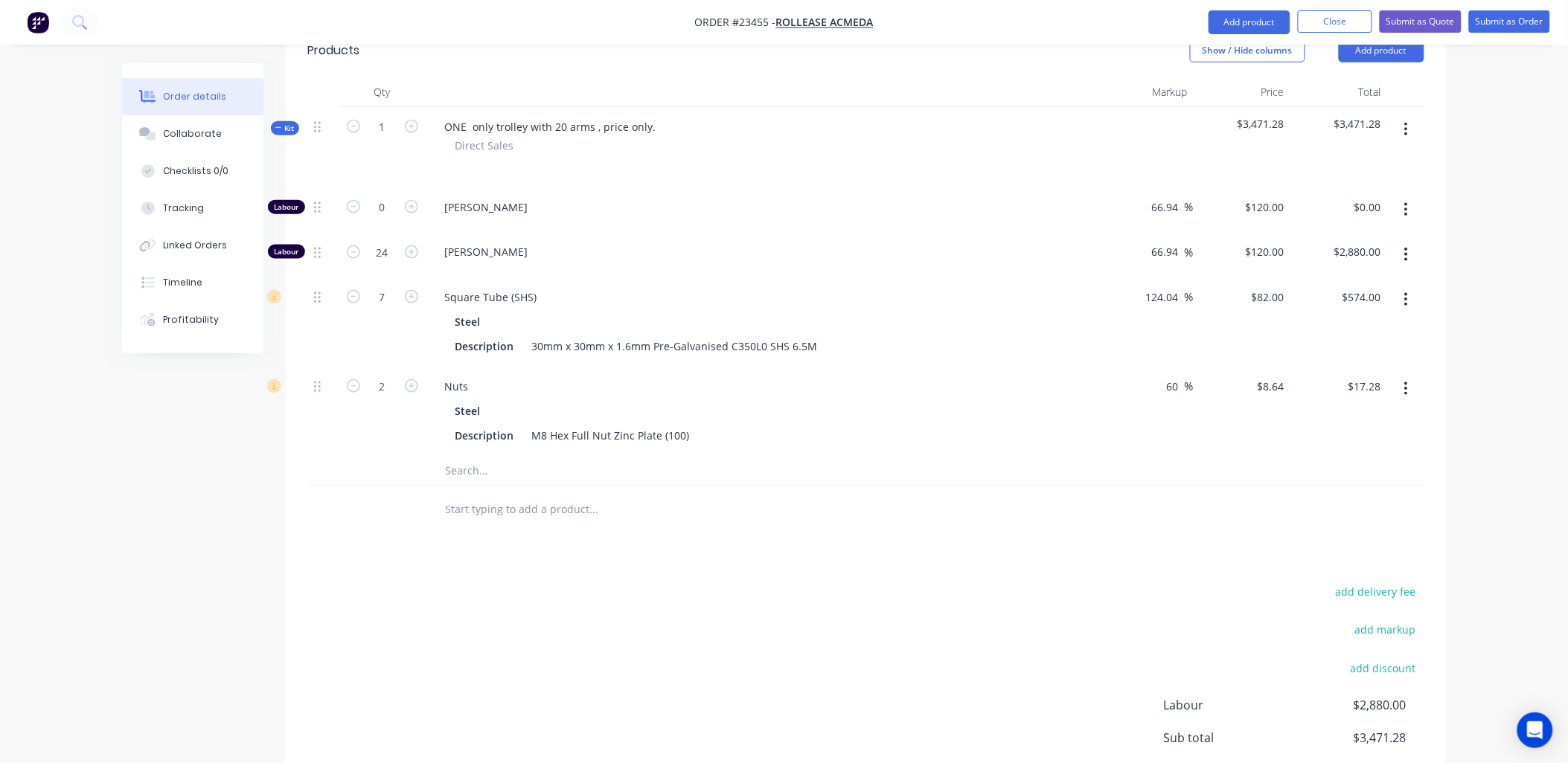
click at [469, 456] on input "text" at bounding box center [593, 470] width 298 height 29
type input "steel"
click at [556, 468] on div "Washers Product" at bounding box center [656, 501] width 447 height 67
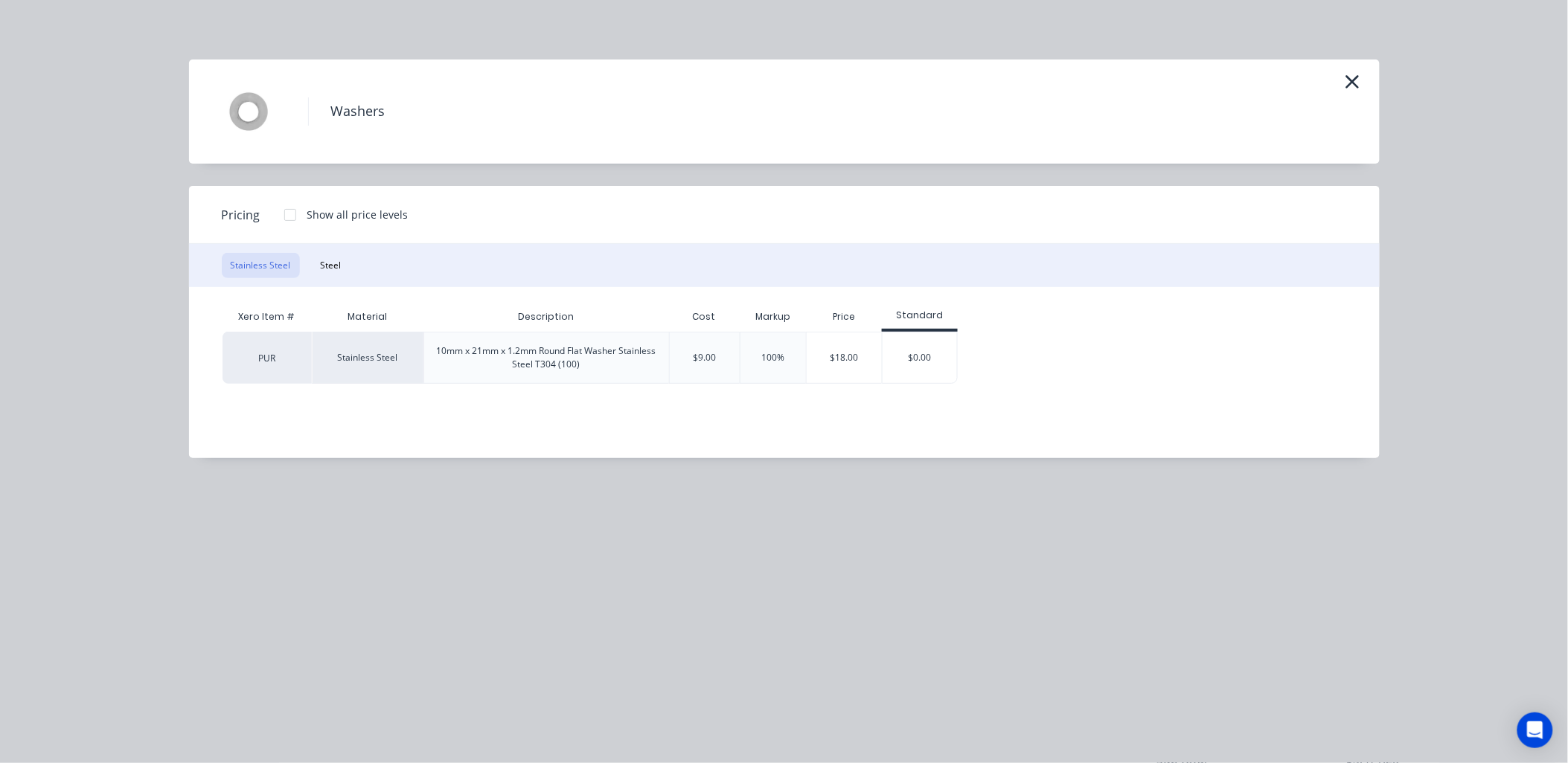
click at [1352, 75] on icon "button" at bounding box center [1353, 82] width 15 height 21
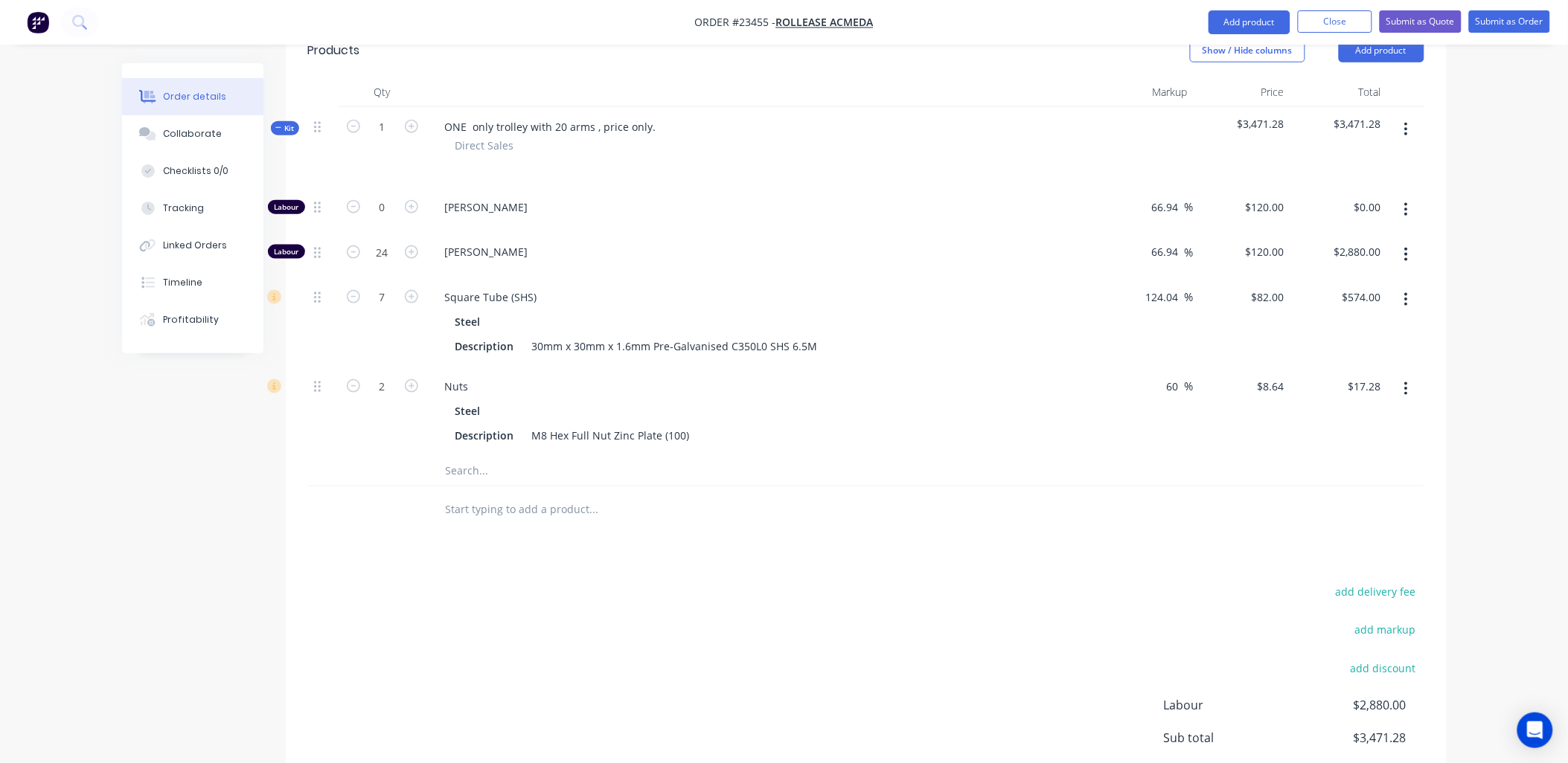
click at [467, 456] on input "text" at bounding box center [593, 470] width 298 height 29
type input "steel"
click at [510, 503] on div "Bolts Product" at bounding box center [656, 536] width 447 height 67
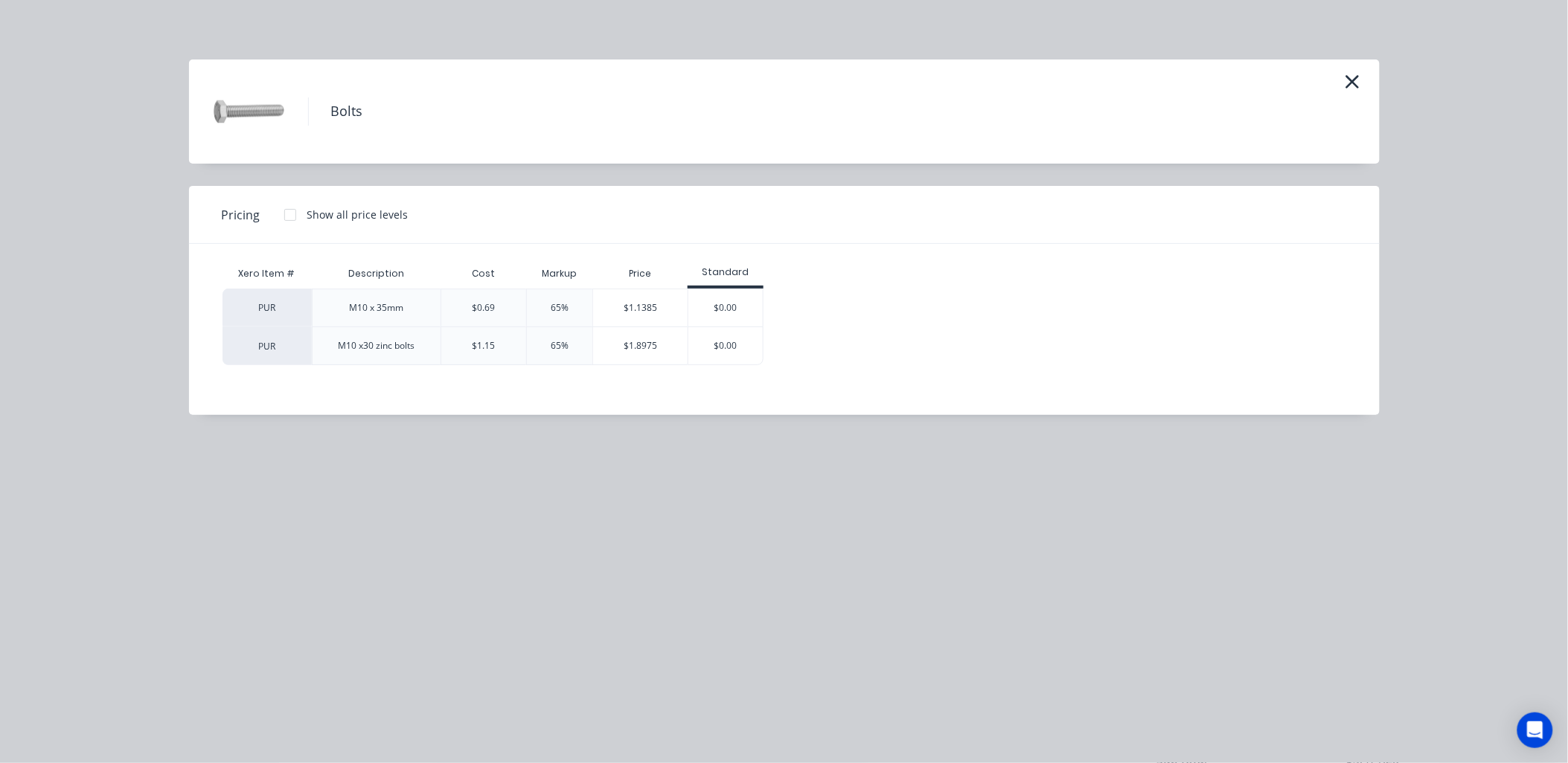
click at [1352, 75] on icon "button" at bounding box center [1353, 82] width 15 height 21
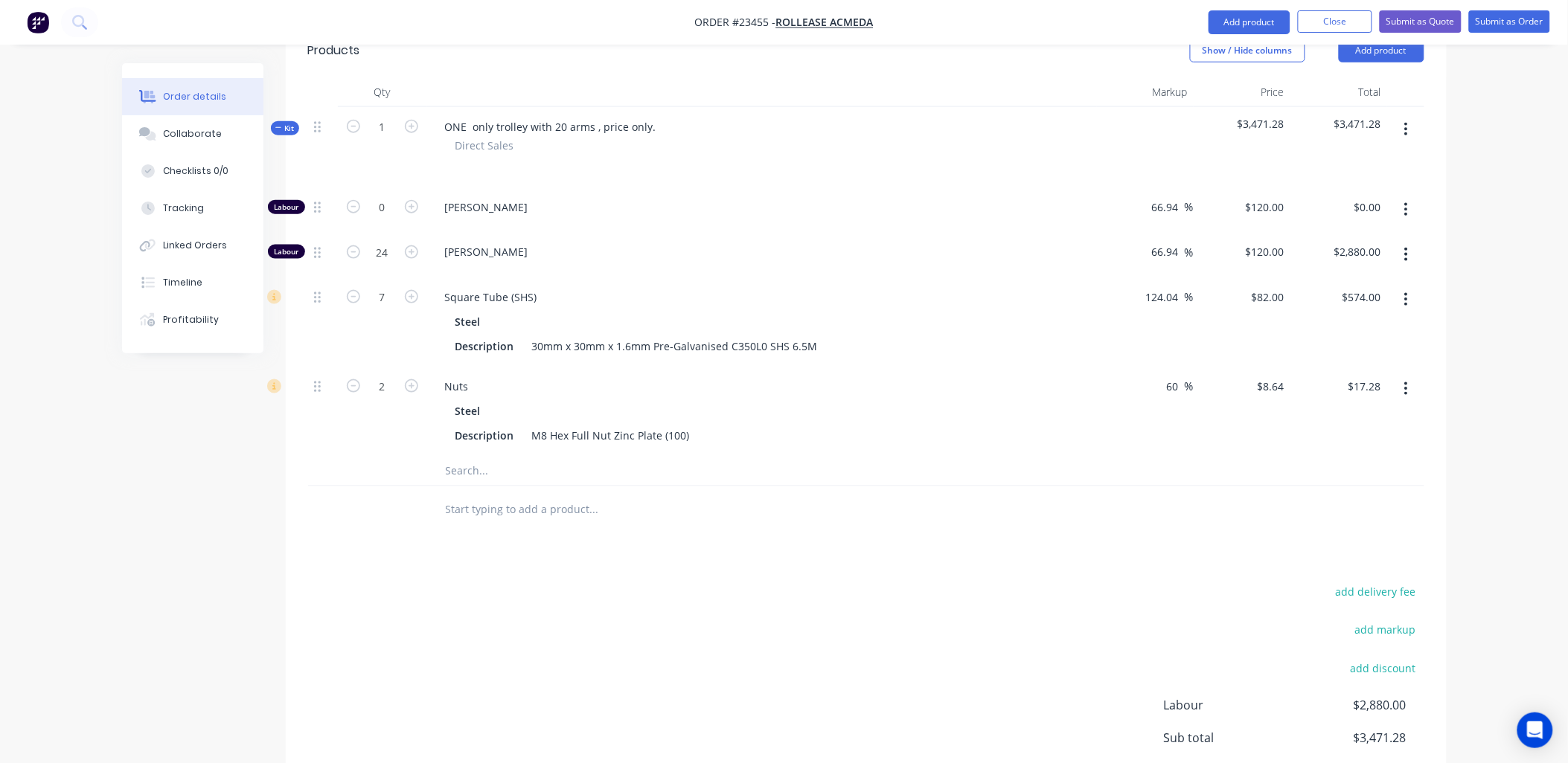
click at [465, 456] on input "text" at bounding box center [593, 470] width 298 height 29
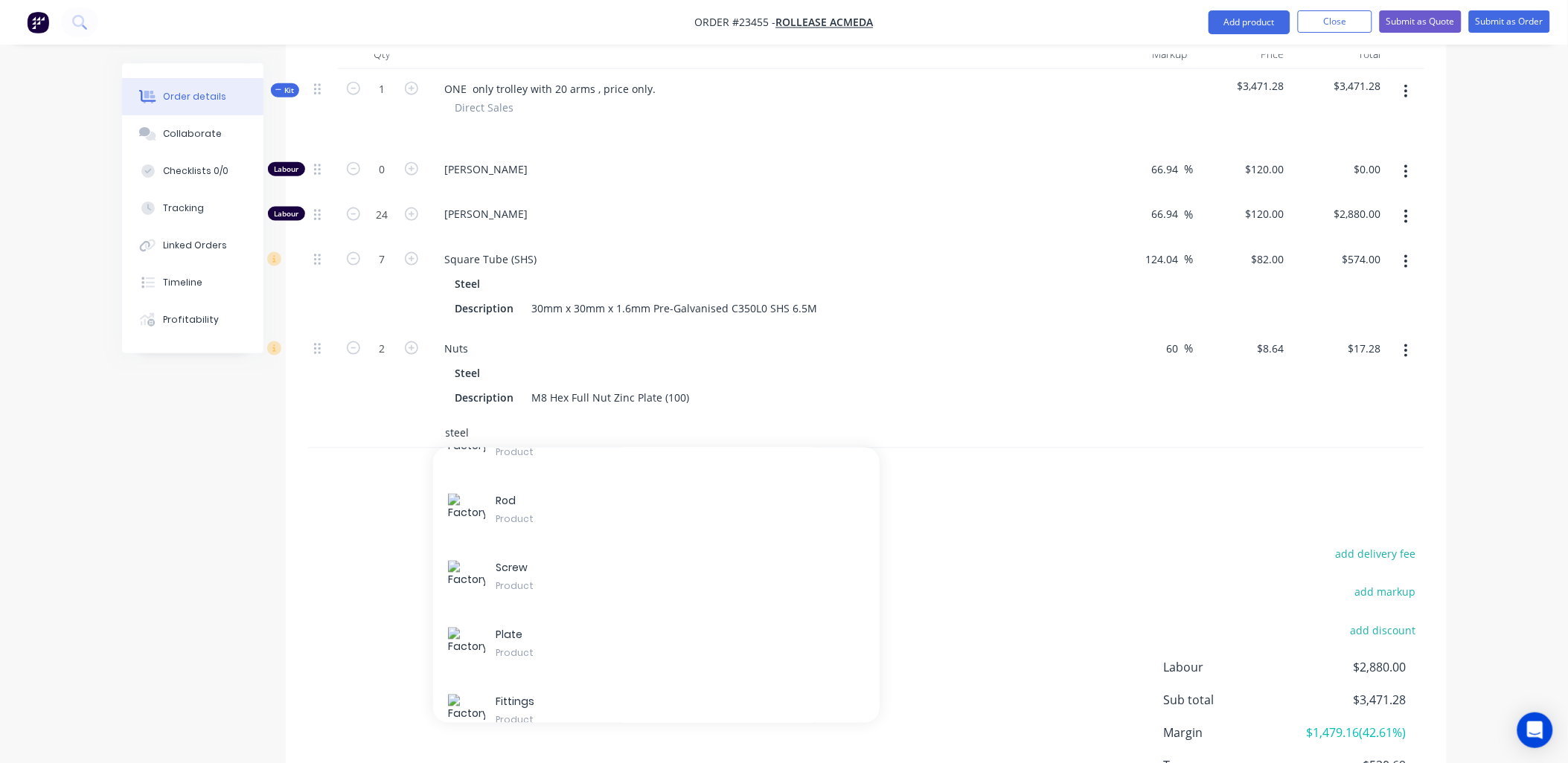
scroll to position [619, 0]
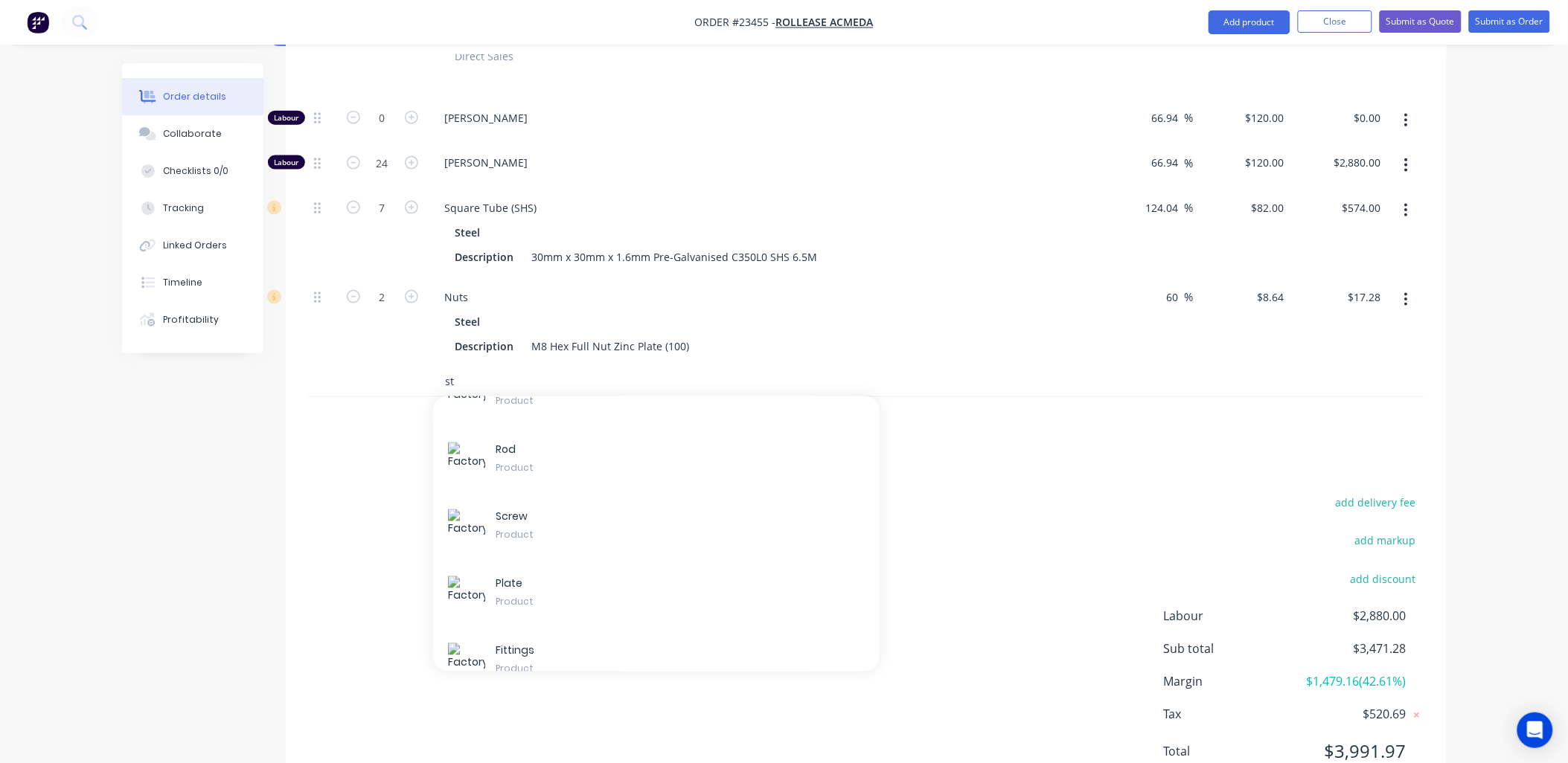
type input "s"
click at [413, 201] on icon "button" at bounding box center [411, 208] width 13 height 13
type input "8"
type input "$656.00"
click at [413, 201] on icon "button" at bounding box center [411, 208] width 13 height 13
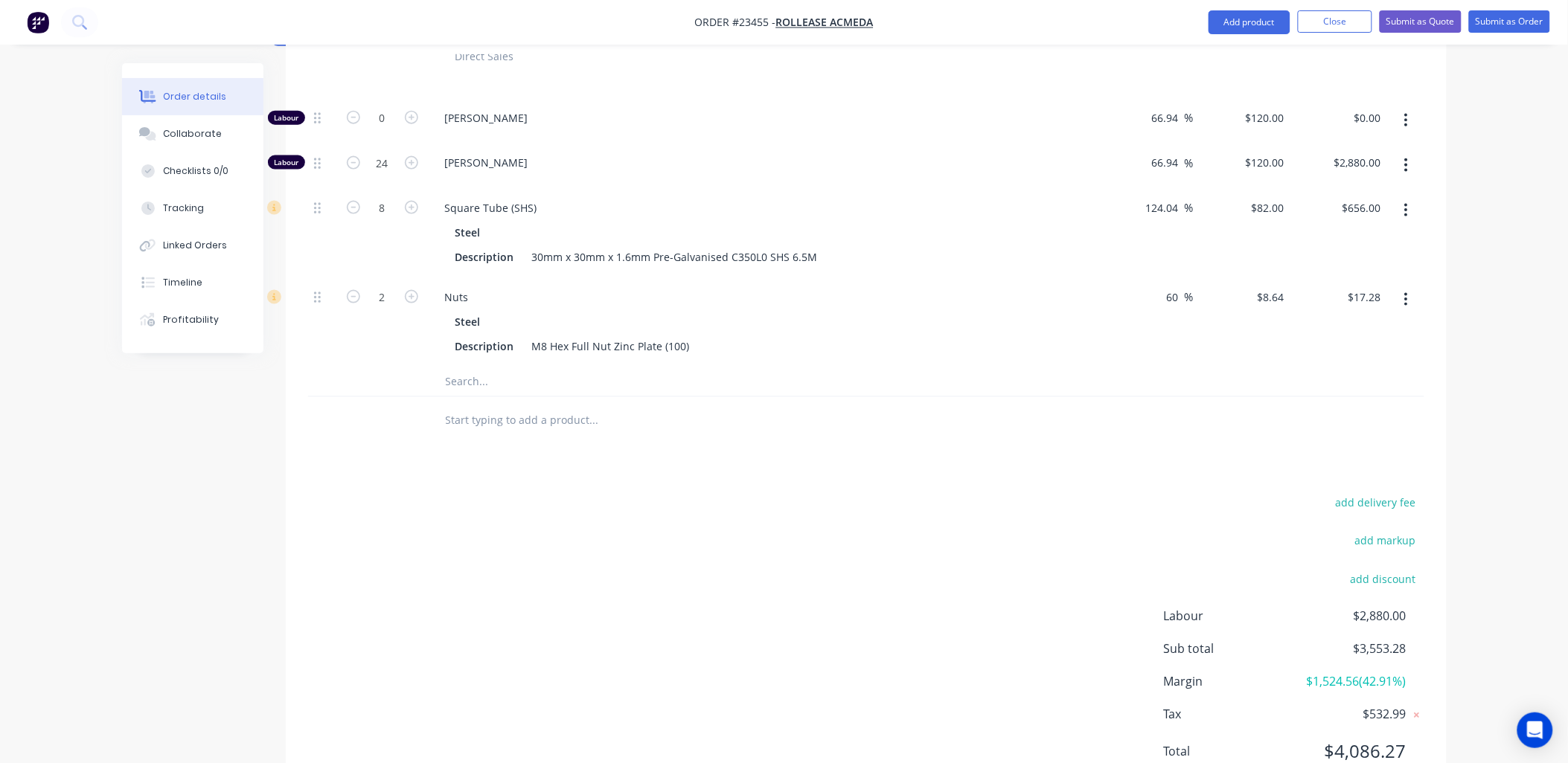
type input "9"
type input "$738.00"
click at [413, 201] on icon "button" at bounding box center [411, 208] width 13 height 13
type input "10"
type input "$820.00"
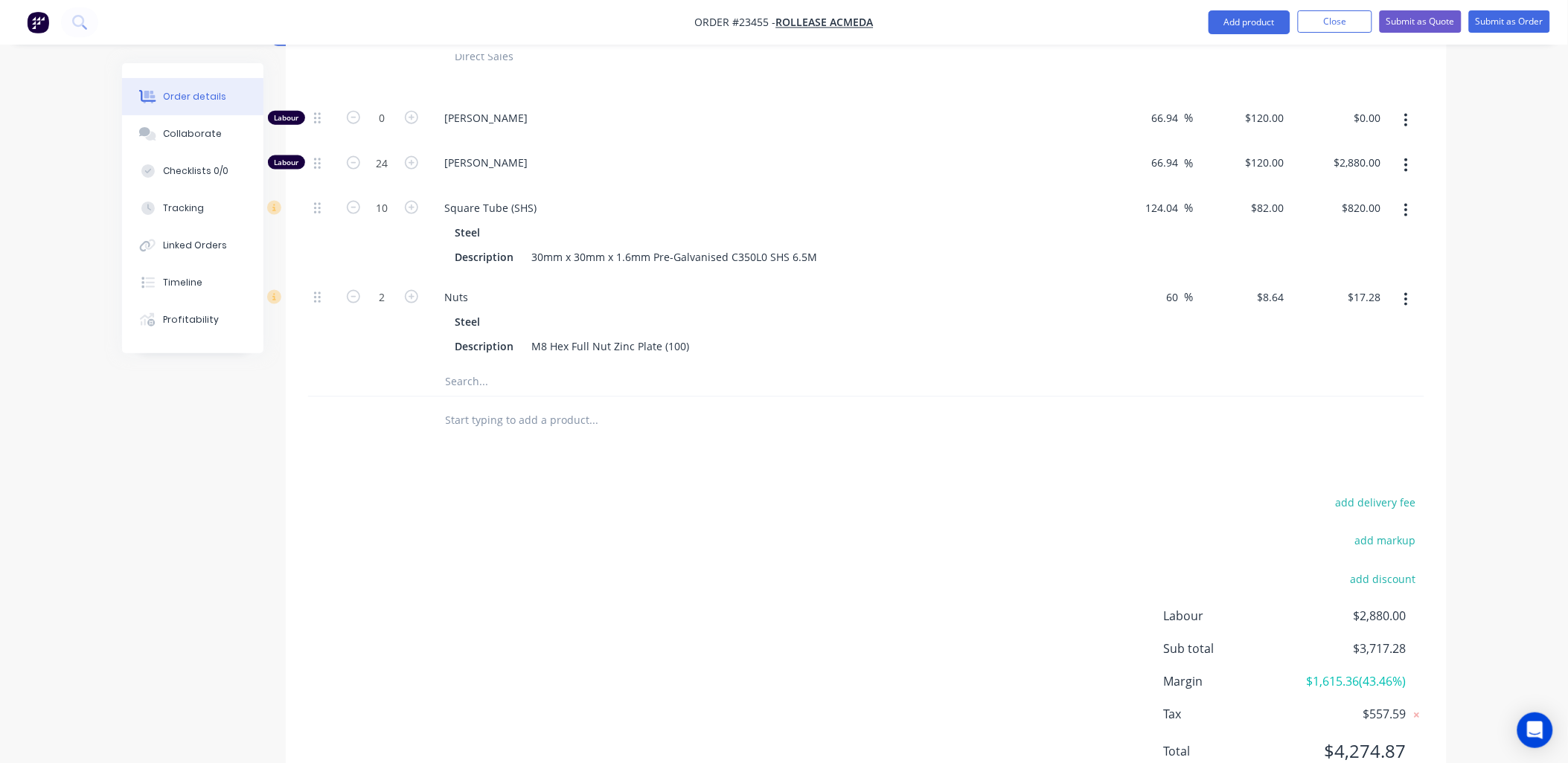
click at [413, 201] on icon "button" at bounding box center [411, 208] width 13 height 13
type input "11"
type input "$902.00"
click at [352, 201] on icon "button" at bounding box center [354, 208] width 13 height 13
type input "10"
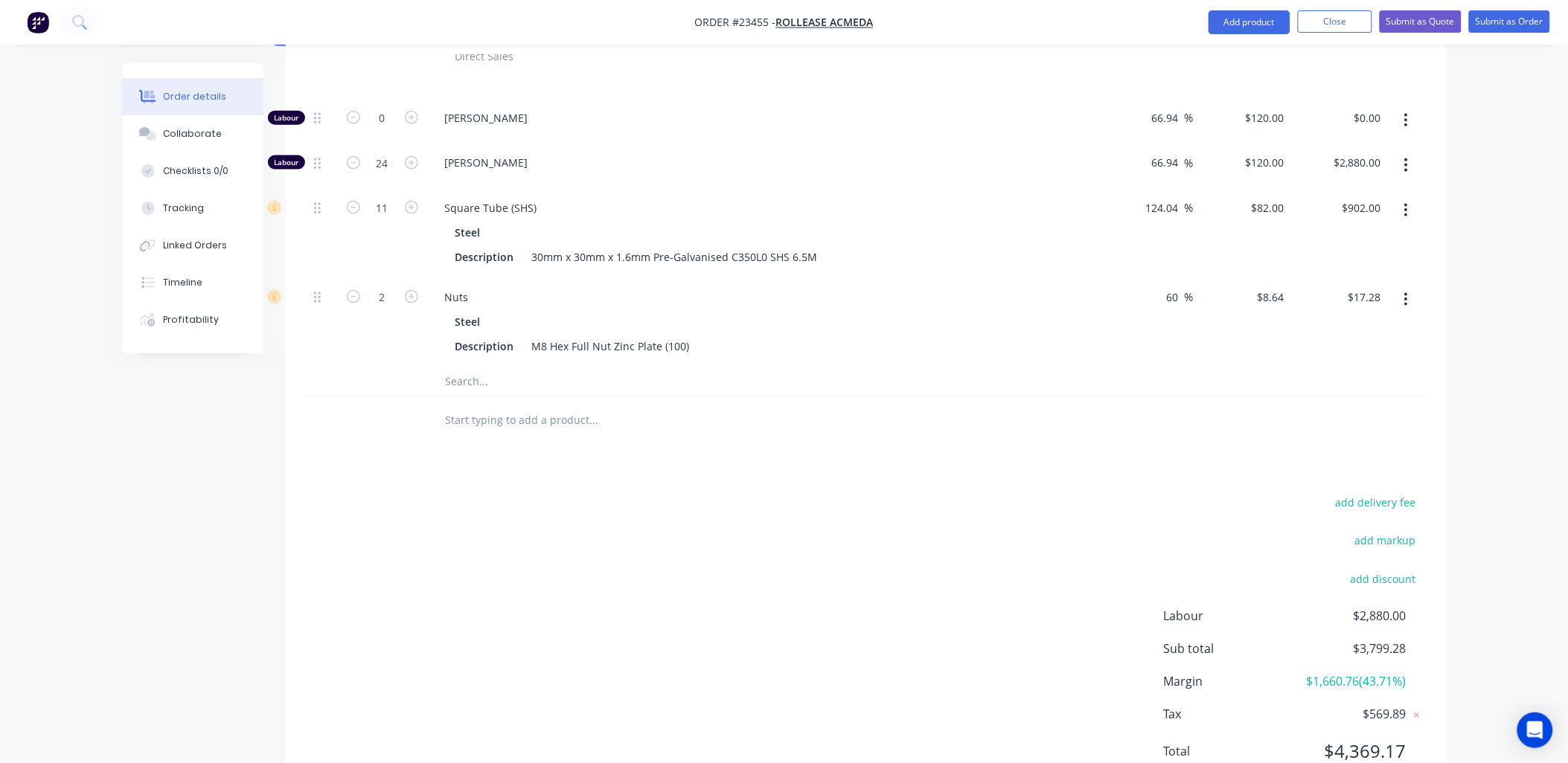
type input "$820.00"
click at [352, 201] on icon "button" at bounding box center [354, 208] width 13 height 13
type input "9"
type input "$738.00"
click at [352, 201] on icon "button" at bounding box center [354, 208] width 13 height 13
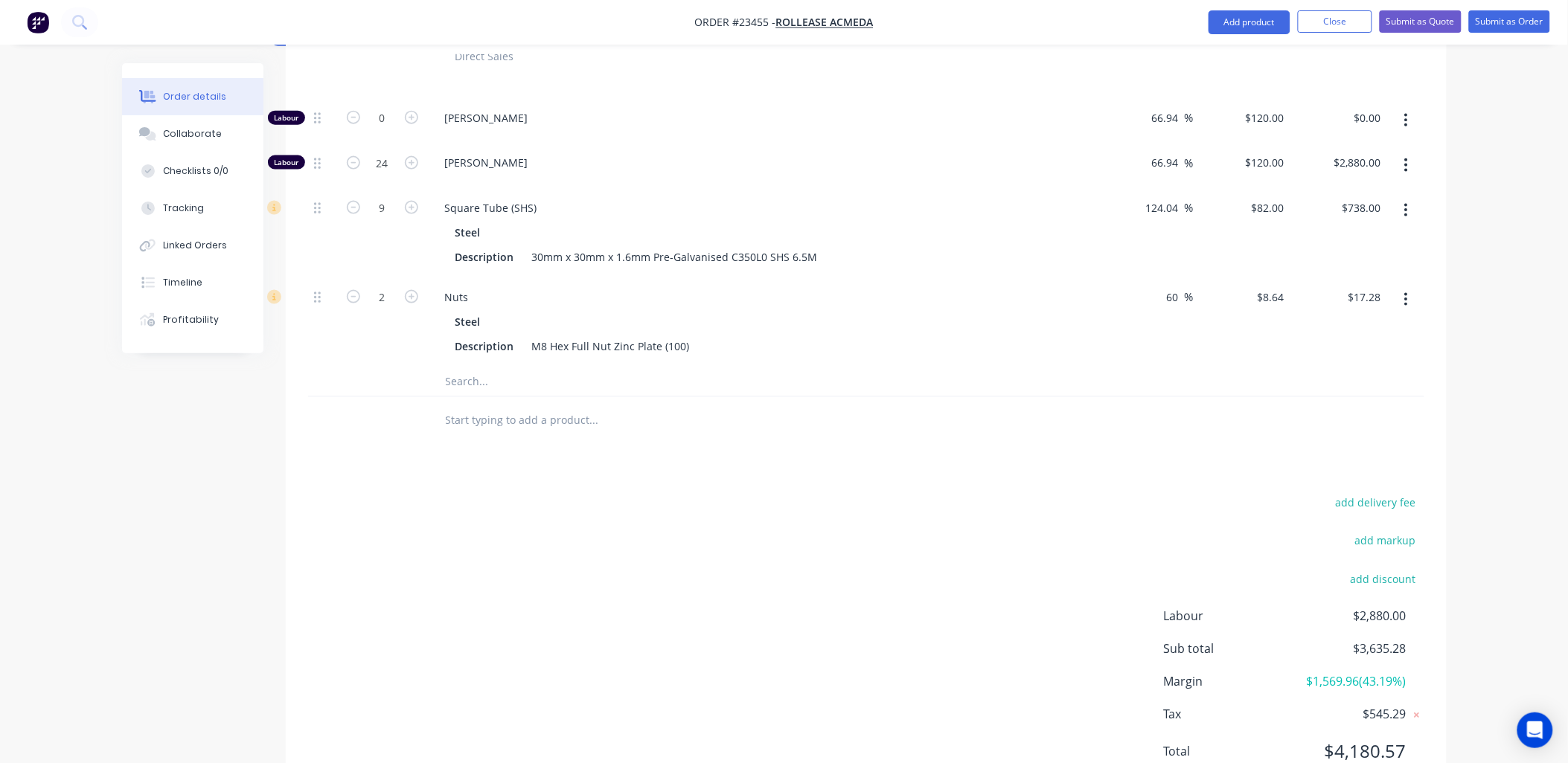
type input "8"
type input "$656.00"
click at [352, 201] on icon "button" at bounding box center [354, 208] width 13 height 13
type input "7"
type input "$574.00"
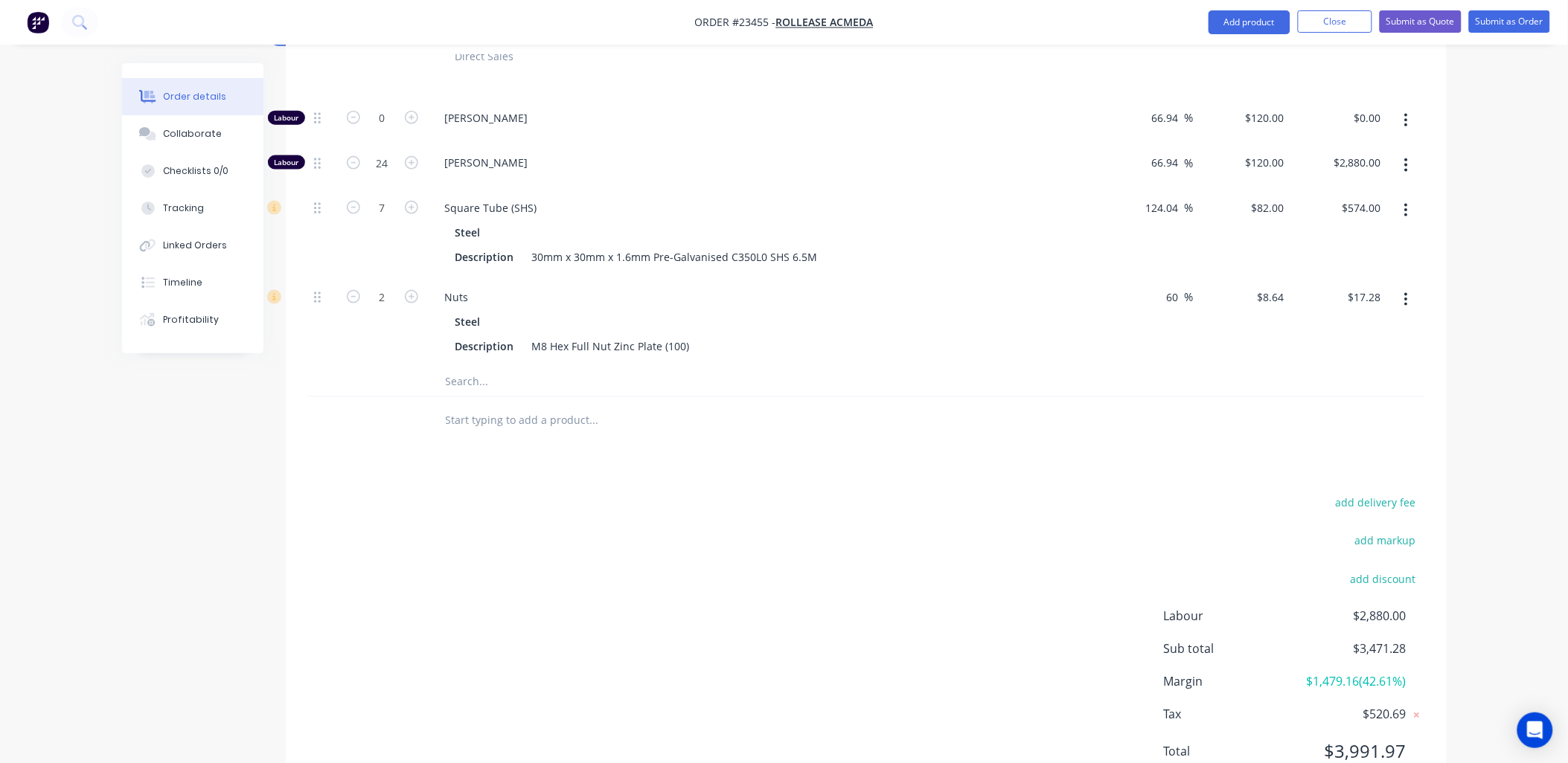
click at [413, 156] on icon "button" at bounding box center [411, 163] width 13 height 13
type input "25"
type input "$3,000.00"
click at [413, 156] on icon "button" at bounding box center [411, 163] width 13 height 13
type input "26"
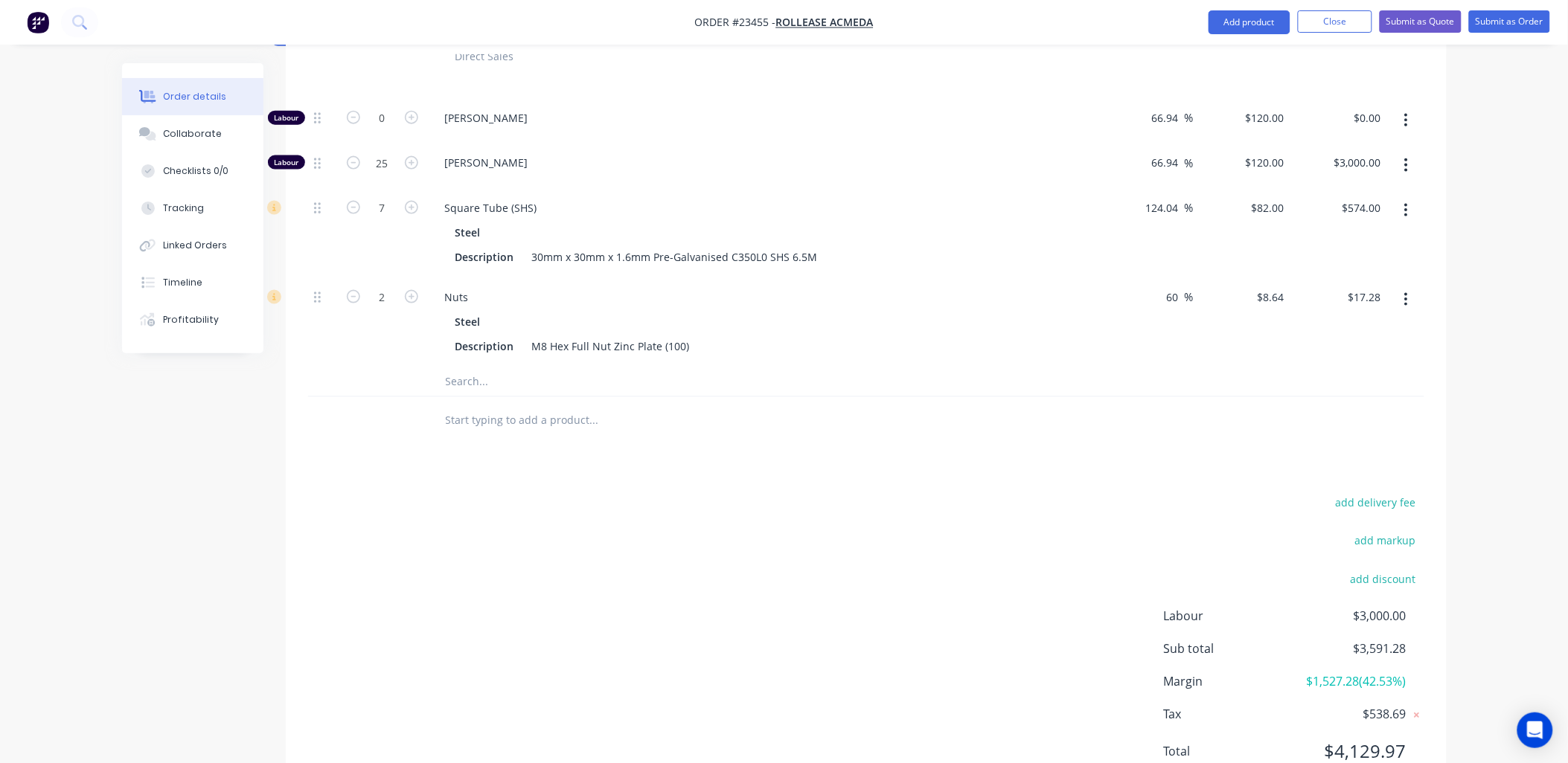
type input "$3,120.00"
click at [413, 156] on icon "button" at bounding box center [411, 163] width 13 height 13
type input "27"
type input "$3,240.00"
click at [413, 156] on icon "button" at bounding box center [411, 163] width 13 height 13
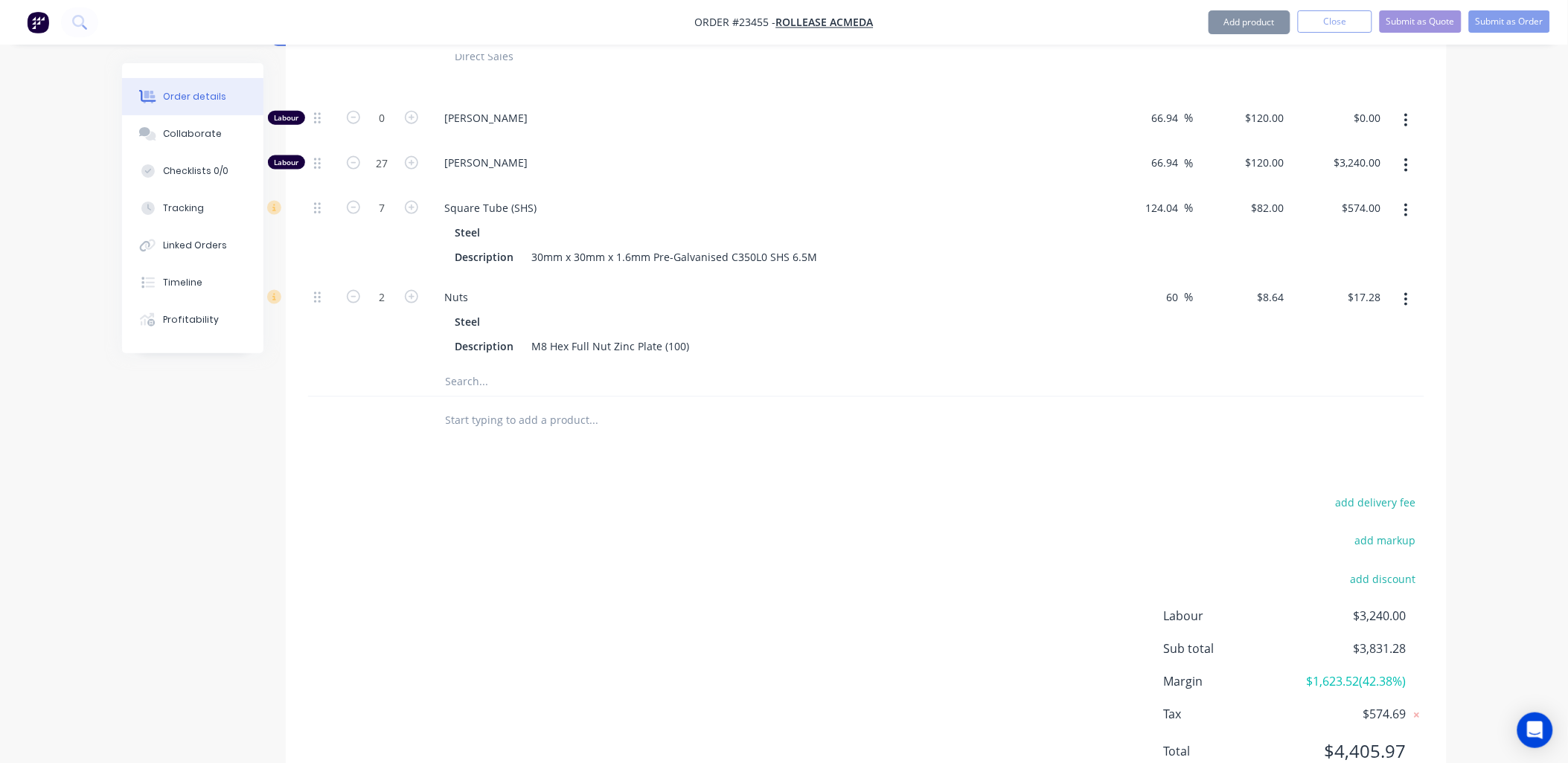
type input "28"
type input "$3,360.00"
click at [413, 156] on icon "button" at bounding box center [411, 163] width 13 height 13
type input "29"
type input "$3,480.00"
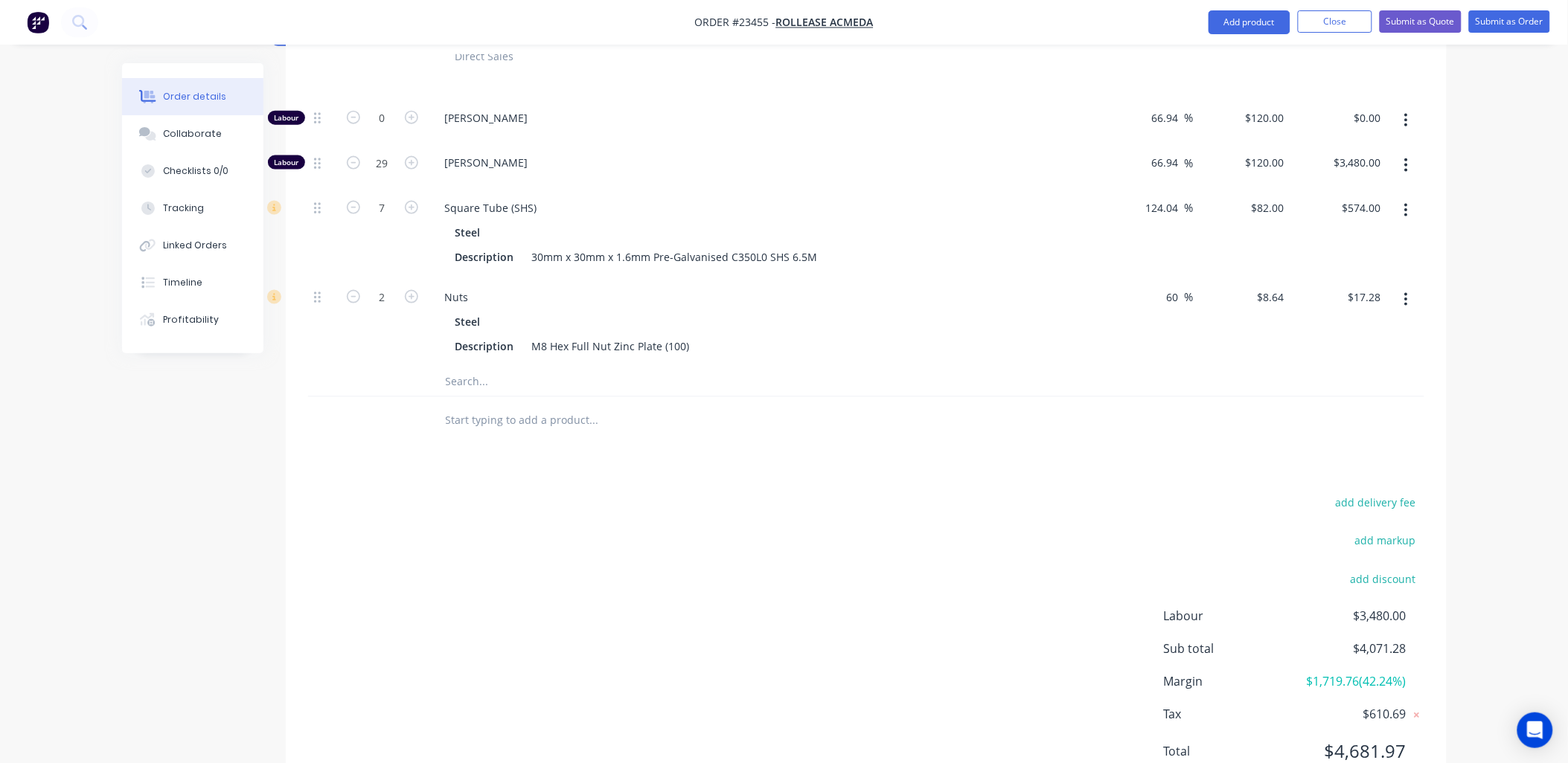
click at [413, 156] on icon "button" at bounding box center [411, 163] width 13 height 13
type input "30"
type input "$3,600.00"
click at [413, 156] on icon "button" at bounding box center [411, 163] width 13 height 13
type input "31"
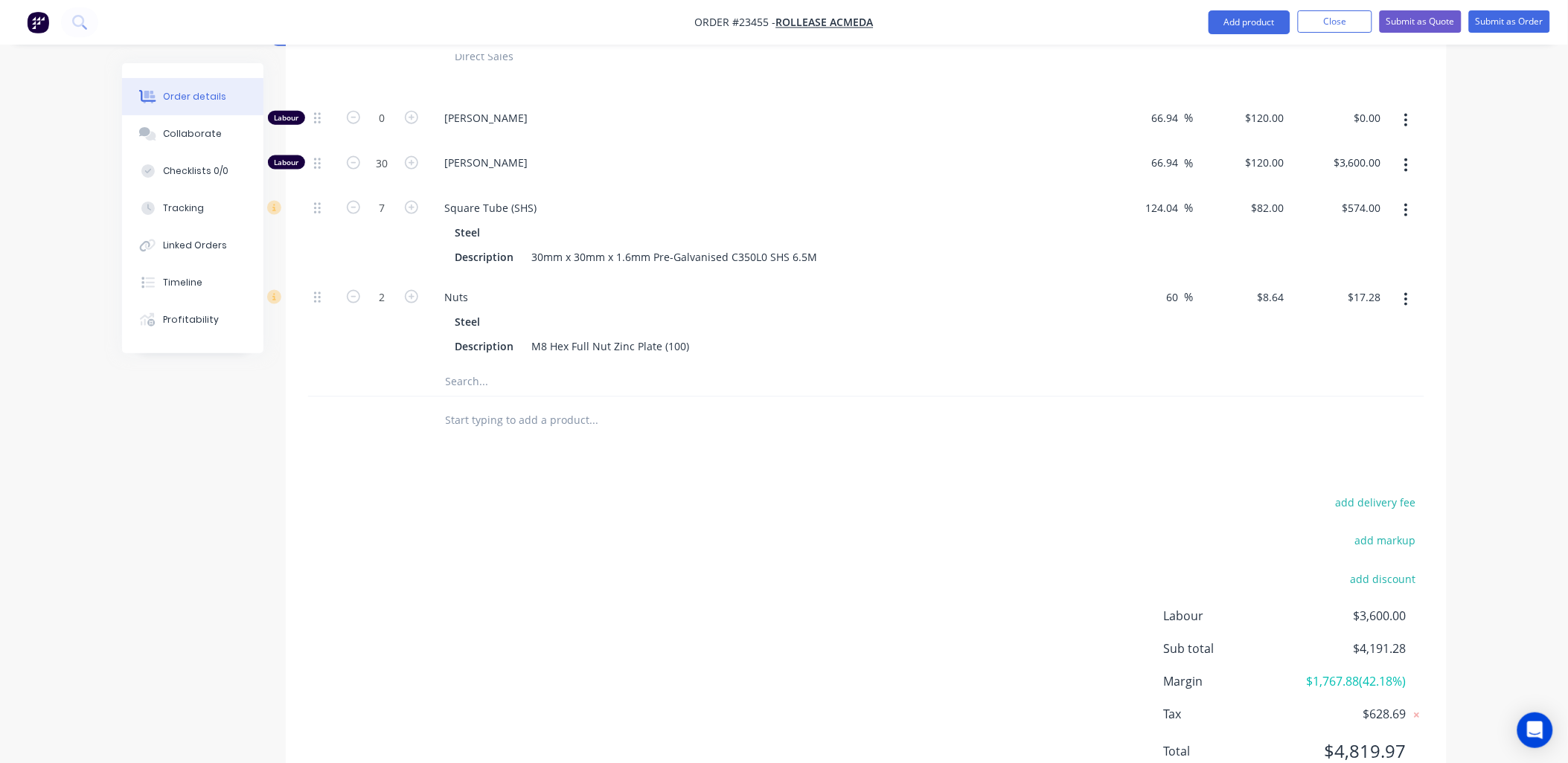
type input "$3,720.00"
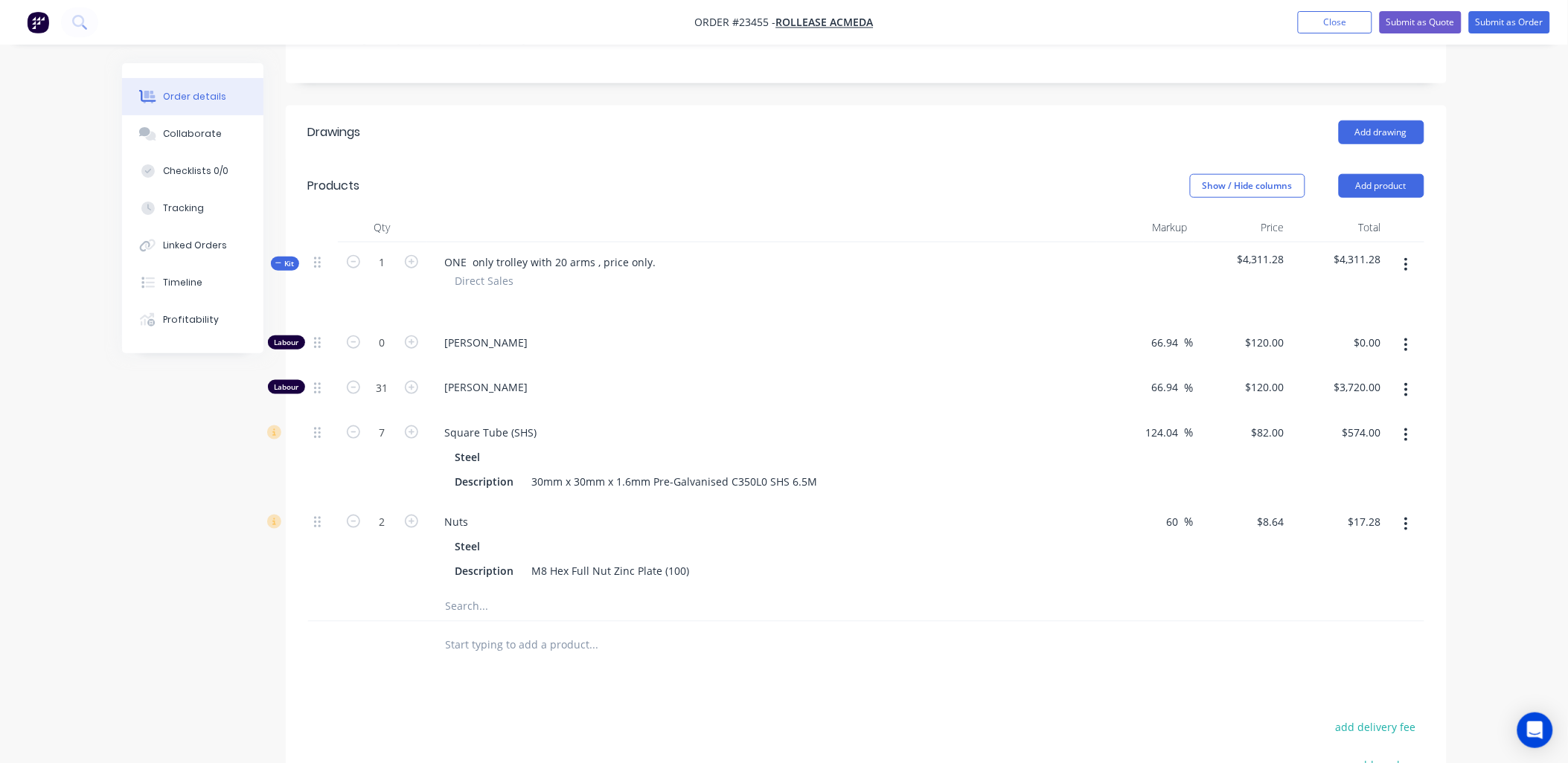
scroll to position [391, 0]
click at [1424, 23] on button "Submit as Quote" at bounding box center [1420, 23] width 82 height 23
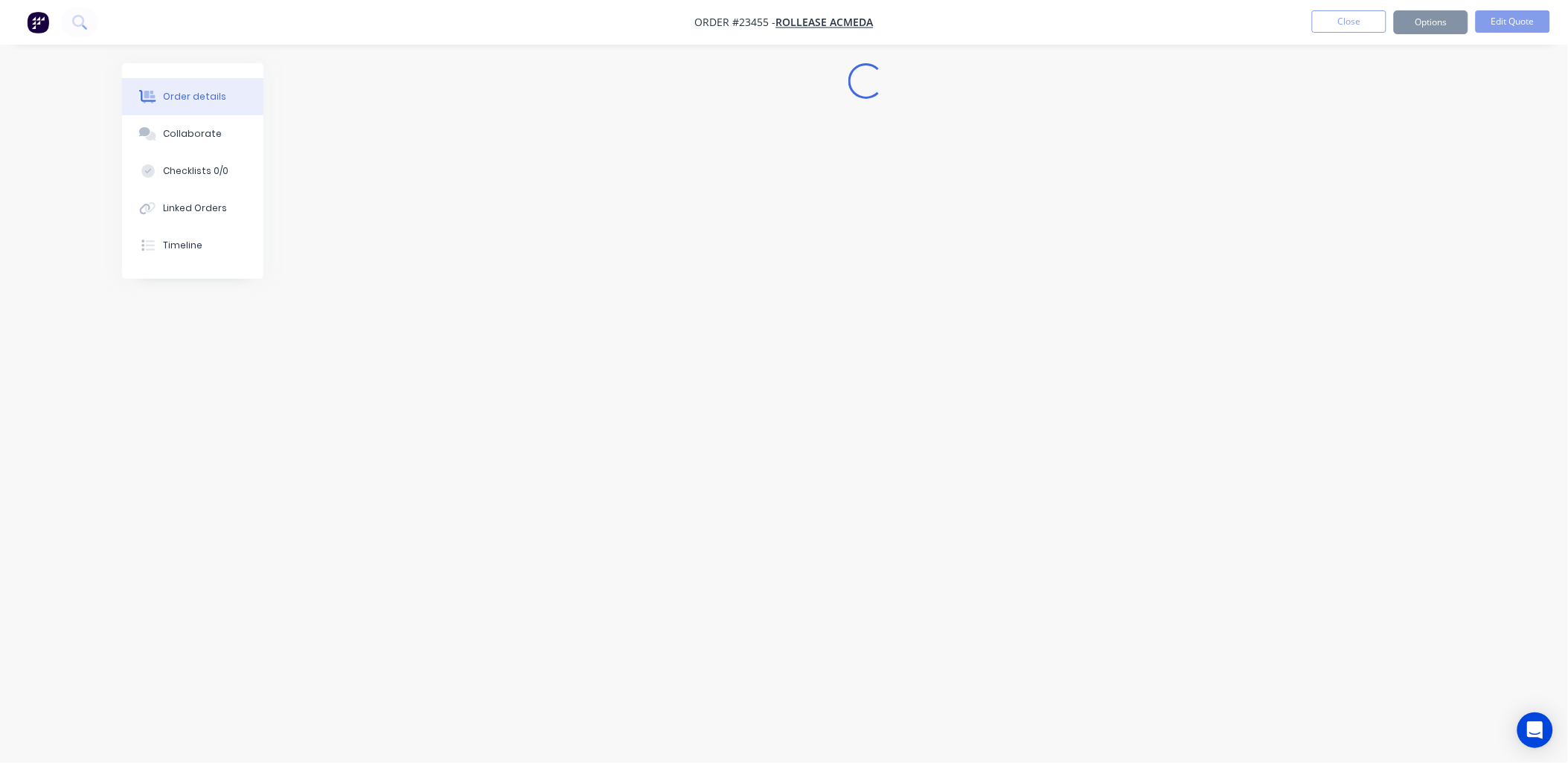
scroll to position [0, 0]
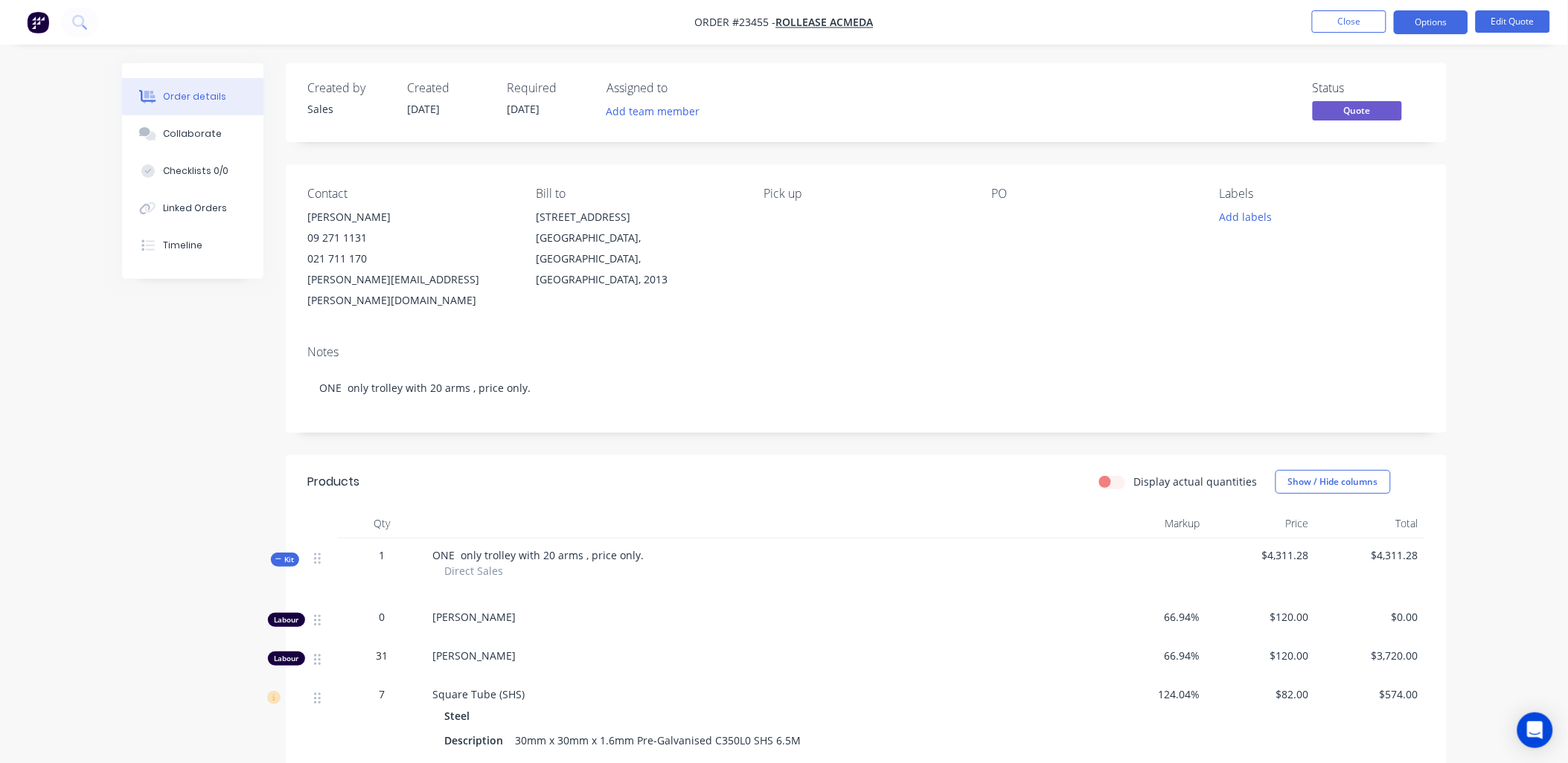
click at [1430, 21] on button "Options" at bounding box center [1431, 22] width 75 height 24
click at [1400, 87] on div "Quote" at bounding box center [1386, 90] width 137 height 22
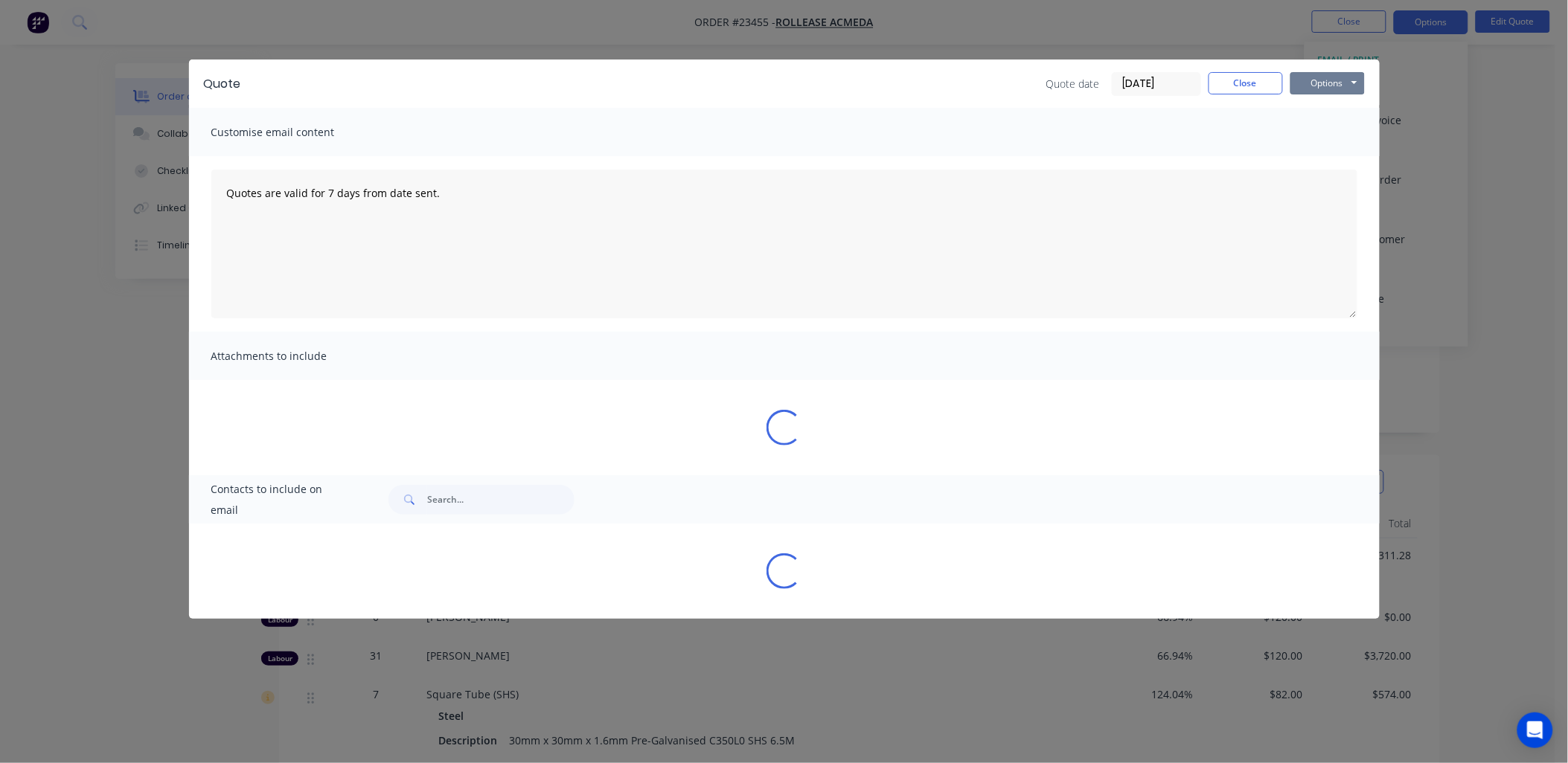
click at [1320, 81] on button "Options" at bounding box center [1327, 83] width 75 height 23
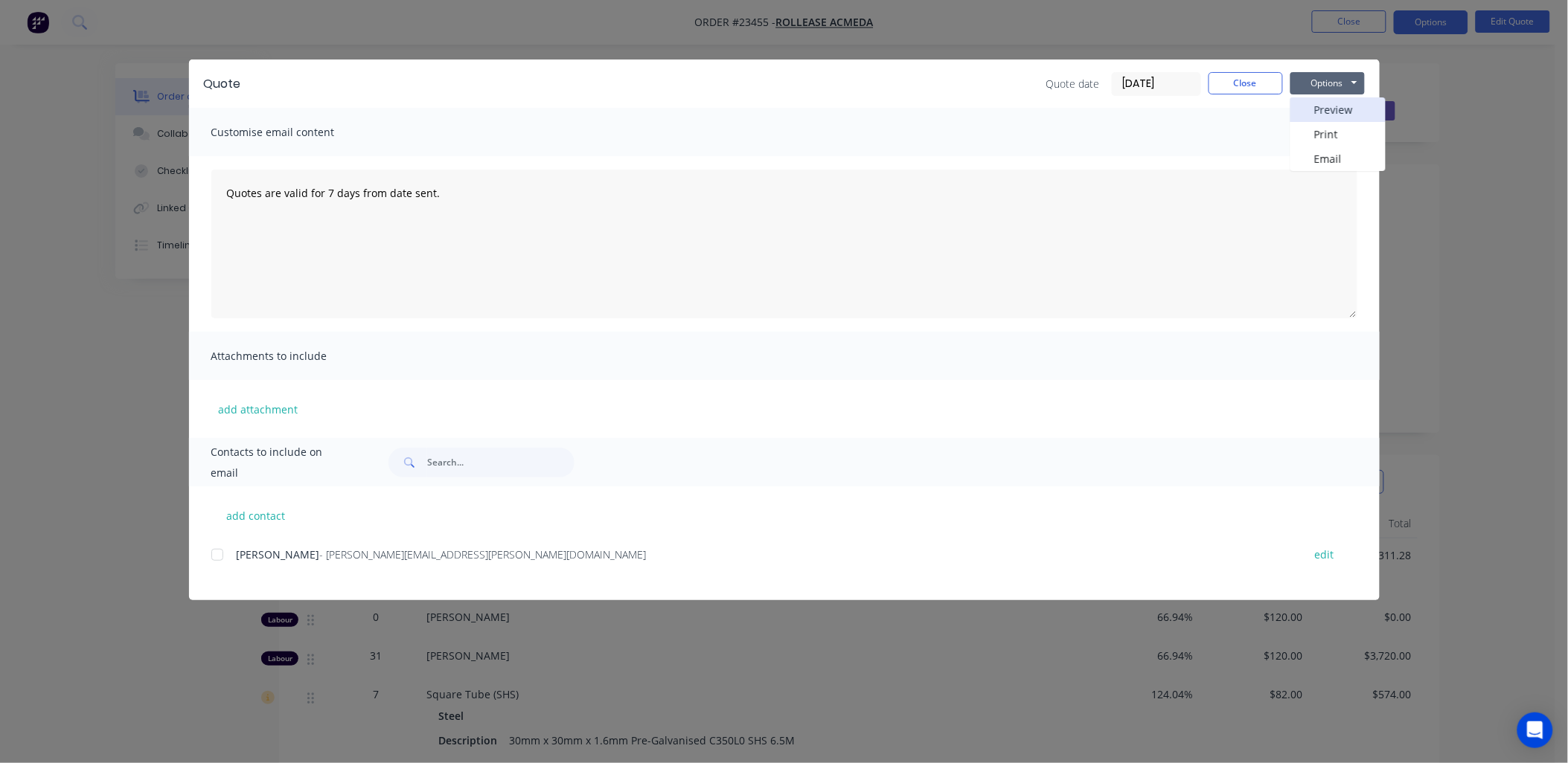
click at [1355, 107] on button "Preview" at bounding box center [1338, 110] width 95 height 25
click at [1330, 78] on button "Options" at bounding box center [1327, 83] width 75 height 23
click at [216, 552] on div at bounding box center [217, 554] width 29 height 29
click at [1345, 79] on button "Options" at bounding box center [1327, 83] width 75 height 23
click at [1341, 156] on button "Email" at bounding box center [1338, 159] width 95 height 25
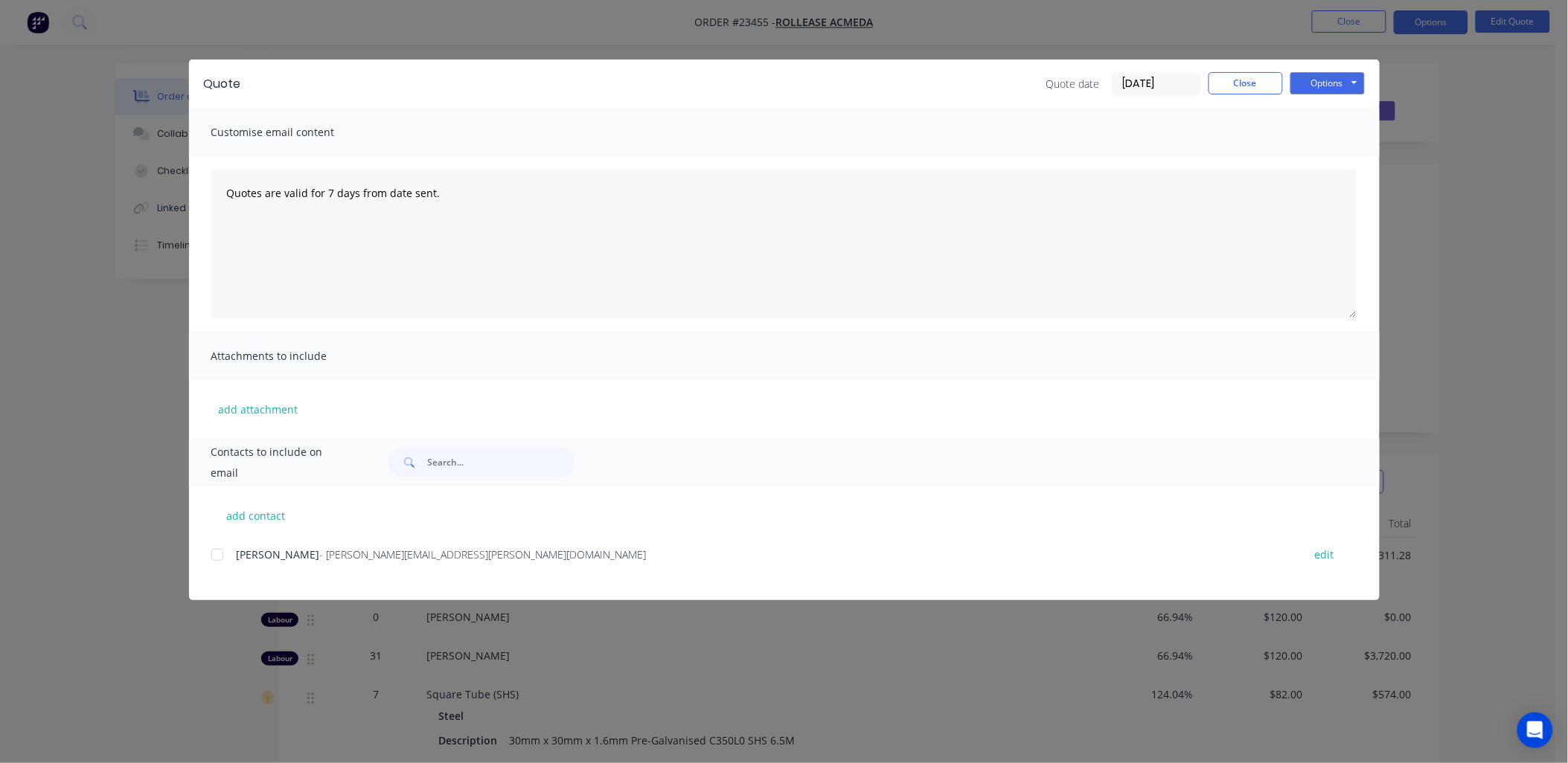
click at [219, 552] on div at bounding box center [217, 554] width 29 height 29
click at [1330, 82] on button "Options" at bounding box center [1327, 83] width 75 height 23
click at [1317, 154] on button "Email" at bounding box center [1338, 159] width 95 height 25
click at [218, 552] on div at bounding box center [217, 554] width 29 height 29
click at [1340, 80] on button "Options" at bounding box center [1327, 83] width 75 height 23
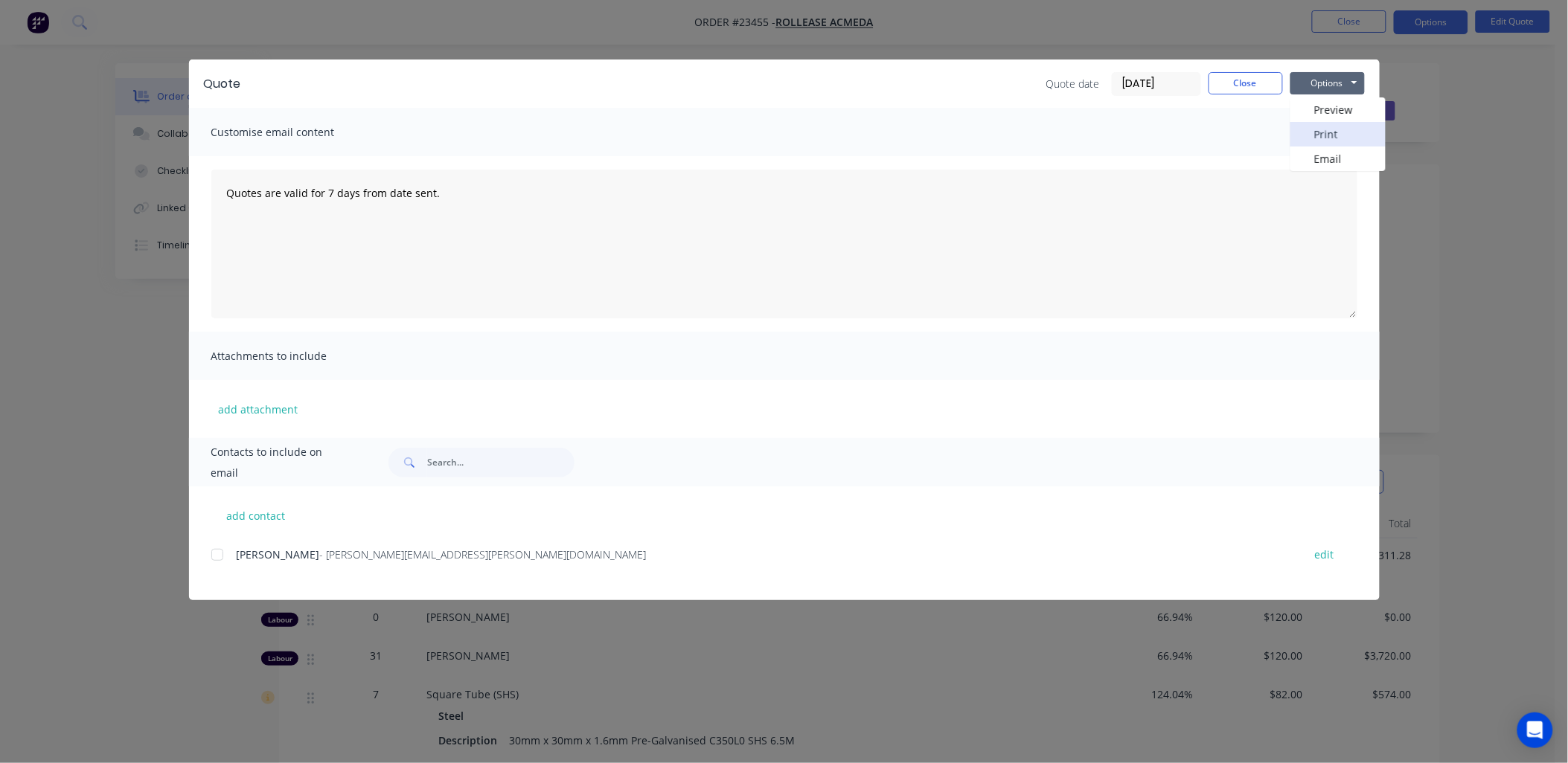
click at [1356, 130] on button "Print" at bounding box center [1338, 135] width 95 height 25
click at [220, 552] on div at bounding box center [217, 554] width 29 height 29
click at [1324, 83] on button "Options" at bounding box center [1327, 83] width 75 height 23
click at [1338, 160] on button "Email" at bounding box center [1338, 159] width 95 height 25
click at [214, 552] on div at bounding box center [217, 554] width 29 height 29
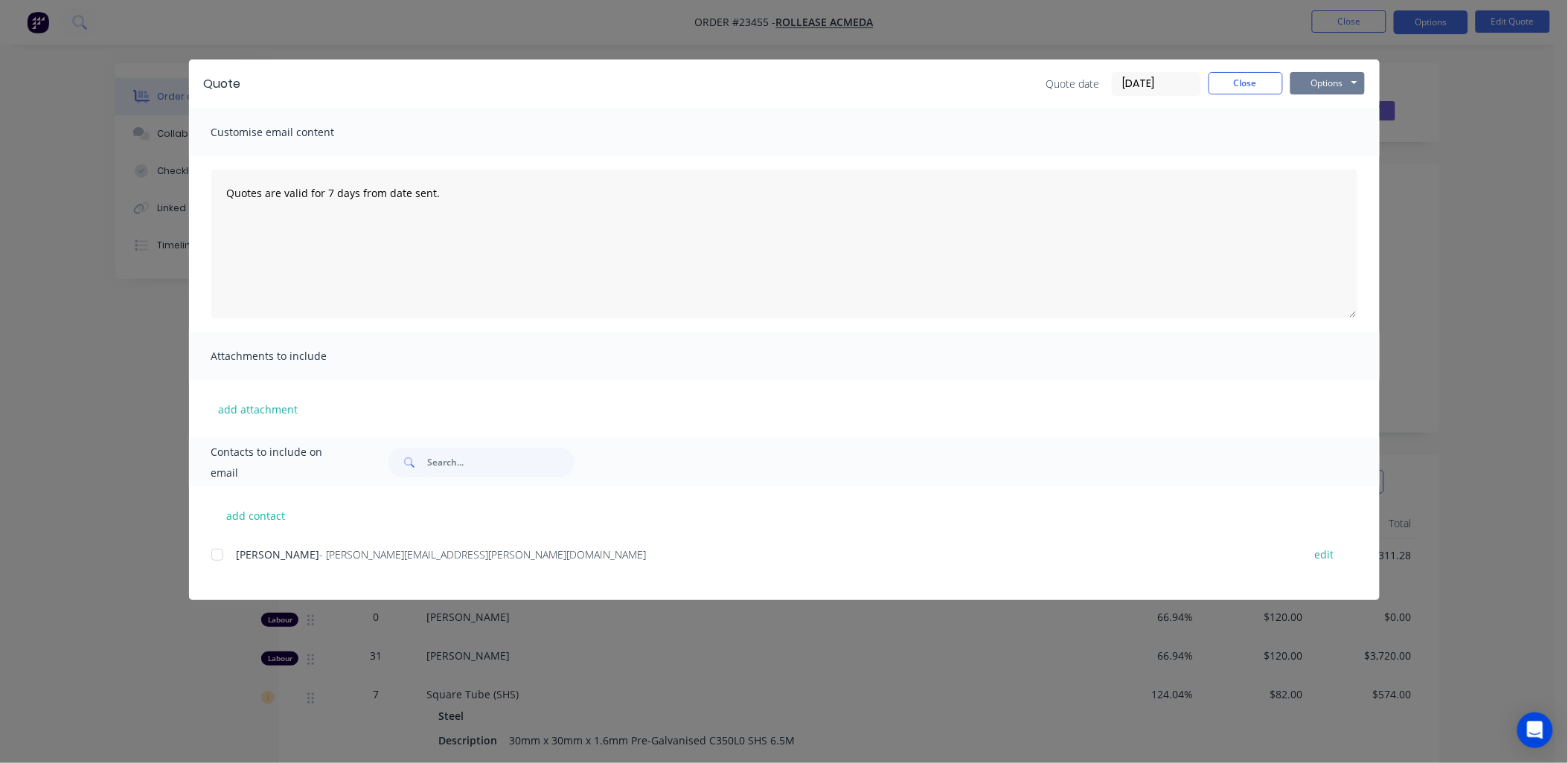
click at [1323, 79] on button "Options" at bounding box center [1327, 83] width 75 height 23
click at [1328, 157] on button "Email" at bounding box center [1338, 159] width 95 height 25
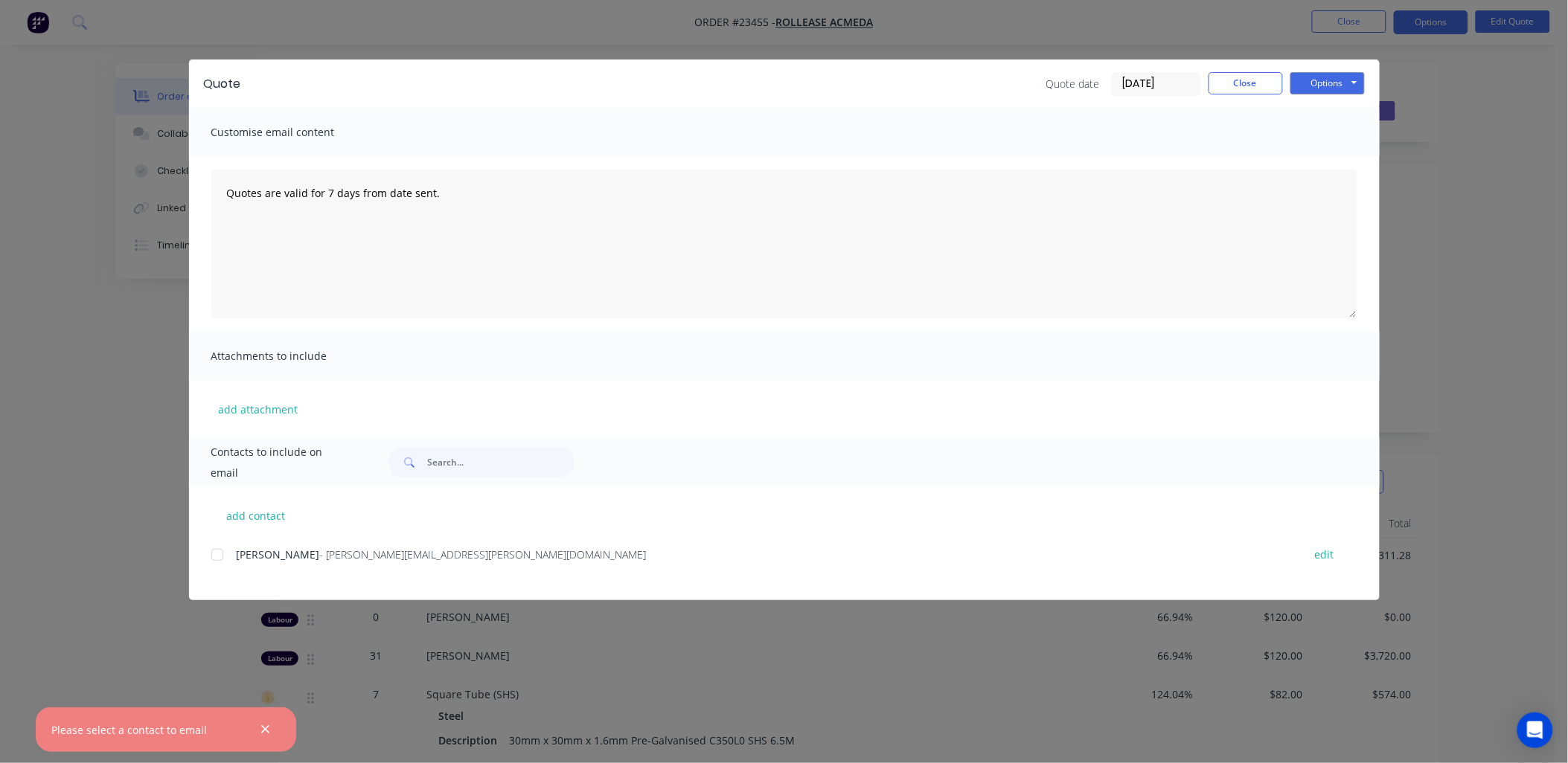
click at [220, 553] on div at bounding box center [217, 554] width 29 height 29
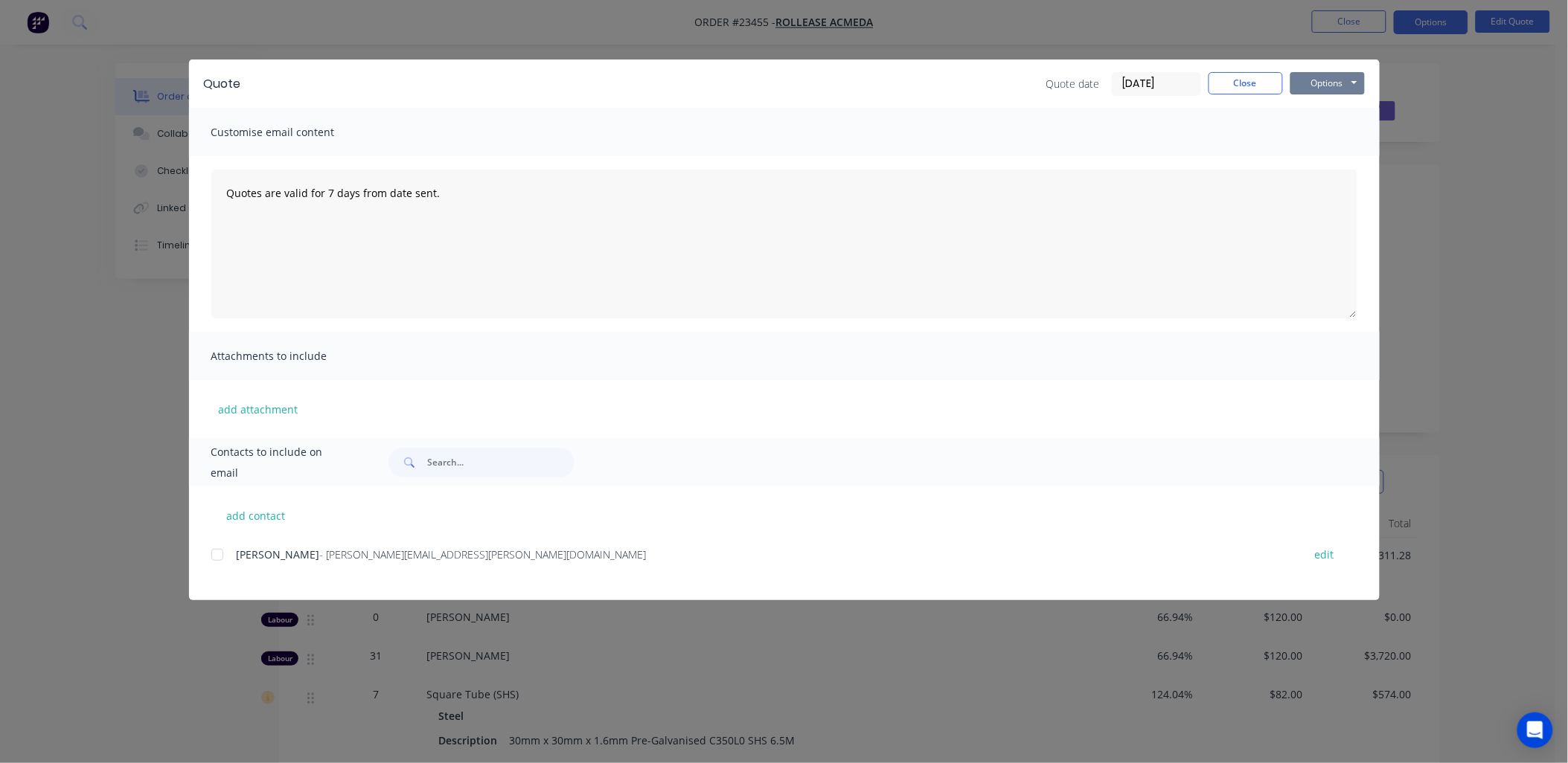
click at [1335, 77] on button "Options" at bounding box center [1327, 83] width 75 height 23
click at [1328, 154] on button "Email" at bounding box center [1338, 159] width 95 height 25
click at [218, 552] on div at bounding box center [217, 554] width 29 height 29
click at [1333, 78] on button "Options" at bounding box center [1327, 83] width 75 height 23
click at [1335, 154] on button "Email" at bounding box center [1338, 159] width 95 height 25
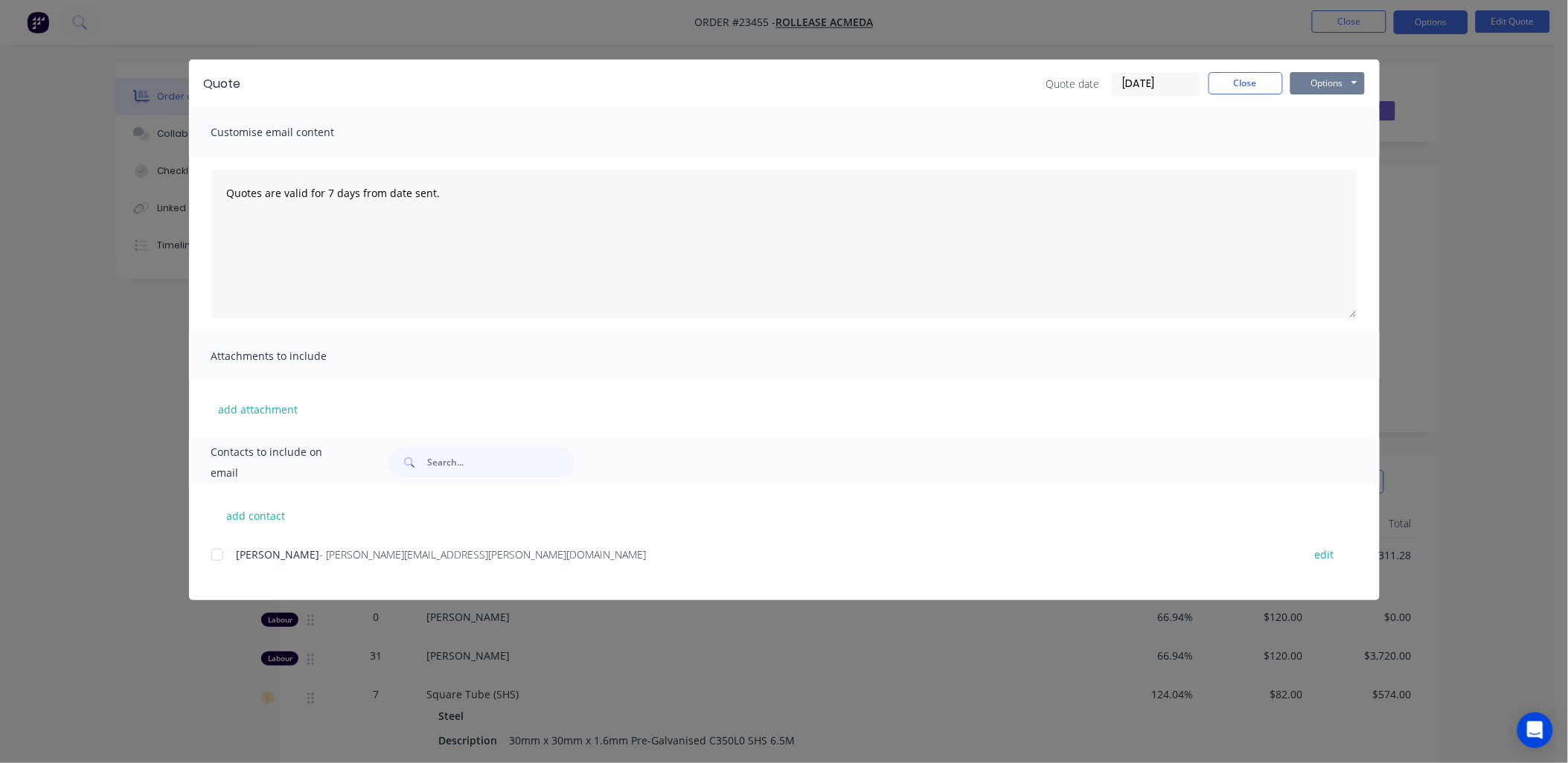
click at [1326, 82] on button "Options" at bounding box center [1327, 83] width 75 height 23
click at [1322, 154] on button "Email" at bounding box center [1338, 159] width 95 height 25
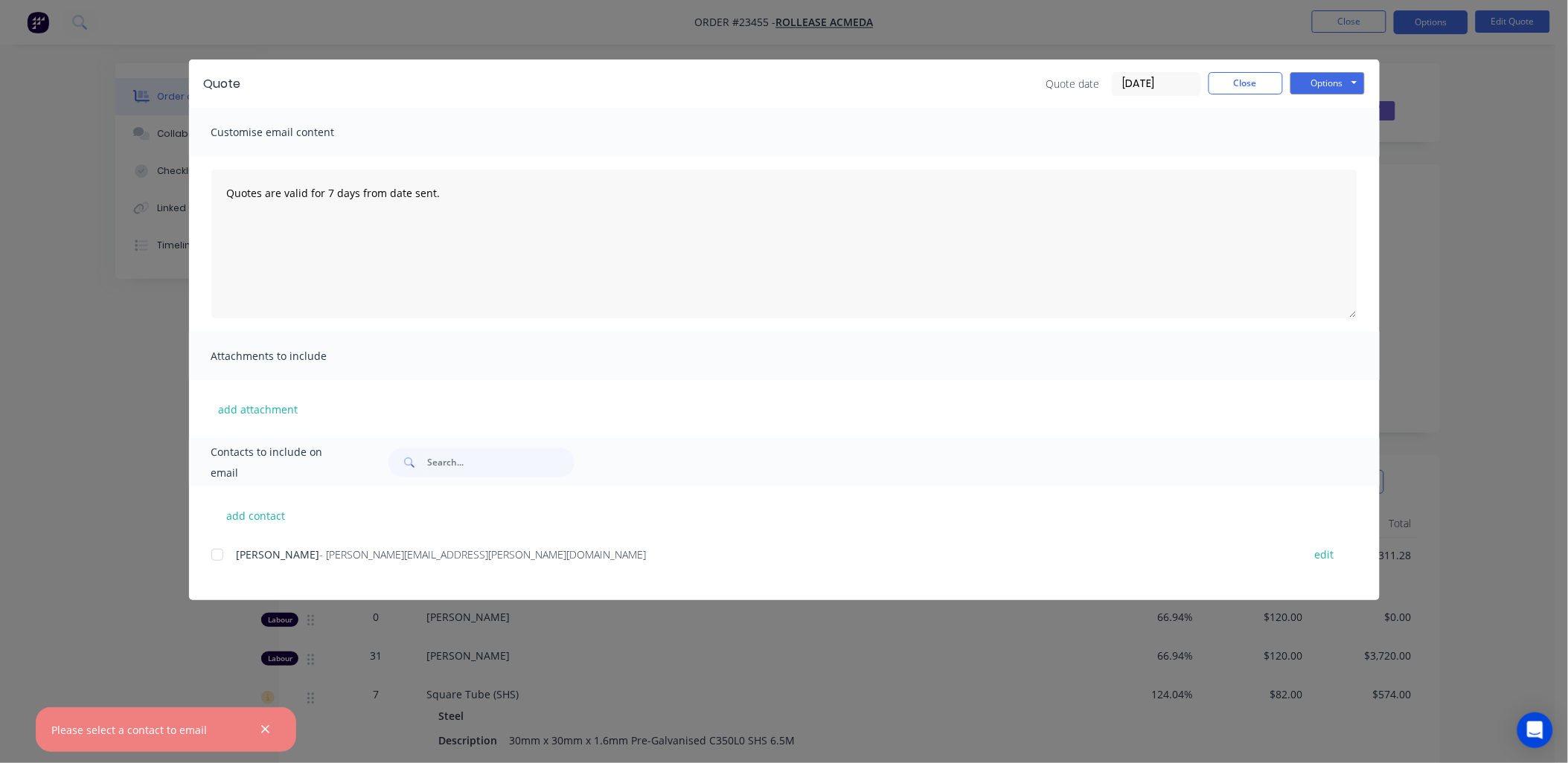
click at [213, 552] on div at bounding box center [217, 554] width 29 height 29
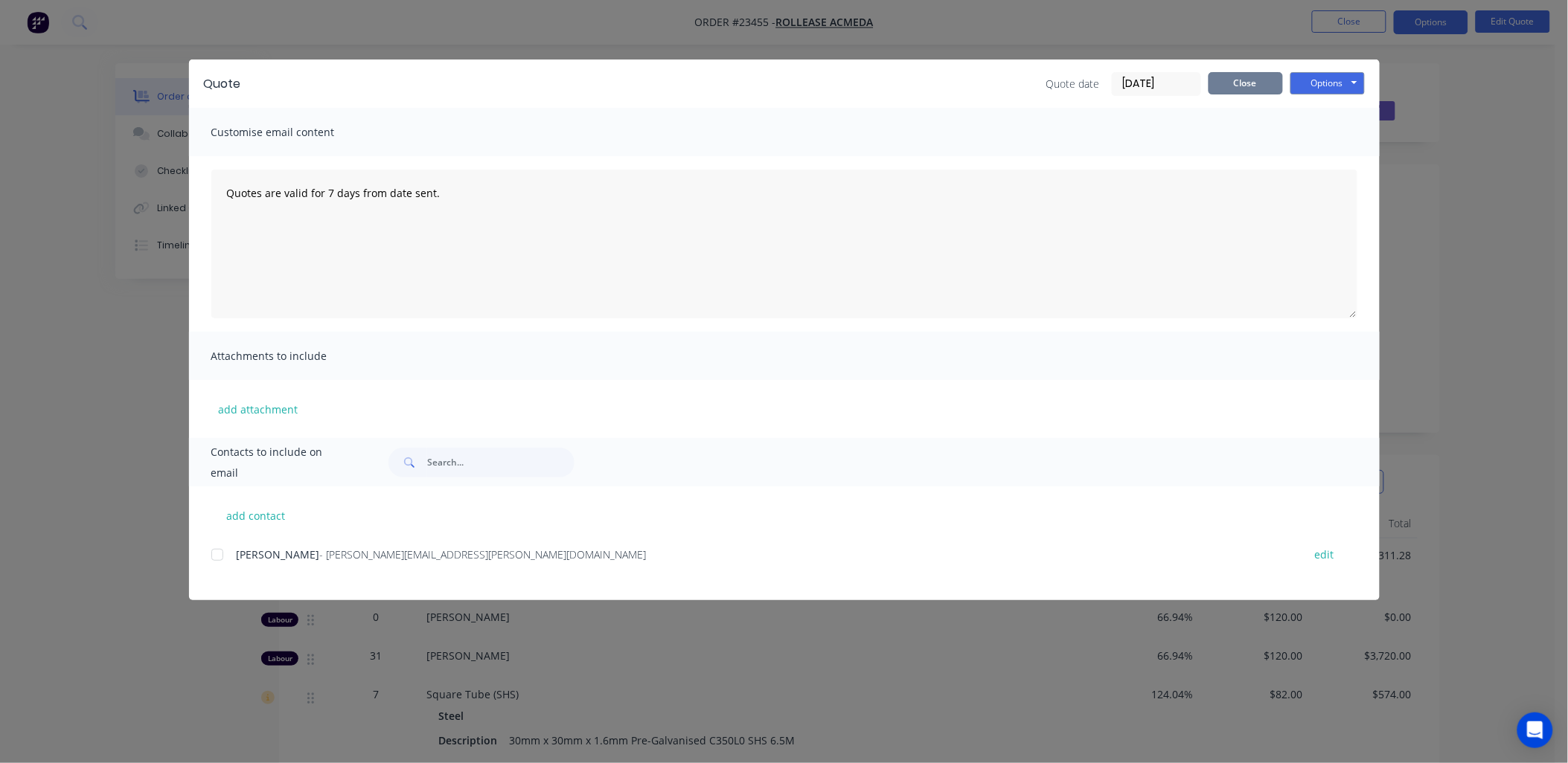
click at [1264, 82] on button "Close" at bounding box center [1246, 83] width 75 height 23
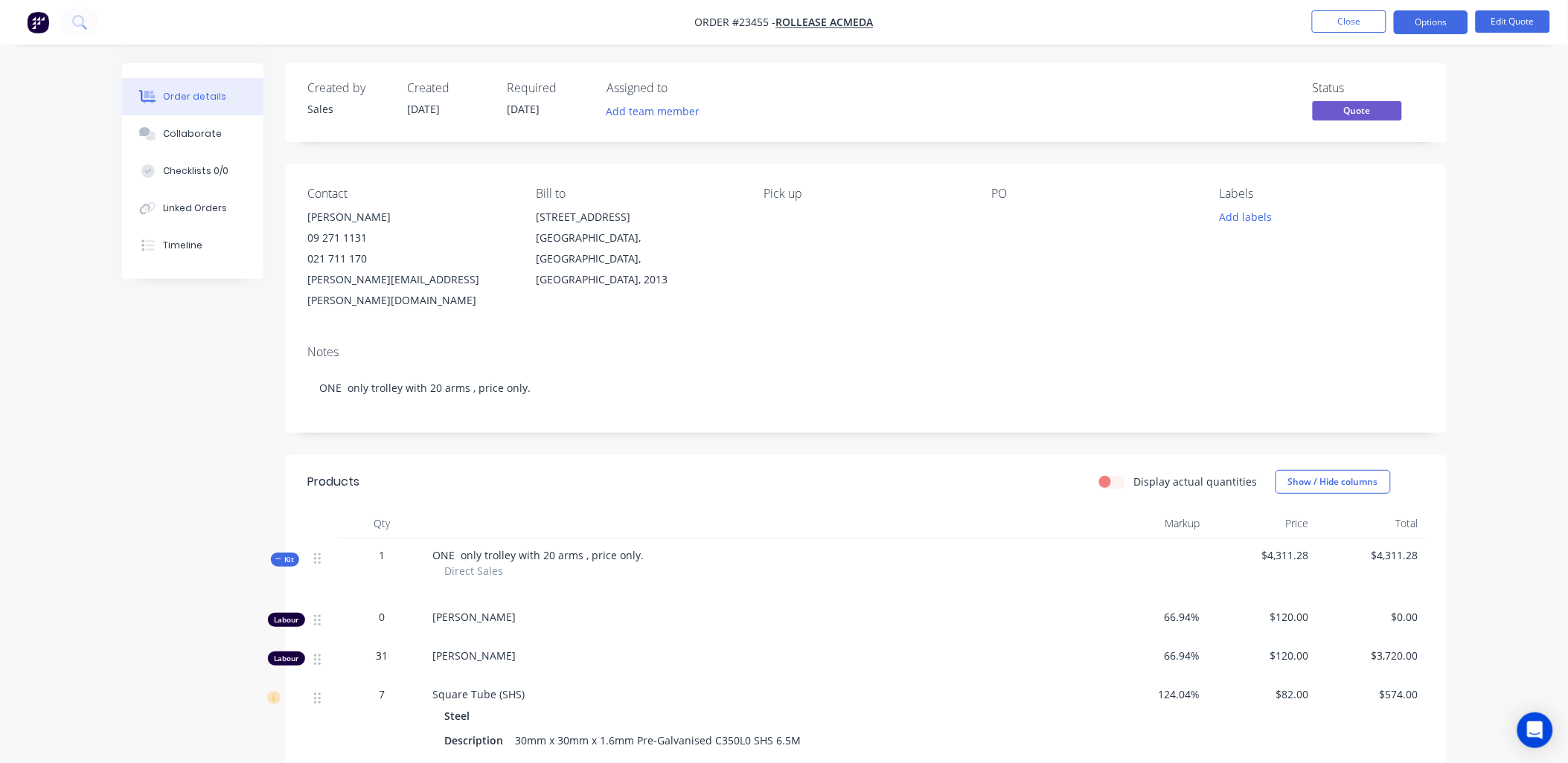
click at [1340, 17] on button "Close" at bounding box center [1349, 22] width 75 height 23
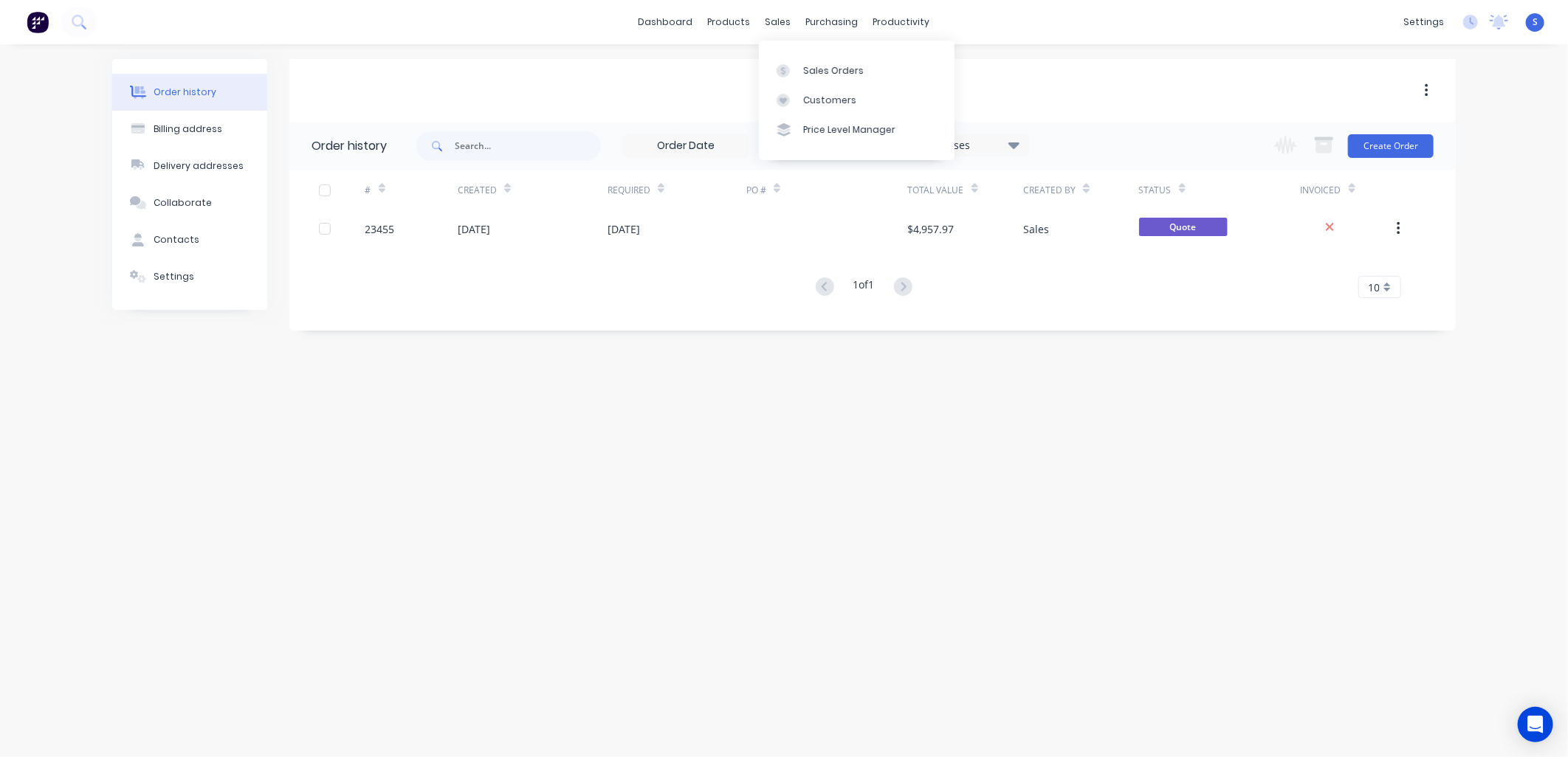
click at [821, 75] on div "Sales Orders" at bounding box center [833, 71] width 60 height 13
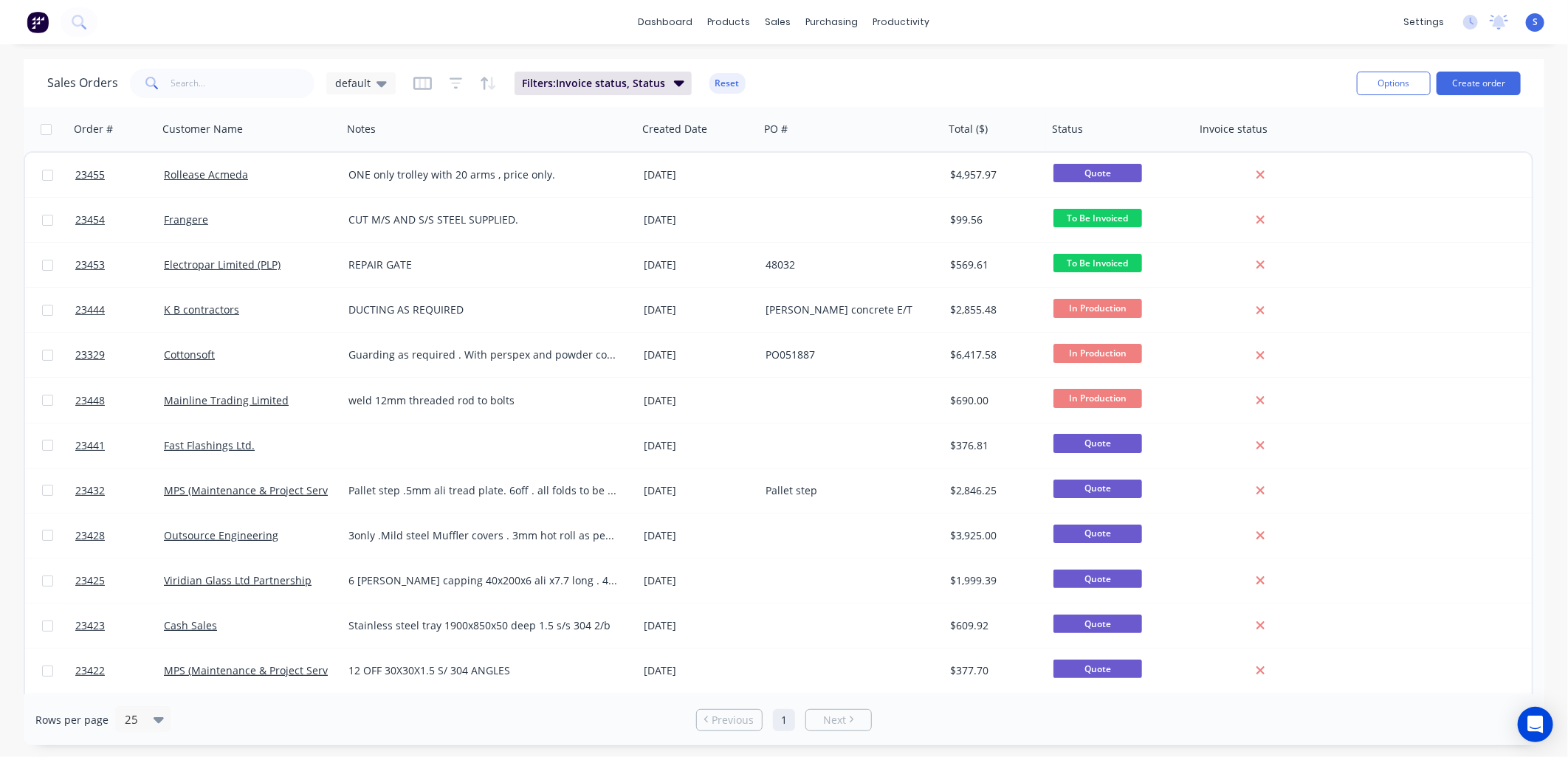
click at [252, 178] on div "Rollease Acmeda" at bounding box center [245, 175] width 164 height 15
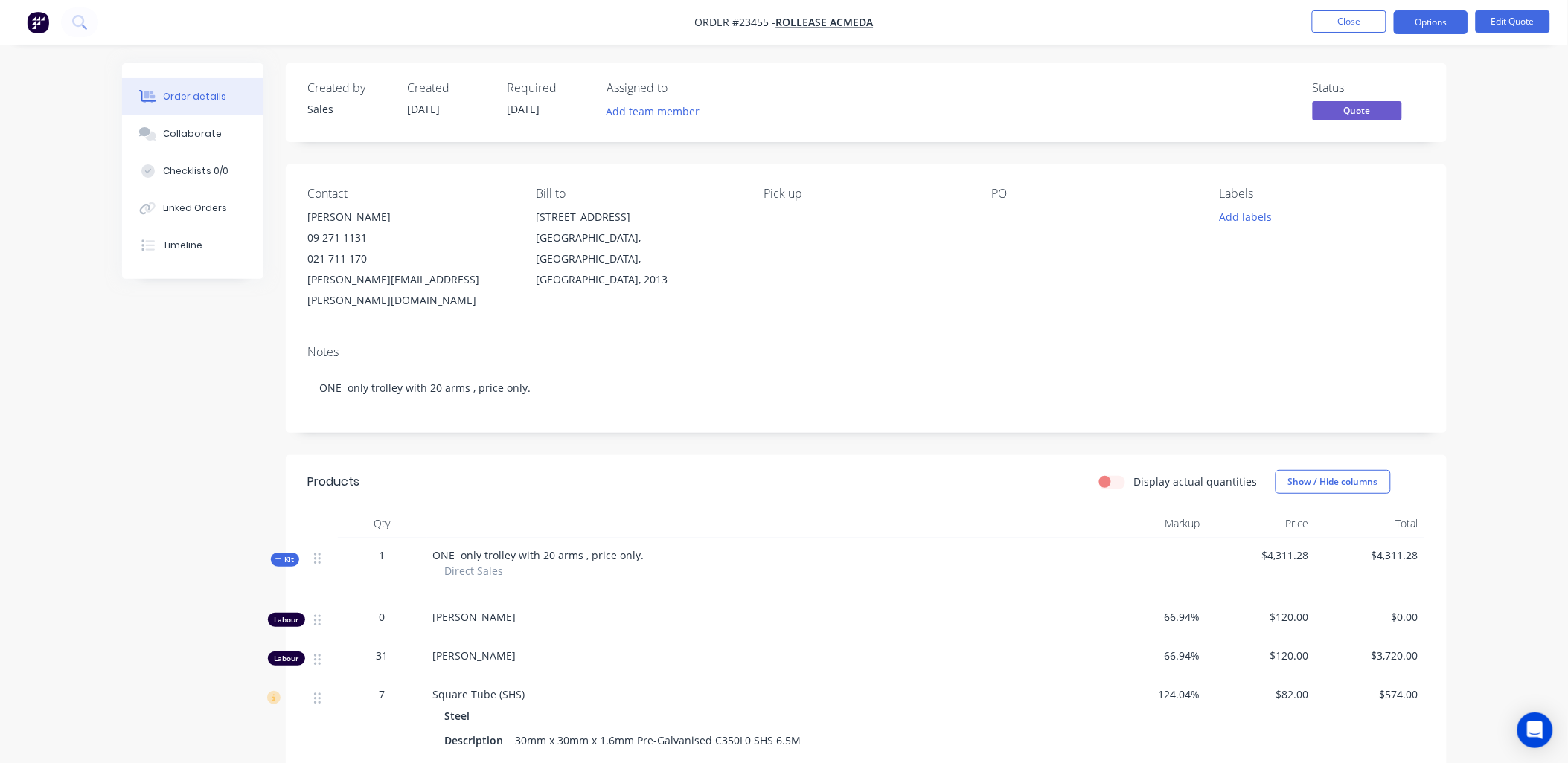
click at [1425, 21] on button "Options" at bounding box center [1431, 22] width 75 height 24
click at [1330, 61] on div "EMAIL / PRINT" at bounding box center [1386, 60] width 137 height 19
click at [1338, 90] on div "Quote" at bounding box center [1386, 90] width 137 height 22
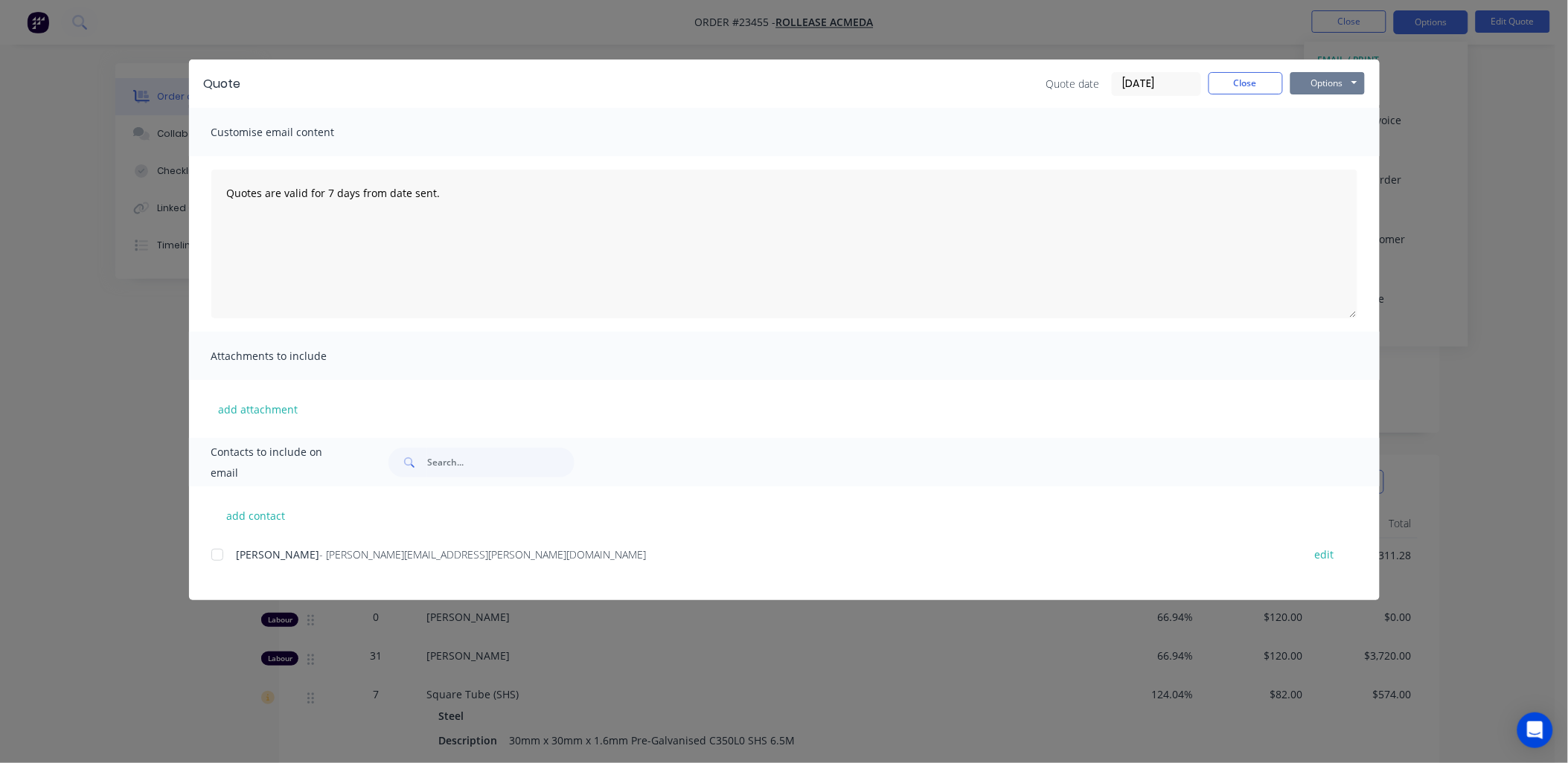
click at [1314, 80] on button "Options" at bounding box center [1327, 83] width 75 height 23
click at [1317, 158] on button "Email" at bounding box center [1338, 159] width 95 height 25
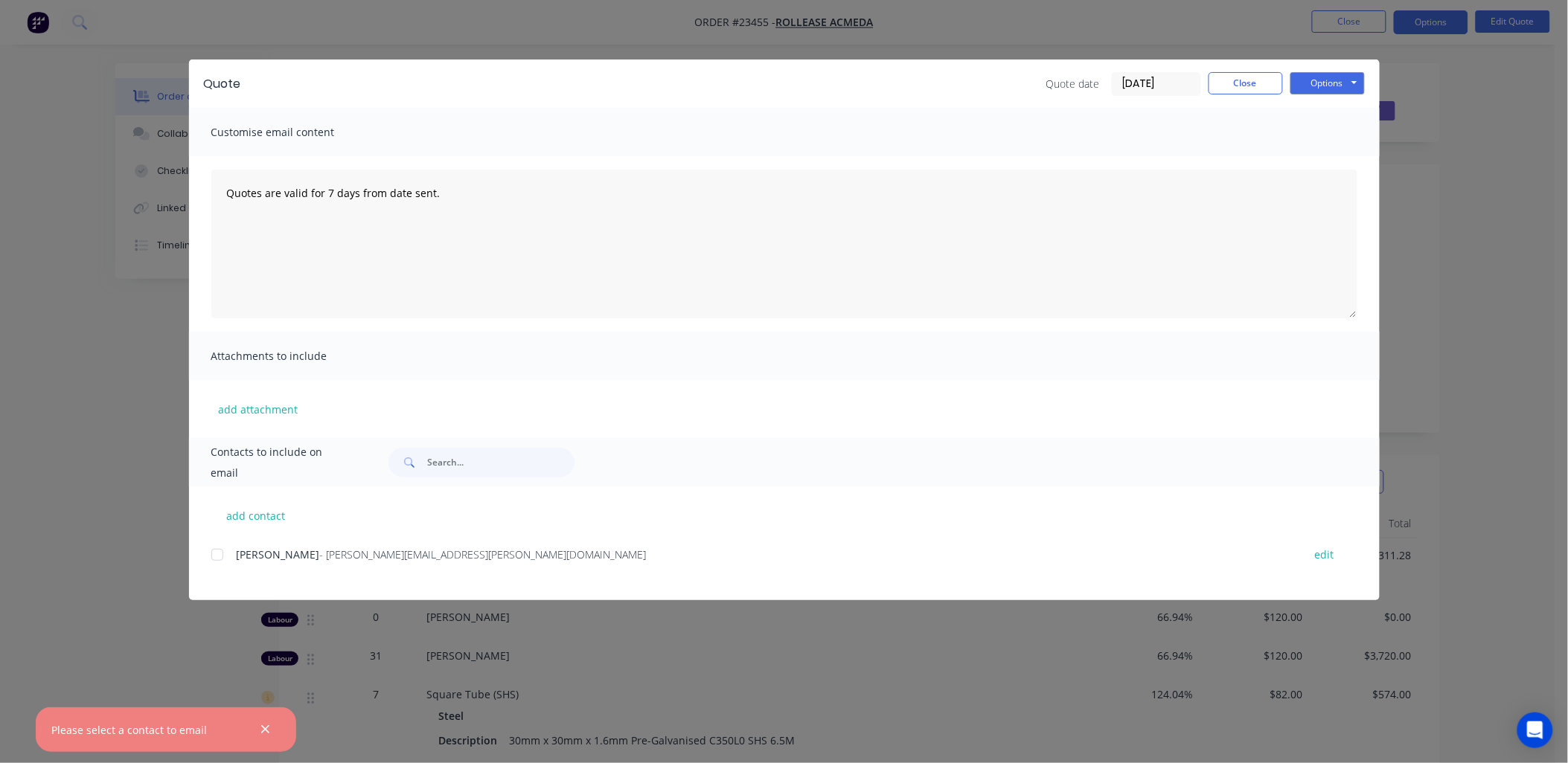
click at [217, 552] on div at bounding box center [217, 554] width 29 height 29
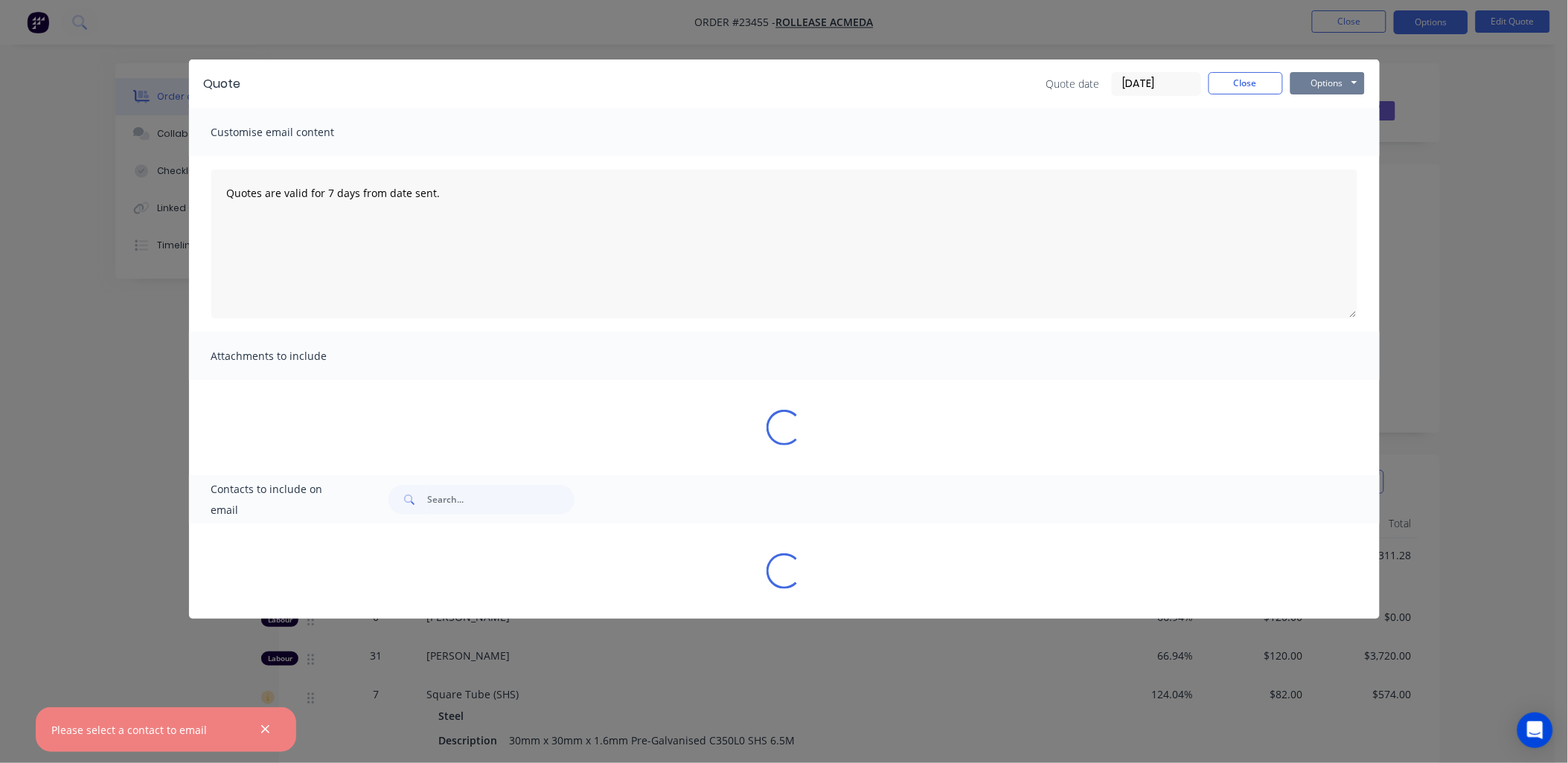
click at [1338, 88] on button "Options" at bounding box center [1327, 83] width 75 height 23
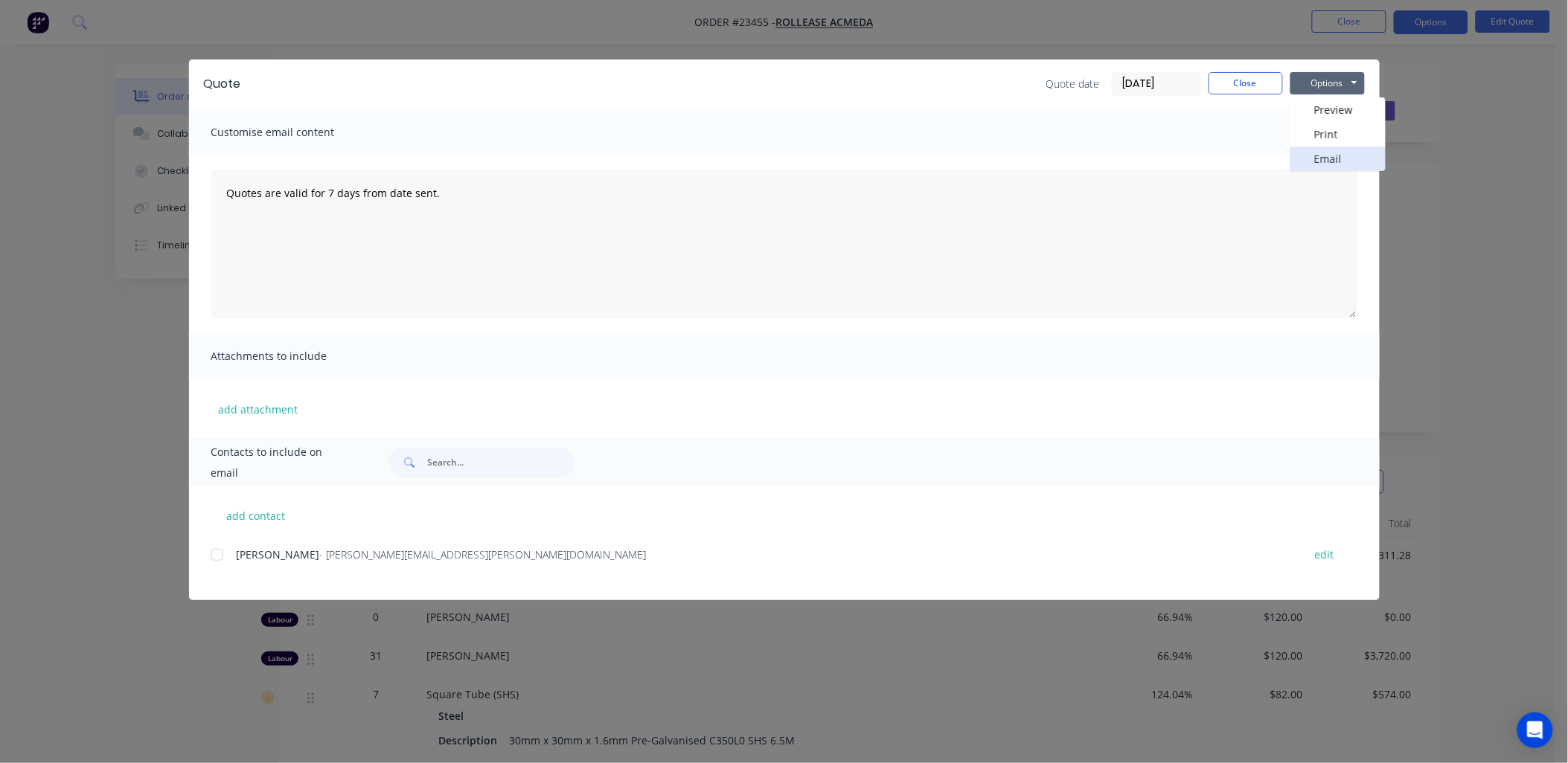
click at [1335, 150] on button "Email" at bounding box center [1338, 159] width 95 height 25
click at [218, 553] on div at bounding box center [217, 554] width 29 height 29
click at [1333, 82] on button "Options" at bounding box center [1327, 83] width 75 height 23
click at [1325, 154] on button "Email" at bounding box center [1338, 159] width 95 height 25
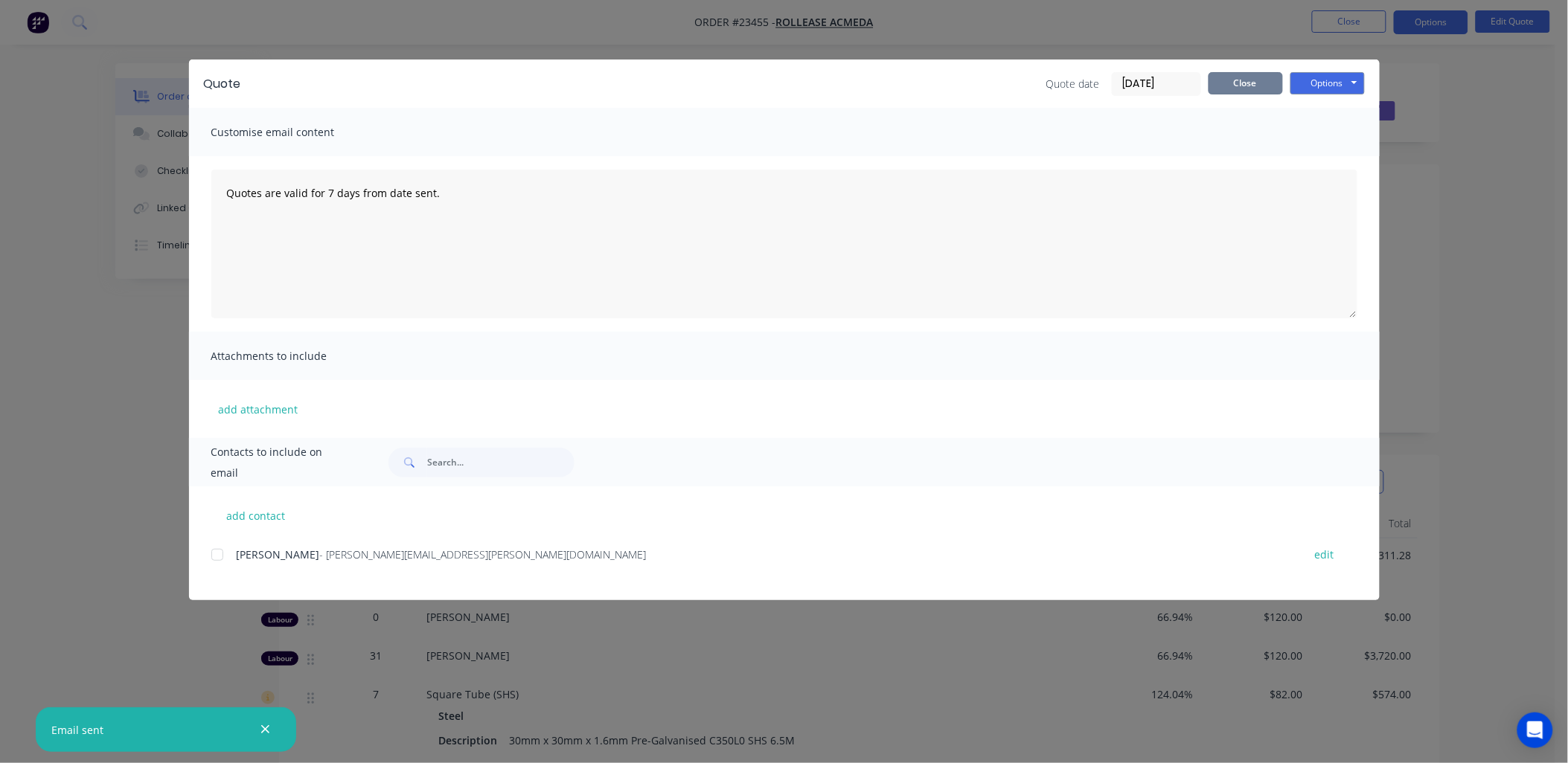
click at [1247, 79] on button "Close" at bounding box center [1246, 83] width 75 height 23
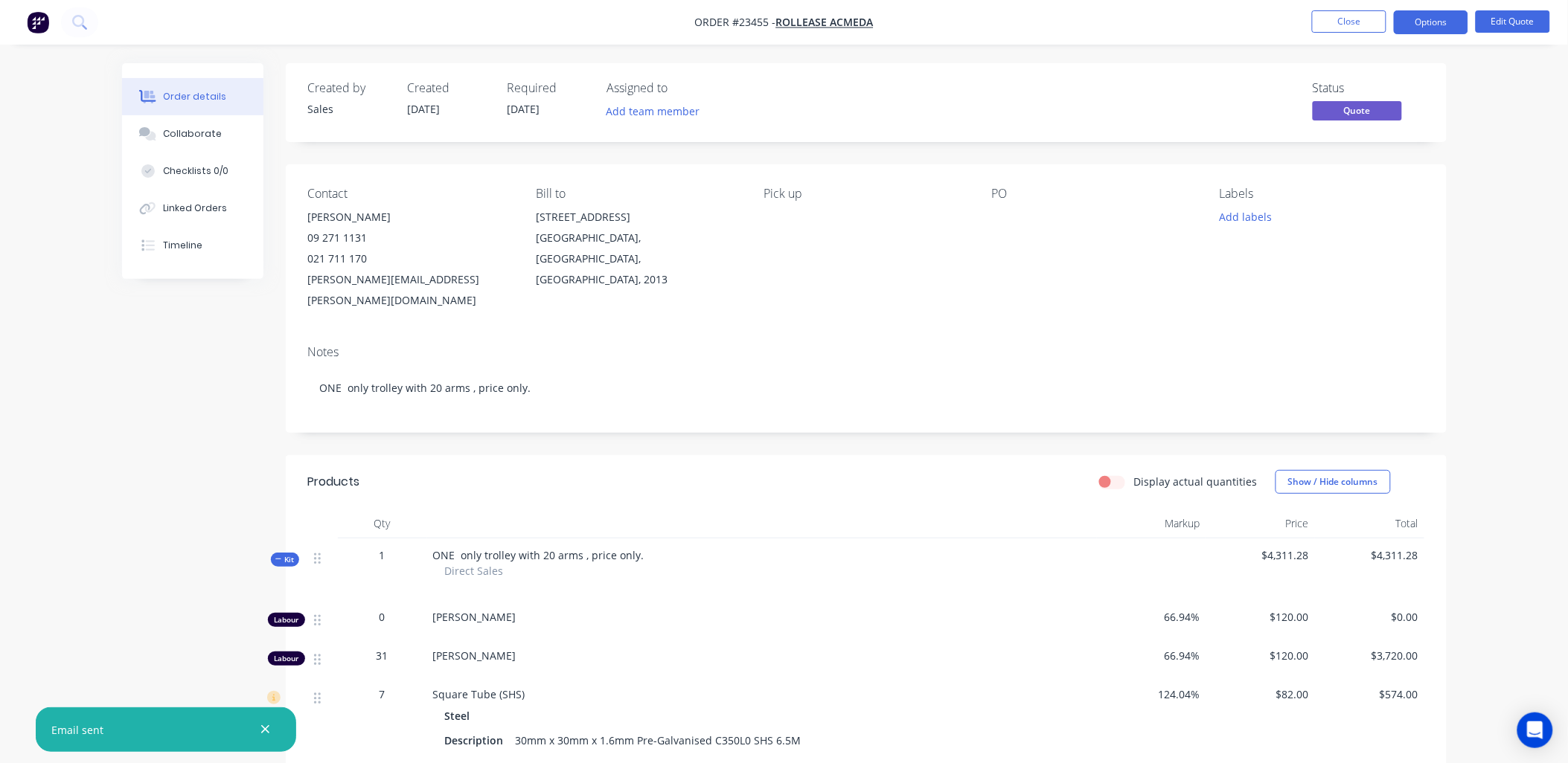
click at [1332, 20] on button "Close" at bounding box center [1349, 22] width 75 height 23
